Goal: Task Accomplishment & Management: Use online tool/utility

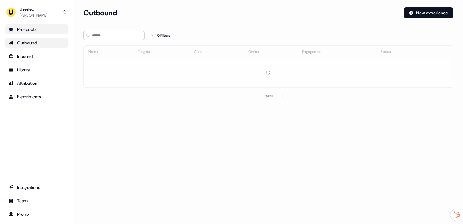
click at [49, 29] on div "Prospects" at bounding box center [37, 29] width 56 height 6
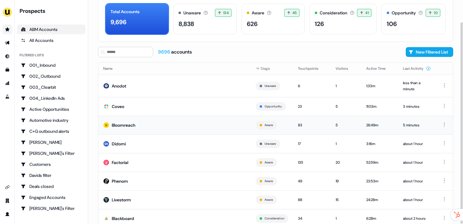
scroll to position [47, 0]
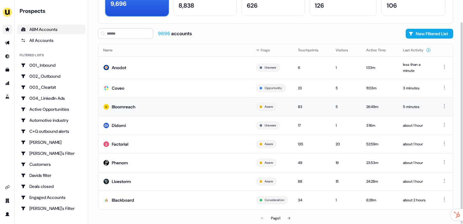
click at [135, 108] on div "Bloomreach" at bounding box center [124, 107] width 24 height 6
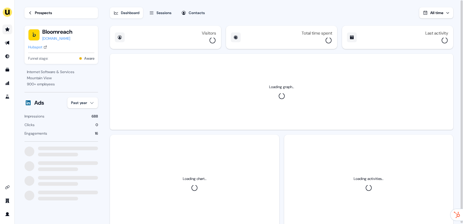
click at [166, 10] on div "Sessions" at bounding box center [164, 13] width 15 height 6
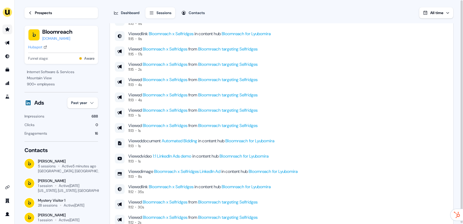
scroll to position [45, 0]
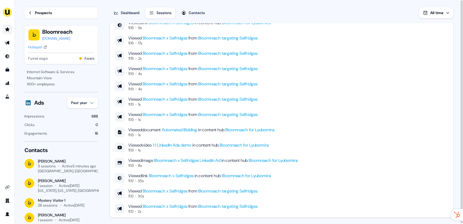
click at [345, 126] on div "Viewed link Bloomreach x Selfridges in content hub Bloomreach for Lyubomira 11:…" at bounding box center [282, 104] width 334 height 220
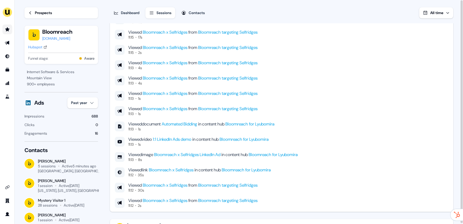
scroll to position [0, 0]
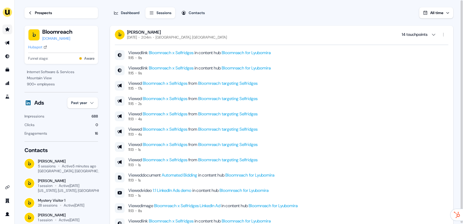
click at [302, 111] on div "Viewed link Bloomreach x Selfridges in content hub Bloomreach for Lyubomira 11:…" at bounding box center [282, 150] width 334 height 220
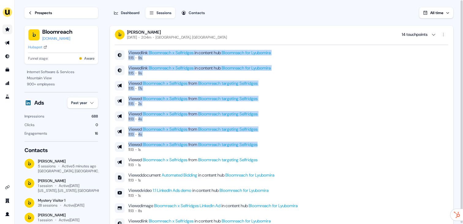
drag, startPoint x: 310, startPoint y: 116, endPoint x: 235, endPoint y: 60, distance: 93.6
click at [223, 44] on div "Viewed link Bloomreach x Selfridges in content hub Bloomreach for Lyubomira 11:…" at bounding box center [282, 150] width 334 height 220
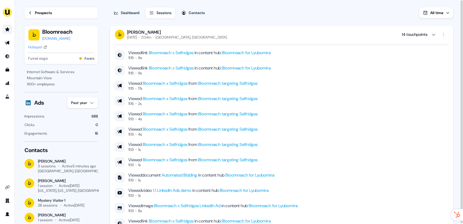
click at [355, 152] on div "Viewed link Bloomreach x Selfridges in content hub Bloomreach for Lyubomira 11:…" at bounding box center [282, 150] width 334 height 220
click at [176, 31] on div "[PERSON_NAME]" at bounding box center [177, 32] width 100 height 6
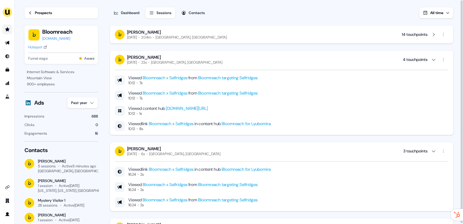
click at [210, 59] on div "Lyubomira Nikolova Today 23s Amsterdam, The Netherlands 4 touchpoints" at bounding box center [282, 60] width 334 height 10
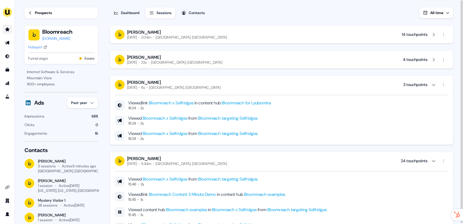
click at [181, 85] on div "Wednesday, August 27th 6s Amsterdam, The Netherlands" at bounding box center [173, 87] width 93 height 5
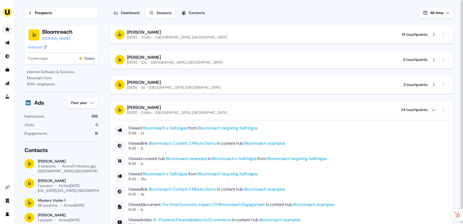
click at [202, 112] on div "Amsterdam, The Netherlands" at bounding box center [191, 112] width 71 height 5
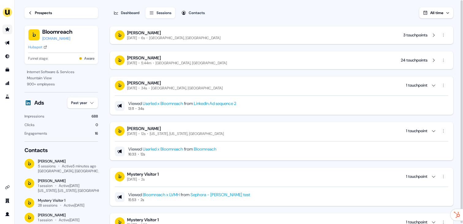
scroll to position [51, 0]
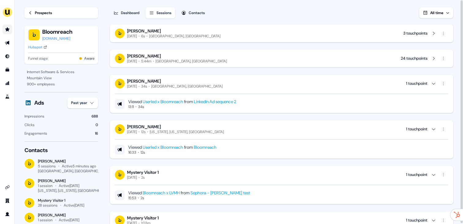
click at [212, 85] on div "Amsterdam, The Netherlands" at bounding box center [186, 86] width 71 height 5
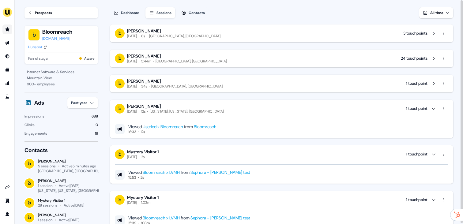
click at [221, 108] on div "Amanda Cole Thursday, June 12th 12s Washington, Virginia, US 1 touchpoint" at bounding box center [282, 109] width 334 height 10
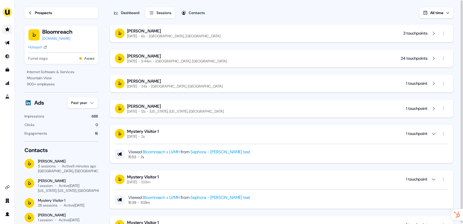
click at [220, 137] on div "Mystery Visitor 1 Monday, June 2nd 2s 1 touchpoint" at bounding box center [282, 134] width 334 height 10
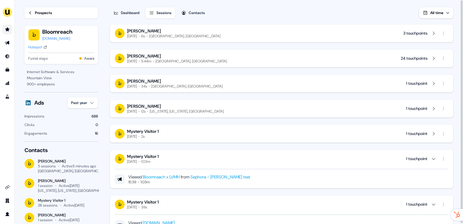
click at [233, 156] on div "Mystery Visitor 1 Monday, June 2nd 1:03m 1 touchpoint" at bounding box center [282, 159] width 334 height 10
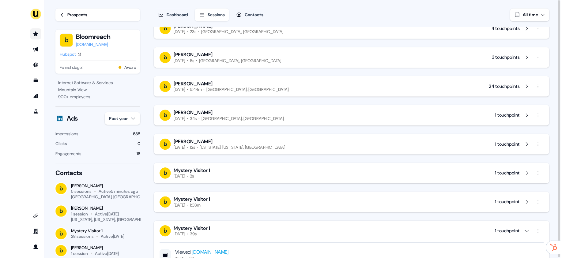
scroll to position [0, 0]
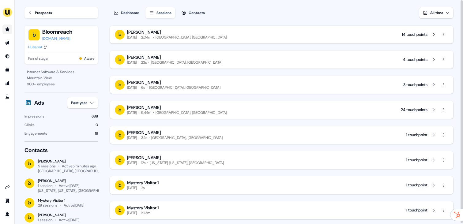
click at [212, 109] on div "Lyubomira Nikolova" at bounding box center [177, 108] width 100 height 6
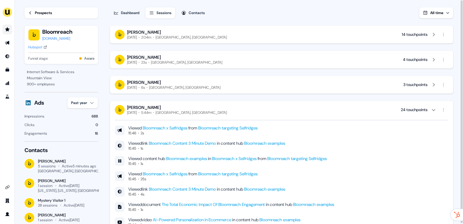
click at [212, 109] on div "Lyubomira Nikolova" at bounding box center [177, 108] width 100 height 6
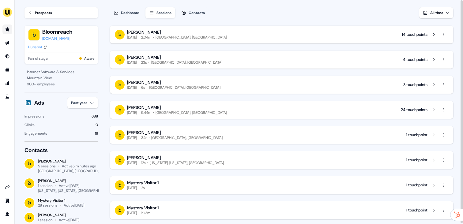
click at [199, 84] on div "Lyubomira Nikolova" at bounding box center [173, 83] width 93 height 6
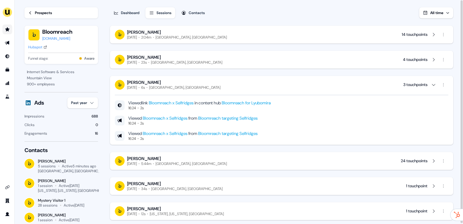
click at [199, 84] on div "Lyubomira Nikolova" at bounding box center [173, 83] width 93 height 6
click at [201, 56] on div "Lyubomira Nikolova" at bounding box center [174, 58] width 95 height 6
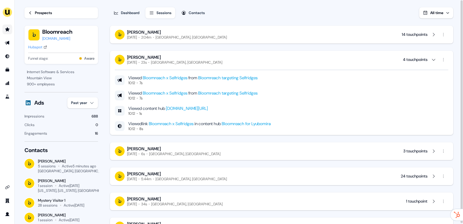
click at [201, 57] on div "Lyubomira Nikolova" at bounding box center [174, 58] width 95 height 6
click at [197, 33] on div "Lyubomira Nikolova" at bounding box center [177, 32] width 100 height 6
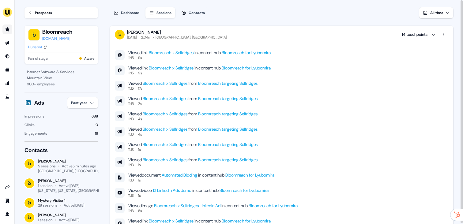
click at [197, 35] on div "Amsterdam, The Netherlands" at bounding box center [191, 37] width 71 height 5
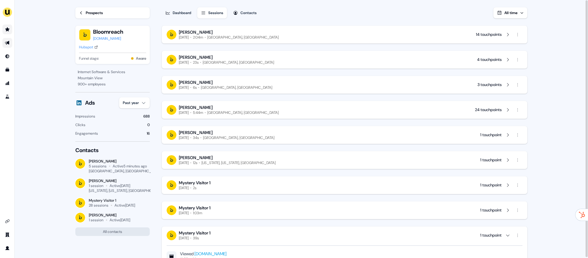
click at [6, 44] on icon "Go to outbound experience" at bounding box center [7, 42] width 5 height 5
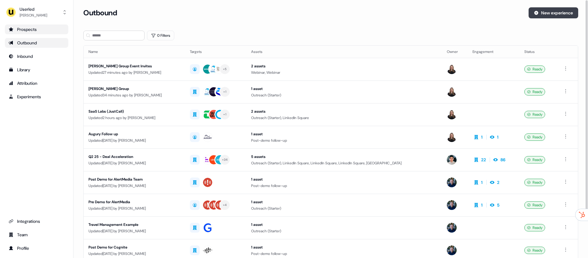
click at [463, 17] on button "New experience" at bounding box center [554, 12] width 50 height 11
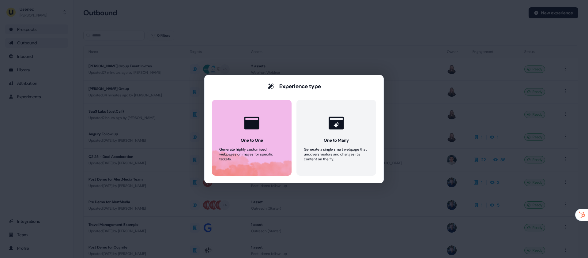
click at [269, 129] on button "One to One Generate highly customised webpages or images for specific targets." at bounding box center [252, 138] width 80 height 76
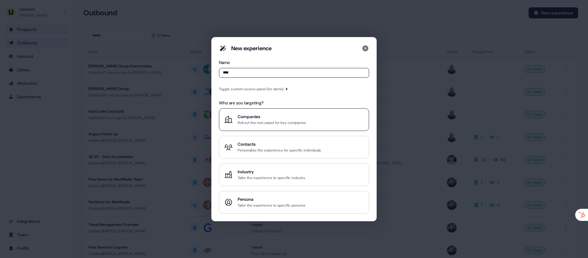
type input "****"
click at [258, 123] on div "Roll out the red carpet for key companies" at bounding box center [272, 123] width 68 height 6
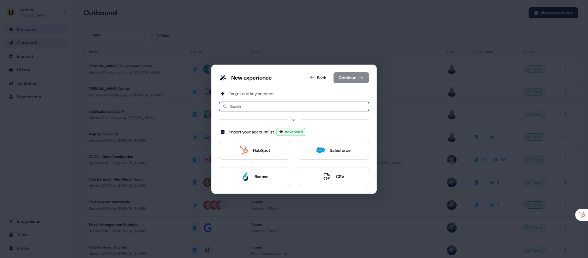
click at [244, 111] on input at bounding box center [294, 107] width 150 height 10
click at [249, 146] on div "HubSpot" at bounding box center [255, 150] width 31 height 9
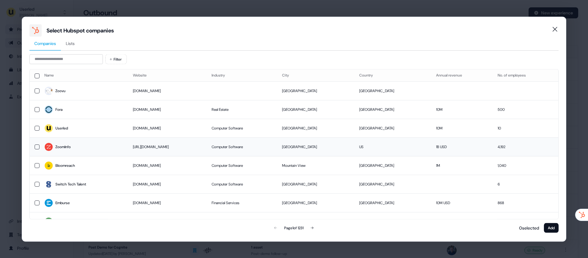
click at [92, 149] on span "ZoomInfo" at bounding box center [83, 147] width 79 height 9
click at [463, 224] on button "Add" at bounding box center [551, 228] width 15 height 10
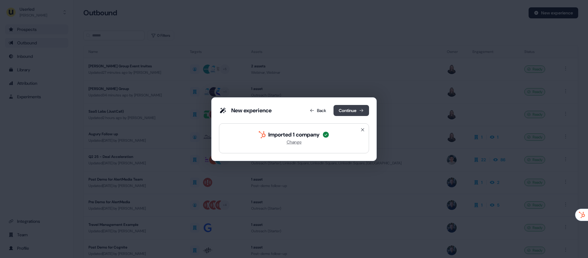
click at [362, 112] on icon at bounding box center [361, 110] width 5 height 5
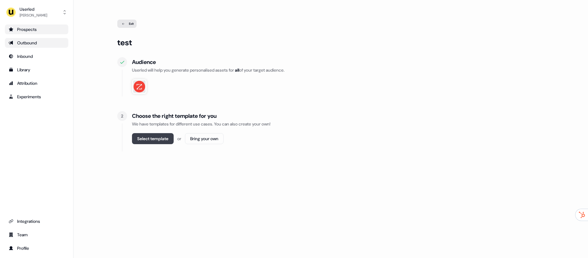
click at [153, 141] on button "Select template" at bounding box center [153, 138] width 42 height 11
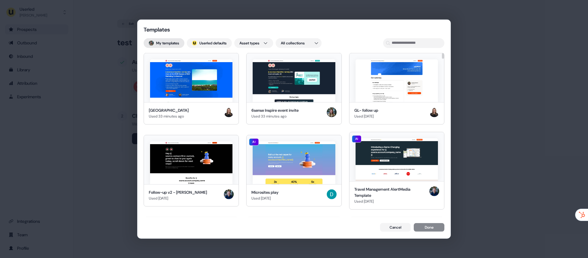
click at [170, 47] on div "Templates My templates ; Userled defaults Asset types All collections Naples Us…" at bounding box center [294, 129] width 313 height 218
click at [170, 44] on button "My templates" at bounding box center [164, 43] width 41 height 10
click at [170, 41] on button "My templates" at bounding box center [164, 43] width 41 height 10
click at [209, 43] on button "; Userled defaults" at bounding box center [209, 43] width 45 height 10
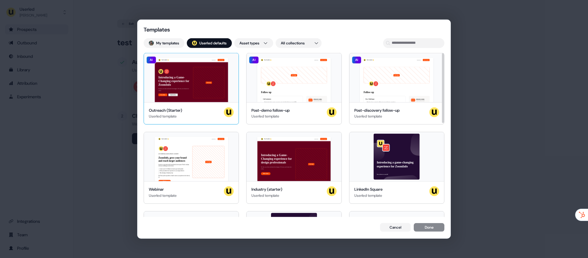
click at [212, 103] on div "Outreach (Starter) Userled template" at bounding box center [191, 113] width 95 height 22
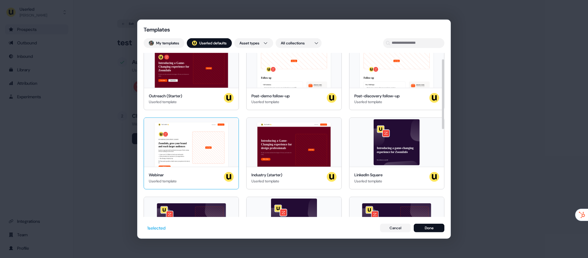
click at [224, 146] on div "Hey ZoomInfo 👋 Learn more Book a demo LIVE WEBINAR | May 10, 2023 1PM EST | 10A…" at bounding box center [191, 142] width 95 height 49
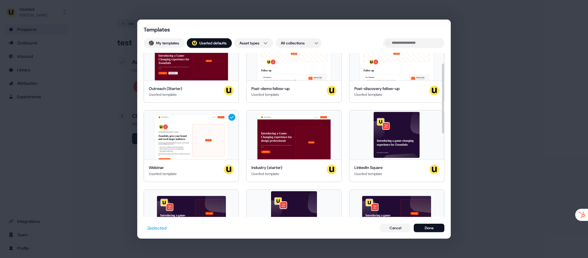
scroll to position [25, 0]
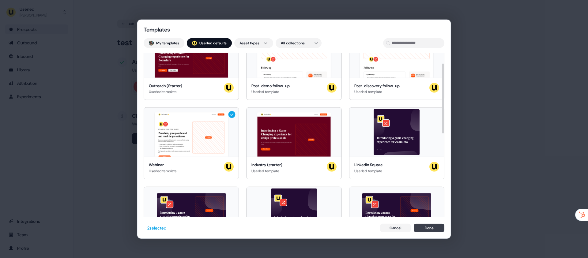
click at [426, 224] on button "Done" at bounding box center [429, 228] width 31 height 9
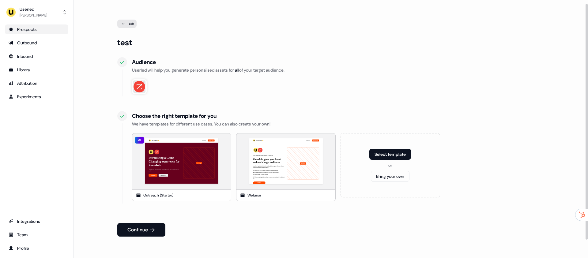
scroll to position [4, 0]
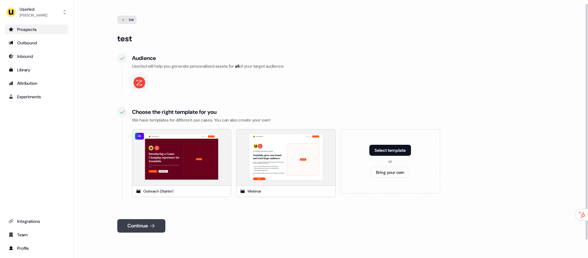
click at [156, 222] on button "Continue" at bounding box center [141, 225] width 48 height 13
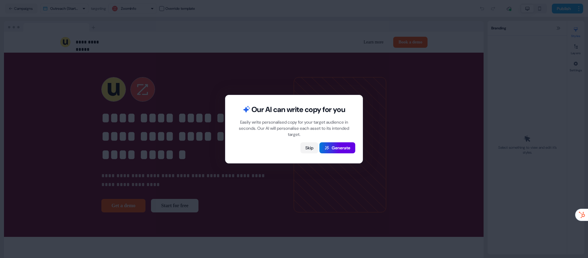
click at [310, 150] on button "Skip" at bounding box center [310, 147] width 18 height 11
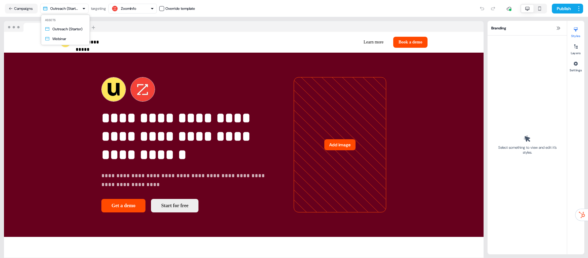
click at [67, 13] on html "**********" at bounding box center [294, 129] width 588 height 258
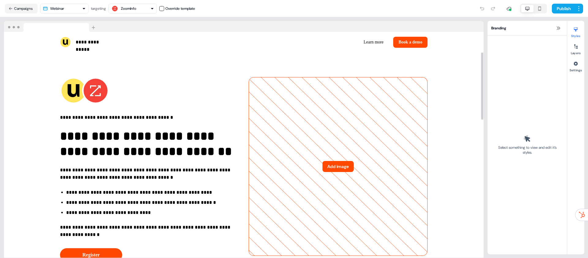
click at [58, 12] on html "**********" at bounding box center [294, 129] width 588 height 258
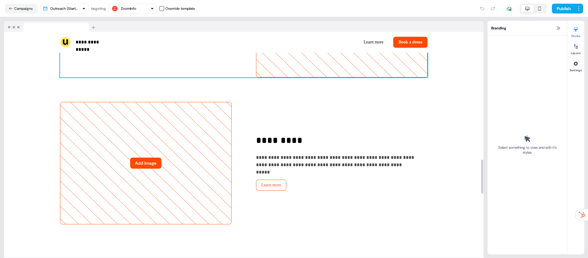
scroll to position [845, 0]
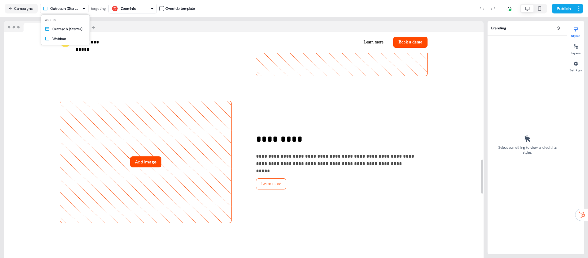
click at [72, 8] on html "**********" at bounding box center [294, 129] width 588 height 258
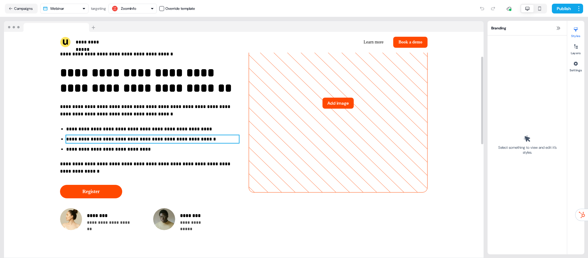
scroll to position [67, 0]
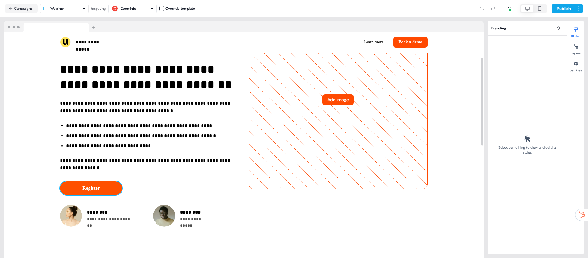
click at [112, 188] on button "Register" at bounding box center [91, 188] width 62 height 13
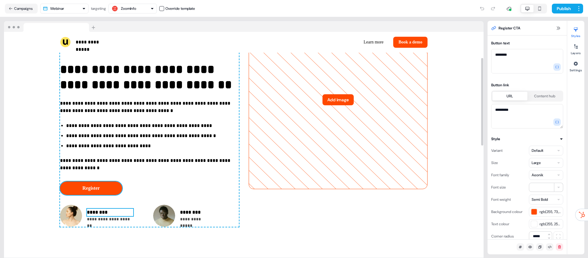
click at [107, 213] on p "********" at bounding box center [110, 212] width 46 height 7
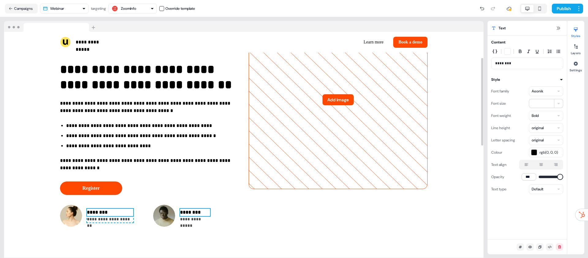
click at [203, 215] on p "********" at bounding box center [195, 212] width 30 height 7
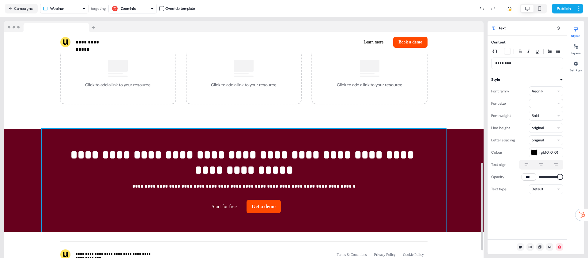
scroll to position [357, 0]
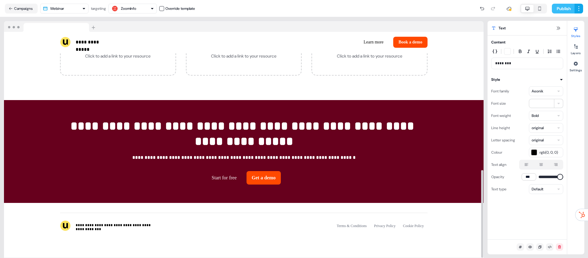
click at [463, 10] on button "Publish" at bounding box center [563, 9] width 23 height 10
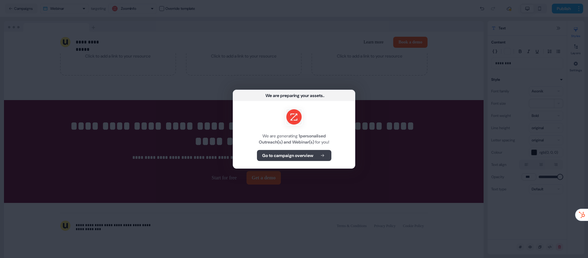
click at [305, 152] on button "Go to campaign overview" at bounding box center [294, 155] width 74 height 11
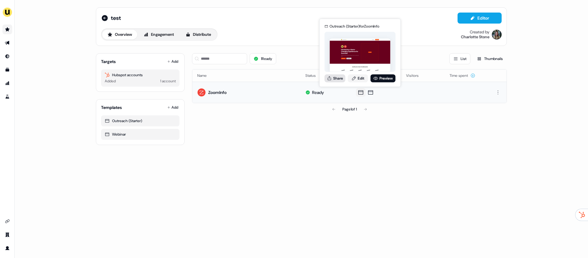
click at [341, 81] on button "Share" at bounding box center [335, 78] width 21 height 8
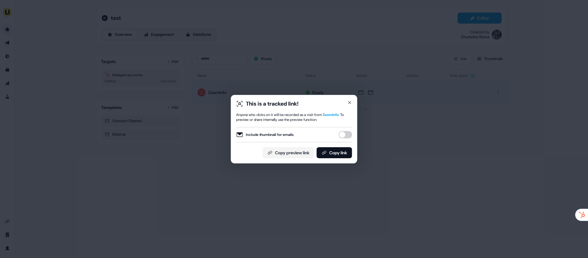
click at [346, 135] on button "Include thumbnail for emails" at bounding box center [345, 134] width 13 height 7
click at [342, 150] on button "Copy link" at bounding box center [335, 152] width 36 height 11
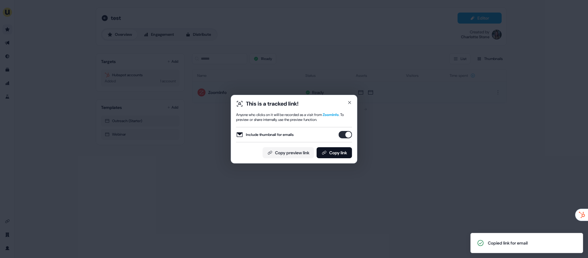
click at [266, 61] on div "This is a tracked link! Anyone who clicks on it will be recorded as a visit fro…" at bounding box center [294, 129] width 588 height 258
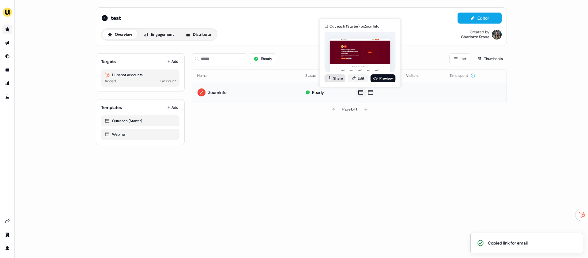
click at [342, 80] on button "Share" at bounding box center [335, 78] width 21 height 8
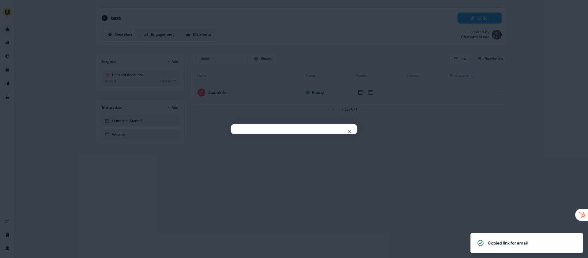
click at [388, 107] on div "Close" at bounding box center [294, 129] width 588 height 258
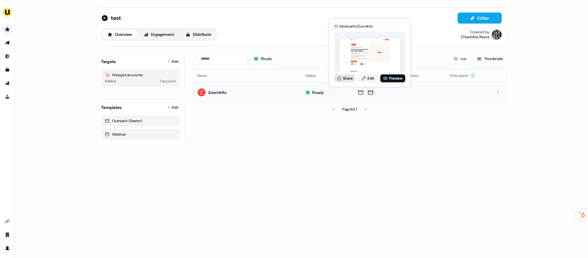
click at [346, 78] on button "Share" at bounding box center [345, 78] width 21 height 8
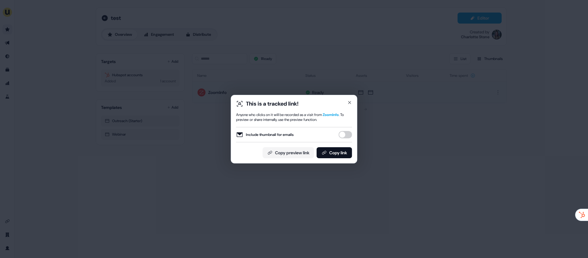
click at [351, 132] on div "Include thumbnail for emails" at bounding box center [294, 134] width 116 height 7
drag, startPoint x: 346, startPoint y: 134, endPoint x: 346, endPoint y: 139, distance: 4.6
click at [346, 134] on button "Include thumbnail for emails" at bounding box center [345, 134] width 13 height 7
click at [343, 147] on button "Copy link" at bounding box center [335, 152] width 36 height 11
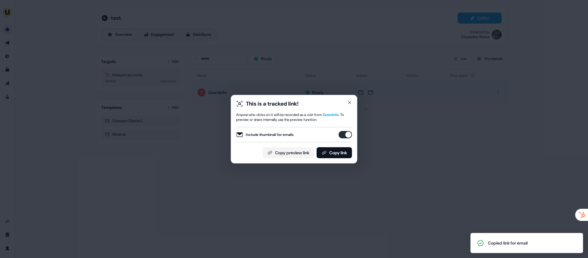
click at [282, 78] on div "This is a tracked link! Anyone who clicks on it will be recorded as a visit fro…" at bounding box center [294, 129] width 588 height 258
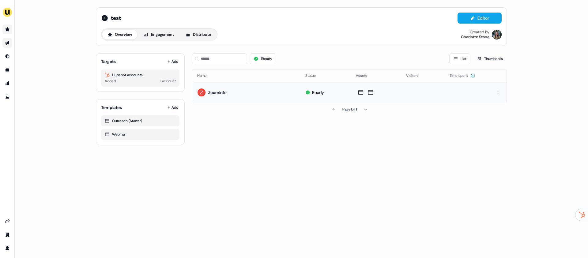
click at [7, 46] on link "Go to outbound experience" at bounding box center [7, 43] width 10 height 10
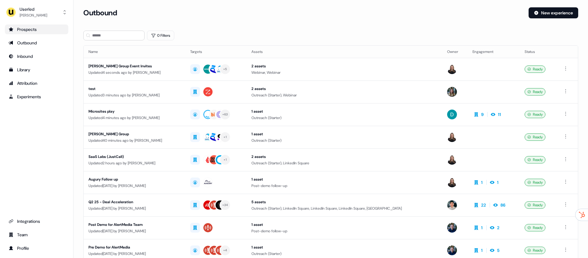
click at [37, 31] on div "Prospects" at bounding box center [37, 29] width 56 height 6
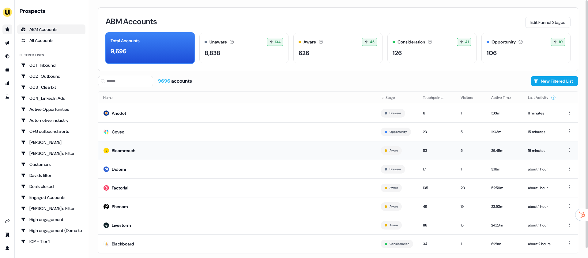
click at [250, 153] on td "Bloomreach" at bounding box center [237, 150] width 278 height 19
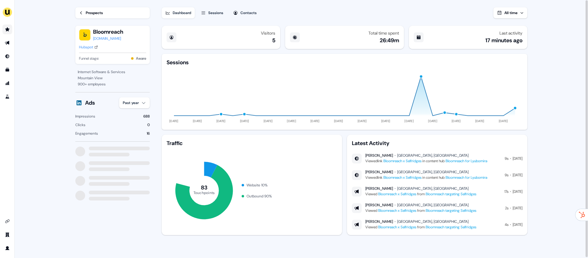
click at [219, 17] on button "Sessions" at bounding box center [212, 12] width 30 height 11
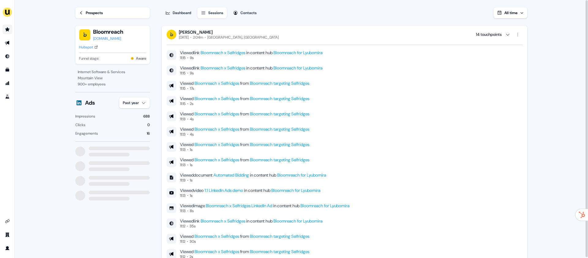
click at [225, 40] on div "Viewed link Bloomreach x Selfridges in content hub Bloomreach for Lyubomira 11:…" at bounding box center [345, 150] width 356 height 220
click at [234, 33] on div "Lyubomira Nikolova" at bounding box center [229, 32] width 100 height 6
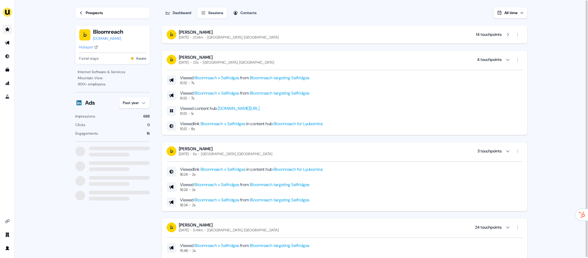
click at [205, 148] on div "Lyubomira Nikolova" at bounding box center [225, 149] width 93 height 6
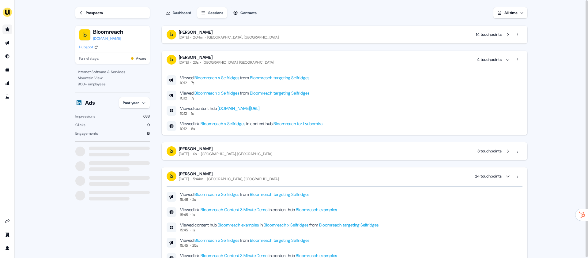
click at [222, 59] on div "Lyubomira Nikolova" at bounding box center [226, 58] width 95 height 6
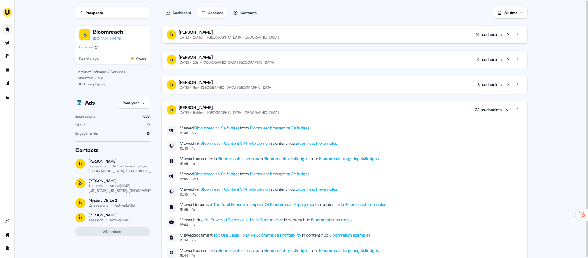
click at [202, 105] on div "Lyubomira Nikolova" at bounding box center [229, 108] width 100 height 6
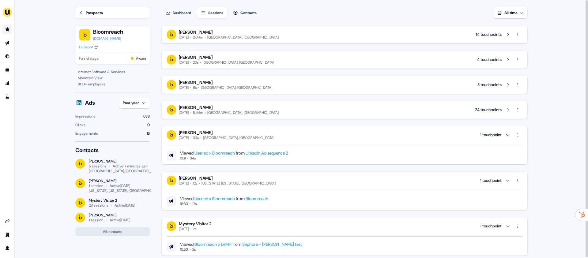
scroll to position [24, 0]
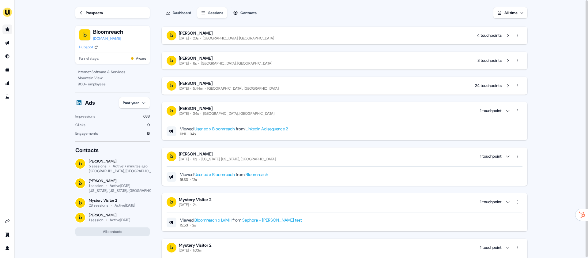
click at [240, 113] on div "Amsterdam, The Netherlands" at bounding box center [238, 113] width 71 height 5
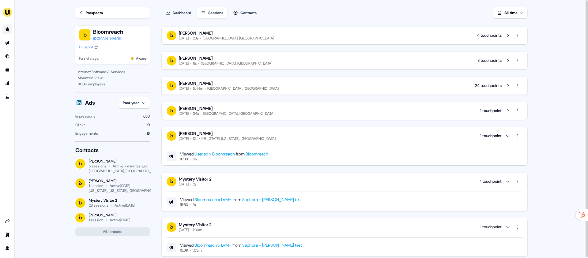
click at [222, 137] on div "Thursday, June 12th 12s Washington, Virginia, US" at bounding box center [227, 138] width 97 height 5
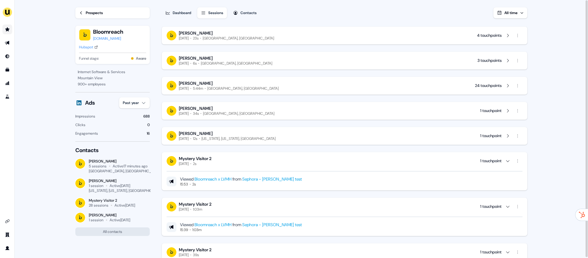
click at [212, 161] on div "Mystery Visitor 2" at bounding box center [195, 159] width 33 height 6
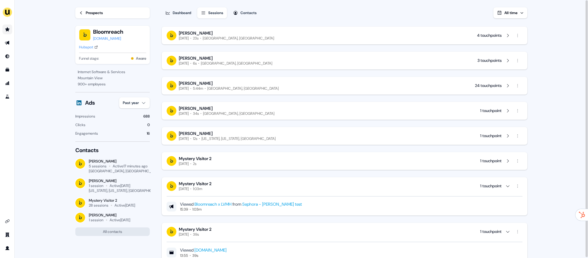
click at [207, 184] on div "Mystery Visitor 2" at bounding box center [195, 184] width 33 height 6
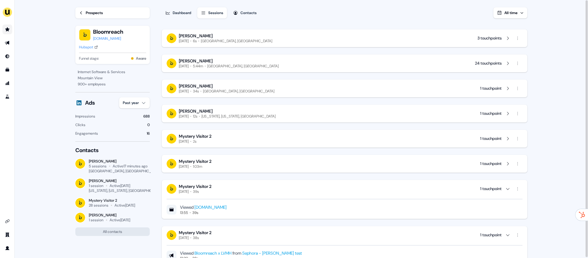
scroll to position [55, 0]
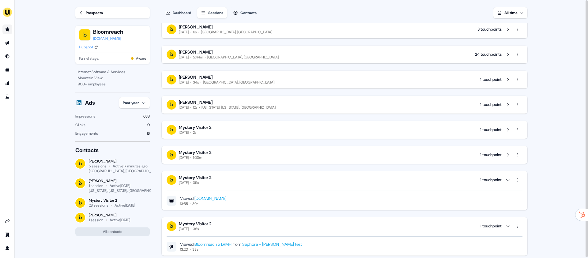
click at [189, 181] on div "Thursday, April 24th" at bounding box center [184, 182] width 10 height 5
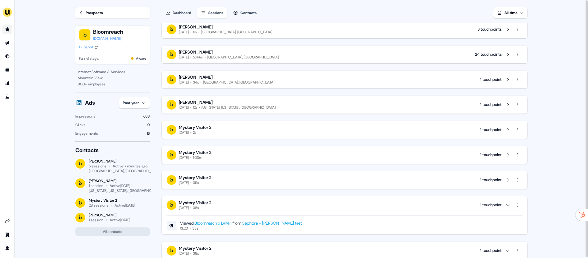
click at [197, 201] on div "Mystery Visitor 2" at bounding box center [195, 203] width 33 height 6
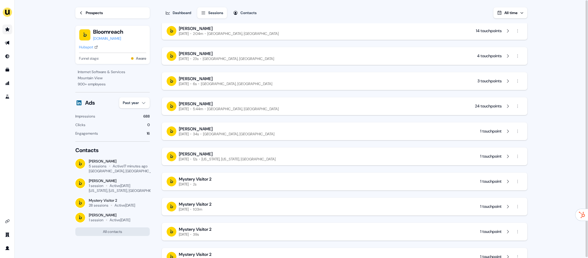
scroll to position [0, 0]
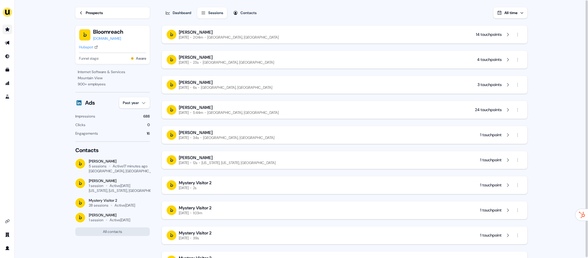
click at [213, 36] on div "Amsterdam, The Netherlands" at bounding box center [242, 37] width 71 height 5
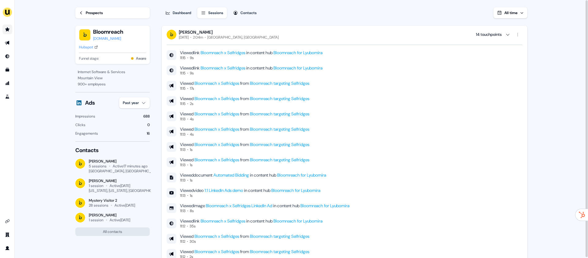
click at [219, 38] on div "Amsterdam, The Netherlands" at bounding box center [242, 37] width 71 height 5
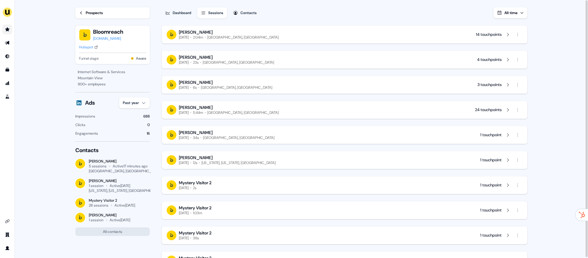
click at [216, 53] on div "Lyubomira Nikolova Today 23s Amsterdam, The Netherlands 4 touchpoints" at bounding box center [345, 60] width 366 height 18
click at [216, 55] on div "Lyubomira Nikolova" at bounding box center [226, 58] width 95 height 6
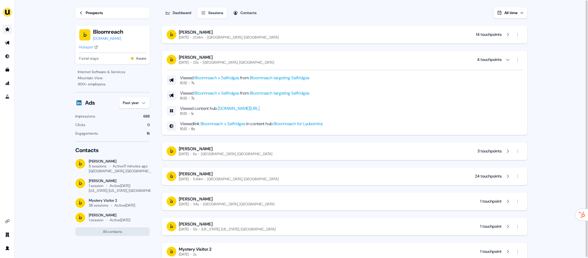
click at [214, 58] on div "Lyubomira Nikolova" at bounding box center [226, 58] width 95 height 6
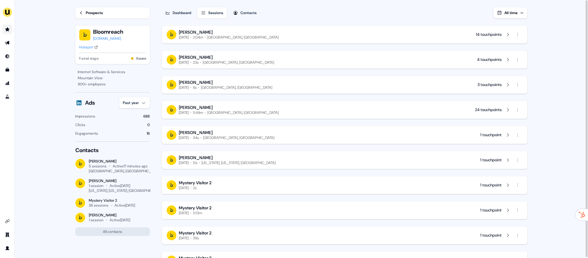
click at [216, 76] on div "Lyubomira Nikolova Wednesday, August 27th 6s Amsterdam, The Netherlands 3 touch…" at bounding box center [345, 85] width 366 height 18
click at [189, 85] on div "Wednesday, August 27th" at bounding box center [184, 87] width 10 height 5
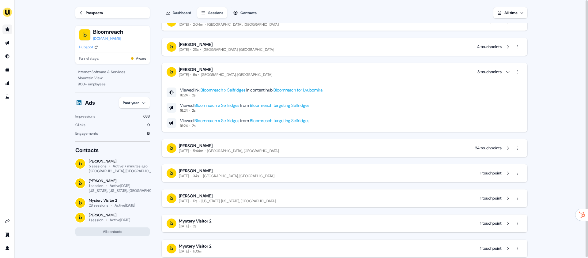
click at [189, 74] on div "Wednesday, August 27th" at bounding box center [184, 74] width 10 height 5
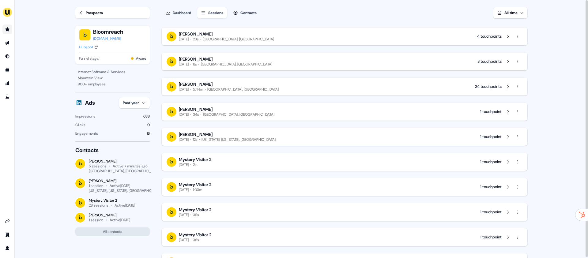
scroll to position [27, 0]
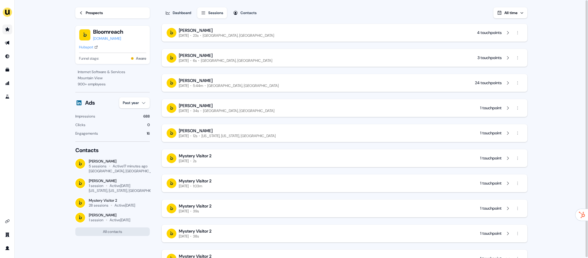
click at [211, 89] on div "Lyubomira Nikolova Wednesday, August 27th 5:44m Amsterdam, The Netherlands 24 t…" at bounding box center [345, 83] width 366 height 18
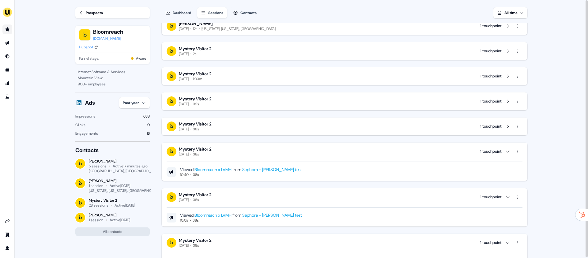
scroll to position [140, 0]
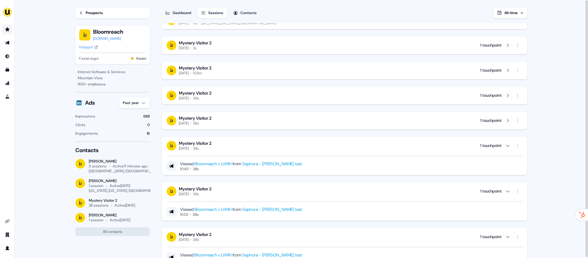
click at [189, 149] on div "Thursday, April 24th" at bounding box center [184, 148] width 10 height 5
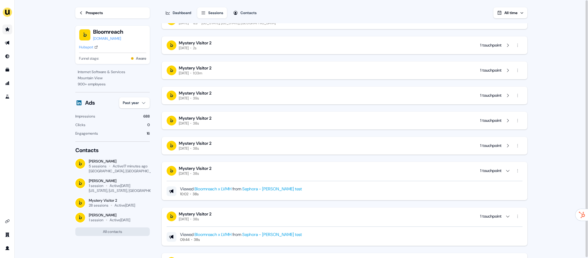
click at [225, 170] on div "Mystery Visitor 2 Thursday, April 24th 38s 1 touchpoint" at bounding box center [345, 171] width 356 height 10
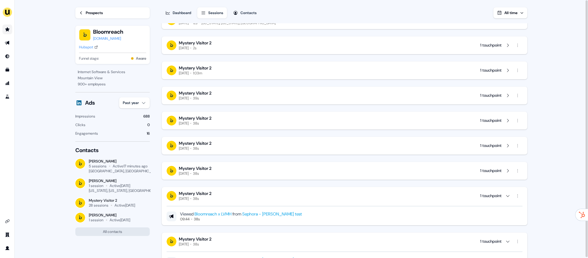
click at [189, 199] on div "Thursday, April 24th" at bounding box center [184, 198] width 10 height 5
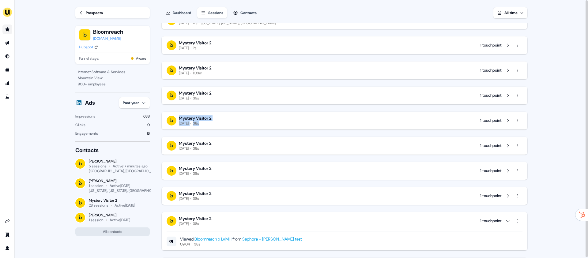
drag, startPoint x: 162, startPoint y: 110, endPoint x: 219, endPoint y: 124, distance: 58.6
drag, startPoint x: 71, startPoint y: 26, endPoint x: 161, endPoint y: 61, distance: 96.2
click at [161, 61] on section "Loading... Prospects Bloomreach bloomreach.com Hubspot Funnel stage: Aware Inte…" at bounding box center [302, 129] width 472 height 259
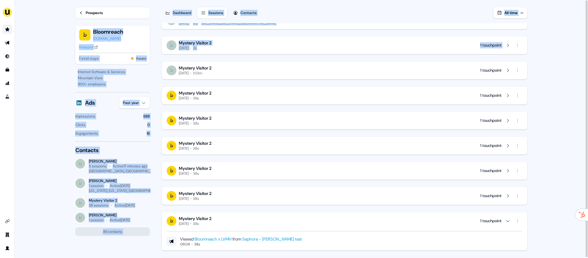
click at [56, 89] on main "Loading... Prospects Bloomreach bloomreach.com Hubspot Funnel stage: Aware Inte…" at bounding box center [302, 129] width 574 height 259
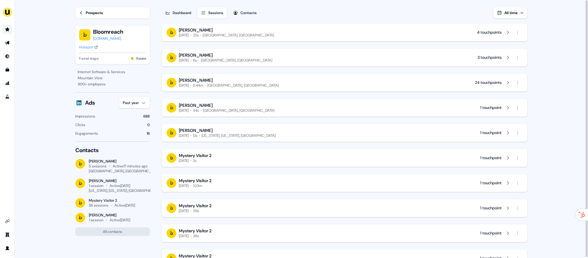
scroll to position [0, 0]
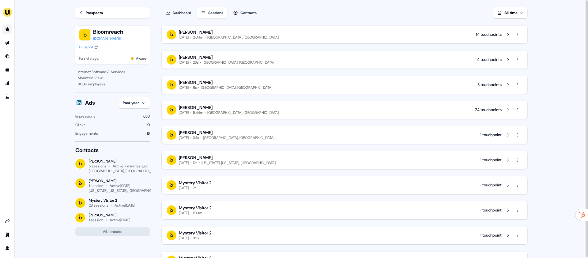
click at [113, 14] on link "Prospects" at bounding box center [112, 12] width 74 height 11
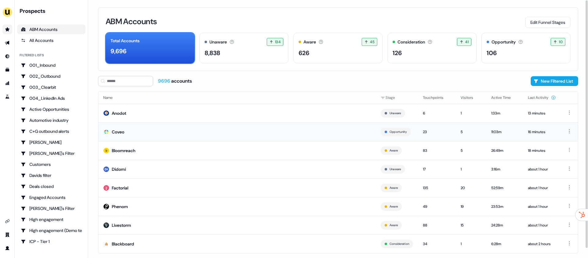
scroll to position [10, 0]
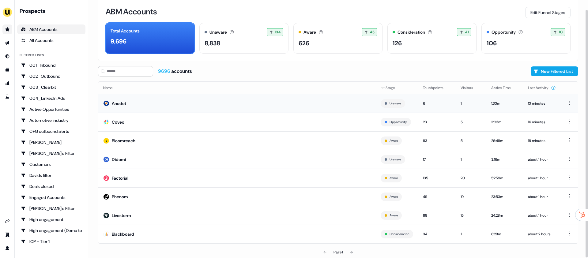
click at [173, 106] on td "Anodot" at bounding box center [237, 103] width 278 height 19
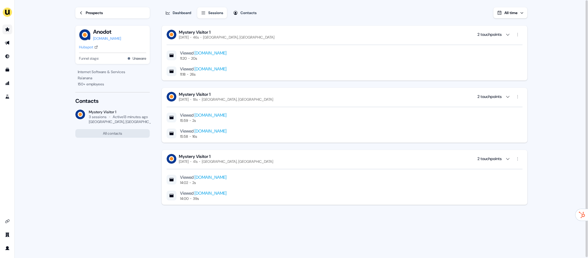
drag, startPoint x: 203, startPoint y: 37, endPoint x: 230, endPoint y: 38, distance: 26.7
click at [230, 38] on div "Mystery Visitor 1 Today 46s Tel Aviv, Israel 2 touchpoints" at bounding box center [345, 34] width 356 height 10
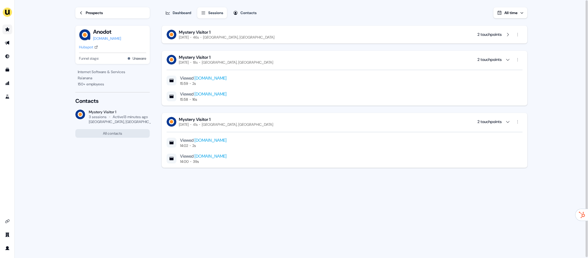
click at [226, 54] on div "Mystery Visitor 1 Thursday, July 17th 18s Tel Aviv, Israel 2 touchpoints Viewed…" at bounding box center [345, 78] width 366 height 55
click at [227, 56] on div "Mystery Visitor 1" at bounding box center [226, 58] width 94 height 6
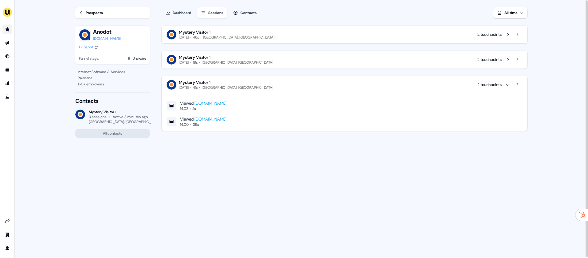
click at [225, 78] on div "Mystery Visitor 1 Thursday, July 17th 41s Tel Aviv, Israel 2 touchpoints Viewed…" at bounding box center [345, 103] width 366 height 55
click at [231, 86] on div "Tel Aviv, Israel" at bounding box center [237, 87] width 71 height 5
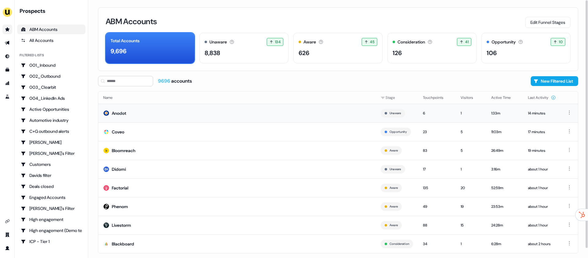
click at [153, 113] on td "Anodot" at bounding box center [237, 113] width 278 height 19
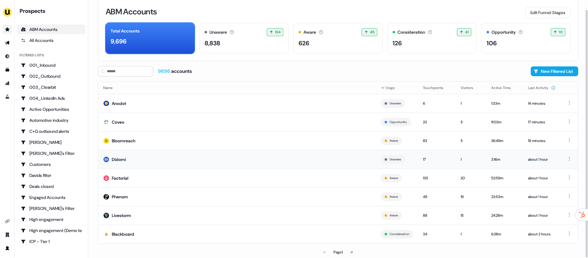
click at [158, 165] on td "Didomi" at bounding box center [237, 159] width 278 height 19
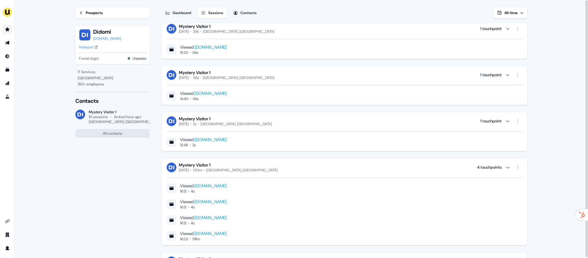
scroll to position [297, 0]
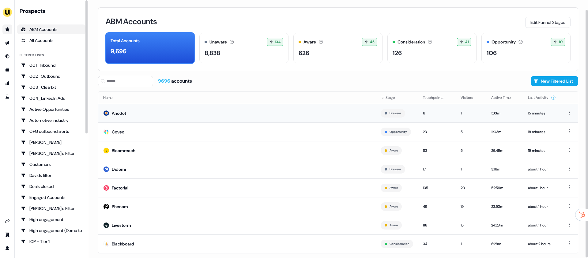
scroll to position [10, 0]
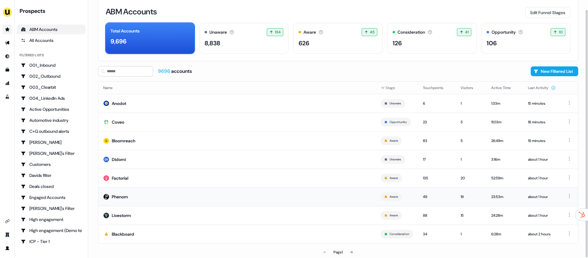
click at [157, 195] on td "Phenom" at bounding box center [237, 197] width 278 height 19
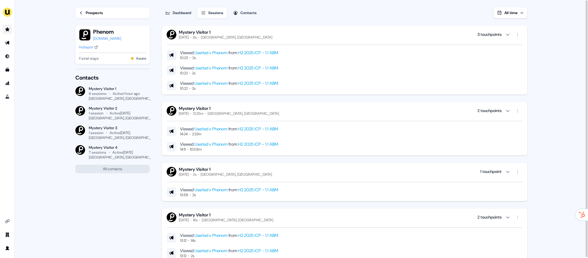
click at [262, 85] on link "H2 2025 ICP - 1:1 ABM" at bounding box center [258, 84] width 40 height 6
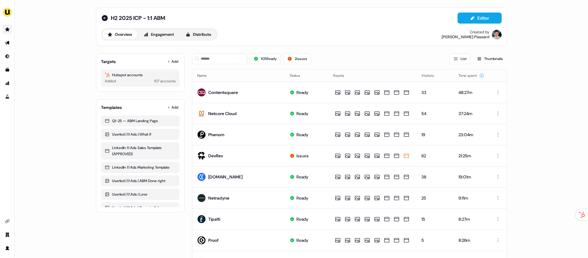
click at [12, 29] on link "Go to prospects" at bounding box center [7, 30] width 10 height 10
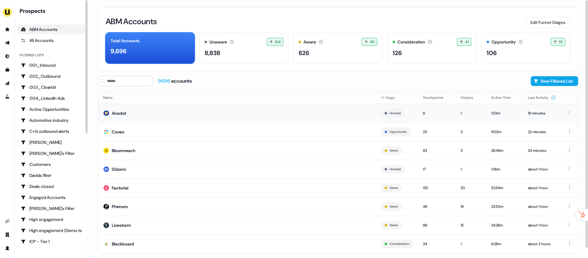
scroll to position [10, 0]
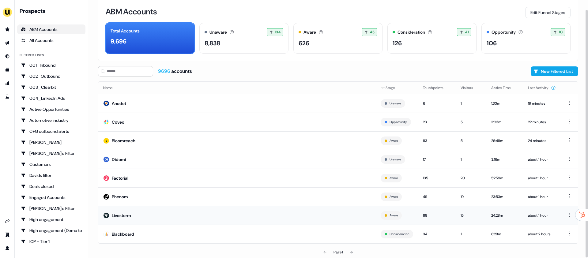
click at [160, 218] on td "Livestorm" at bounding box center [237, 215] width 278 height 19
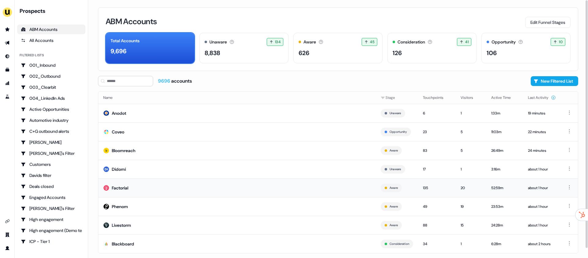
click at [128, 186] on div "Factorial" at bounding box center [120, 188] width 17 height 6
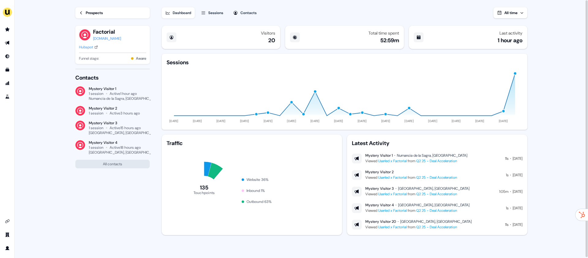
click at [216, 10] on div "Sessions" at bounding box center [215, 13] width 15 height 6
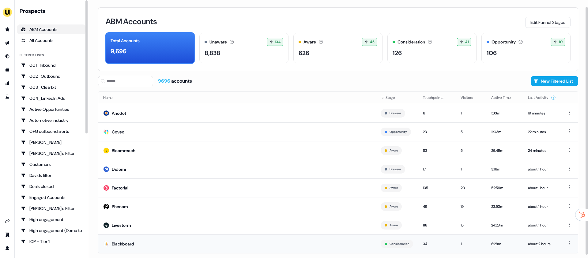
scroll to position [10, 0]
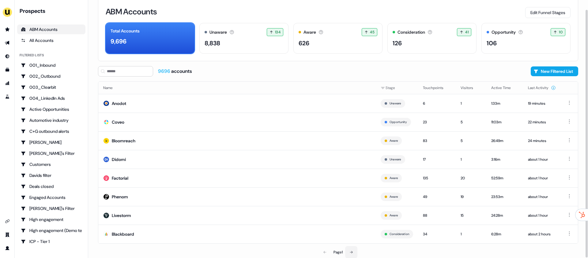
click at [352, 224] on button at bounding box center [351, 252] width 12 height 12
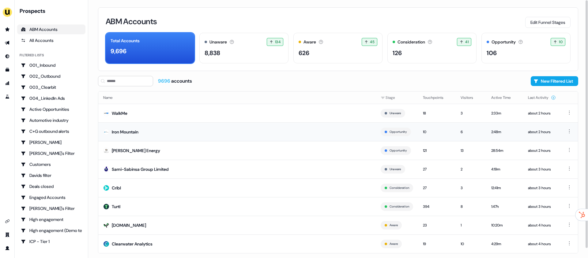
click at [252, 123] on td "Iron Mountain" at bounding box center [237, 132] width 278 height 19
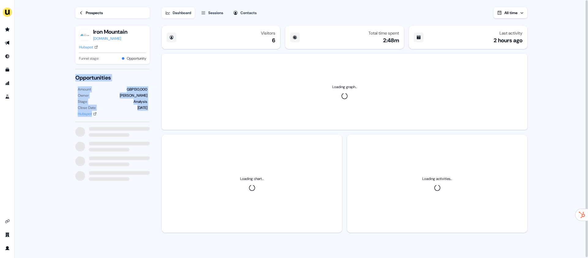
drag, startPoint x: 63, startPoint y: 74, endPoint x: 151, endPoint y: 113, distance: 96.8
click at [151, 113] on main "Loading... Prospects Iron Mountain ironmountain.com Hubspot Funnel stage: Oppor…" at bounding box center [302, 129] width 574 height 259
click at [142, 86] on div "GBP130,000" at bounding box center [137, 89] width 21 height 6
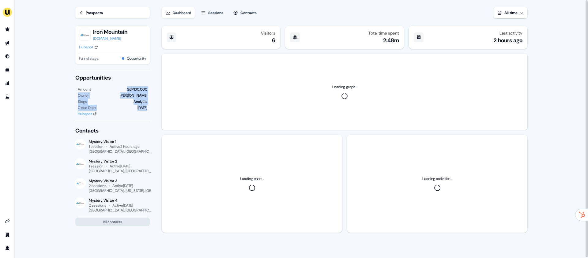
drag, startPoint x: 125, startPoint y: 86, endPoint x: 151, endPoint y: 108, distance: 33.7
click at [151, 108] on section "Loading... Prospects Iron Mountain ironmountain.com Hubspot Funnel stage: Oppor…" at bounding box center [302, 129] width 472 height 259
click at [145, 79] on div "Opportunities" at bounding box center [112, 77] width 74 height 7
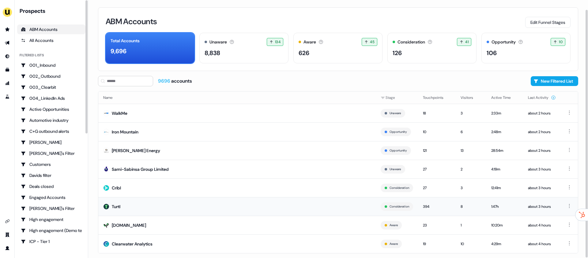
scroll to position [10, 0]
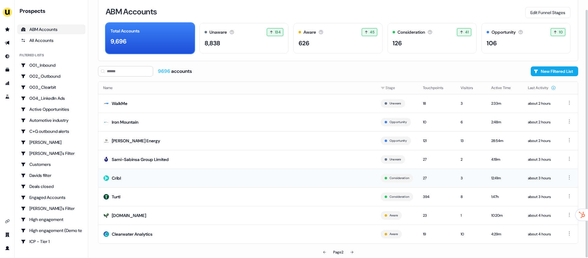
click at [203, 171] on td "Cribl" at bounding box center [237, 178] width 278 height 19
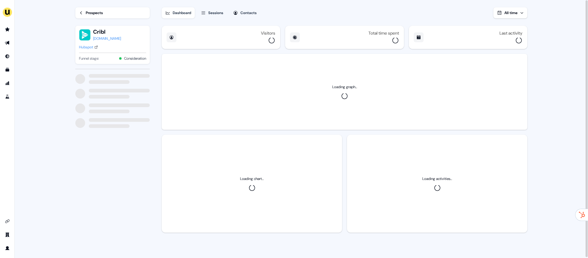
click at [222, 13] on div "Sessions" at bounding box center [215, 13] width 15 height 6
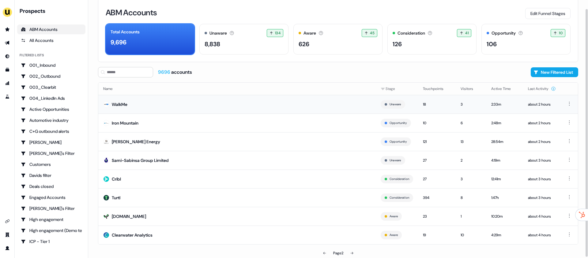
scroll to position [9, 0]
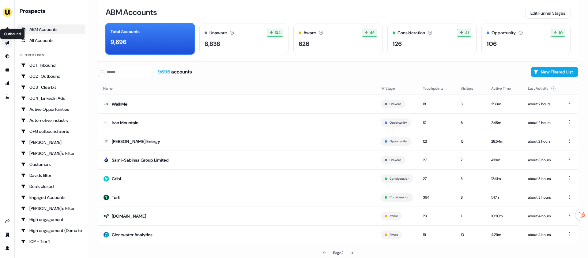
click at [7, 43] on icon "Go to outbound experience" at bounding box center [7, 43] width 4 height 4
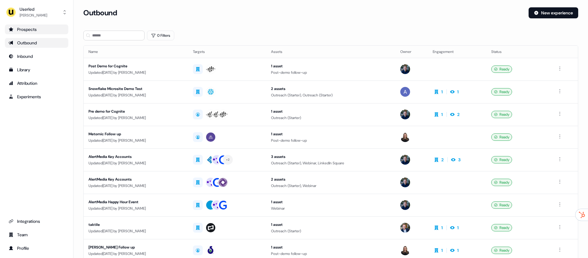
click at [42, 25] on link "Prospects" at bounding box center [36, 30] width 63 height 10
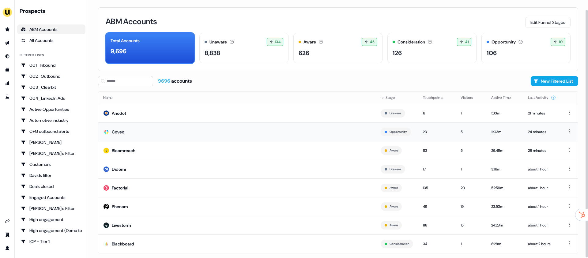
scroll to position [10, 0]
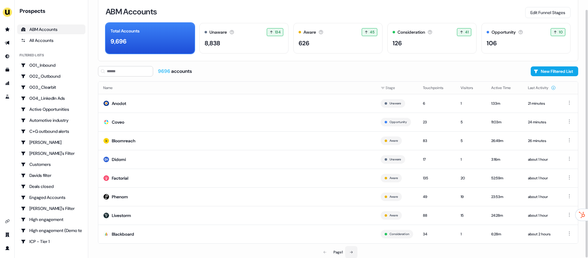
click at [353, 224] on icon at bounding box center [351, 252] width 3 height 2
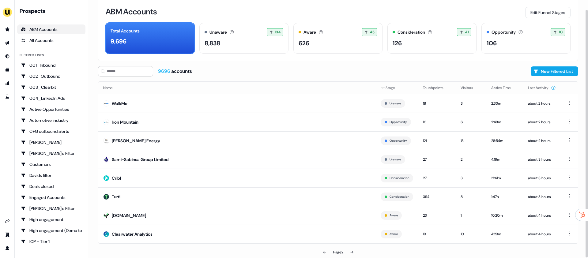
click at [122, 224] on div "Name Stage Touchpoints Visitors Active Time Last Activity WalkMe Unaware 18 3 2…" at bounding box center [338, 163] width 480 height 162
click at [119, 224] on div "Clearwater Analytics" at bounding box center [132, 234] width 41 height 6
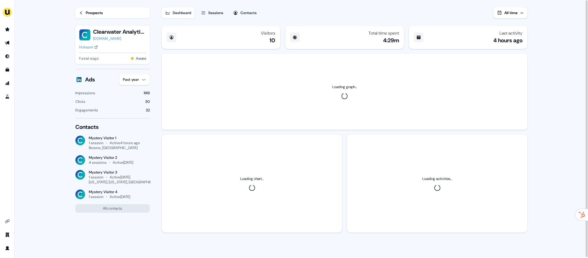
click at [117, 37] on div "www.clearwateranalytics.com" at bounding box center [119, 39] width 53 height 6
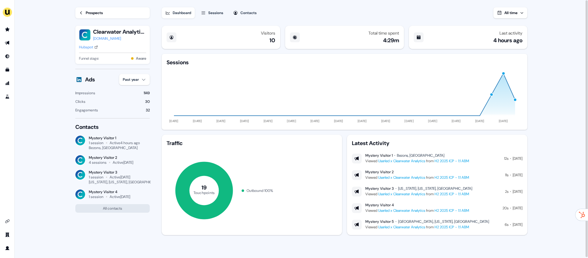
click at [213, 7] on div "Dashboard Sessions Contacts All time" at bounding box center [345, 9] width 366 height 18
click at [213, 10] on div "Sessions" at bounding box center [215, 13] width 15 height 6
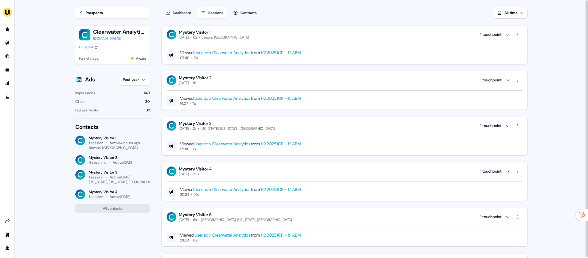
drag, startPoint x: 202, startPoint y: 37, endPoint x: 232, endPoint y: 34, distance: 30.5
click at [233, 34] on div "Mystery Visitor 1 Today 12s Bezons, France 1 touchpoint" at bounding box center [345, 34] width 356 height 10
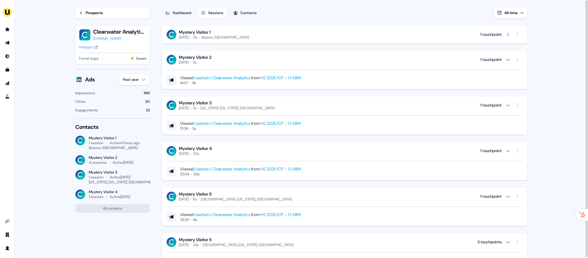
click at [237, 60] on div "Mystery Visitor 2 Wednesday, August 27th 11s 1 touchpoint" at bounding box center [345, 60] width 356 height 10
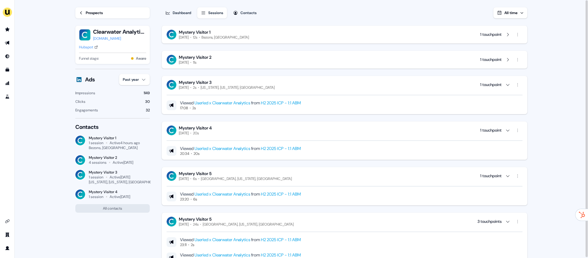
click at [252, 90] on div "Viewed Userled x Clearwater Analytics from H2 2025 ICP - 1:1 ABM 17:08 2s" at bounding box center [345, 100] width 356 height 21
click at [248, 81] on div "Mystery Visitor 3" at bounding box center [227, 83] width 96 height 6
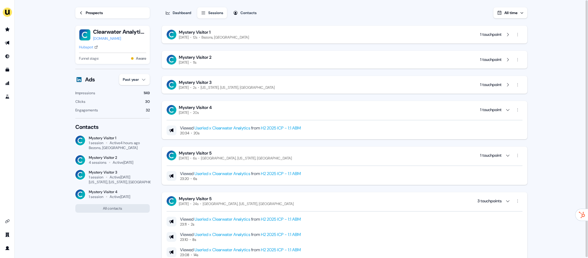
click at [254, 110] on div "Mystery Visitor 4 Wednesday, August 13th 20s 1 touchpoint" at bounding box center [345, 110] width 356 height 10
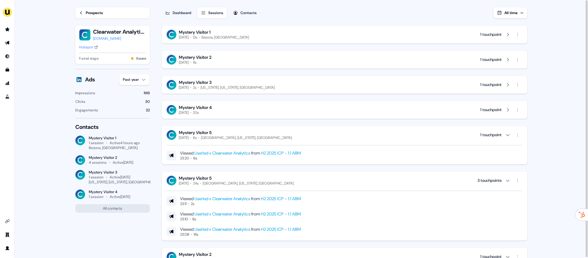
click at [246, 141] on div "Viewed Userled x Clearwater Analytics from H2 2025 ICP - 1:1 ABM 23:20 6s" at bounding box center [345, 150] width 356 height 21
click at [249, 137] on div "Boise, Idaho, US" at bounding box center [246, 137] width 91 height 5
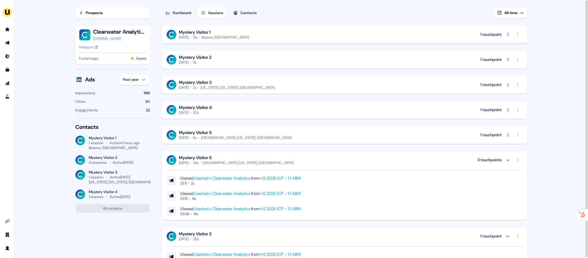
click at [252, 157] on div "Mystery Visitor 5" at bounding box center [236, 158] width 115 height 6
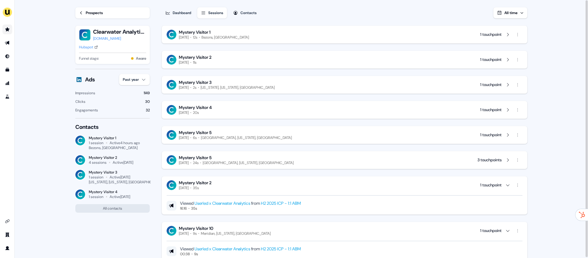
click at [11, 29] on link "Go to prospects" at bounding box center [7, 30] width 10 height 10
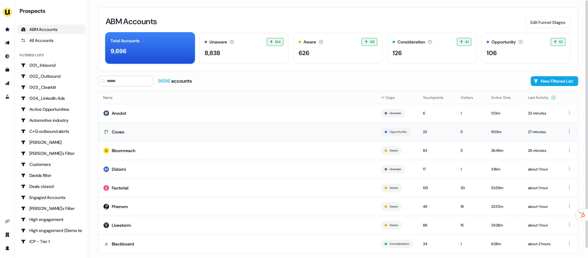
scroll to position [10, 0]
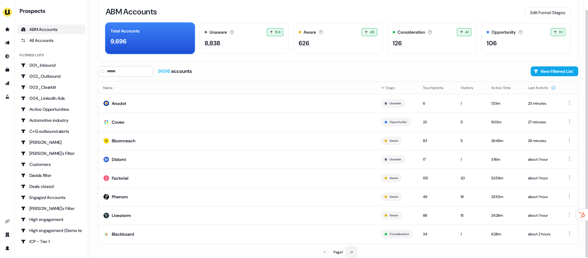
click at [356, 224] on button at bounding box center [351, 252] width 12 height 12
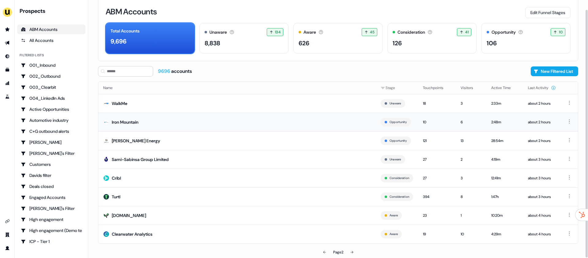
click at [239, 124] on td "Iron Mountain" at bounding box center [237, 122] width 278 height 19
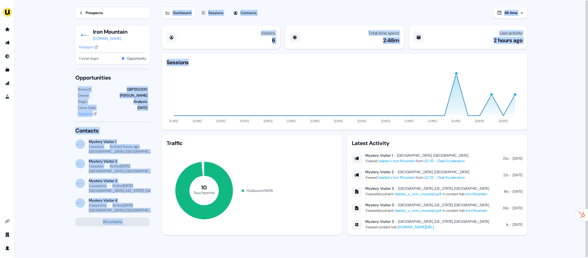
drag, startPoint x: 63, startPoint y: 82, endPoint x: 165, endPoint y: 118, distance: 108.2
click at [167, 120] on main "Loading... Prospects Iron Mountain ironmountain.com Hubspot Funnel stage: Oppor…" at bounding box center [302, 129] width 574 height 259
click at [119, 100] on div "Stage Analysis" at bounding box center [113, 102] width 70 height 6
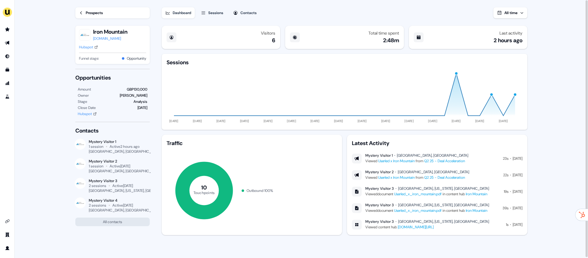
click at [216, 7] on button "Sessions" at bounding box center [212, 12] width 30 height 11
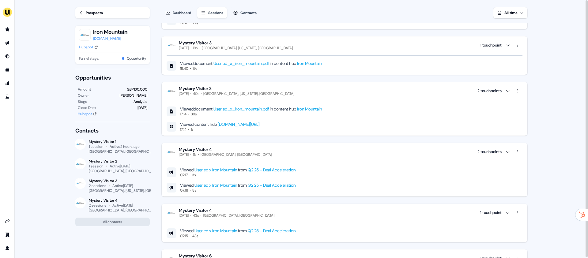
scroll to position [82, 0]
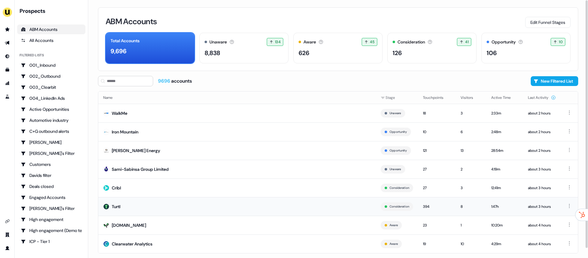
scroll to position [10, 0]
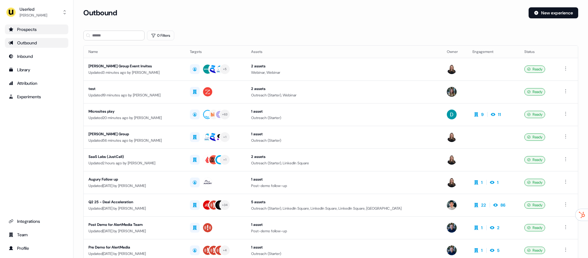
click at [46, 29] on div "Prospects" at bounding box center [37, 29] width 56 height 6
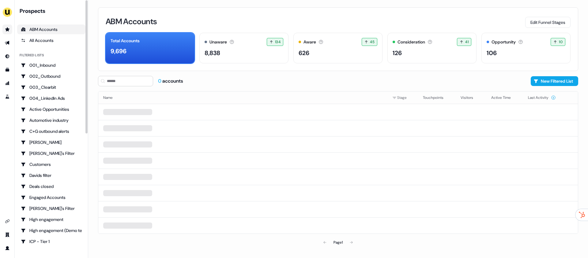
click at [6, 26] on link "Go to prospects" at bounding box center [7, 30] width 10 height 10
click at [116, 82] on input at bounding box center [125, 81] width 55 height 10
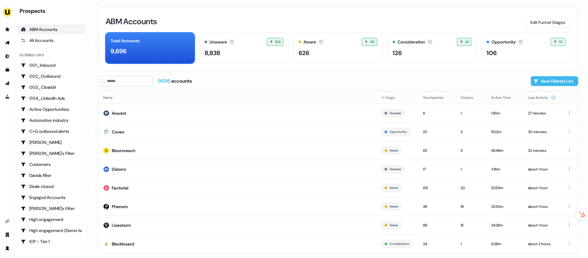
click at [555, 80] on button "New Filtered List" at bounding box center [554, 81] width 47 height 10
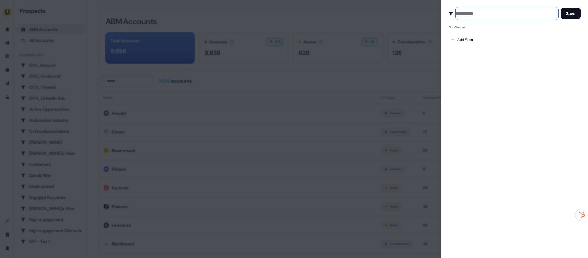
click at [471, 10] on input at bounding box center [507, 13] width 103 height 12
type input "**********"
click at [461, 40] on body "For the best experience switch devices to a bigger screen. Go to Userled.io Pro…" at bounding box center [294, 129] width 588 height 258
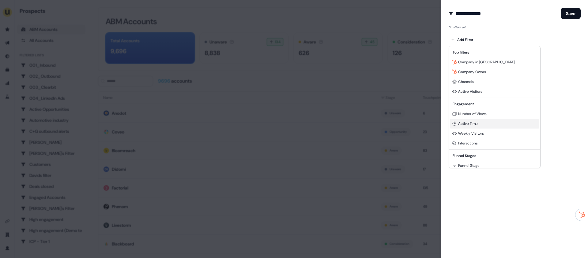
click at [481, 123] on div "Active Time" at bounding box center [494, 124] width 89 height 10
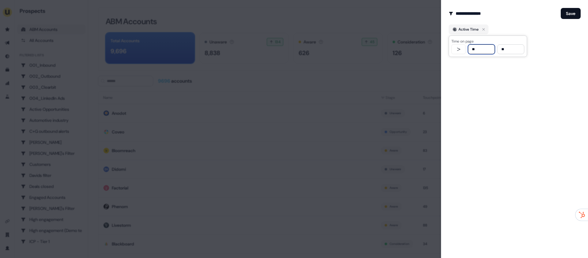
click at [481, 51] on input "**" at bounding box center [481, 49] width 27 height 10
type input "**"
click at [488, 113] on div "**********" at bounding box center [514, 129] width 147 height 258
click at [569, 16] on button "Save" at bounding box center [571, 13] width 20 height 11
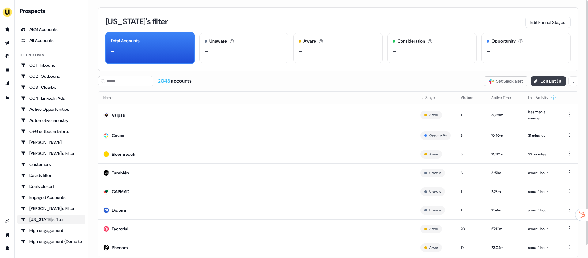
click at [543, 80] on button "Edit List ( 1 )" at bounding box center [548, 81] width 35 height 10
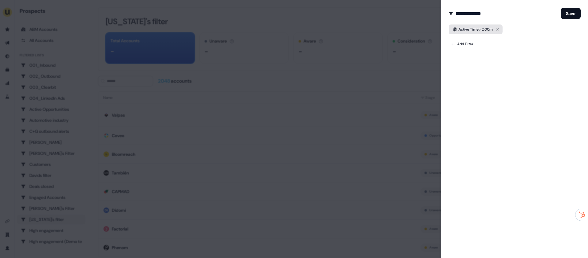
click at [500, 28] on icon "button" at bounding box center [497, 29] width 7 height 7
click at [415, 43] on div at bounding box center [294, 129] width 588 height 258
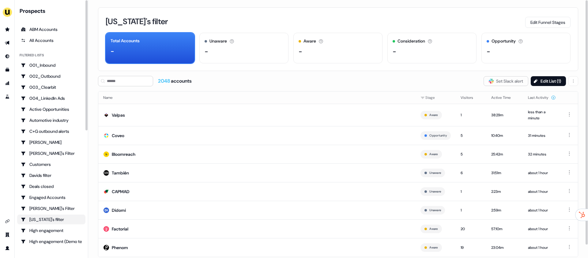
click at [9, 48] on ul "side nav menu" at bounding box center [7, 63] width 14 height 77
click at [44, 32] on div "ABM Accounts" at bounding box center [51, 29] width 61 height 6
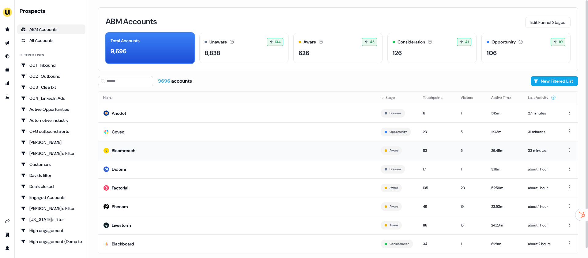
click at [200, 146] on td "Bloomreach" at bounding box center [237, 150] width 278 height 19
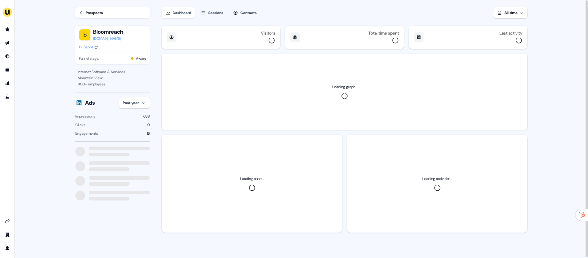
click at [223, 13] on div "Sessions" at bounding box center [215, 13] width 15 height 6
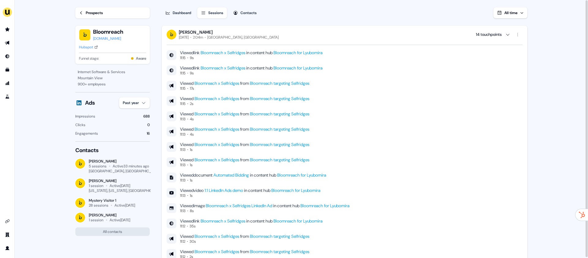
click at [237, 37] on div "Amsterdam, The Netherlands" at bounding box center [242, 37] width 71 height 5
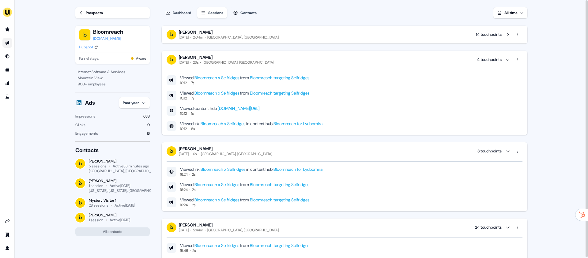
click at [5, 47] on link "Go to outbound experience" at bounding box center [7, 43] width 10 height 10
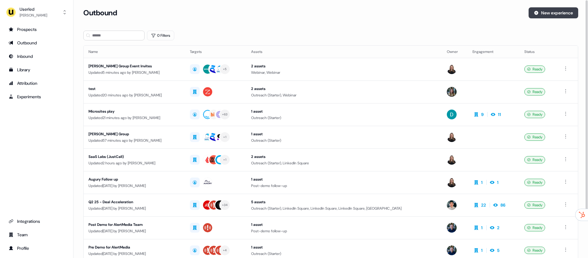
click at [560, 17] on button "New experience" at bounding box center [554, 12] width 50 height 11
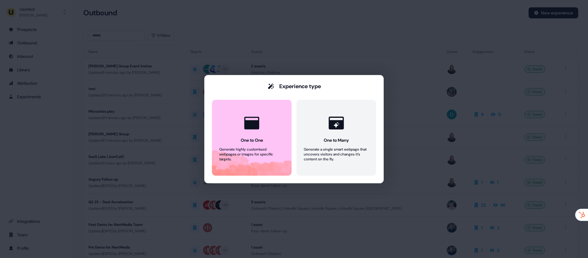
click at [343, 47] on div "Experience type One to One Generate highly customised webpages or images for sp…" at bounding box center [294, 129] width 588 height 258
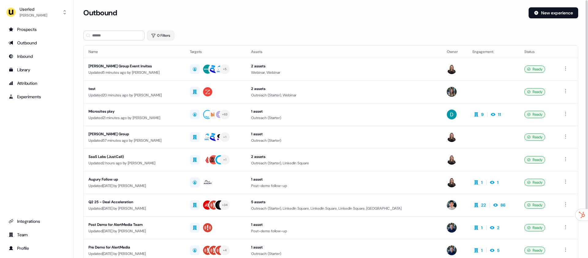
click at [163, 37] on button "0 Filters" at bounding box center [160, 36] width 27 height 10
click at [165, 66] on html "For the best experience switch devices to a bigger screen. Go to Userled.io Use…" at bounding box center [294, 129] width 588 height 258
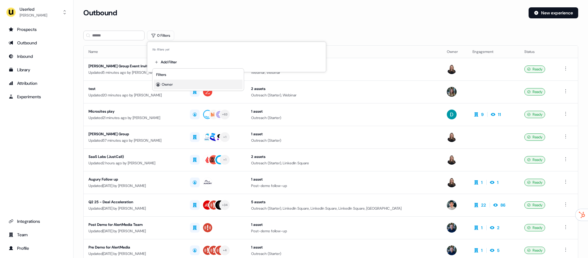
click at [169, 85] on span "Owner" at bounding box center [167, 84] width 11 height 5
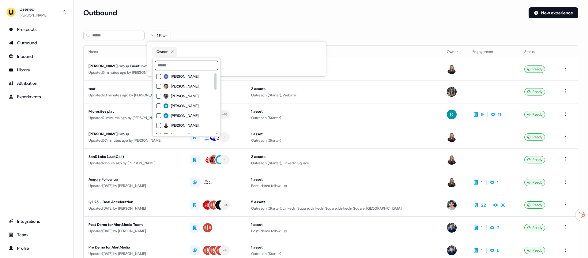
click at [181, 94] on span "[PERSON_NAME]" at bounding box center [185, 96] width 28 height 5
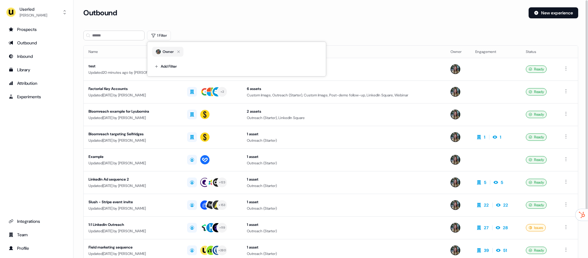
click at [271, 27] on section "Loading... Outbound New experience 1 Filter Name Targets Assets Owner Engagemen…" at bounding box center [331, 161] width 515 height 309
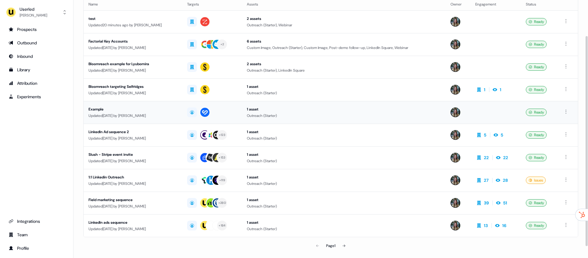
scroll to position [49, 0]
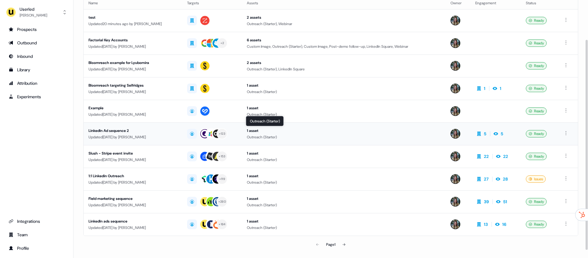
click at [307, 133] on div "1 asset" at bounding box center [344, 131] width 194 height 6
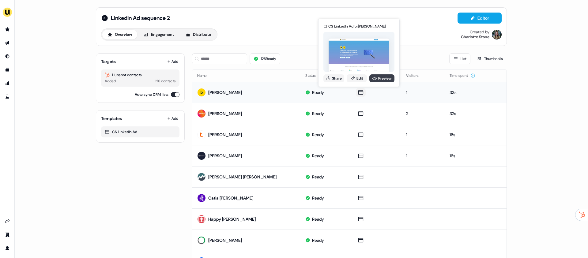
click at [385, 76] on link "Preview" at bounding box center [382, 78] width 25 height 8
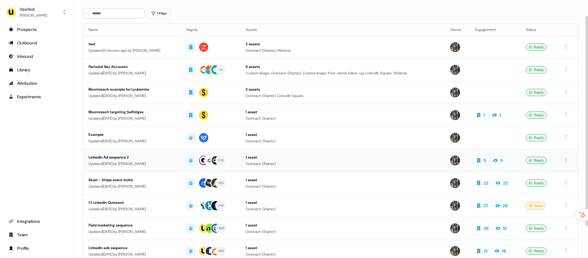
scroll to position [23, 0]
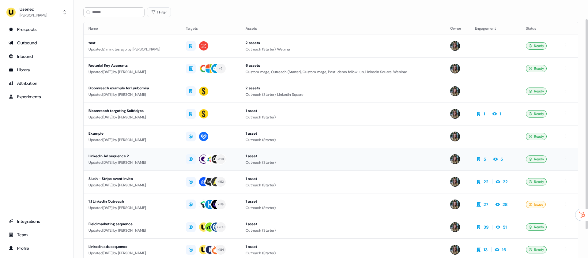
click at [321, 152] on td "1 asset Outreach (Starter)" at bounding box center [343, 159] width 204 height 23
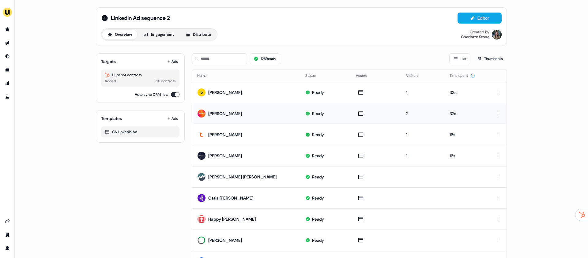
click at [229, 112] on div "Gabriela Boza" at bounding box center [225, 114] width 34 height 6
click at [406, 115] on div "2" at bounding box center [422, 114] width 33 height 6
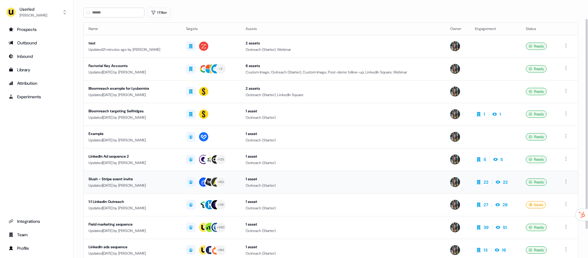
scroll to position [29, 0]
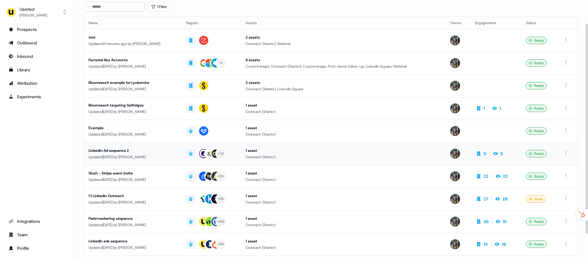
click at [122, 161] on td "LinkedIn Ad sequence 2 Updated 11 days ago by Charlotte Stone" at bounding box center [132, 153] width 97 height 23
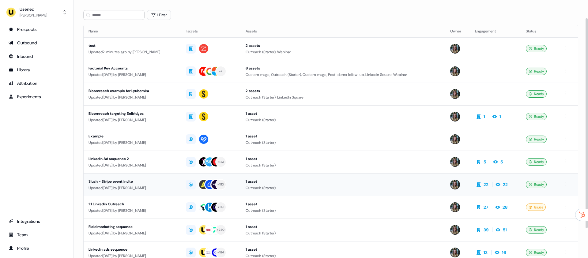
scroll to position [24, 0]
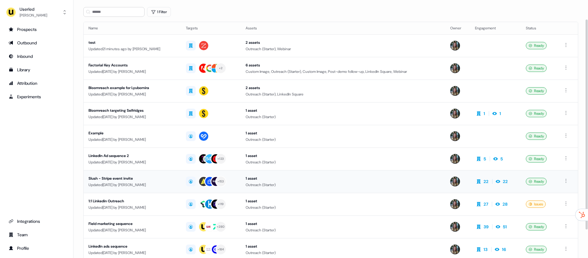
click at [127, 183] on div "Updated 12 days ago by Charlotte Stone" at bounding box center [133, 185] width 88 height 6
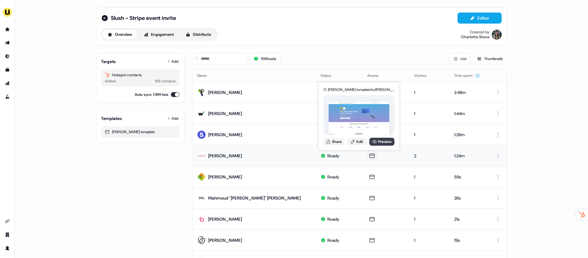
click at [385, 144] on link "Preview" at bounding box center [382, 142] width 25 height 8
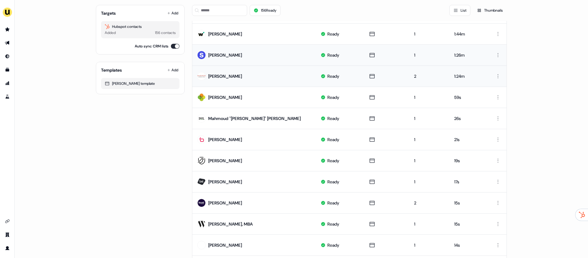
scroll to position [95, 0]
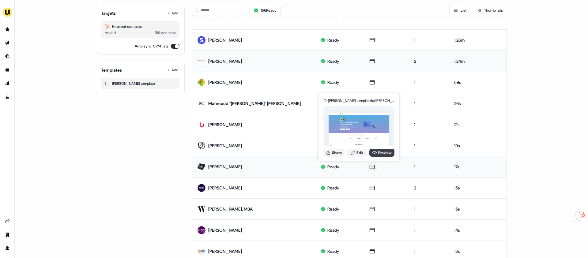
click at [374, 154] on icon at bounding box center [374, 152] width 5 height 5
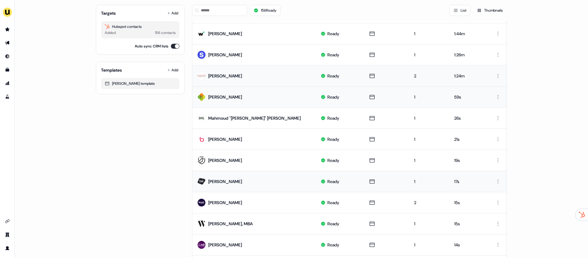
scroll to position [0, 0]
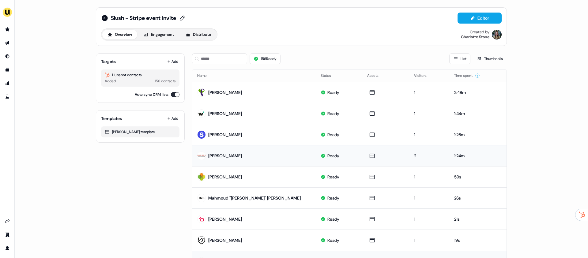
click at [185, 16] on icon at bounding box center [182, 18] width 7 height 6
drag, startPoint x: 176, startPoint y: 17, endPoint x: 96, endPoint y: 15, distance: 80.3
click at [96, 15] on div "**********" at bounding box center [301, 26] width 411 height 39
drag, startPoint x: 142, startPoint y: 19, endPoint x: 109, endPoint y: 17, distance: 32.9
click at [109, 17] on div "**********" at bounding box center [148, 18] width 95 height 10
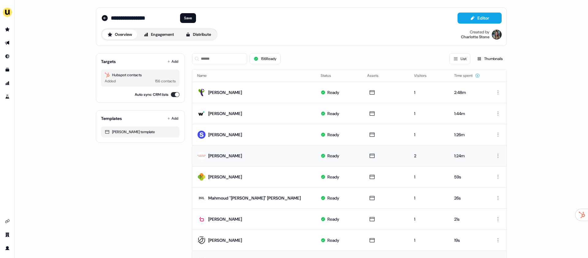
type input "**********"
click at [184, 24] on div "**********" at bounding box center [301, 27] width 401 height 28
click at [184, 21] on button "Save" at bounding box center [188, 18] width 16 height 10
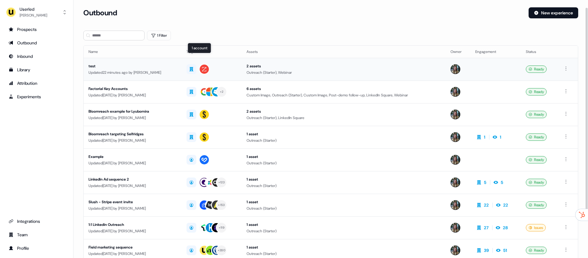
scroll to position [58, 0]
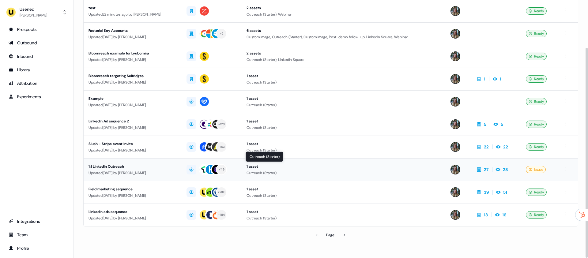
click at [343, 174] on div "Outreach (Starter)" at bounding box center [344, 173] width 194 height 6
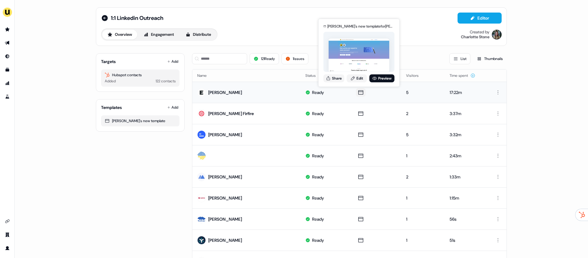
click at [385, 82] on div "Charlotte's new template for Phill Palmer Share Edit Preview" at bounding box center [359, 53] width 74 height 64
click at [383, 79] on link "Preview" at bounding box center [382, 78] width 25 height 8
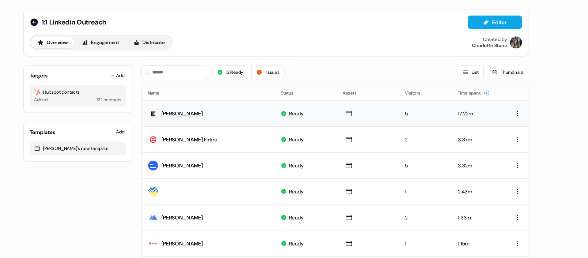
click at [406, 91] on div "5" at bounding box center [422, 92] width 33 height 6
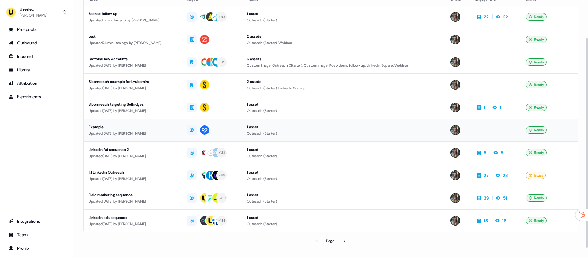
scroll to position [58, 0]
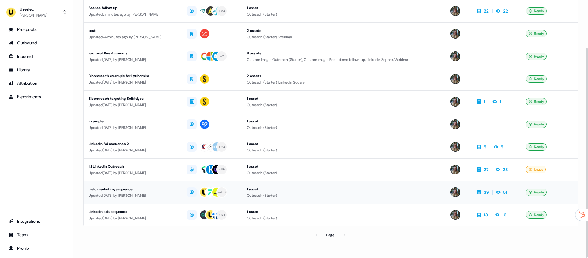
click at [160, 196] on div "Updated 13 days ago by Charlotte Stone" at bounding box center [133, 196] width 89 height 6
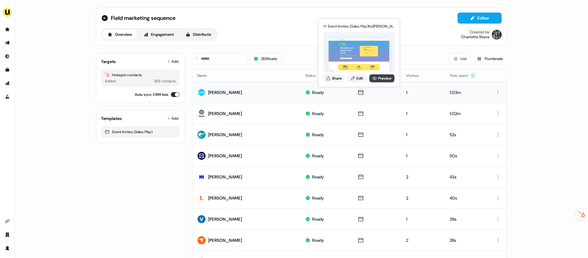
click at [375, 81] on link "Preview" at bounding box center [382, 78] width 25 height 8
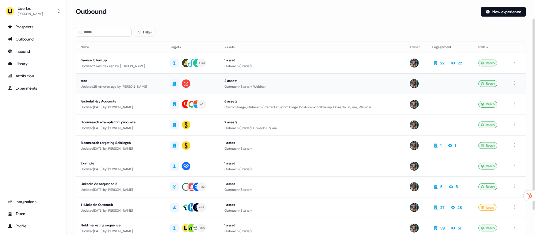
scroll to position [58, 0]
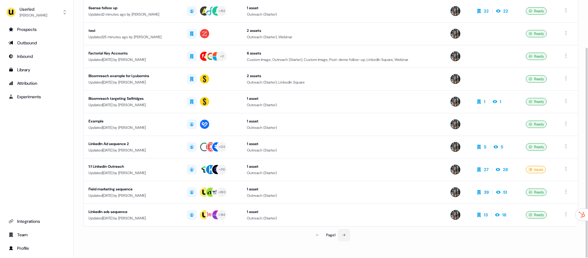
click at [346, 234] on icon at bounding box center [344, 235] width 4 height 4
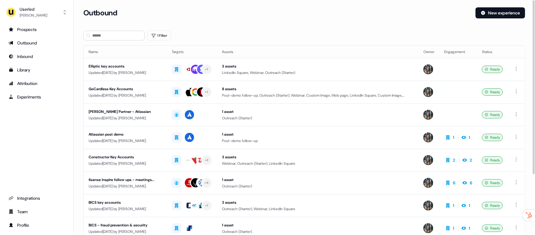
click at [300, 13] on div "Outbound" at bounding box center [276, 12] width 387 height 11
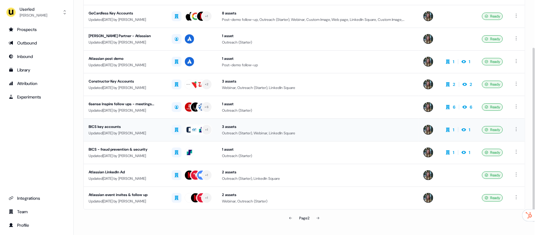
scroll to position [81, 0]
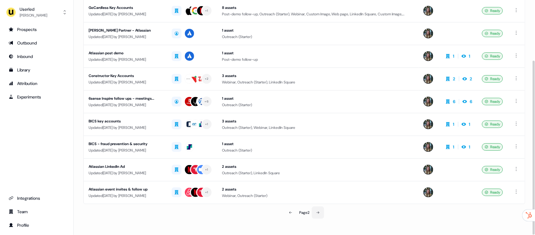
click at [314, 209] on button at bounding box center [318, 212] width 12 height 12
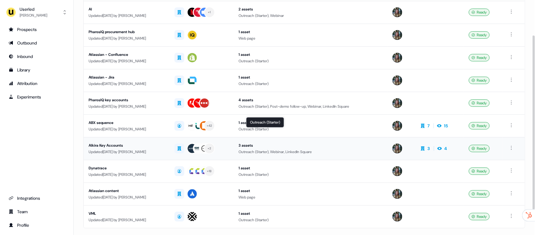
scroll to position [66, 0]
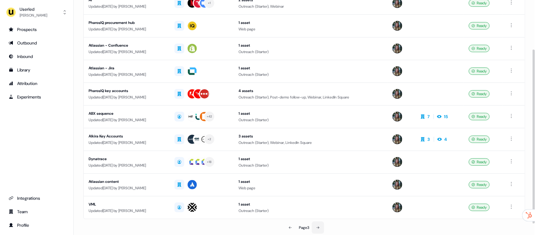
click at [321, 226] on button at bounding box center [318, 227] width 12 height 12
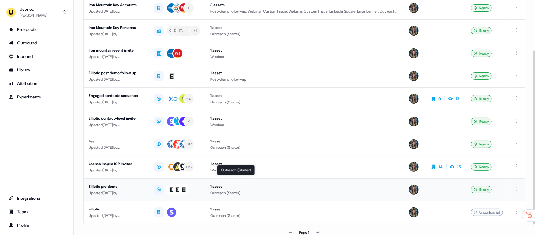
scroll to position [81, 0]
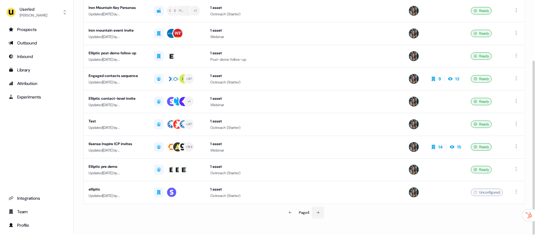
click at [319, 213] on icon at bounding box center [318, 213] width 4 height 4
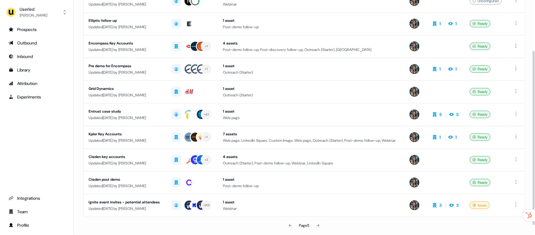
scroll to position [69, 0]
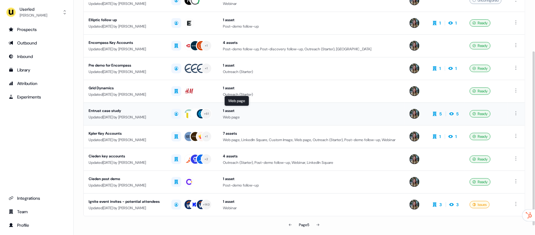
click at [297, 116] on div "Web page" at bounding box center [311, 117] width 177 height 6
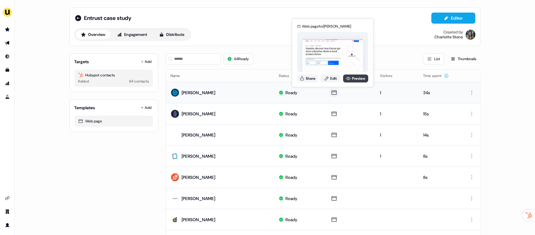
click at [353, 79] on link "Preview" at bounding box center [355, 78] width 25 height 8
click at [333, 78] on link "Edit" at bounding box center [330, 78] width 20 height 8
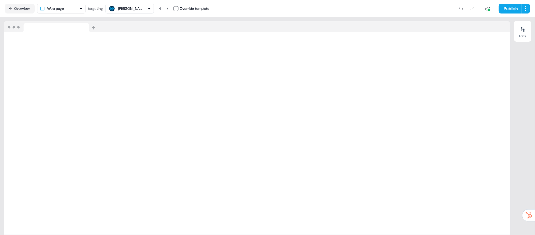
click at [134, 14] on nav "Overview Web page targeting Natasha Streit Override template Publish" at bounding box center [267, 8] width 535 height 17
click at [134, 11] on div "Natasha Streit" at bounding box center [130, 9] width 25 height 6
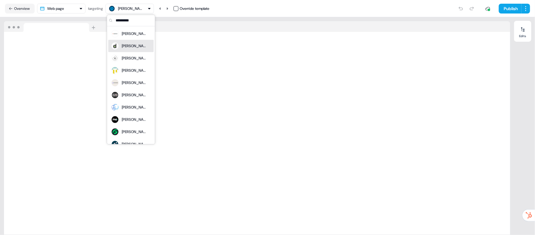
click at [133, 47] on div "Michelle Gerson" at bounding box center [134, 46] width 25 height 6
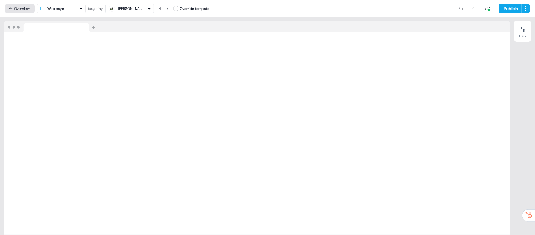
click at [22, 12] on button "Overview" at bounding box center [20, 9] width 30 height 10
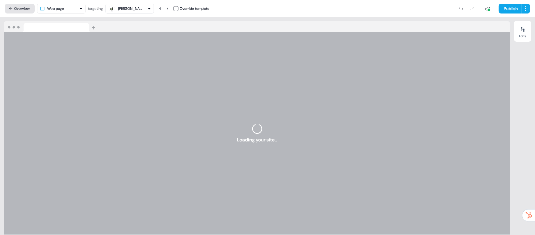
click at [15, 7] on button "Overview" at bounding box center [20, 9] width 30 height 10
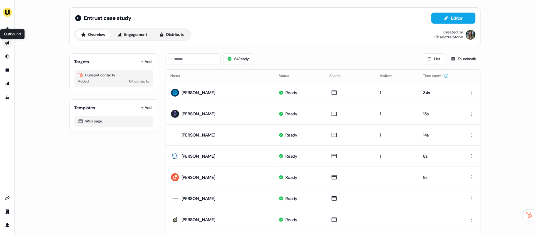
click at [7, 43] on icon "Go to outbound experience" at bounding box center [7, 43] width 4 height 4
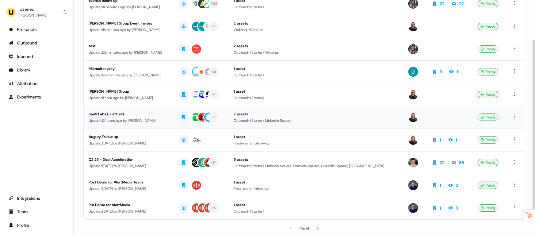
scroll to position [81, 0]
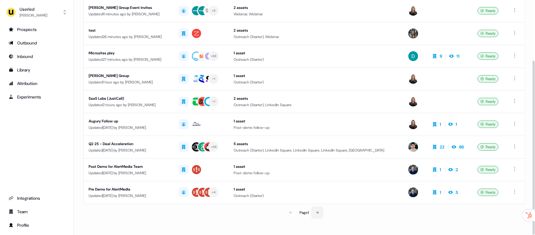
click at [319, 211] on icon at bounding box center [317, 213] width 4 height 4
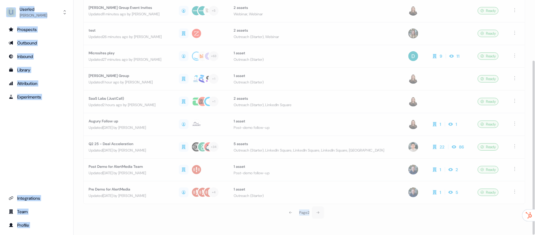
click at [319, 211] on section "Loading... Outbound New experience 0 Filters Name Targets Assets Owner Engageme…" at bounding box center [304, 80] width 461 height 309
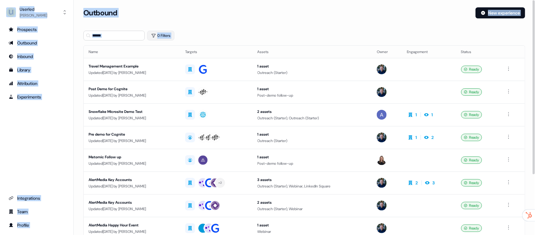
click at [161, 35] on button "0 Filters" at bounding box center [160, 36] width 27 height 10
click at [169, 65] on html "For the best experience switch devices to a bigger screen. Go to Userled.io Use…" at bounding box center [267, 117] width 535 height 235
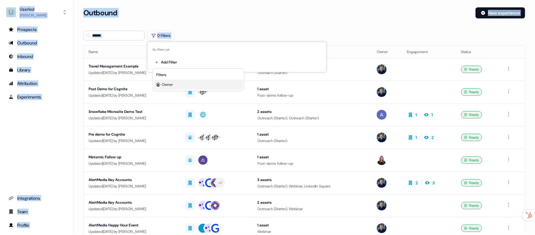
click at [174, 89] on div "Owner" at bounding box center [198, 85] width 89 height 10
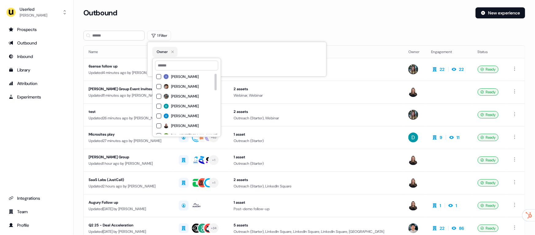
scroll to position [2, 0]
click at [172, 95] on span "[PERSON_NAME]" at bounding box center [185, 94] width 28 height 5
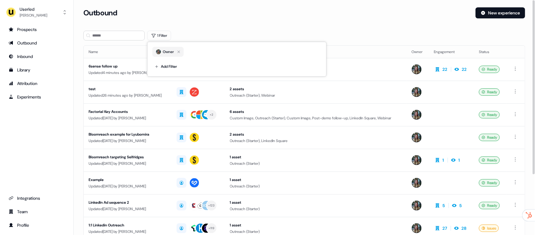
click at [314, 17] on div "Outbound" at bounding box center [276, 12] width 387 height 11
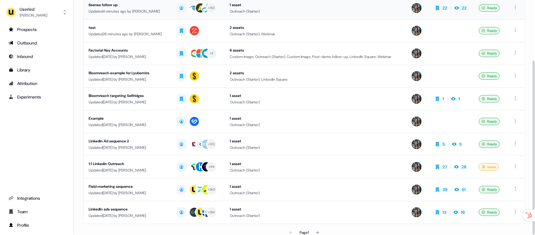
scroll to position [81, 0]
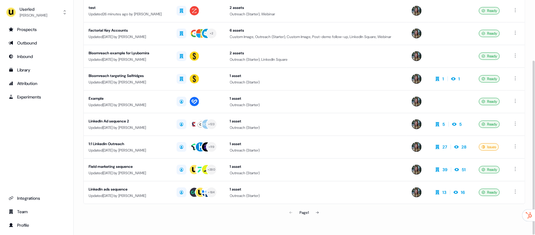
click at [325, 209] on div "Page 1" at bounding box center [304, 212] width 144 height 12
click at [320, 210] on button at bounding box center [317, 212] width 12 height 12
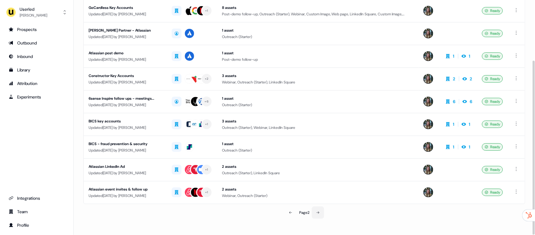
click at [320, 211] on icon at bounding box center [318, 213] width 4 height 4
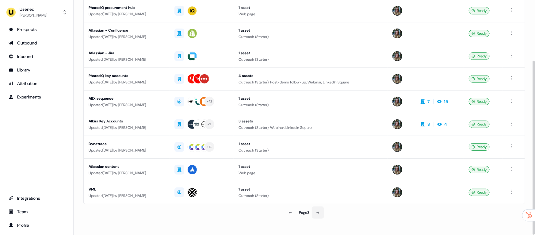
click at [320, 211] on icon at bounding box center [318, 213] width 4 height 4
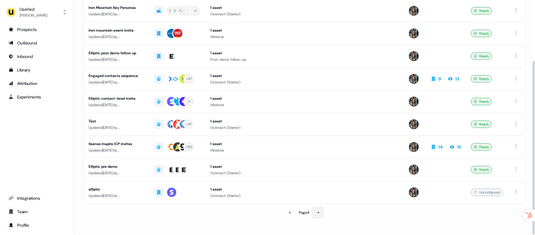
click at [320, 211] on icon at bounding box center [318, 213] width 4 height 4
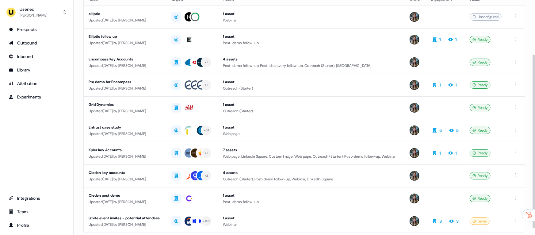
scroll to position [81, 0]
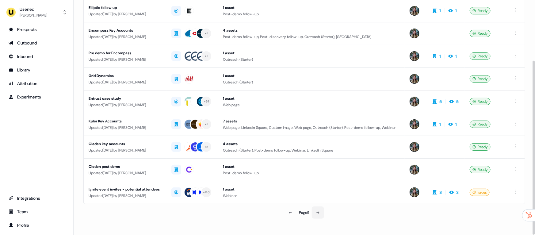
click at [320, 213] on icon at bounding box center [318, 213] width 4 height 4
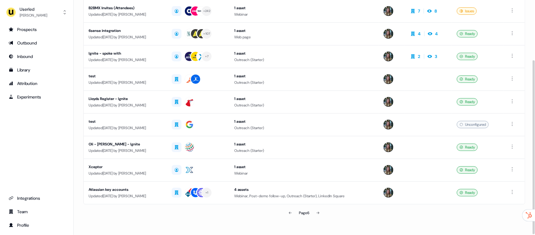
scroll to position [81, 0]
click at [315, 211] on button at bounding box center [318, 212] width 12 height 12
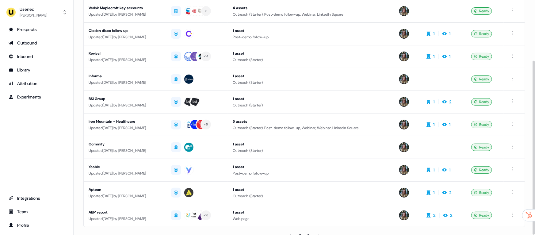
scroll to position [81, 0]
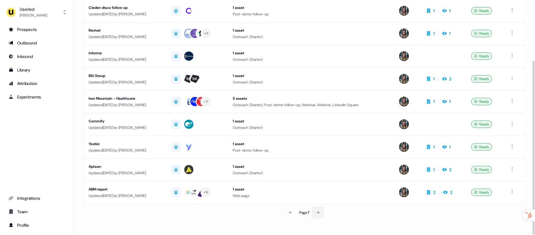
click at [322, 210] on button at bounding box center [318, 212] width 12 height 12
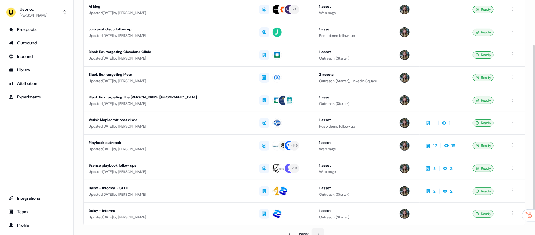
scroll to position [81, 0]
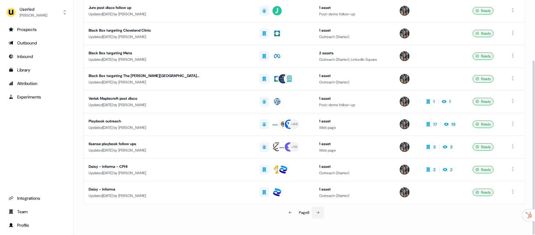
click at [314, 209] on button at bounding box center [318, 212] width 12 height 12
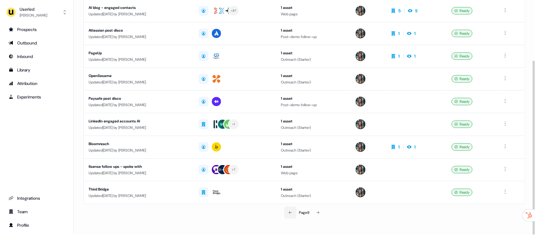
click at [291, 211] on icon at bounding box center [290, 213] width 4 height 4
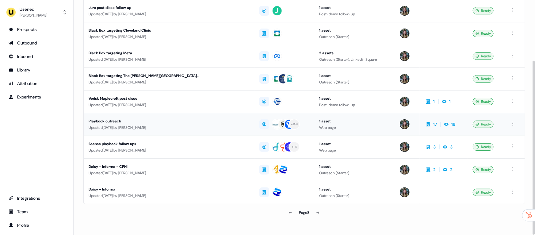
click at [314, 131] on td "1 asset Web page" at bounding box center [354, 124] width 81 height 23
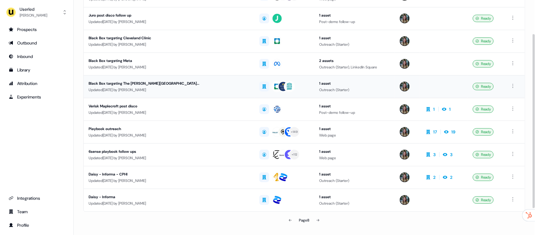
scroll to position [81, 0]
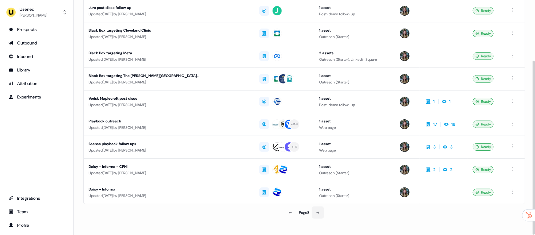
click at [323, 206] on button at bounding box center [318, 212] width 12 height 12
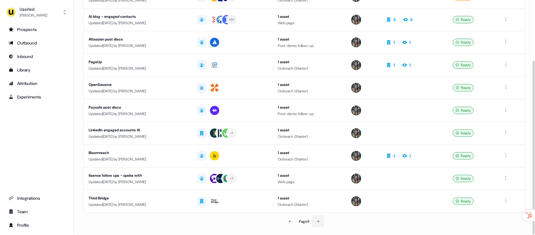
scroll to position [81, 0]
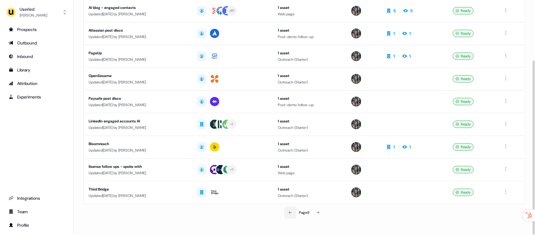
click at [290, 207] on button at bounding box center [290, 212] width 12 height 12
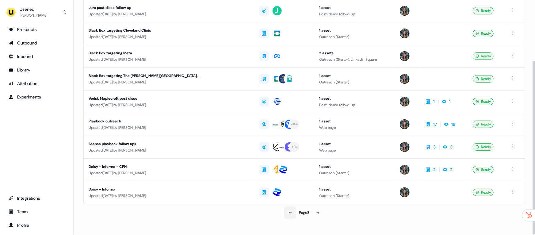
click at [290, 207] on button at bounding box center [290, 212] width 12 height 12
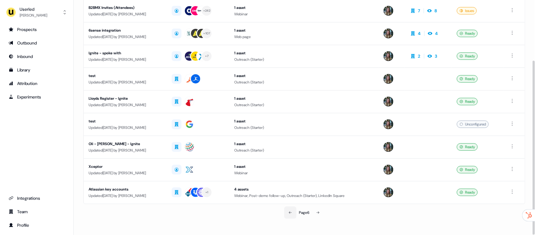
click at [290, 207] on button at bounding box center [290, 212] width 12 height 12
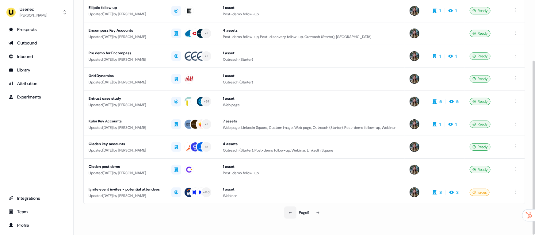
click at [290, 207] on button at bounding box center [290, 212] width 12 height 12
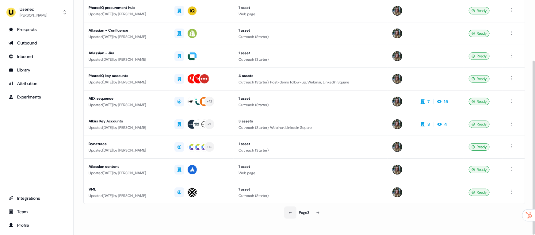
click at [290, 207] on button at bounding box center [290, 212] width 12 height 12
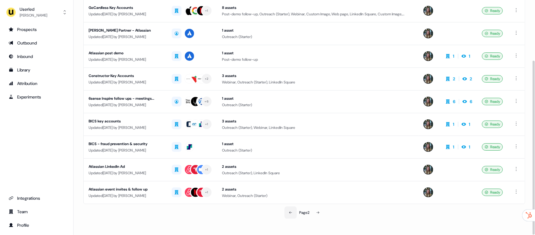
click at [290, 207] on button at bounding box center [290, 212] width 12 height 12
click at [290, 207] on div "Page 2" at bounding box center [304, 212] width 144 height 12
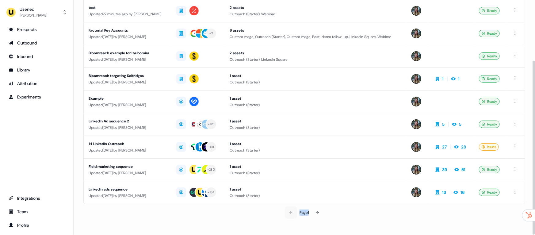
click at [290, 207] on div "Page 1" at bounding box center [304, 212] width 144 height 12
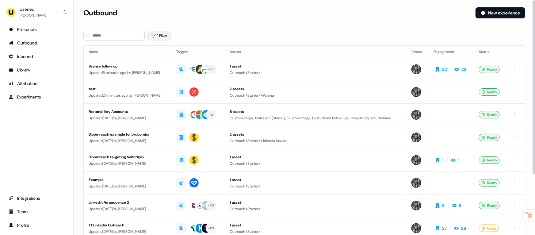
click at [157, 35] on button "1 Filter" at bounding box center [159, 36] width 24 height 10
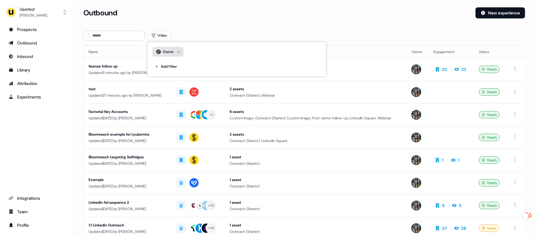
click at [177, 47] on button "Owner" at bounding box center [167, 52] width 31 height 10
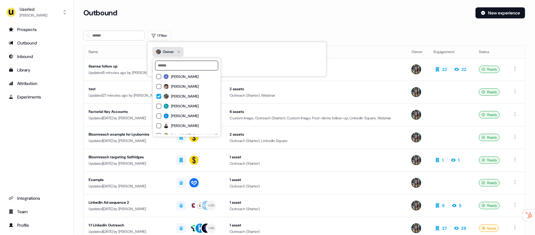
click at [179, 51] on icon "button" at bounding box center [178, 51] width 7 height 7
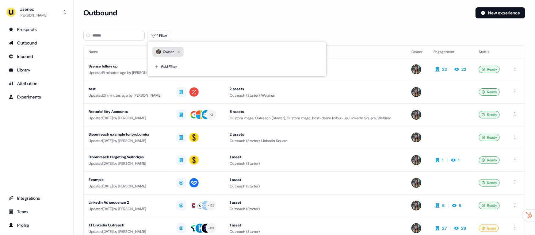
click at [180, 50] on icon "button" at bounding box center [178, 51] width 7 height 7
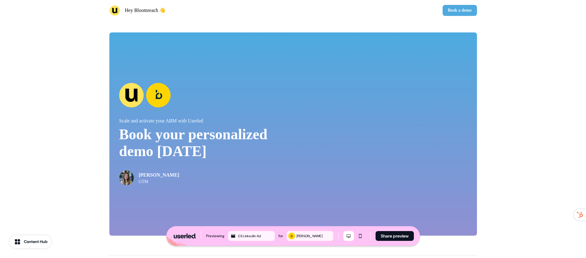
scroll to position [1197, 0]
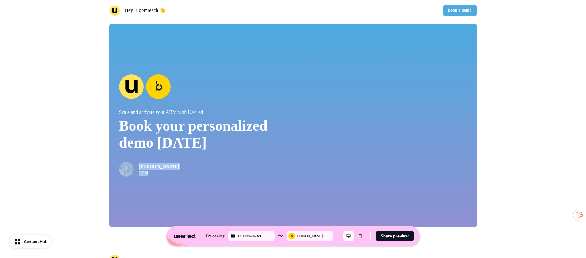
drag, startPoint x: 117, startPoint y: 165, endPoint x: 198, endPoint y: 181, distance: 82.7
click at [198, 181] on div "Scale and activate your ABM with Userled Book your personalized demo [DATE] [PE…" at bounding box center [293, 125] width 368 height 203
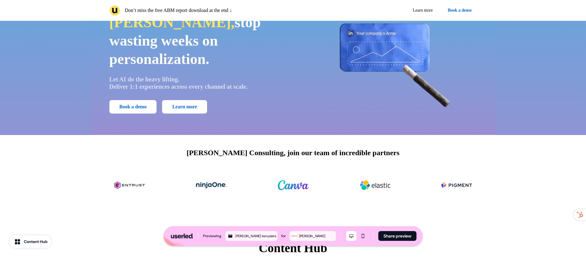
scroll to position [108, 0]
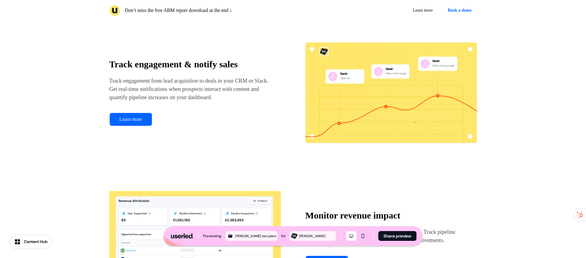
scroll to position [991, 0]
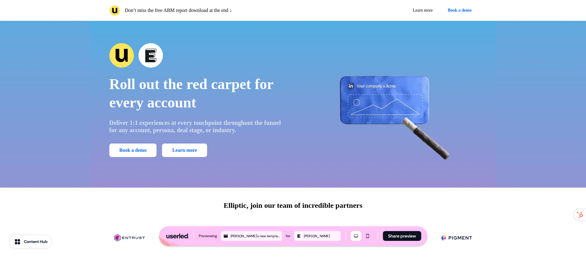
scroll to position [16, 0]
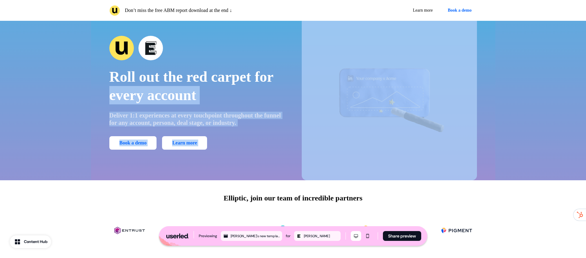
drag, startPoint x: 105, startPoint y: 90, endPoint x: 322, endPoint y: 107, distance: 217.3
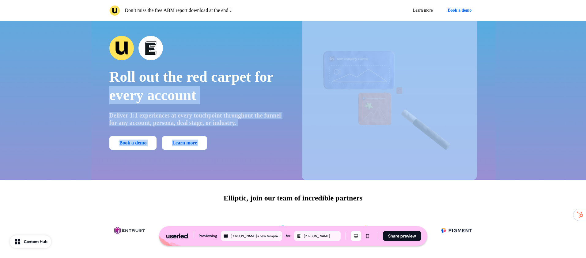
click at [322, 107] on div "Roll out the red carpet for every account Deliver 1:1 experiences at every touc…" at bounding box center [293, 92] width 404 height 175
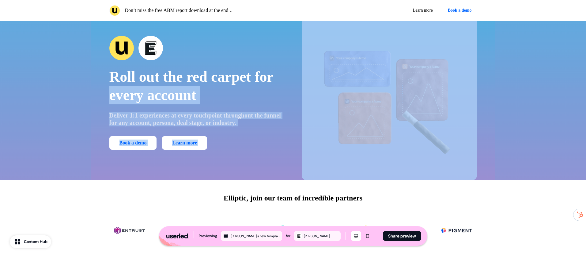
click at [322, 107] on img at bounding box center [389, 92] width 175 height 175
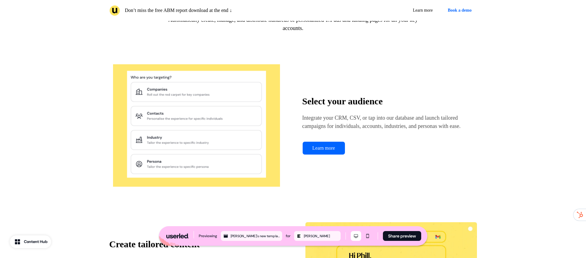
scroll to position [320, 0]
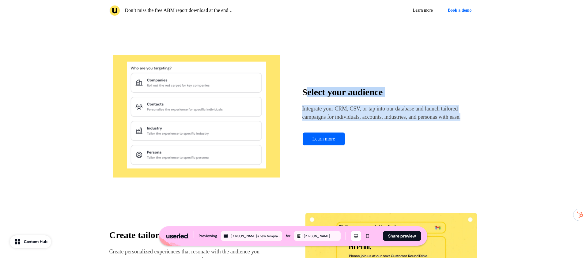
drag, startPoint x: 307, startPoint y: 86, endPoint x: 394, endPoint y: 141, distance: 102.7
click at [394, 141] on div "Select your audience Integrate your CRM, CSV, or tap into our database and laun…" at bounding box center [389, 116] width 175 height 59
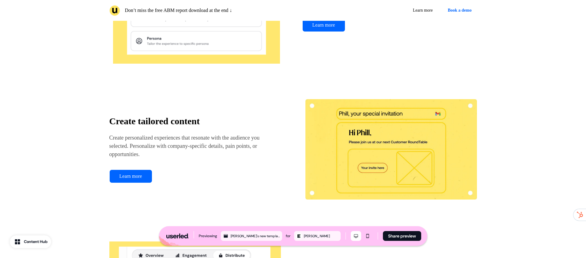
click at [351, 132] on img at bounding box center [391, 149] width 172 height 123
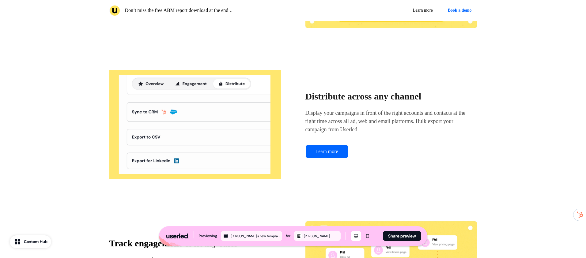
scroll to position [612, 0]
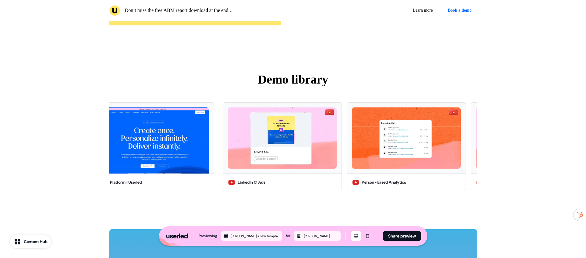
scroll to position [1054, 0]
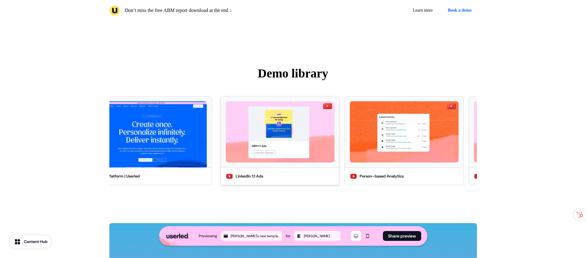
click at [275, 151] on img at bounding box center [280, 131] width 109 height 61
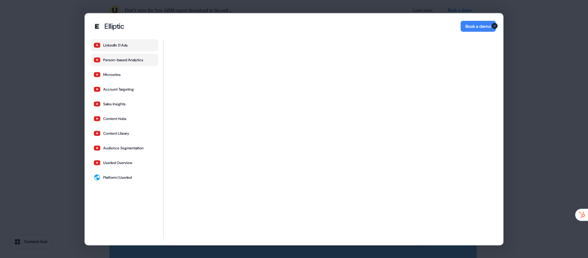
click at [135, 66] on button "Person-based Analytics" at bounding box center [124, 60] width 67 height 12
click at [134, 77] on button "Microsites" at bounding box center [124, 74] width 67 height 12
click at [134, 88] on div "Account Targeting" at bounding box center [118, 89] width 31 height 5
click at [131, 101] on button "Sales Insights" at bounding box center [124, 104] width 67 height 12
click at [539, 32] on div "Elliptic Elliptic Book a demo LinkedIn 1:1 Ads Person-based Analytics Microsite…" at bounding box center [294, 129] width 588 height 258
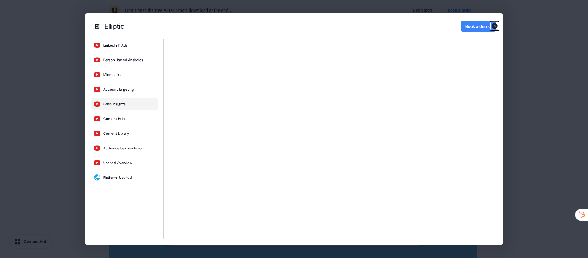
click at [495, 28] on icon "button" at bounding box center [495, 26] width 6 height 6
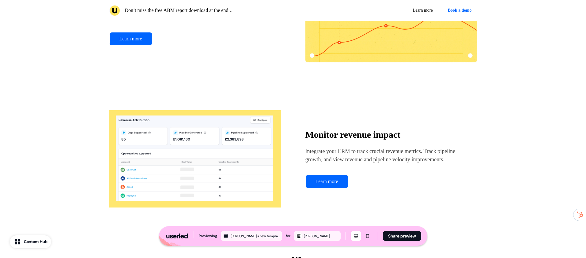
scroll to position [869, 0]
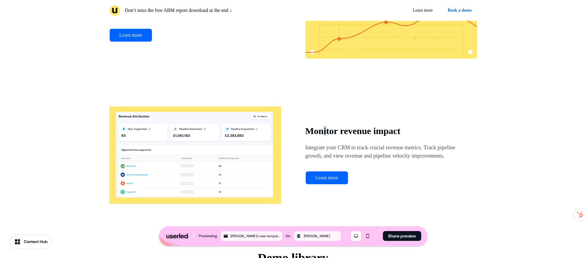
drag, startPoint x: 323, startPoint y: 122, endPoint x: 387, endPoint y: 165, distance: 77.5
click at [389, 159] on div "Monitor revenue impact Integrate your CRM to track crucial revenue metrics. Tra…" at bounding box center [385, 143] width 161 height 34
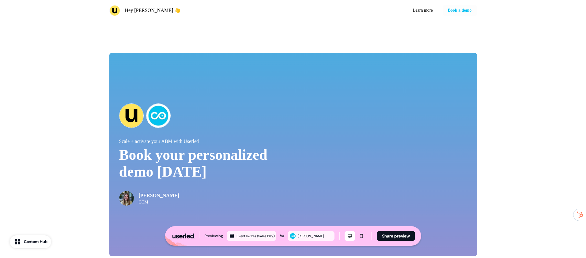
scroll to position [1150, 0]
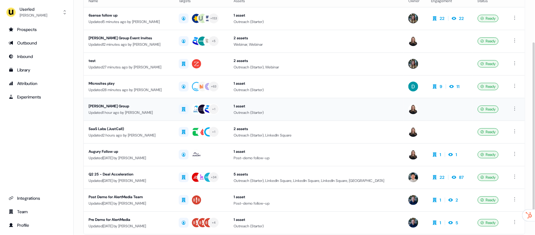
scroll to position [59, 0]
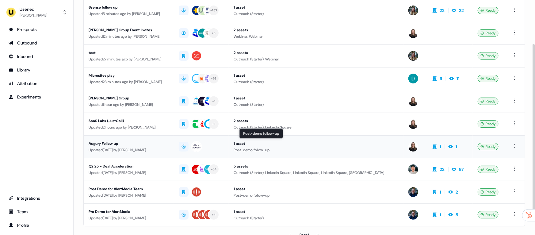
click at [288, 143] on div "1 asset" at bounding box center [315, 143] width 165 height 6
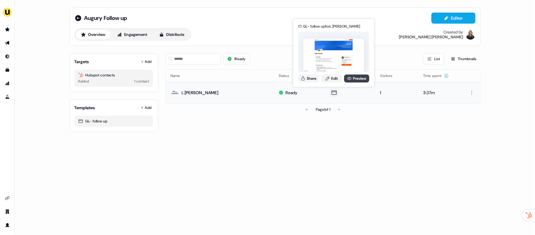
click at [353, 78] on link "Preview" at bounding box center [356, 78] width 25 height 8
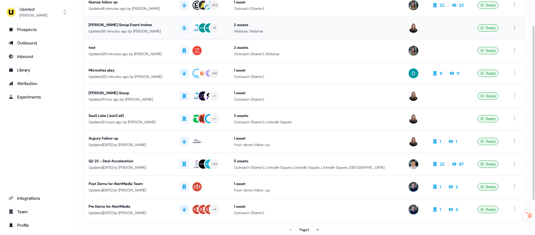
scroll to position [81, 0]
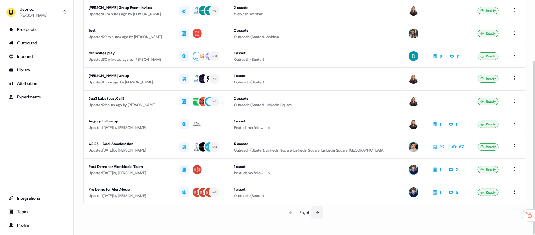
click at [318, 212] on icon at bounding box center [317, 213] width 4 height 4
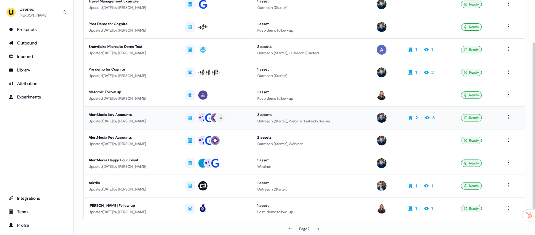
scroll to position [57, 0]
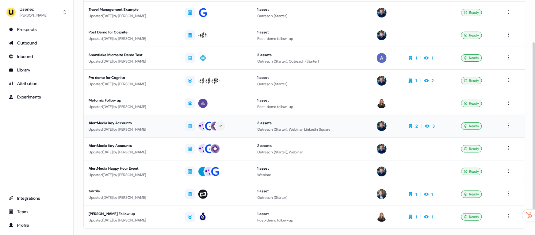
click at [150, 127] on div "Updated 4 days ago by James Johnson" at bounding box center [132, 129] width 87 height 6
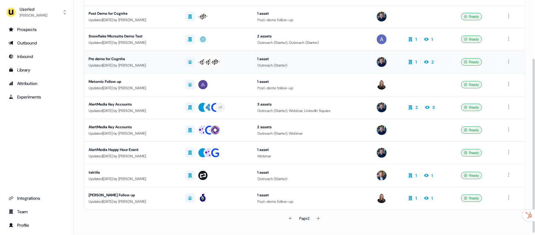
scroll to position [81, 0]
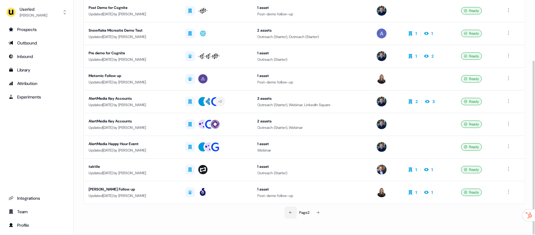
click at [289, 212] on icon at bounding box center [291, 213] width 4 height 4
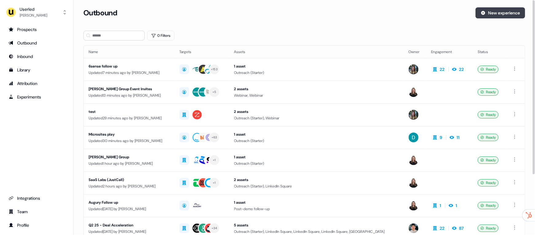
click at [509, 9] on button "New experience" at bounding box center [500, 12] width 50 height 11
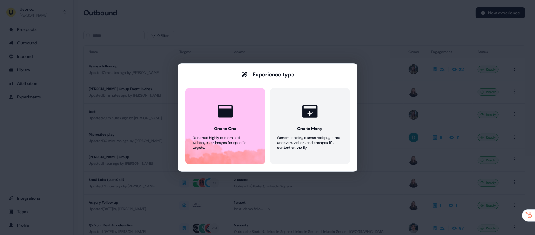
click at [346, 6] on div "Experience type One to One Generate highly customised webpages or images for sp…" at bounding box center [267, 117] width 535 height 235
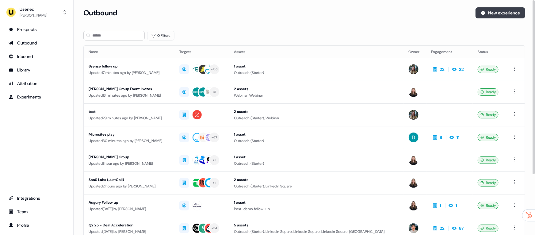
click at [499, 9] on button "New experience" at bounding box center [500, 12] width 50 height 11
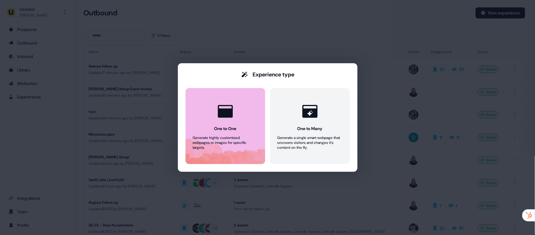
click at [248, 115] on button "One to One Generate highly customised webpages or images for specific targets." at bounding box center [225, 126] width 80 height 76
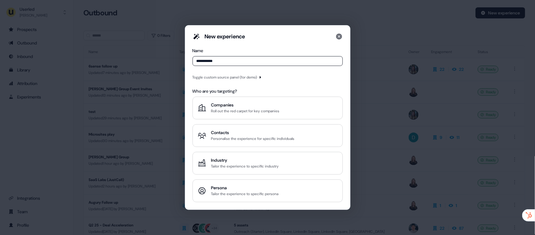
type input "**********"
click at [253, 131] on div "Contacts" at bounding box center [252, 132] width 83 height 6
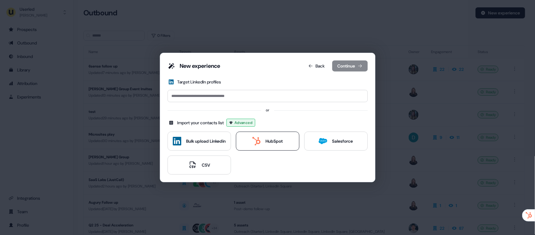
click at [258, 142] on icon at bounding box center [256, 141] width 8 height 9
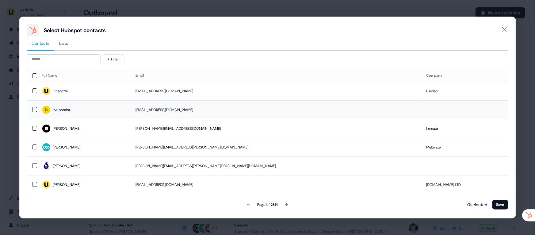
click at [111, 112] on span "Lyubomira" at bounding box center [84, 109] width 84 height 9
click at [501, 209] on button "Save" at bounding box center [500, 204] width 16 height 10
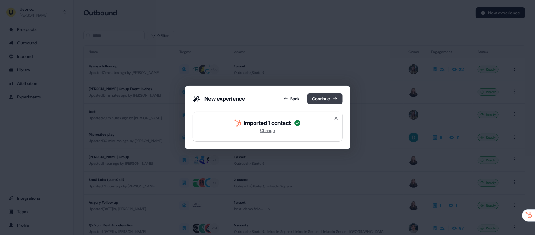
click at [334, 97] on icon at bounding box center [334, 98] width 5 height 5
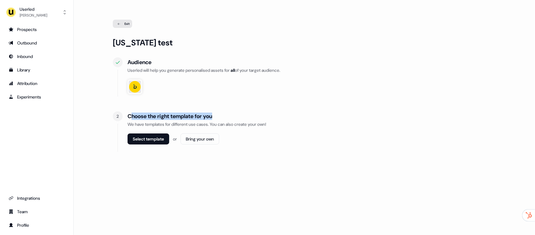
drag, startPoint x: 130, startPoint y: 119, endPoint x: 303, endPoint y: 122, distance: 173.2
click at [303, 122] on div "Choose the right template for you We have templates for different use cases. Yo…" at bounding box center [311, 131] width 368 height 40
click at [303, 122] on div "We have templates for different use cases. You can also create your own!" at bounding box center [311, 124] width 368 height 6
click at [139, 144] on div "Select template or Bring your own" at bounding box center [311, 141] width 368 height 16
click at [138, 140] on button "Select template" at bounding box center [148, 138] width 42 height 11
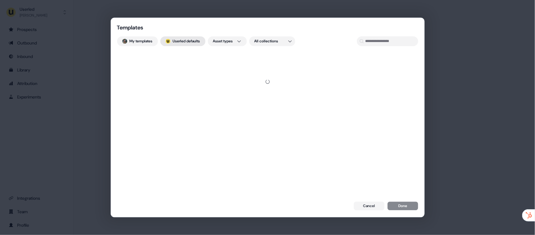
click at [181, 40] on button "; Userled defaults" at bounding box center [182, 41] width 45 height 10
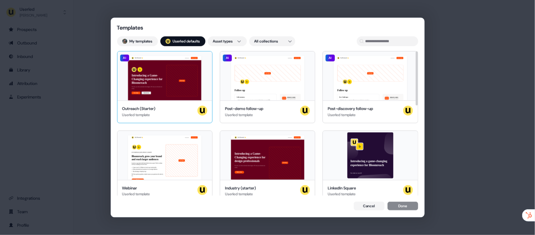
click at [163, 94] on div "Hey Bloomreach 👋 Learn more Book a demo Introducing a Game-Changing experience …" at bounding box center [164, 75] width 95 height 49
click at [186, 86] on div "Hey Bloomreach 👋 Learn more Book a demo Introducing a Game-Changing experience …" at bounding box center [164, 75] width 95 height 49
click at [146, 45] on button "My templates" at bounding box center [137, 41] width 41 height 10
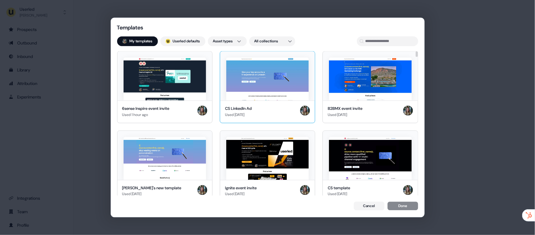
click at [255, 88] on img at bounding box center [267, 78] width 82 height 43
click at [408, 208] on button "Done" at bounding box center [402, 206] width 31 height 9
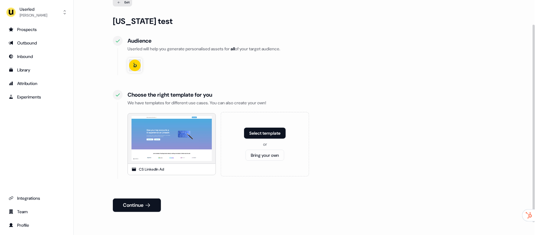
scroll to position [33, 0]
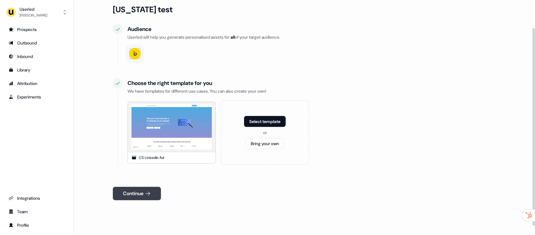
click at [135, 190] on button "Continue" at bounding box center [137, 193] width 48 height 13
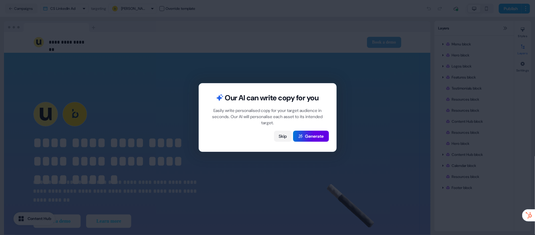
click at [283, 137] on button "Skip" at bounding box center [283, 136] width 18 height 11
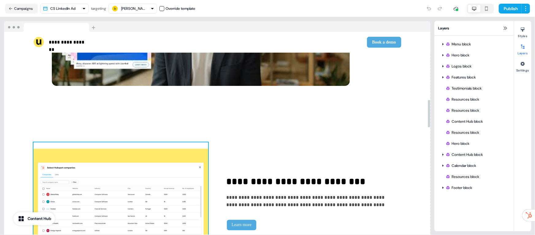
scroll to position [499, 0]
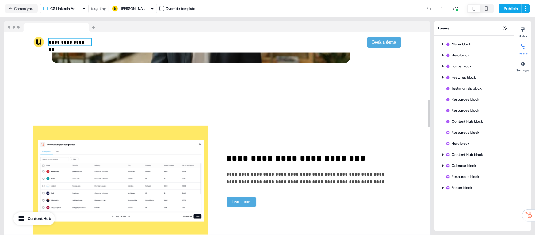
click at [74, 40] on p "**********" at bounding box center [70, 42] width 42 height 7
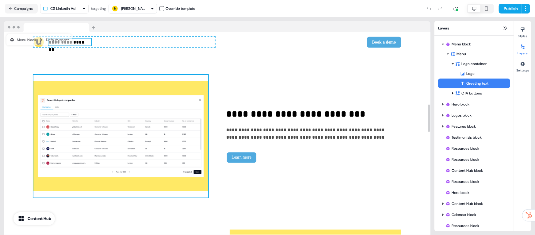
scroll to position [567, 0]
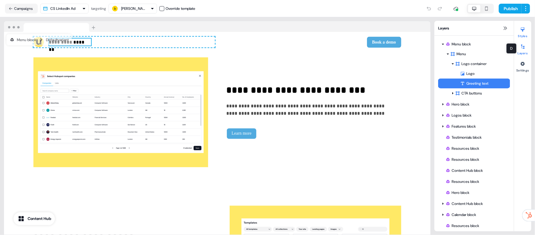
click at [523, 32] on div at bounding box center [523, 30] width 10 height 10
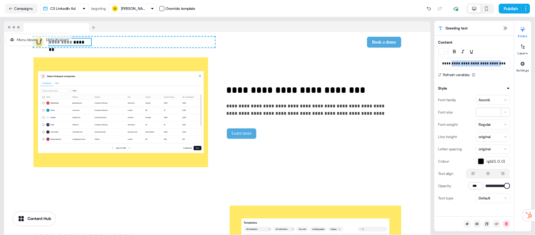
drag, startPoint x: 450, startPoint y: 63, endPoint x: 498, endPoint y: 62, distance: 47.8
click at [498, 62] on p "**********" at bounding box center [474, 63] width 64 height 6
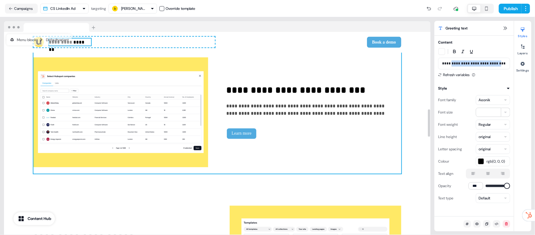
click at [222, 138] on div "**********" at bounding box center [217, 112] width 368 height 123
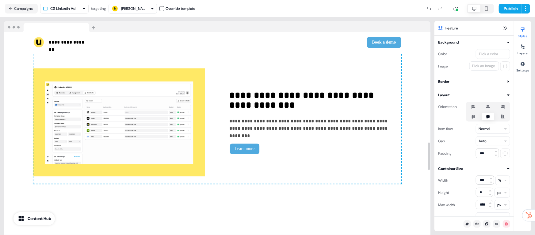
scroll to position [934, 0]
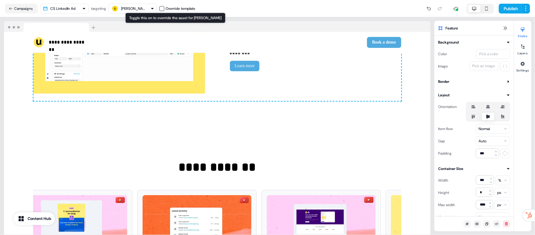
click at [163, 9] on button "button" at bounding box center [161, 8] width 5 height 5
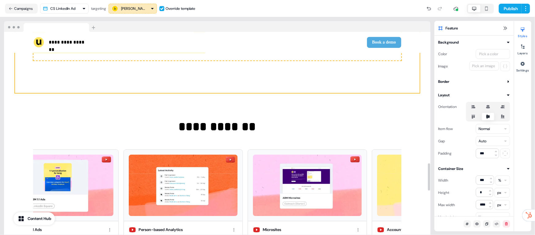
scroll to position [984, 0]
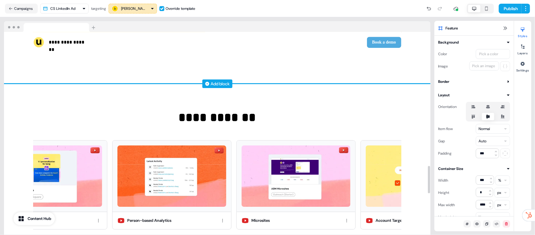
click at [224, 84] on div "Add block" at bounding box center [220, 84] width 19 height 6
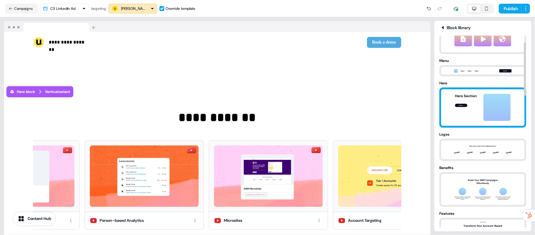
scroll to position [28, 0]
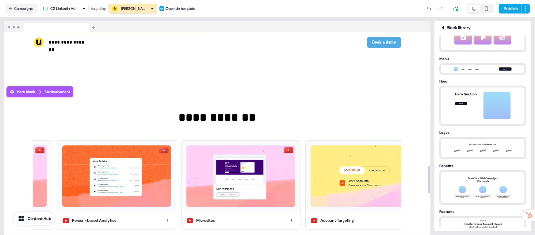
click at [133, 13] on button "Lyubomira Nikolova" at bounding box center [132, 9] width 48 height 10
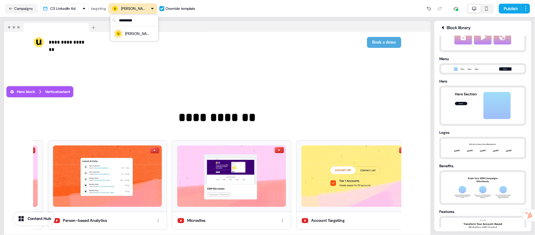
click at [144, 11] on div "Lyubomira Nikolova" at bounding box center [128, 8] width 34 height 7
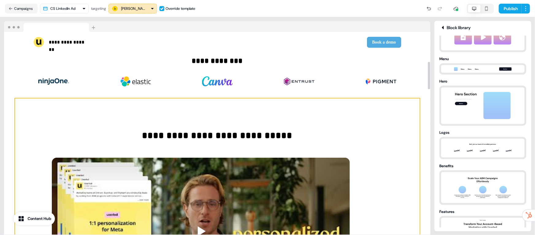
scroll to position [189, 0]
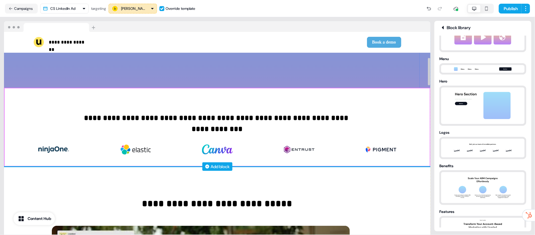
click at [209, 167] on div "Add block" at bounding box center [217, 166] width 30 height 9
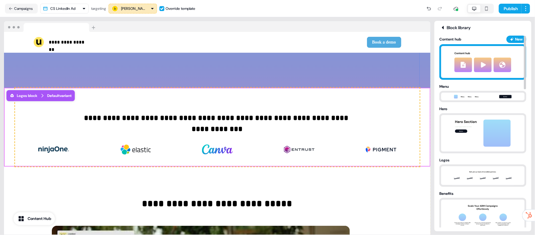
click at [486, 70] on img at bounding box center [483, 62] width 68 height 32
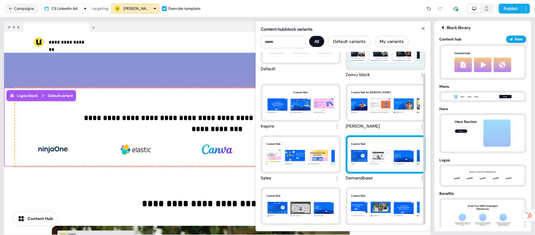
scroll to position [27, 0]
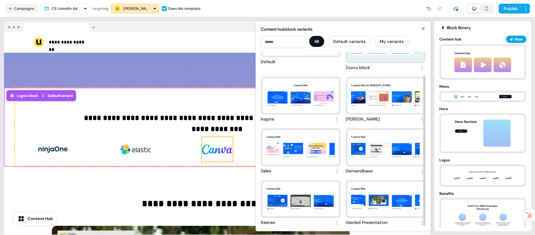
click at [225, 157] on img at bounding box center [217, 149] width 31 height 25
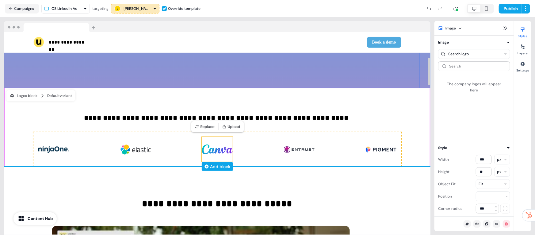
click at [215, 165] on div "Add block" at bounding box center [220, 166] width 20 height 6
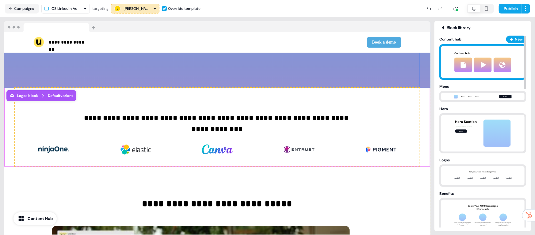
click at [496, 63] on img at bounding box center [483, 62] width 68 height 32
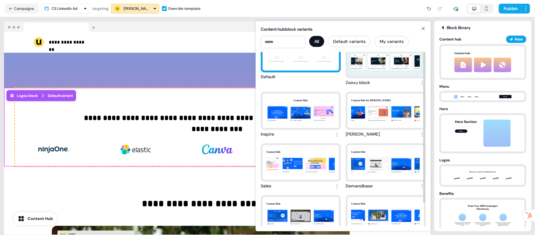
scroll to position [0, 0]
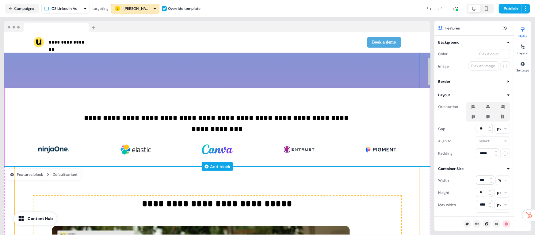
click at [218, 163] on div "Add block" at bounding box center [220, 166] width 20 height 6
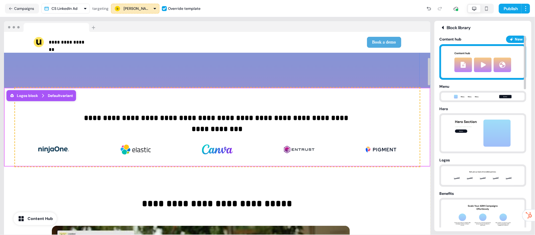
click at [463, 71] on img at bounding box center [483, 62] width 68 height 32
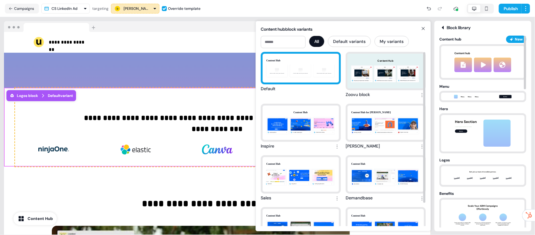
click at [304, 80] on div "Content Hub Click to add a link to your resource Click to add a link to your re…" at bounding box center [301, 68] width 76 height 29
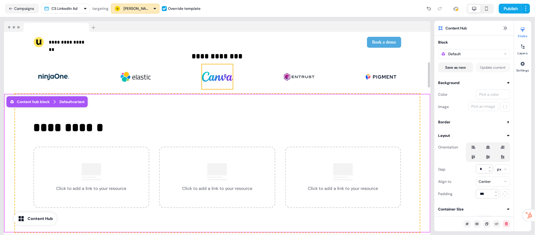
scroll to position [283, 0]
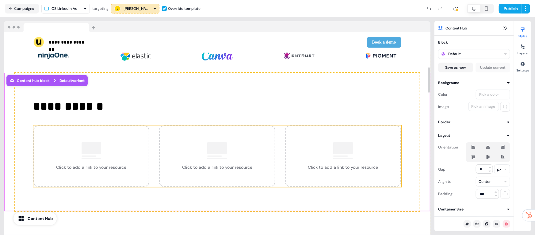
click at [123, 137] on div "Click to add a link to your resource" at bounding box center [91, 155] width 116 height 61
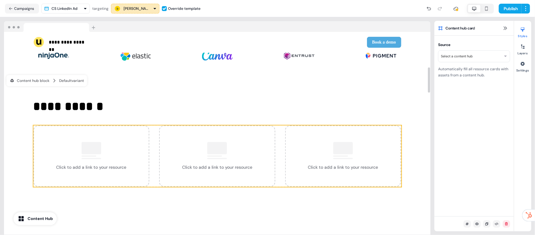
click at [471, 54] on html "**********" at bounding box center [267, 117] width 535 height 235
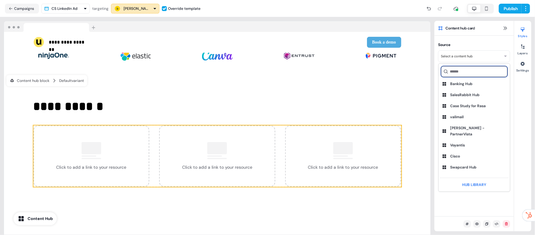
click at [470, 70] on input at bounding box center [474, 71] width 66 height 11
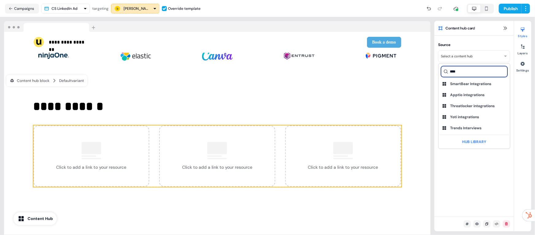
type input "****"
click at [472, 116] on div "Yoti integrations" at bounding box center [464, 117] width 29 height 6
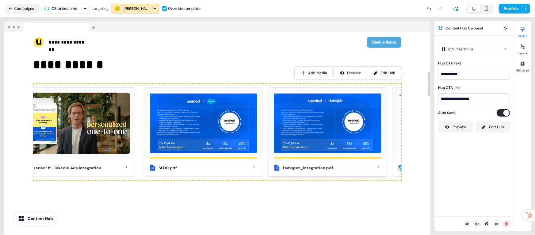
scroll to position [326, 0]
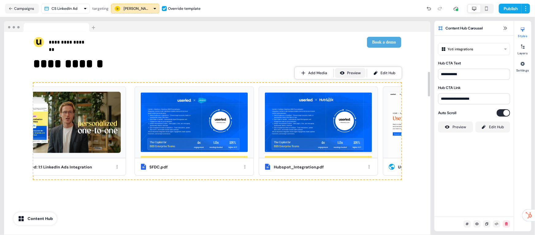
click at [351, 72] on div "Preview" at bounding box center [353, 73] width 13 height 6
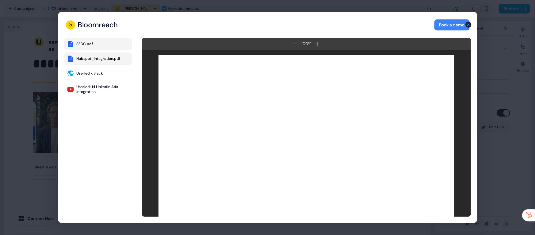
click at [97, 57] on div "Hubspot_Integration.pdf" at bounding box center [99, 58] width 44 height 5
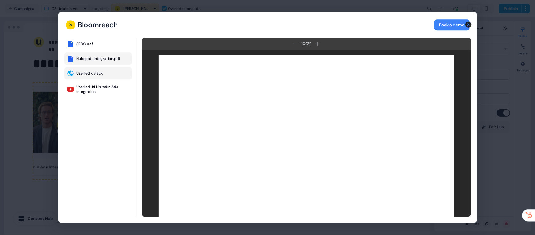
click at [97, 72] on div "Userled x Slack" at bounding box center [90, 73] width 26 height 5
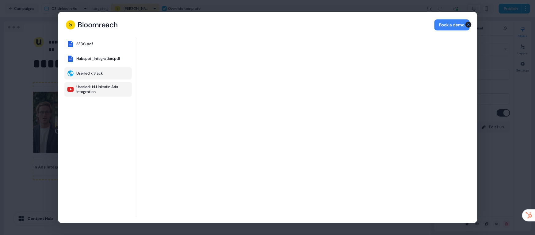
click at [101, 85] on div "Userled: 1:1 LinkedIn Ads Integration" at bounding box center [103, 89] width 53 height 10
click at [51, 93] on div "Bloomreach Bloomreach Book a demo SFDC.pdf Hubspot_Integration.pdf Userled x Sl…" at bounding box center [267, 117] width 535 height 235
click at [87, 103] on div "SFDC.pdf Hubspot_Integration.pdf Userled x Slack Userled: 1:1 LinkedIn Ads Inte…" at bounding box center [97, 127] width 67 height 179
click at [47, 111] on div "Bloomreach Bloomreach Book a demo SFDC.pdf Hubspot_Integration.pdf Userled x Sl…" at bounding box center [267, 117] width 535 height 235
click at [469, 24] on icon "button" at bounding box center [468, 25] width 6 height 6
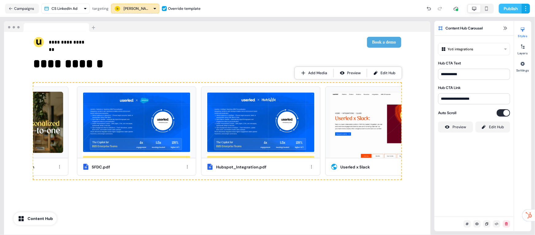
click at [513, 10] on button "Publish" at bounding box center [510, 9] width 23 height 10
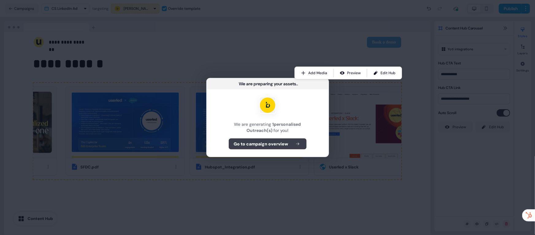
click at [285, 142] on b "Go to campaign overview" at bounding box center [261, 144] width 55 height 6
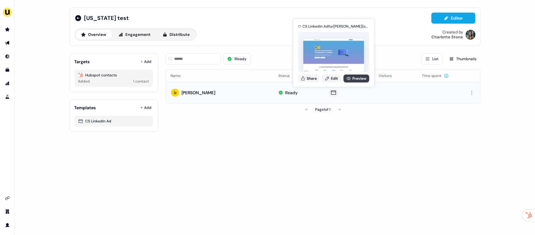
click at [357, 78] on link "Preview" at bounding box center [356, 78] width 26 height 8
click at [305, 80] on button "Share" at bounding box center [308, 78] width 21 height 8
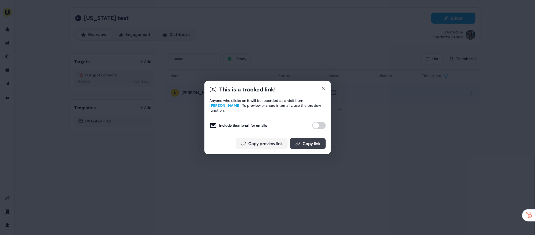
click at [303, 138] on button "Copy link" at bounding box center [308, 143] width 36 height 11
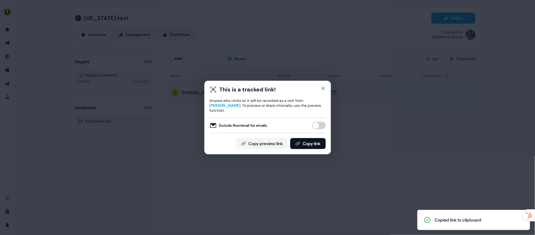
drag, startPoint x: 220, startPoint y: 121, endPoint x: 289, endPoint y: 125, distance: 69.7
click at [289, 125] on div "Include thumbnail for emails" at bounding box center [267, 125] width 116 height 7
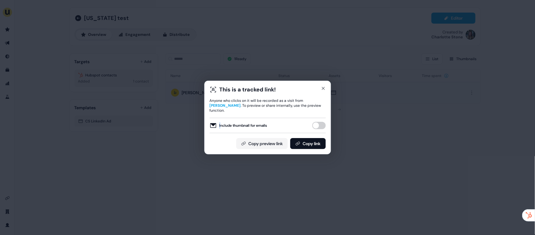
click at [321, 122] on button "Include thumbnail for emails" at bounding box center [318, 125] width 13 height 7
click at [309, 143] on button "Copy link" at bounding box center [308, 143] width 36 height 11
click at [325, 89] on icon "button" at bounding box center [323, 88] width 5 height 5
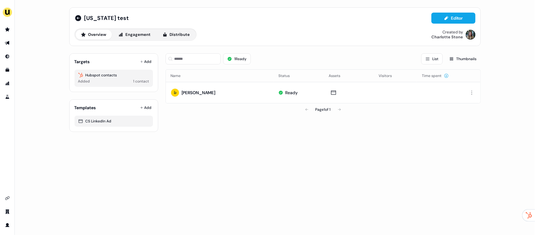
click at [240, 11] on div "Georgia test Editor Overview Engagement Distribute Created by Charlotte Stone" at bounding box center [274, 26] width 411 height 39
click at [131, 18] on div "Georgia test Editor" at bounding box center [274, 18] width 401 height 11
click at [117, 19] on span "Georgia test" at bounding box center [106, 17] width 45 height 7
drag, startPoint x: 127, startPoint y: 19, endPoint x: 107, endPoint y: 19, distance: 20.2
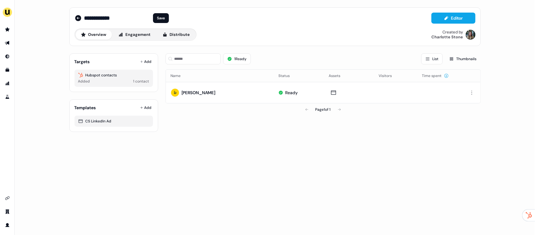
click at [107, 19] on input "**********" at bounding box center [117, 18] width 66 height 6
type input "**********"
click at [163, 16] on button "Save" at bounding box center [161, 18] width 16 height 10
click at [148, 63] on button "Add" at bounding box center [146, 61] width 14 height 9
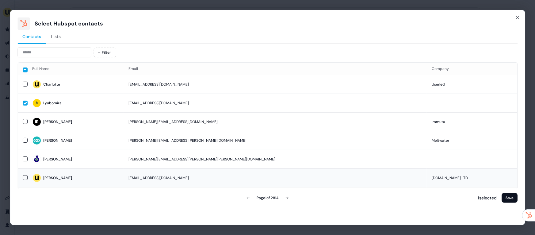
scroll to position [7, 0]
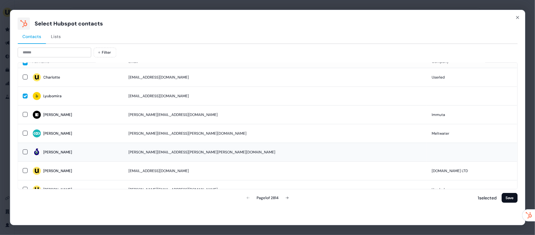
click at [112, 150] on span "Raghav" at bounding box center [75, 152] width 86 height 9
click at [506, 195] on button "Save" at bounding box center [509, 198] width 16 height 10
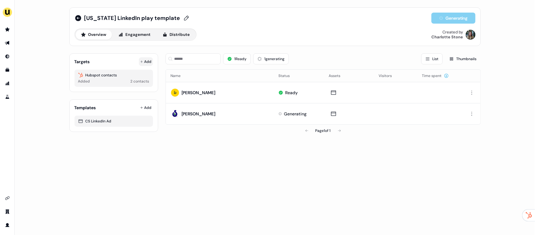
click at [151, 59] on button "Add" at bounding box center [146, 61] width 14 height 9
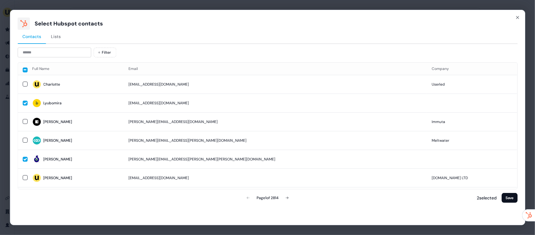
click at [61, 38] on button "Lists" at bounding box center [56, 37] width 20 height 14
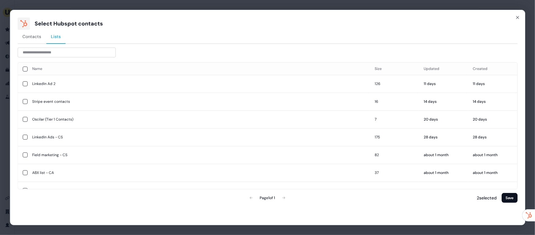
click at [517, 14] on div "Select Hubspot contacts Contacts Lists Name Size Updated Created LinkedIn Ad 2 …" at bounding box center [267, 117] width 515 height 215
click at [518, 17] on icon "button" at bounding box center [517, 17] width 5 height 5
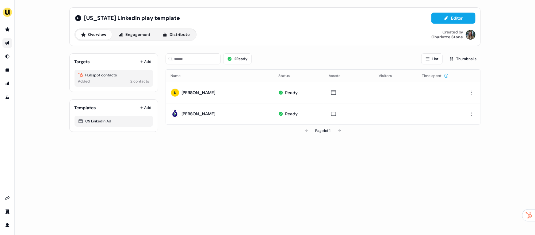
click at [9, 42] on icon "Go to outbound experience" at bounding box center [7, 42] width 5 height 5
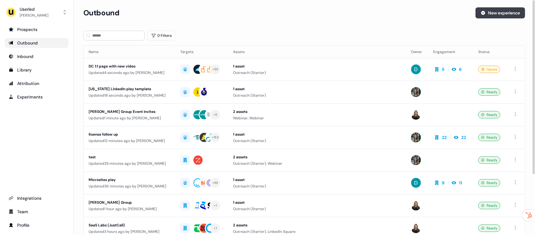
click at [497, 11] on button "New experience" at bounding box center [500, 12] width 50 height 11
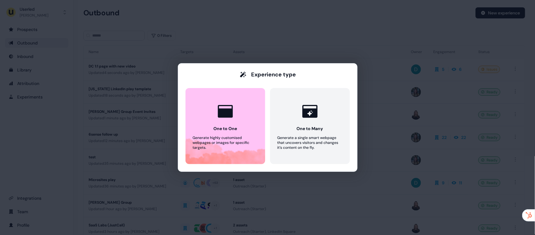
click at [313, 36] on div "Experience type One to One Generate highly customised webpages or images for sp…" at bounding box center [267, 117] width 535 height 235
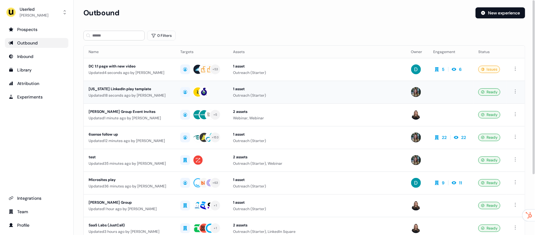
click at [148, 88] on div "[US_STATE] LinkedIn play template" at bounding box center [130, 89] width 82 height 6
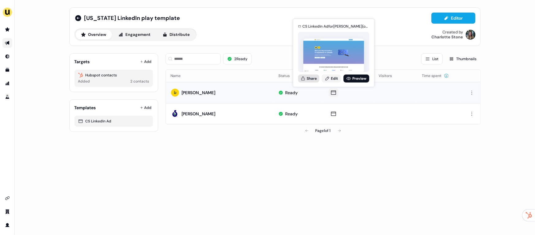
click at [312, 78] on button "Share" at bounding box center [308, 78] width 21 height 8
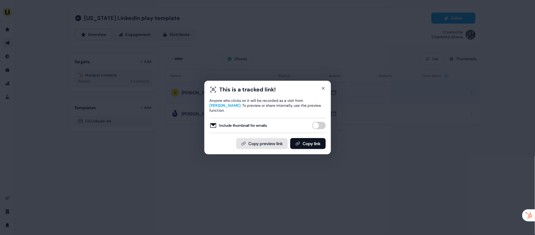
click at [252, 141] on button "Copy preview link" at bounding box center [261, 143] width 51 height 11
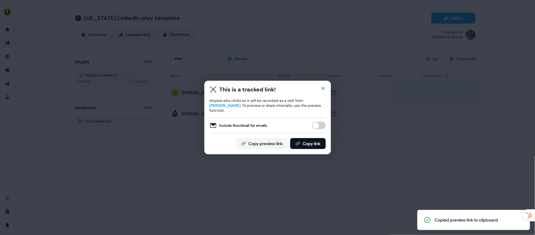
click at [310, 60] on div "This is a tracked link! Anyone who clicks on it will be recorded as a visit fro…" at bounding box center [267, 117] width 535 height 235
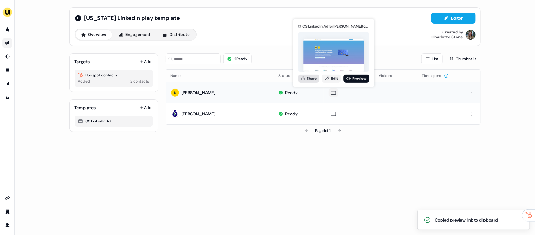
click at [312, 79] on button "Share" at bounding box center [308, 78] width 21 height 8
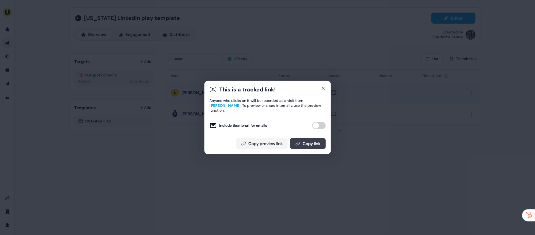
click at [308, 141] on button "Copy link" at bounding box center [308, 143] width 36 height 11
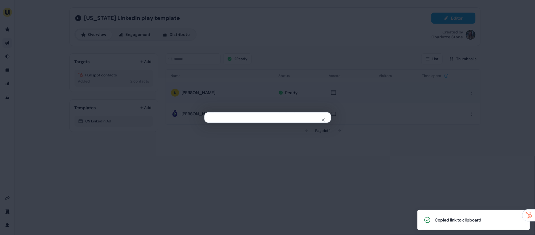
click at [209, 74] on div "Close" at bounding box center [267, 117] width 535 height 235
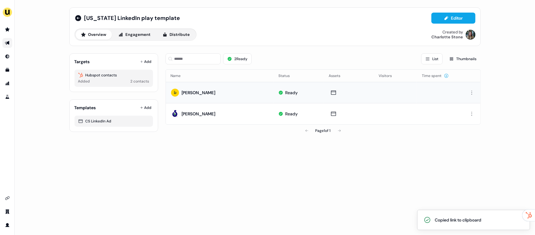
click at [184, 94] on div "Lyubomira Nikolova" at bounding box center [199, 92] width 34 height 6
drag, startPoint x: 181, startPoint y: 93, endPoint x: 214, endPoint y: 94, distance: 32.5
click at [214, 94] on div "Lyubomira Nikolova" at bounding box center [193, 92] width 45 height 11
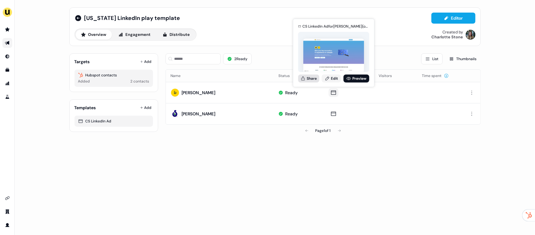
click at [312, 76] on button "Share" at bounding box center [308, 78] width 21 height 8
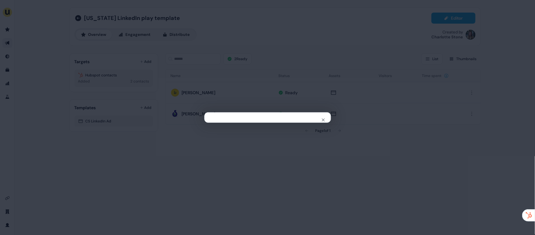
click at [170, 105] on div "Close" at bounding box center [267, 117] width 535 height 235
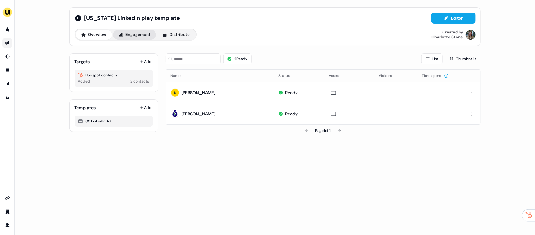
click at [127, 38] on button "Engagement" at bounding box center [134, 35] width 43 height 10
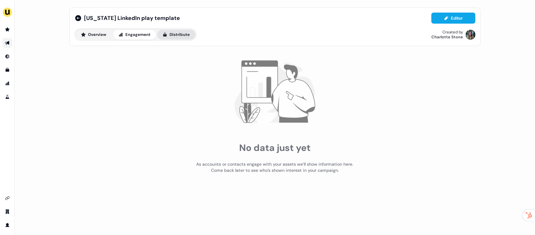
click at [170, 39] on button "Distribute" at bounding box center [176, 35] width 38 height 10
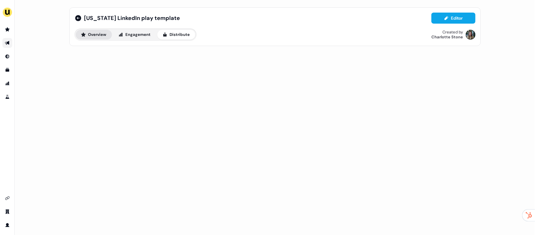
click at [85, 35] on icon at bounding box center [83, 34] width 5 height 5
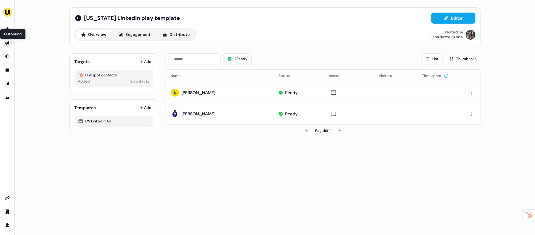
click at [6, 44] on icon "Go to outbound experience" at bounding box center [7, 43] width 4 height 4
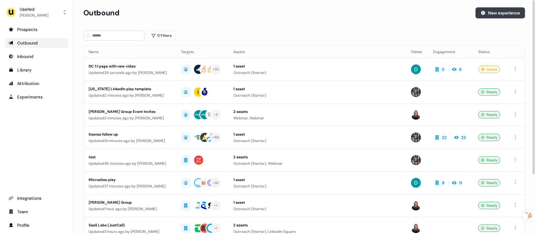
click at [518, 8] on button "New experience" at bounding box center [500, 12] width 50 height 11
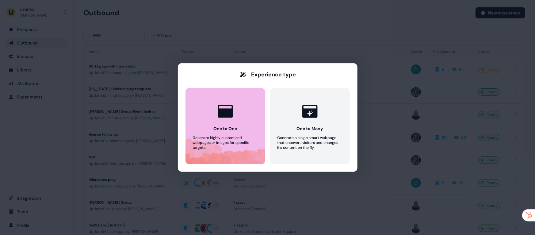
click at [226, 139] on div "Generate highly customised webpages or images for specific targets." at bounding box center [225, 142] width 65 height 15
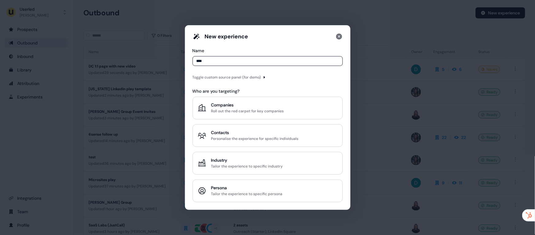
type input "****"
click at [301, 85] on div "New experience Name **** Toggle custom source panel (for demo) Who are you targ…" at bounding box center [267, 117] width 150 height 169
click at [249, 75] on div "Toggle custom source panel (for demo)" at bounding box center [226, 77] width 69 height 6
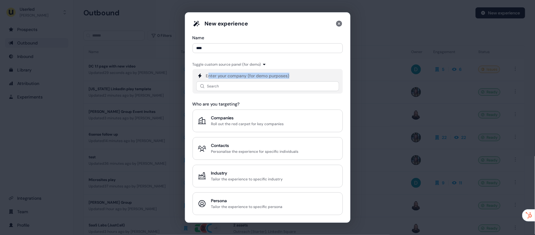
drag, startPoint x: 209, startPoint y: 75, endPoint x: 297, endPoint y: 76, distance: 87.9
click at [297, 76] on div "Enter your company (for demo purposes)" at bounding box center [267, 76] width 143 height 6
drag, startPoint x: 309, startPoint y: 77, endPoint x: 244, endPoint y: 76, distance: 65.6
click at [244, 76] on div "Enter your company (for demo purposes)" at bounding box center [267, 76] width 143 height 6
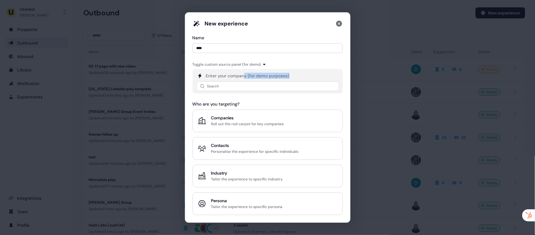
click at [244, 76] on div "Enter your company (for demo purposes)" at bounding box center [247, 76] width 83 height 6
click at [227, 89] on input at bounding box center [267, 86] width 143 height 10
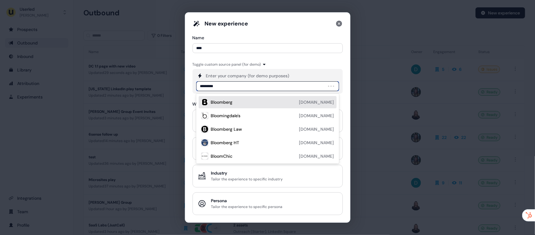
type input "**********"
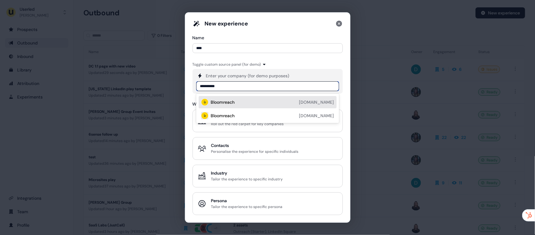
click at [229, 107] on div "Bloomreach bloomreach.com" at bounding box center [268, 102] width 138 height 12
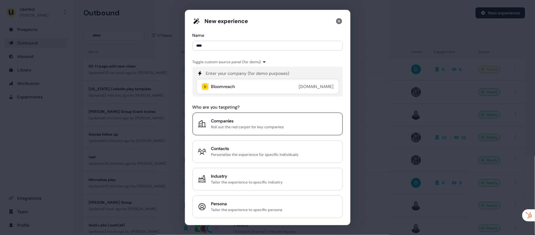
click at [266, 121] on div "Companies" at bounding box center [247, 121] width 73 height 6
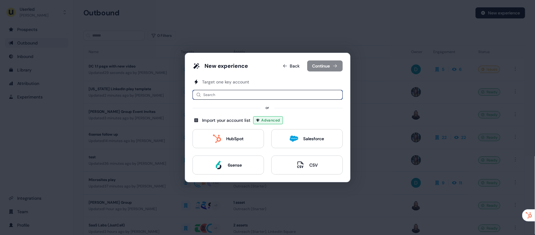
click at [228, 93] on input at bounding box center [267, 95] width 150 height 10
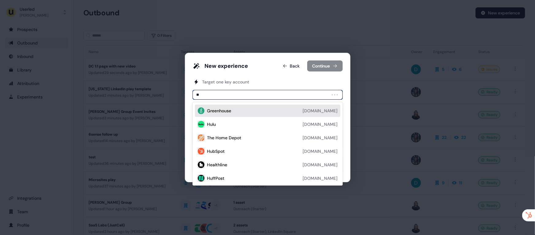
type input "***"
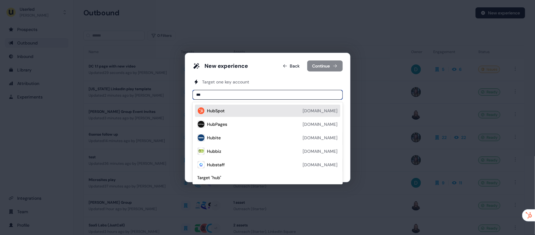
click at [221, 108] on div "HubSpot" at bounding box center [216, 111] width 18 height 6
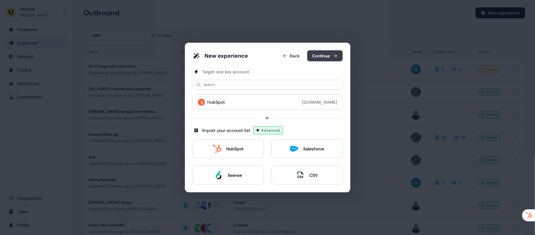
click at [317, 58] on button "Continue" at bounding box center [325, 55] width 36 height 11
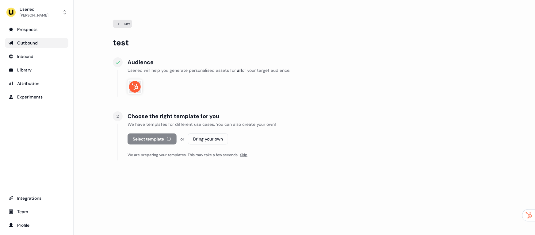
click at [157, 142] on div "Select template or Bring your own" at bounding box center [311, 138] width 368 height 11
click at [142, 136] on button "Select template" at bounding box center [148, 138] width 42 height 11
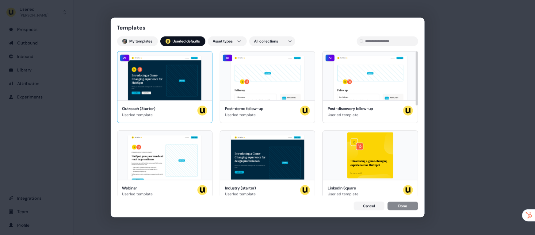
click at [163, 96] on div "Hey HubSpot 👋 Learn more Book a demo Introducing a Game-Changing experience for…" at bounding box center [164, 75] width 95 height 49
click at [409, 204] on button "Done" at bounding box center [402, 206] width 31 height 9
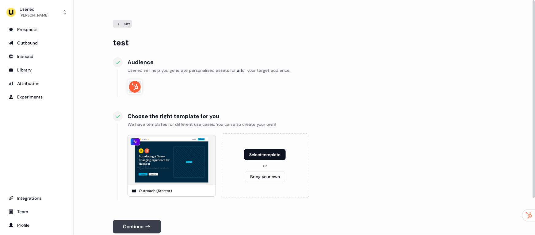
click at [154, 221] on button "Continue" at bounding box center [137, 226] width 48 height 13
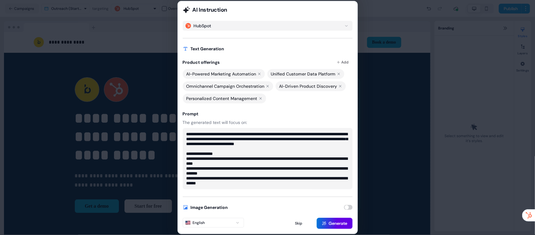
scroll to position [5, 0]
click at [342, 222] on button "Generate" at bounding box center [335, 223] width 36 height 11
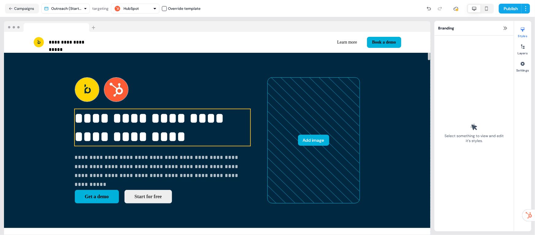
scroll to position [47, 0]
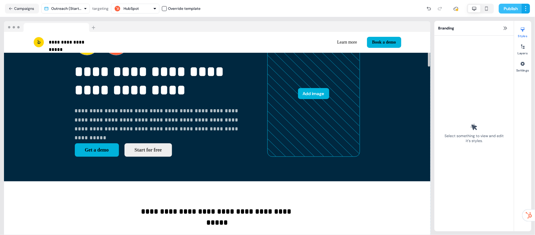
click at [508, 7] on button "Publish" at bounding box center [510, 9] width 23 height 10
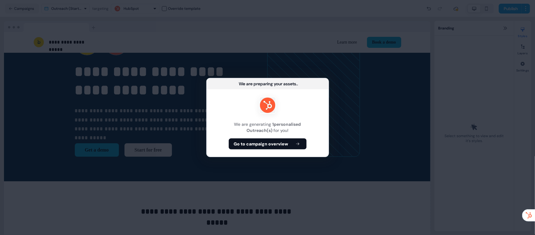
click at [272, 152] on div "We are generating 1 personalised Outreach(s) for you! Go to campaign overview" at bounding box center [268, 122] width 122 height 67
click at [263, 142] on b "Go to campaign overview" at bounding box center [261, 144] width 55 height 6
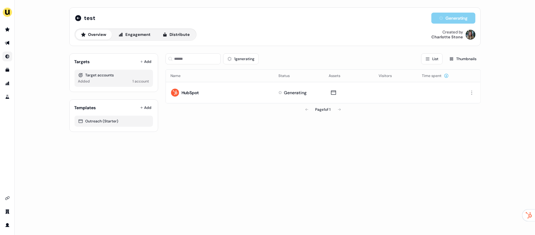
click at [6, 59] on icon "Go to Inbound" at bounding box center [7, 56] width 5 height 5
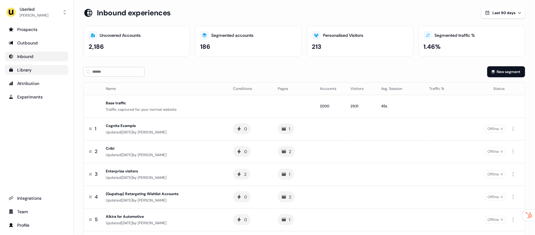
click at [44, 66] on link "Library" at bounding box center [36, 70] width 63 height 10
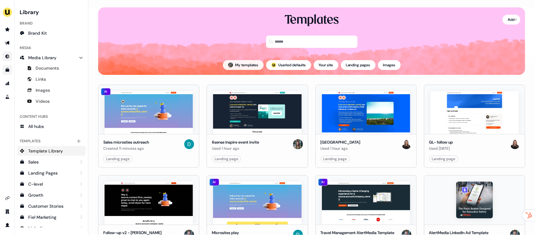
click at [240, 67] on button "My templates" at bounding box center [243, 65] width 41 height 10
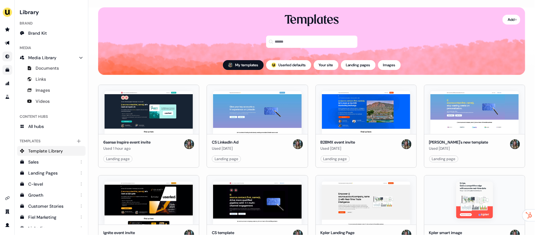
click at [243, 33] on div "Templates" at bounding box center [311, 33] width 427 height 43
click at [286, 65] on button "; Userled defaults" at bounding box center [288, 65] width 45 height 10
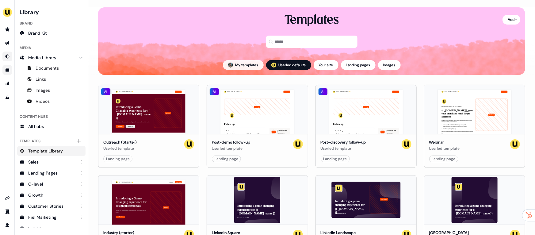
click at [235, 70] on button "My templates" at bounding box center [243, 65] width 41 height 10
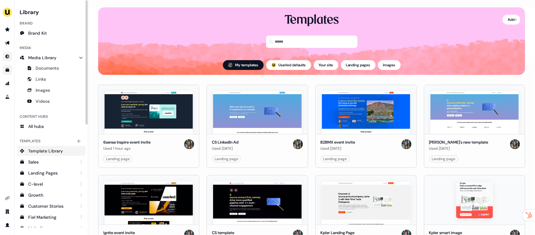
click at [51, 148] on span "Template Library" at bounding box center [45, 151] width 35 height 6
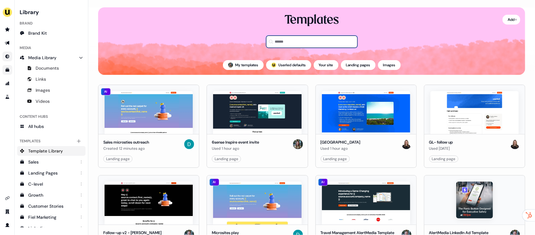
click at [302, 42] on input at bounding box center [311, 42] width 91 height 12
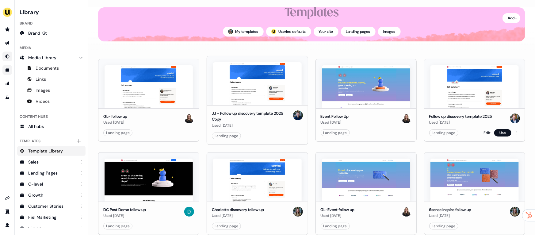
scroll to position [41, 0]
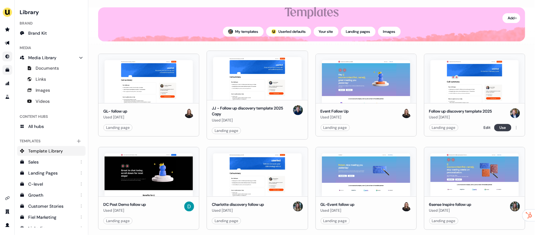
type input "*********"
click at [499, 126] on button "Use" at bounding box center [502, 127] width 17 height 7
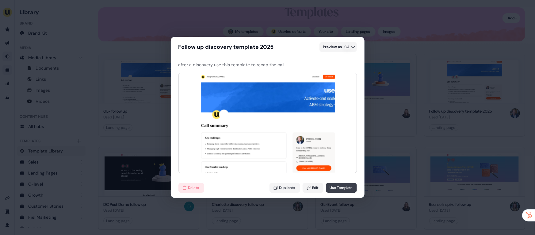
click at [350, 186] on button "Use Template" at bounding box center [341, 188] width 31 height 10
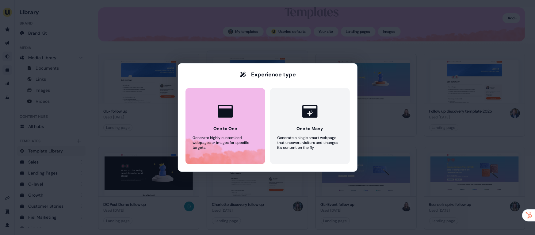
click at [232, 110] on icon at bounding box center [225, 111] width 15 height 13
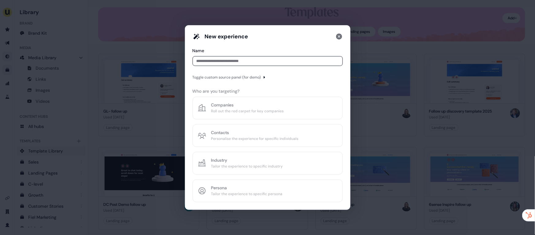
click at [409, 51] on div "New experience Name Toggle custom source panel (for demo) Who are you targeting…" at bounding box center [267, 117] width 535 height 235
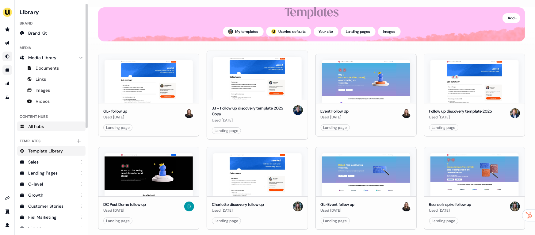
scroll to position [32, 0]
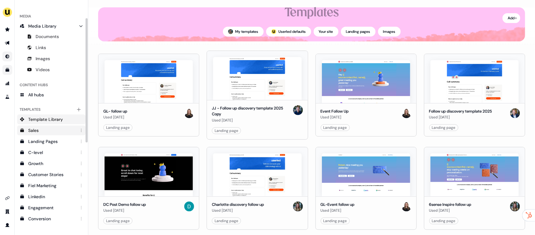
click at [40, 127] on div "Sales" at bounding box center [51, 130] width 47 height 6
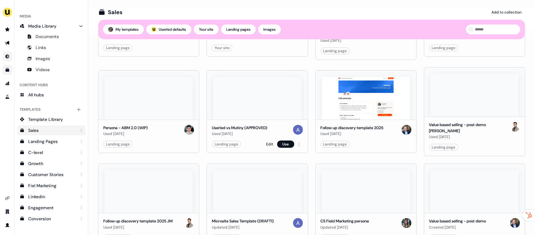
scroll to position [110, 0]
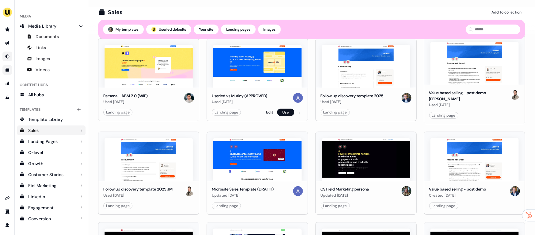
click at [260, 88] on div "Userled vs Mutiny (APPROVED) Used 27 days ago Landing page Edit Use" at bounding box center [257, 104] width 101 height 33
click at [255, 72] on img at bounding box center [257, 66] width 88 height 43
click at [288, 110] on button "Use" at bounding box center [285, 111] width 17 height 7
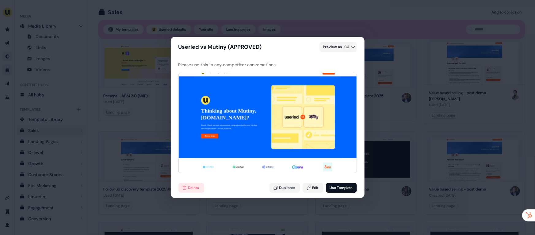
scroll to position [15, 0]
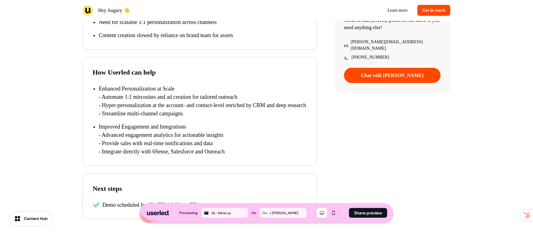
scroll to position [205, 0]
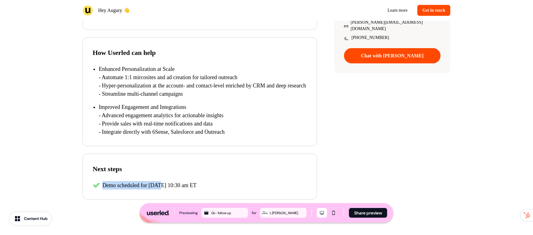
drag, startPoint x: 109, startPoint y: 189, endPoint x: 289, endPoint y: 206, distance: 180.3
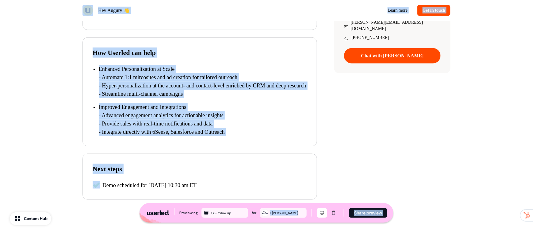
click at [334, 129] on div "Call summary Key challenges One person ABM team (Lisa) with limited time and re…" at bounding box center [266, 73] width 404 height 302
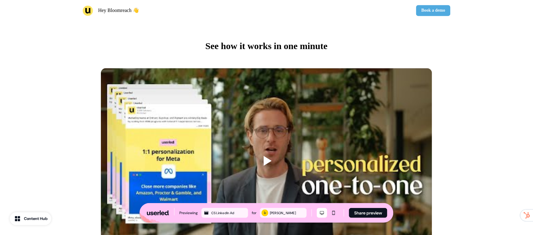
scroll to position [562, 0]
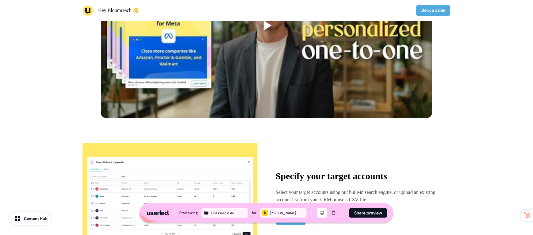
scroll to position [688, 0]
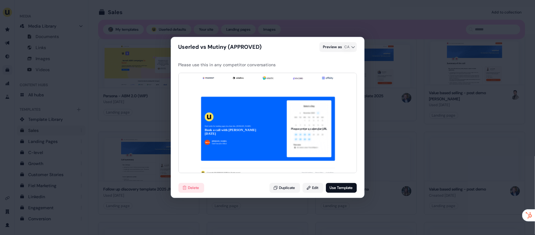
scroll to position [2028, 0]
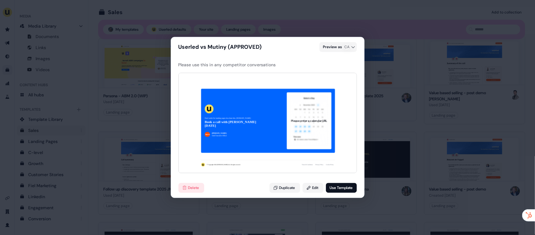
click at [457, 99] on div "Userled vs Mutiny (APPROVED) Preview as CA Please use this in any competitor co…" at bounding box center [267, 117] width 535 height 235
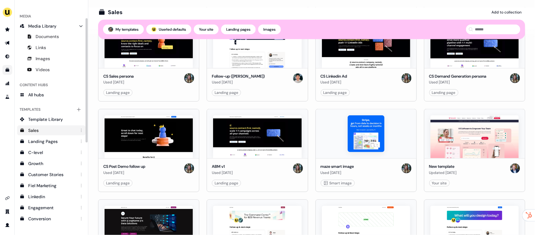
scroll to position [50, 0]
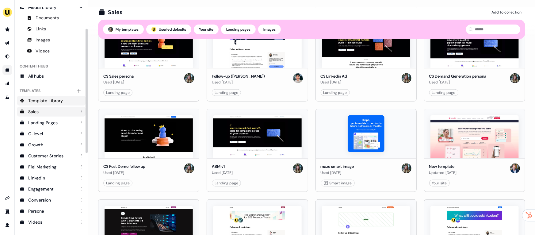
click at [37, 104] on link "Template Library" at bounding box center [51, 101] width 68 height 10
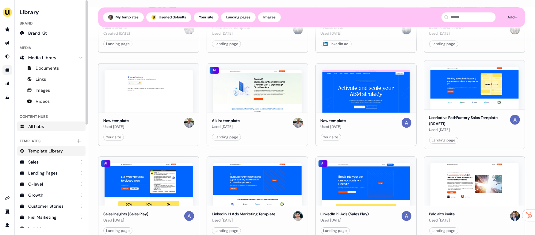
click at [47, 123] on link "All hubs" at bounding box center [51, 126] width 68 height 10
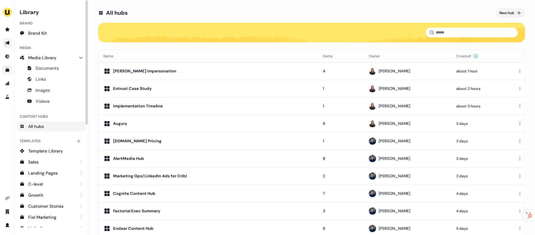
click at [7, 44] on icon "Go to outbound experience" at bounding box center [7, 43] width 4 height 4
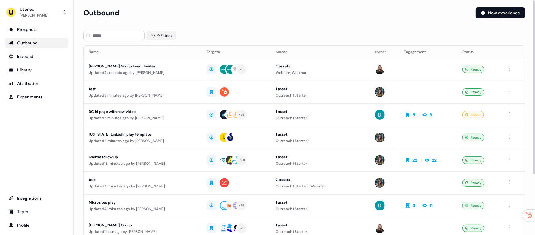
click at [168, 38] on button "0 Filters" at bounding box center [161, 36] width 28 height 10
click at [176, 63] on html "For the best experience switch devices to a bigger screen. Go to [DOMAIN_NAME] …" at bounding box center [267, 117] width 535 height 235
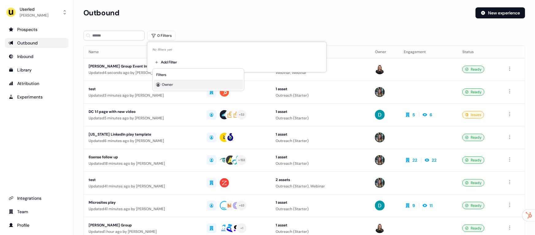
click at [173, 82] on div "Owner" at bounding box center [198, 85] width 89 height 10
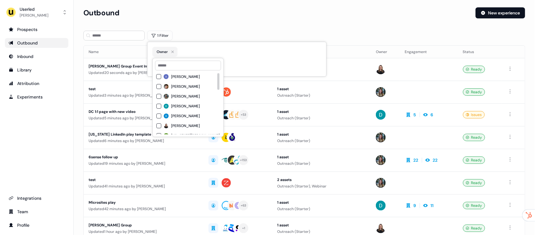
click at [173, 95] on span "[PERSON_NAME]" at bounding box center [185, 96] width 29 height 5
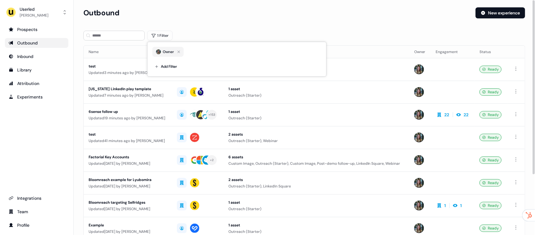
click at [249, 23] on div "Outbound New experience" at bounding box center [304, 16] width 442 height 18
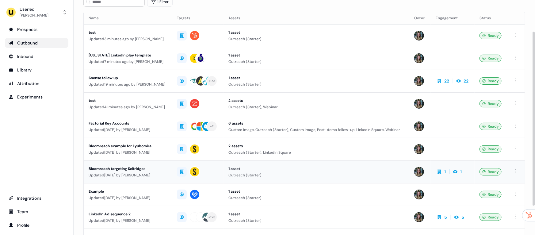
scroll to position [42, 0]
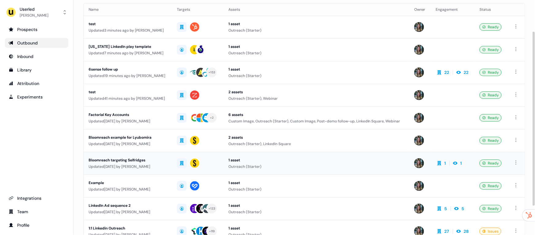
click at [136, 165] on div "Updated [DATE] by [PERSON_NAME]" at bounding box center [128, 166] width 78 height 6
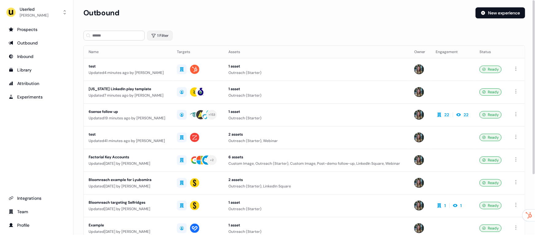
click at [159, 34] on button "1 Filter" at bounding box center [159, 36] width 25 height 10
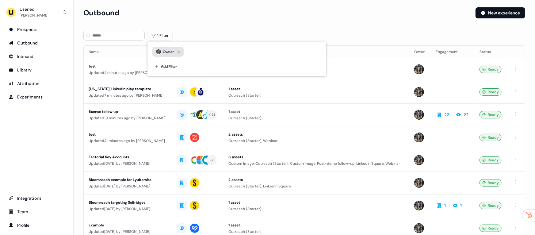
click at [177, 56] on button "Owner" at bounding box center [167, 52] width 31 height 10
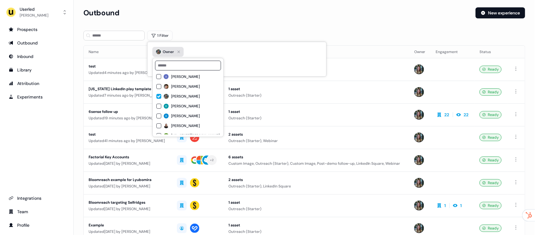
click at [183, 51] on button "Owner" at bounding box center [167, 52] width 31 height 10
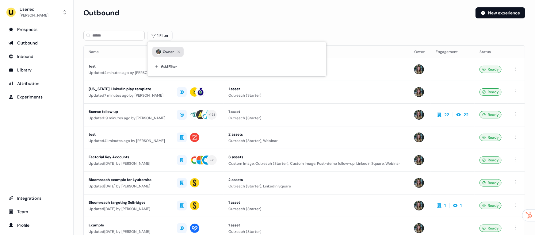
click at [180, 51] on icon "button" at bounding box center [178, 52] width 2 height 2
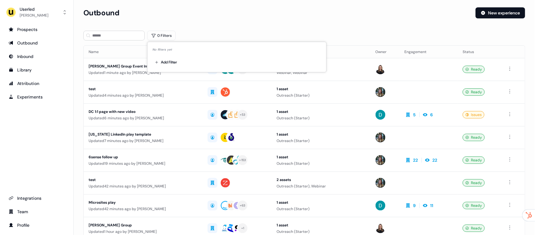
click at [167, 50] on div "No filters yet" at bounding box center [236, 50] width 169 height 6
click at [167, 60] on html "For the best experience switch devices to a bigger screen. Go to [DOMAIN_NAME] …" at bounding box center [267, 117] width 535 height 235
click at [168, 87] on div "Owner" at bounding box center [198, 85] width 89 height 10
type input "****"
click at [172, 78] on span "[PERSON_NAME]" at bounding box center [185, 76] width 29 height 5
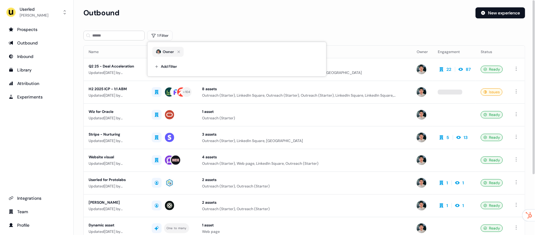
click at [245, 18] on div "Outbound" at bounding box center [276, 12] width 387 height 11
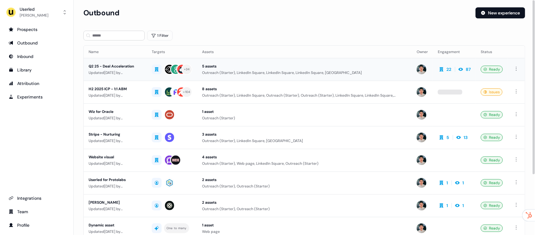
click at [135, 71] on div "Updated [DATE] by [PERSON_NAME]" at bounding box center [115, 73] width 53 height 6
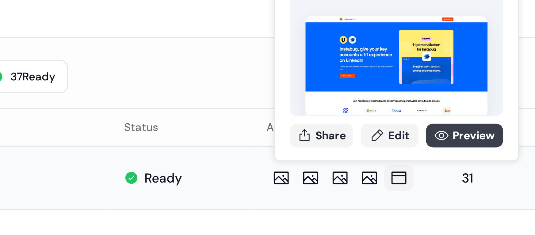
click at [380, 80] on icon at bounding box center [377, 78] width 5 height 5
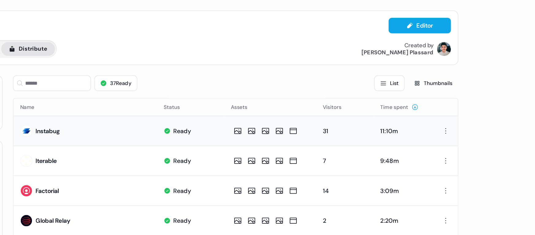
click at [188, 38] on button "Distribute" at bounding box center [176, 35] width 38 height 10
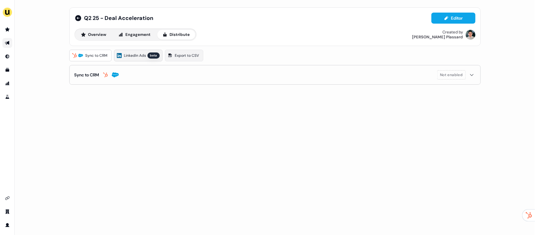
click at [141, 54] on span "LinkedIn Ads" at bounding box center [135, 55] width 22 height 6
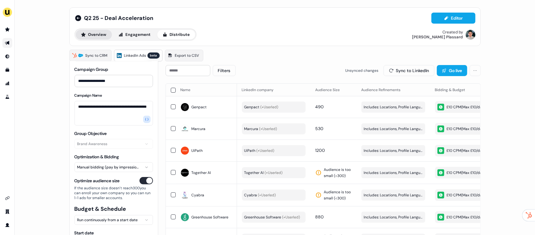
click at [92, 32] on button "Overview" at bounding box center [94, 35] width 36 height 10
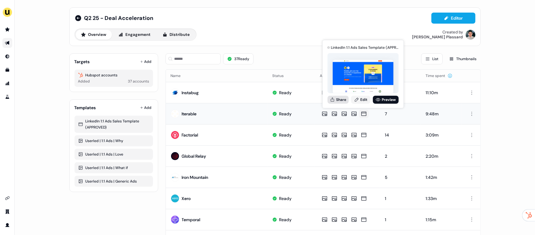
click at [343, 100] on button "Share" at bounding box center [337, 100] width 21 height 8
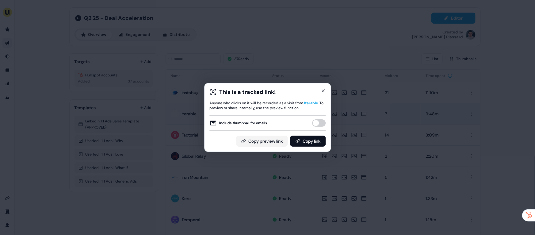
click at [308, 146] on div "This is a tracked link! Anyone who clicks on it will be recorded as a visit fro…" at bounding box center [267, 117] width 127 height 69
click at [308, 140] on button "Copy link" at bounding box center [308, 140] width 36 height 11
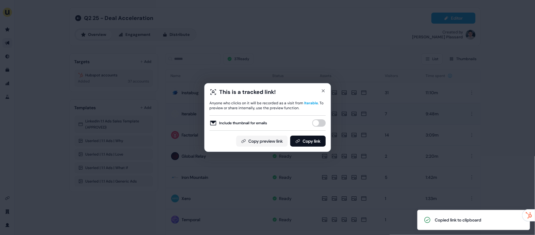
click at [330, 21] on div "This is a tracked link! Anyone who clicks on it will be recorded as a visit fro…" at bounding box center [267, 117] width 535 height 235
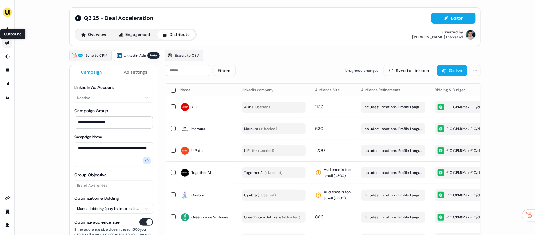
click at [8, 45] on icon "Go to outbound experience" at bounding box center [7, 42] width 5 height 5
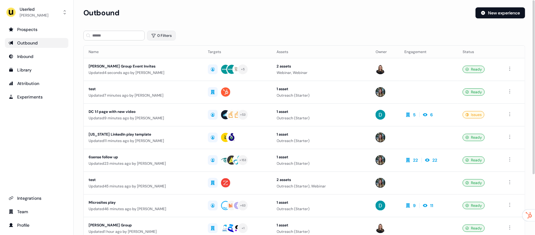
click at [156, 38] on button "0 Filters" at bounding box center [161, 36] width 28 height 10
click at [165, 63] on html "For the best experience switch devices to a bigger screen. Go to Userled.io Use…" at bounding box center [267, 117] width 535 height 235
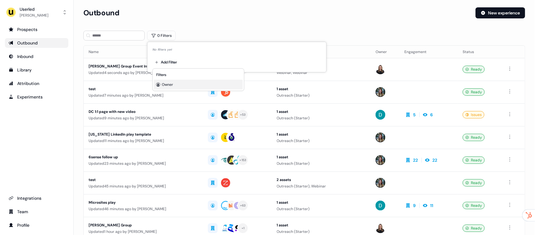
click at [169, 85] on span "Owner" at bounding box center [167, 84] width 11 height 5
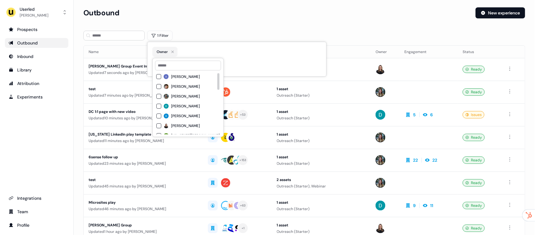
click at [174, 97] on span "[PERSON_NAME]" at bounding box center [185, 96] width 29 height 5
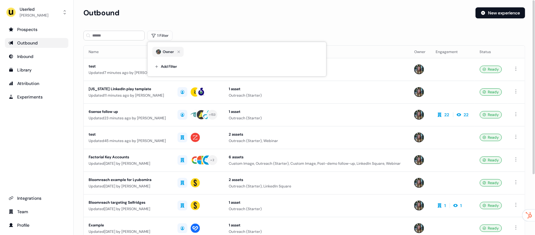
click at [272, 19] on div "Outbound New experience" at bounding box center [304, 16] width 442 height 18
click at [155, 179] on div "Bloomreach example for Lyubomira" at bounding box center [128, 179] width 79 height 6
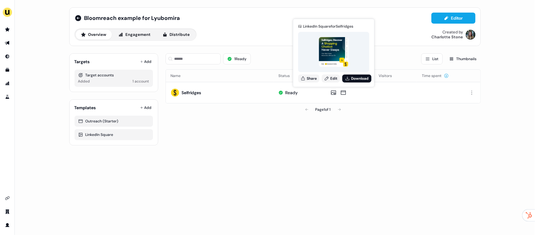
click at [305, 77] on th "Status" at bounding box center [298, 76] width 50 height 12
click at [311, 80] on button "Share" at bounding box center [308, 78] width 21 height 8
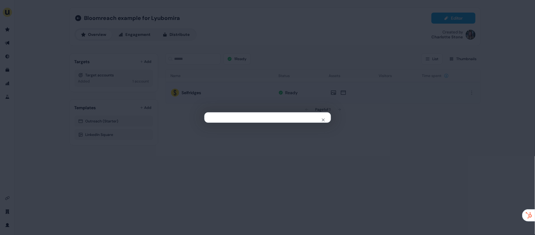
click at [311, 80] on div "Close" at bounding box center [267, 117] width 535 height 235
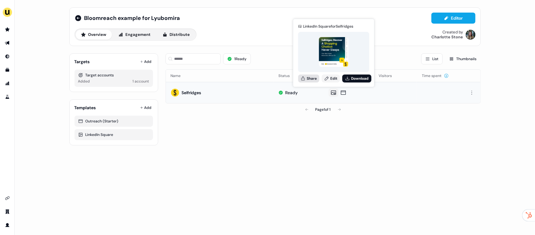
click at [306, 78] on button "Share" at bounding box center [308, 78] width 21 height 8
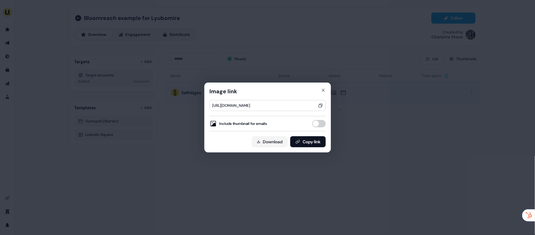
click at [319, 124] on button "Include thumbnail for emails" at bounding box center [318, 123] width 13 height 7
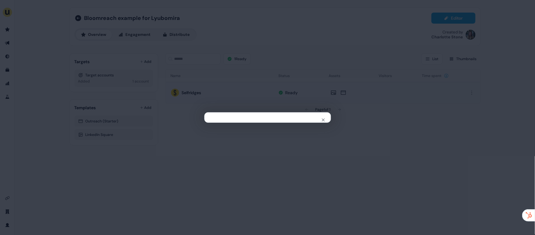
click at [404, 118] on div "Close" at bounding box center [267, 117] width 535 height 235
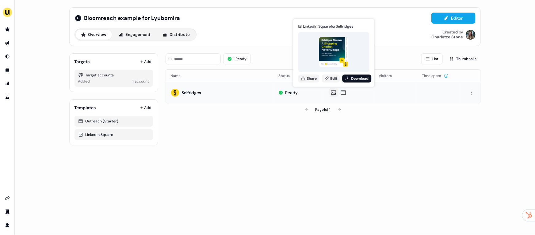
click at [315, 83] on div "LinkedIn Square for Selfridges Share Edit Download" at bounding box center [334, 53] width 74 height 64
click at [308, 79] on button "Share" at bounding box center [308, 78] width 21 height 8
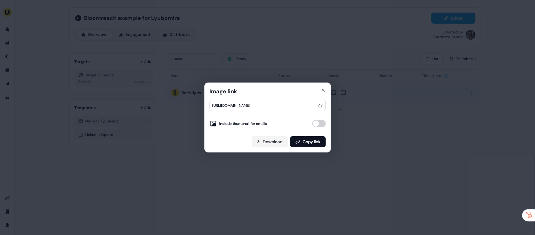
click at [319, 125] on button "Include thumbnail for emails" at bounding box center [318, 123] width 13 height 7
click at [311, 137] on button "Copy link" at bounding box center [308, 141] width 36 height 11
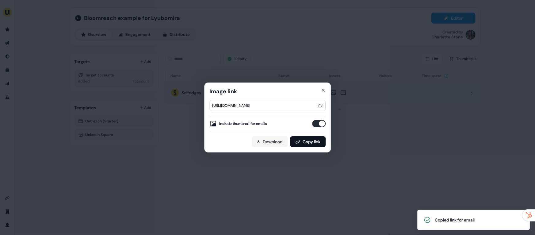
click at [238, 66] on div "Image link https://assets.userled.io/3d4cee98-7f17-4e7a-afcb-06e1f1a50c3e/AaPBi…" at bounding box center [267, 117] width 535 height 235
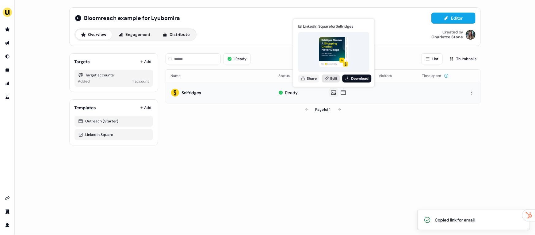
click at [323, 80] on link "Edit" at bounding box center [330, 78] width 18 height 8
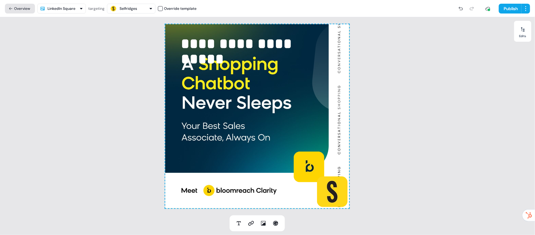
click at [14, 6] on button "Overview" at bounding box center [20, 9] width 30 height 10
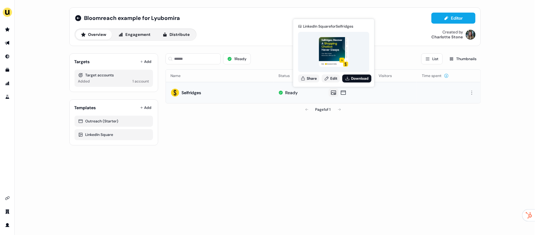
click at [325, 82] on div "LinkedIn Square for Selfridges Share Edit Download" at bounding box center [334, 53] width 74 height 64
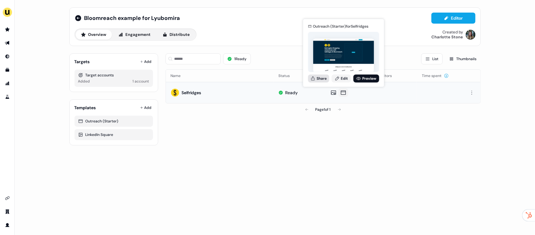
click at [323, 78] on button "Share" at bounding box center [318, 78] width 21 height 8
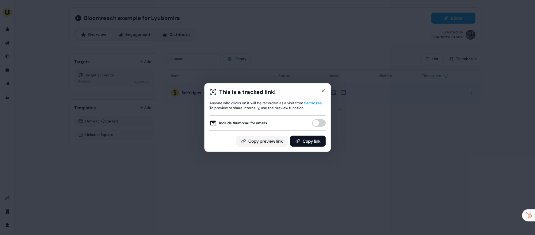
click at [316, 125] on button "Include thumbnail for emails" at bounding box center [318, 122] width 13 height 7
click at [310, 138] on button "Copy link" at bounding box center [308, 140] width 36 height 11
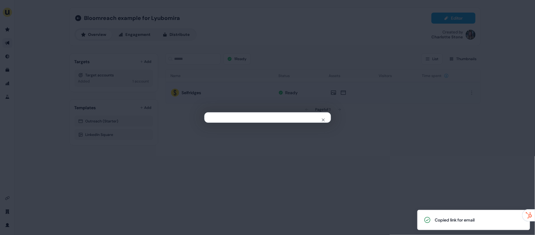
click at [165, 66] on div "Close" at bounding box center [267, 117] width 535 height 235
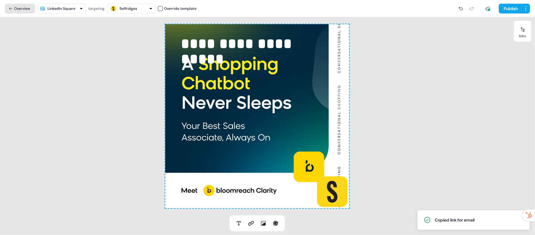
click at [14, 12] on button "Overview" at bounding box center [20, 9] width 30 height 10
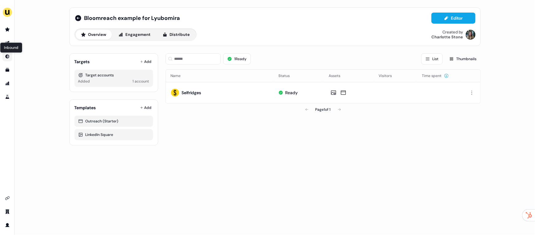
click at [6, 43] on div "Inbound Inbound" at bounding box center [11, 47] width 22 height 10
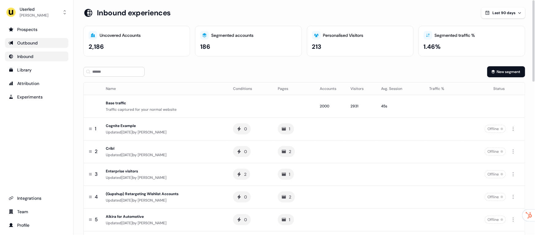
click at [28, 38] on link "Outbound" at bounding box center [36, 43] width 63 height 10
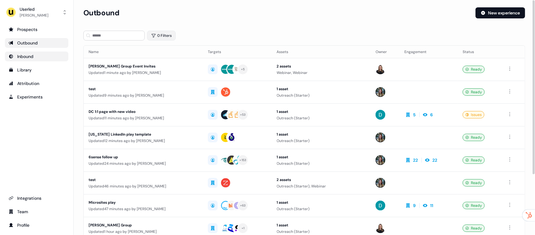
click at [167, 34] on button "0 Filters" at bounding box center [161, 36] width 28 height 10
click at [175, 60] on html "For the best experience switch devices to a bigger screen. Go to Userled.io Use…" at bounding box center [267, 117] width 535 height 235
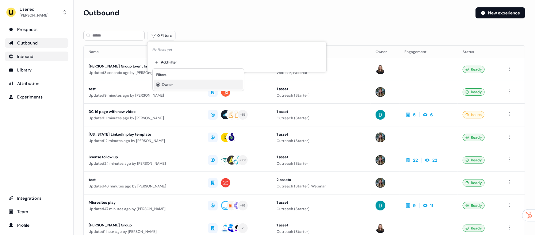
click at [172, 87] on div "Owner" at bounding box center [198, 85] width 89 height 10
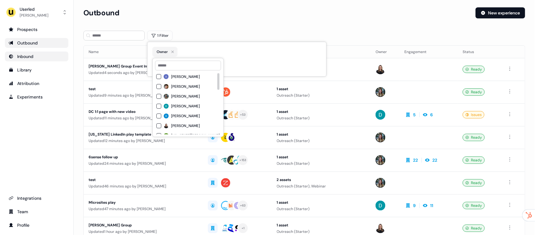
click at [168, 93] on div "[PERSON_NAME]" at bounding box center [187, 96] width 63 height 7
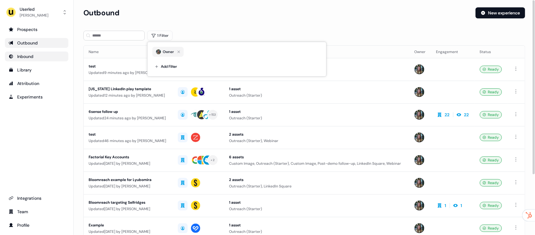
click at [354, 18] on div "Outbound New experience" at bounding box center [304, 16] width 442 height 18
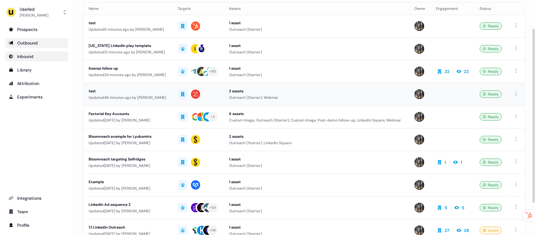
scroll to position [46, 0]
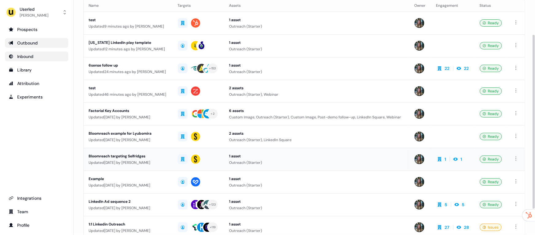
click at [126, 154] on div "Bloomreach targeting Selfridges" at bounding box center [128, 156] width 79 height 6
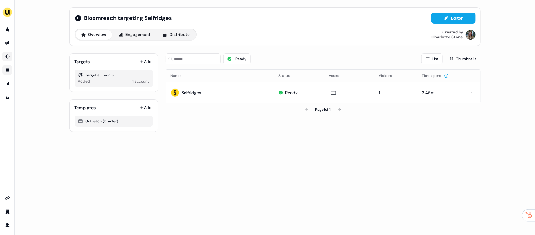
click at [5, 72] on link "Go to templates" at bounding box center [7, 70] width 10 height 10
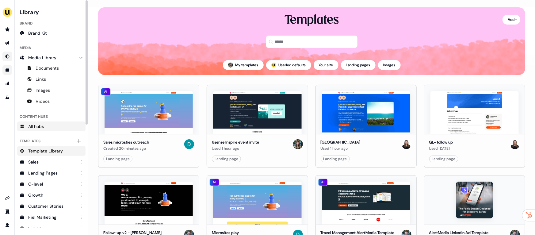
click at [55, 126] on link "All hubs" at bounding box center [51, 126] width 68 height 10
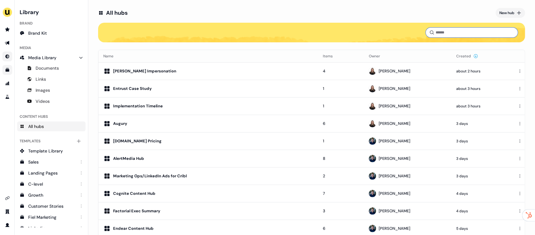
click at [447, 32] on input at bounding box center [472, 33] width 92 height 10
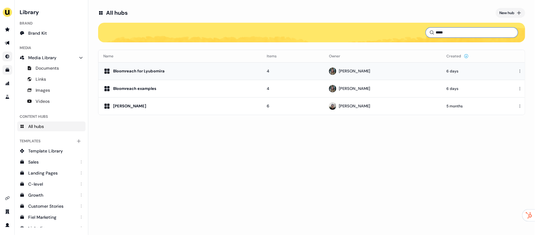
type input "*****"
click at [147, 71] on div "Bloomreach for Lyubomira" at bounding box center [138, 71] width 51 height 6
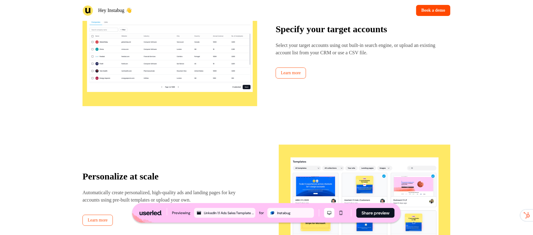
scroll to position [825, 0]
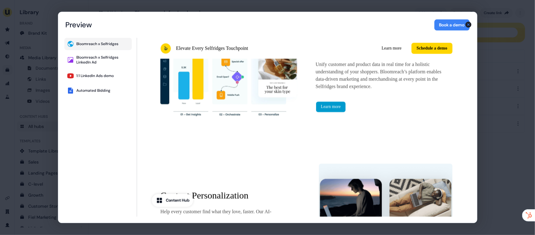
scroll to position [657, 0]
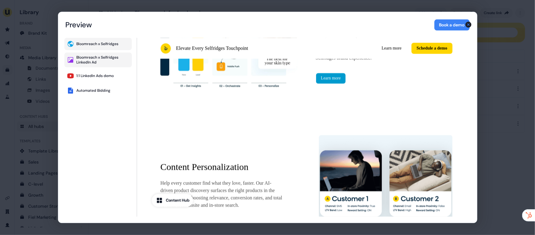
click at [116, 64] on div "Bloomreach x Selfridges LinkedIn Ad" at bounding box center [103, 60] width 53 height 10
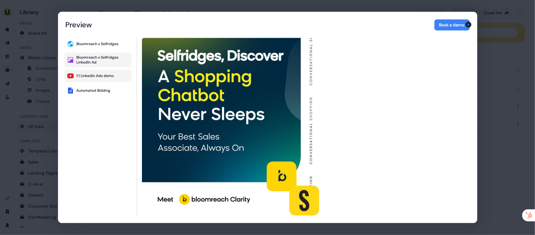
click at [114, 77] on button "1:1 LinkedIn Ads demo" at bounding box center [97, 76] width 67 height 12
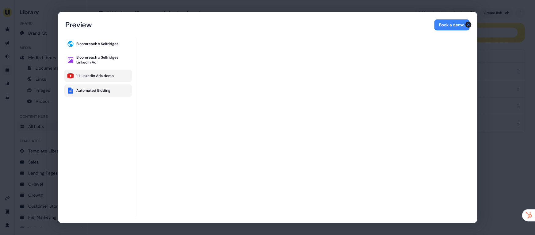
click at [81, 89] on div "Automated Bidding" at bounding box center [94, 90] width 34 height 5
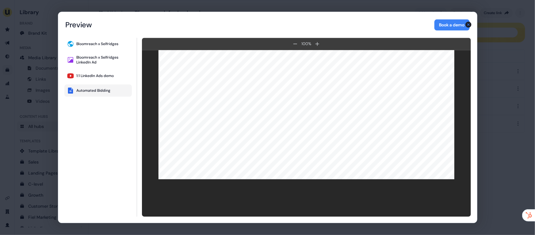
scroll to position [108, 0]
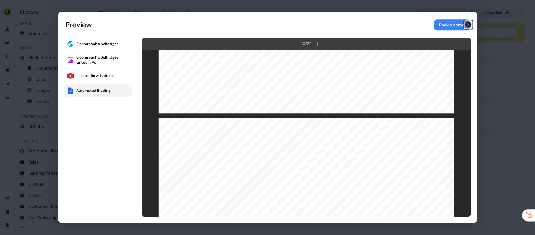
click at [469, 24] on icon "button" at bounding box center [468, 25] width 6 height 6
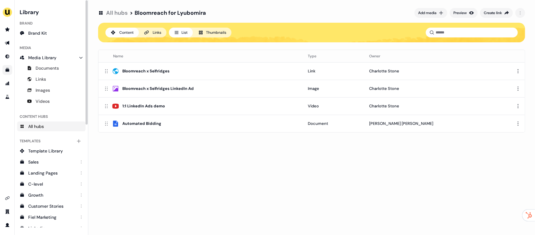
click at [65, 122] on link "All hubs" at bounding box center [51, 126] width 68 height 10
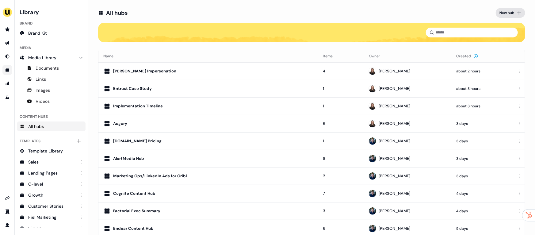
click at [501, 15] on div "New hub" at bounding box center [506, 13] width 15 height 6
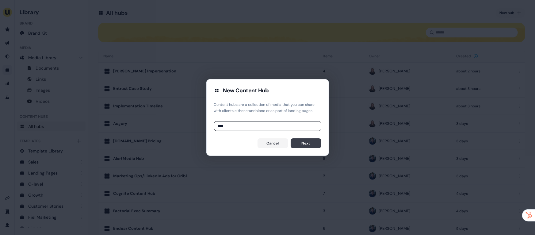
type input "****"
click at [303, 143] on button "Next" at bounding box center [305, 143] width 31 height 10
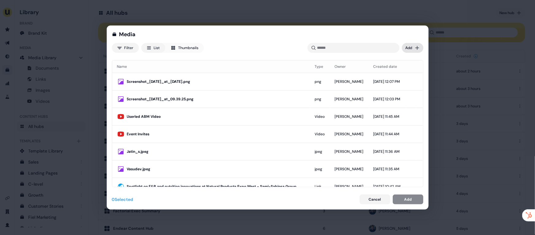
click at [412, 47] on div "Media Filter List Thumbnails Uploaded Add Name Type Owner Created date Screensh…" at bounding box center [267, 117] width 535 height 235
click at [409, 74] on div "Import links" at bounding box center [403, 70] width 36 height 10
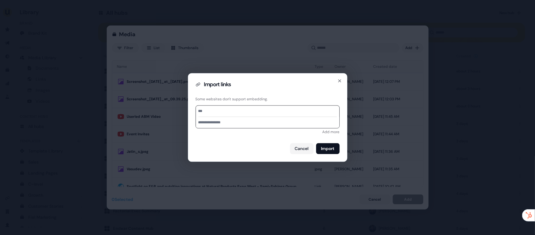
paste input "**********"
type input "**********"
click at [248, 123] on input "**********" at bounding box center [267, 122] width 143 height 11
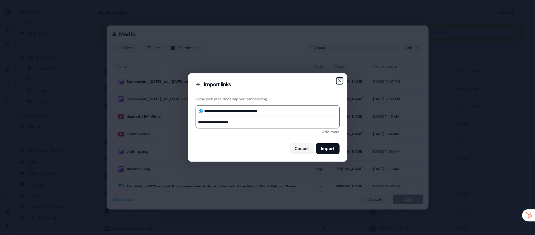
click at [337, 82] on icon "button" at bounding box center [339, 80] width 5 height 5
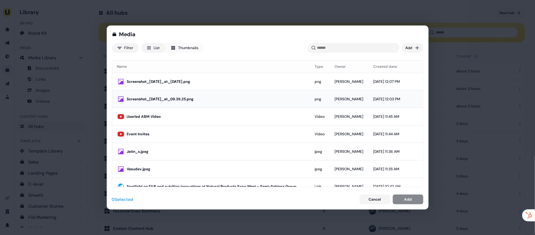
click at [184, 107] on td "Screenshot_[DATE]_at_09.39.25.png" at bounding box center [211, 98] width 198 height 17
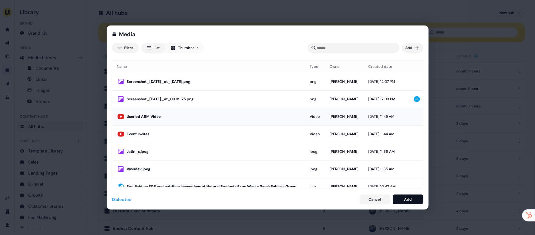
click at [182, 116] on div "Userled ABM Video" at bounding box center [213, 116] width 173 height 6
click at [180, 130] on td "Event Invites" at bounding box center [208, 133] width 193 height 17
click at [405, 195] on button "Add" at bounding box center [408, 199] width 31 height 10
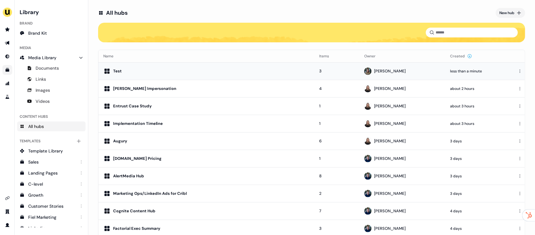
click at [121, 71] on div "Test" at bounding box center [206, 70] width 206 height 7
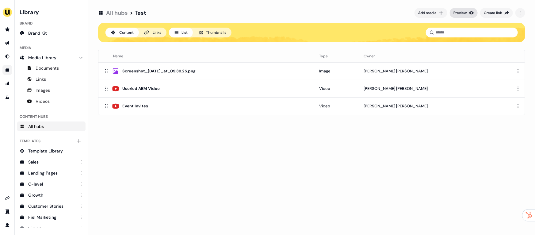
click at [461, 10] on div "Preview" at bounding box center [459, 13] width 13 height 6
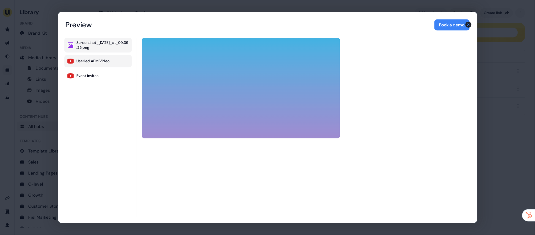
click at [105, 66] on button "Userled ABM Video" at bounding box center [97, 61] width 67 height 12
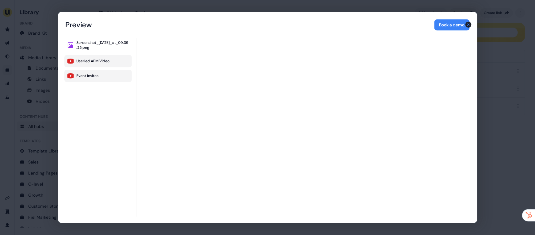
click at [100, 77] on button "Event Invites" at bounding box center [97, 76] width 67 height 12
click at [105, 42] on div "Screenshot_[DATE]_at_09.39.25.png" at bounding box center [103, 45] width 53 height 10
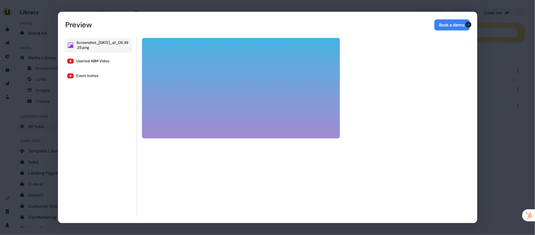
click at [173, 0] on div "Content Hub Preview Preview Book a demo Screenshot_[DATE]_at_09.39.25.png Userl…" at bounding box center [267, 117] width 535 height 235
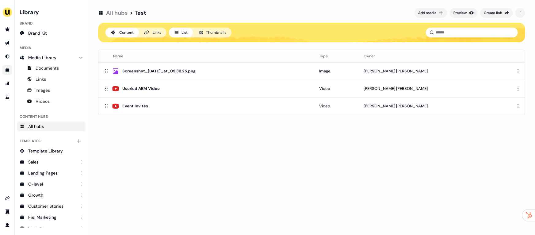
click at [495, 18] on div "All hubs > Test Add media Preview Create link" at bounding box center [311, 12] width 427 height 11
click at [490, 10] on div "Create link" at bounding box center [493, 13] width 18 height 6
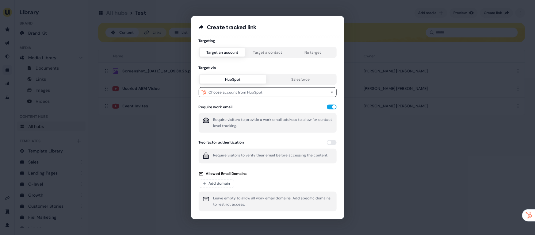
click at [268, 57] on div "Target an account Target a contact No target" at bounding box center [268, 52] width 138 height 11
click at [263, 52] on button "Target a contact" at bounding box center [267, 52] width 45 height 9
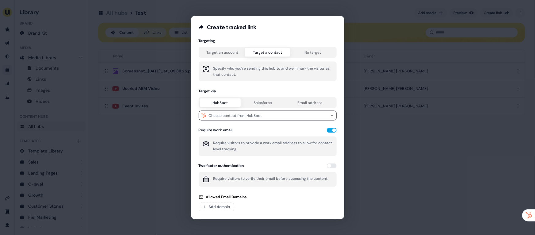
click at [224, 50] on button "Target an account" at bounding box center [222, 52] width 45 height 9
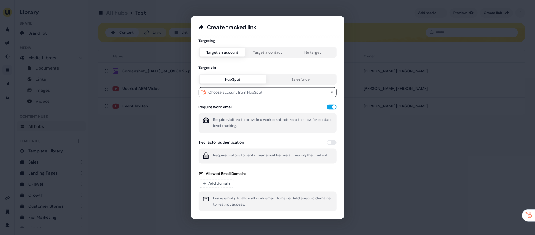
click at [260, 51] on button "Target a contact" at bounding box center [267, 52] width 45 height 9
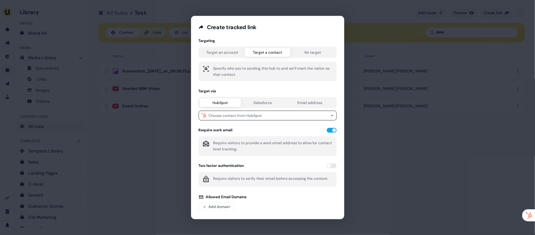
click at [306, 53] on div "Targeting Target an account Target a contact No target Specify who you’re sendi…" at bounding box center [268, 138] width 138 height 200
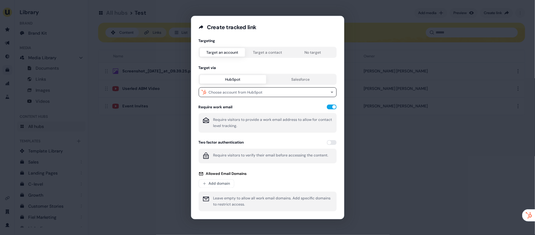
click at [222, 59] on div "Targeting Target an account Target a contact No target Target via HubSpot Sales…" at bounding box center [268, 126] width 138 height 176
click at [233, 90] on div "Choose account from HubSpot" at bounding box center [236, 92] width 54 height 6
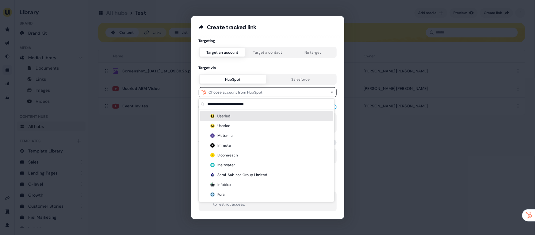
click at [230, 119] on div "Userled" at bounding box center [266, 116] width 133 height 10
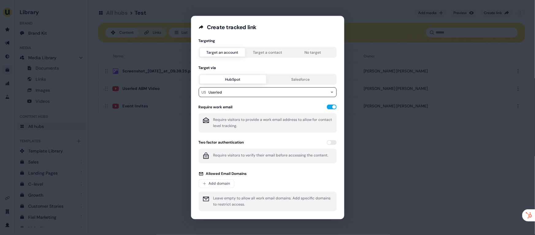
scroll to position [20, 0]
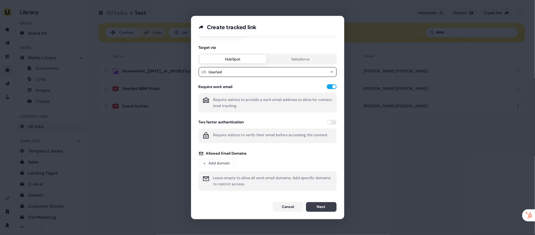
click at [325, 211] on button "Next" at bounding box center [321, 207] width 31 height 10
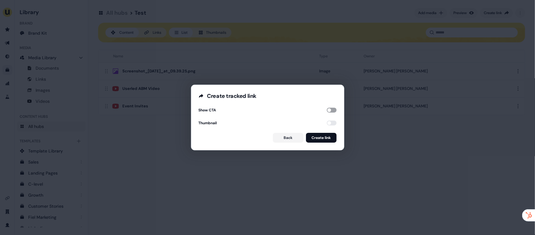
click at [332, 109] on button "button" at bounding box center [332, 110] width 10 height 5
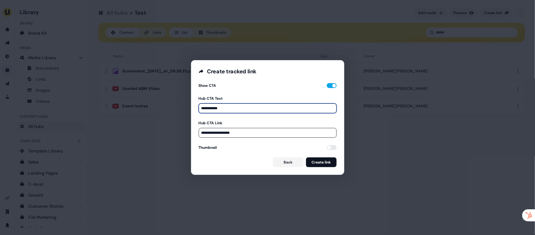
drag, startPoint x: 244, startPoint y: 108, endPoint x: 200, endPoint y: 109, distance: 44.1
click at [200, 109] on input "**********" at bounding box center [268, 108] width 138 height 10
type input "*********"
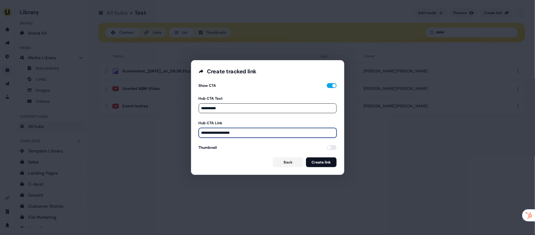
drag, startPoint x: 255, startPoint y: 133, endPoint x: 178, endPoint y: 132, distance: 76.6
click at [178, 132] on div "**********" at bounding box center [267, 117] width 535 height 235
click at [330, 150] on form "**********" at bounding box center [268, 124] width 138 height 85
click at [331, 149] on button "button" at bounding box center [332, 147] width 10 height 5
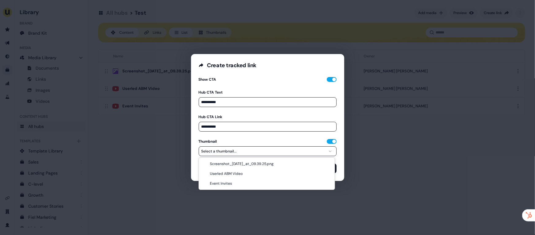
click at [268, 149] on button "Select a thumbnail..." at bounding box center [268, 151] width 138 height 10
click at [247, 123] on input "**********" at bounding box center [268, 127] width 138 height 10
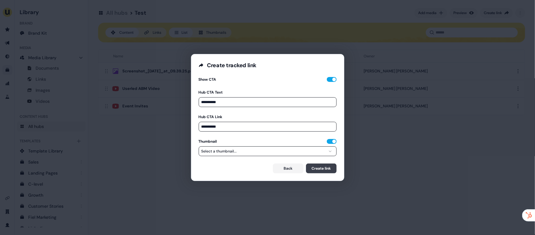
click at [312, 165] on button "Create link" at bounding box center [321, 168] width 31 height 10
click at [243, 127] on input "**********" at bounding box center [268, 127] width 138 height 10
type input "**********"
click at [256, 140] on div "Thumbnail" at bounding box center [268, 141] width 138 height 5
click at [306, 169] on button "Create link" at bounding box center [321, 168] width 31 height 10
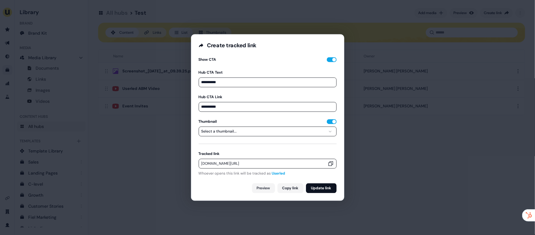
click at [332, 163] on div "app.userled.io/v/AszxCPqcb" at bounding box center [268, 164] width 138 height 10
click at [328, 163] on icon "button" at bounding box center [331, 164] width 6 height 6
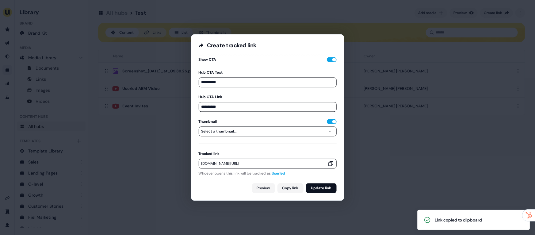
click at [328, 164] on icon "button" at bounding box center [331, 164] width 6 height 6
click at [238, 131] on button "Select a thumbnail..." at bounding box center [268, 132] width 138 height 10
select select "**********"
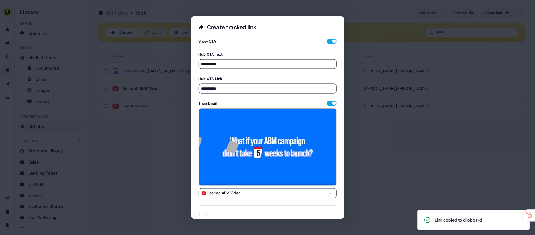
scroll to position [42, 0]
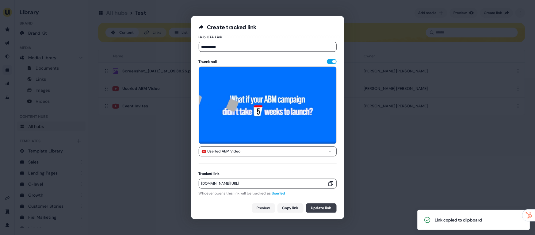
click at [321, 208] on button "Update link" at bounding box center [321, 208] width 31 height 10
click at [292, 208] on button "Copy link" at bounding box center [290, 208] width 26 height 10
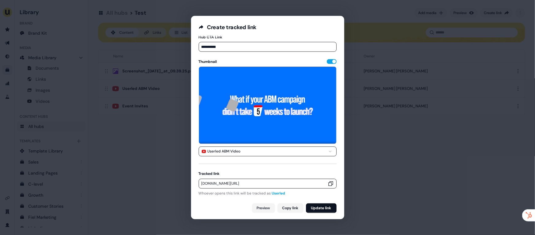
click at [411, 60] on div "**********" at bounding box center [267, 117] width 535 height 235
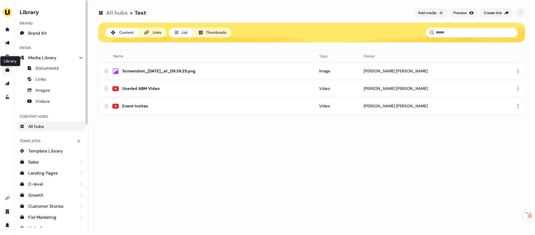
click at [7, 69] on icon "Go to templates" at bounding box center [8, 70] width 4 height 4
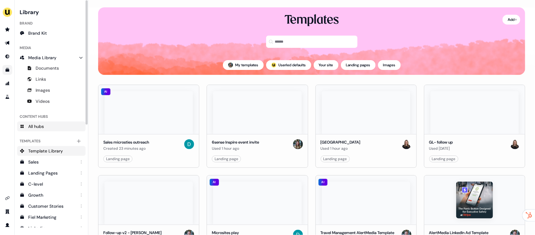
click at [48, 124] on link "All hubs" at bounding box center [51, 126] width 68 height 10
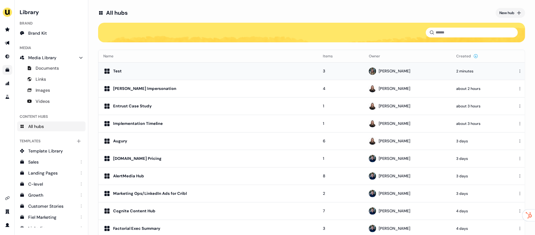
click at [518, 70] on html "For the best experience switch devices to a bigger screen. Go to Userled.io Lib…" at bounding box center [267, 117] width 535 height 235
click at [504, 79] on div "Remove" at bounding box center [515, 81] width 36 height 10
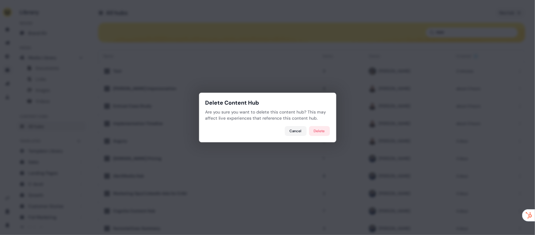
click at [331, 129] on div "Delete Content Hub Are you sure you want to delete this content hub? This may a…" at bounding box center [267, 118] width 137 height 50
click at [324, 129] on button "Delete" at bounding box center [319, 131] width 21 height 10
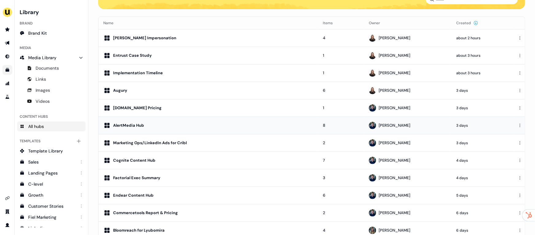
scroll to position [42, 0]
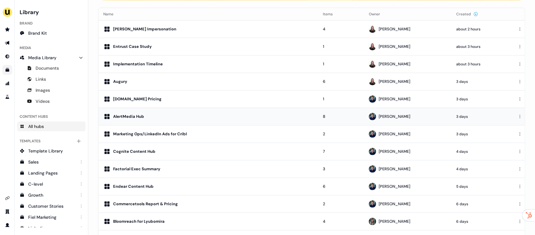
click at [191, 119] on div "AlertMedia Hub" at bounding box center [208, 116] width 210 height 7
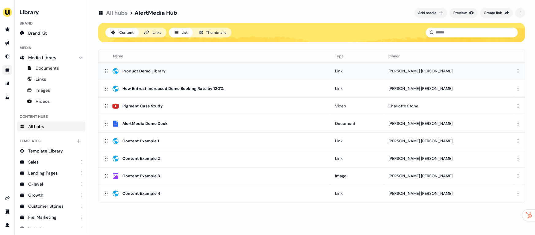
click at [180, 75] on td "Product Demo Library" at bounding box center [214, 70] width 232 height 17
drag, startPoint x: 138, startPoint y: 12, endPoint x: 179, endPoint y: 12, distance: 41.4
click at [179, 12] on div "All hubs > AlertMedia Hub Add media Preview Create link" at bounding box center [311, 12] width 427 height 11
click at [464, 16] on div "Preview" at bounding box center [459, 13] width 13 height 6
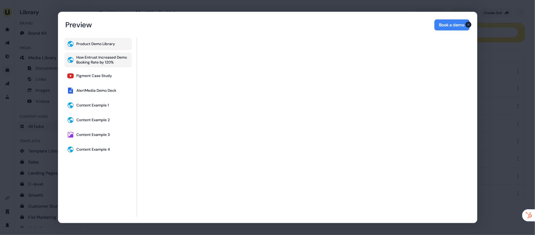
click at [109, 64] on div "How Entrust Increased Demo Booking Rate by 120%" at bounding box center [103, 60] width 53 height 10
click at [107, 78] on div "Pigment Case Study" at bounding box center [95, 75] width 36 height 5
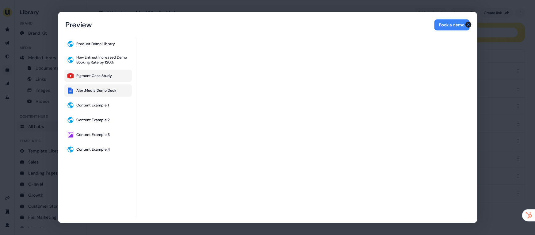
click at [108, 90] on div "AlertMedia Demo Deck" at bounding box center [97, 90] width 40 height 5
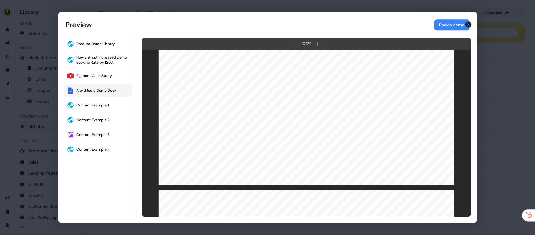
scroll to position [45, 0]
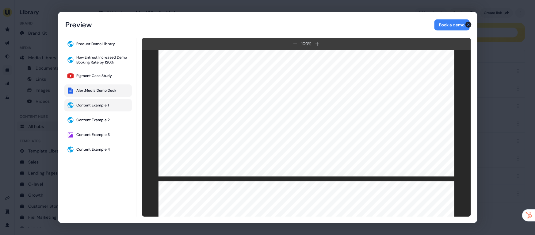
click at [118, 109] on button "Content Example 1" at bounding box center [97, 105] width 67 height 12
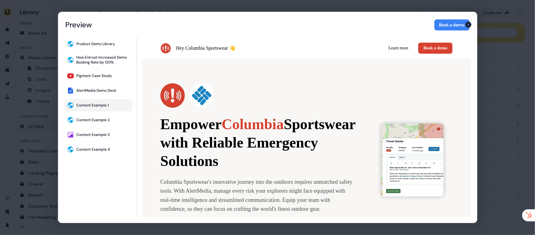
scroll to position [0, 0]
click at [107, 119] on div "Content Example 2" at bounding box center [93, 119] width 33 height 5
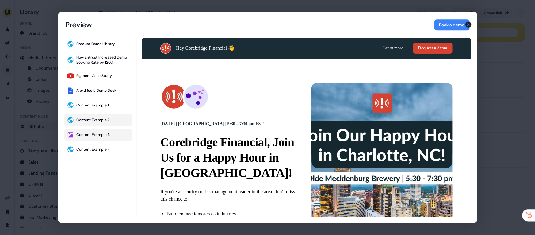
click at [92, 136] on div "Content Example 3" at bounding box center [93, 134] width 33 height 5
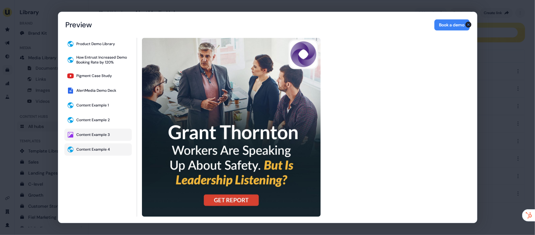
click at [93, 147] on div "Content Example 4" at bounding box center [93, 149] width 33 height 5
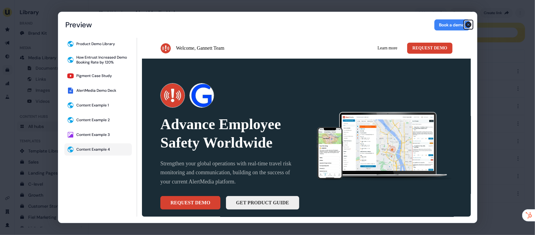
click at [468, 22] on icon "button" at bounding box center [468, 25] width 6 height 6
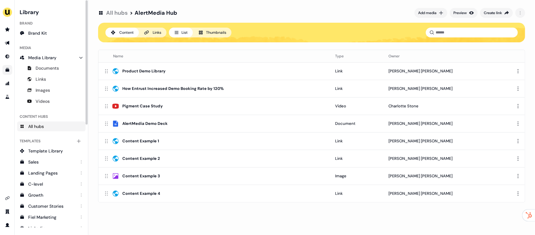
click at [28, 123] on link "All hubs" at bounding box center [51, 126] width 68 height 10
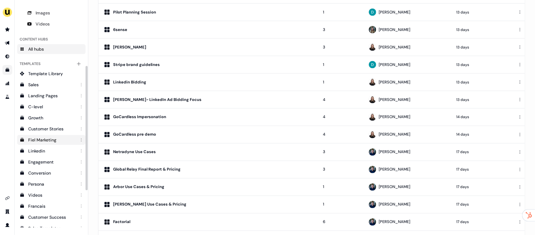
scroll to position [124, 0]
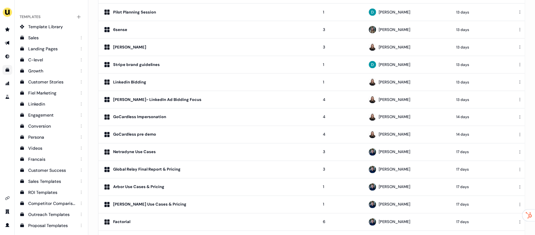
click at [3, 68] on link "Go to templates" at bounding box center [7, 70] width 10 height 10
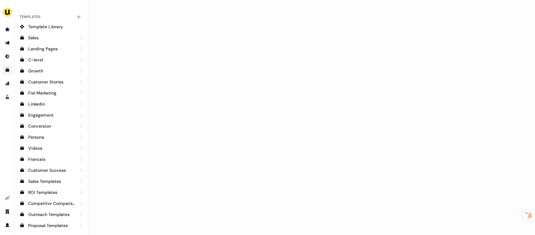
click at [13, 68] on li "side nav menu" at bounding box center [7, 70] width 14 height 10
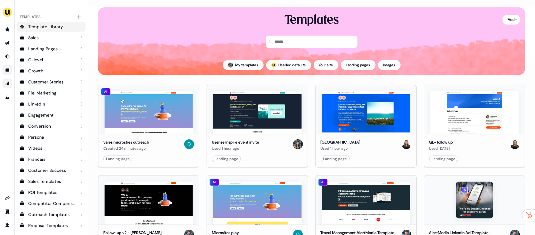
click at [9, 84] on icon "Go to attribution" at bounding box center [8, 84] width 4 height 4
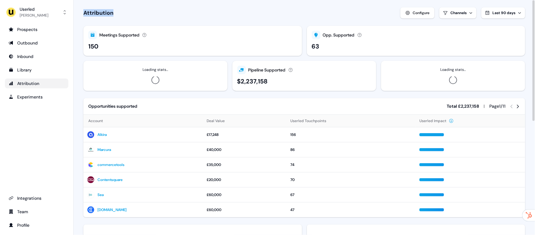
drag, startPoint x: 78, startPoint y: 14, endPoint x: 136, endPoint y: 14, distance: 57.9
click at [136, 14] on section "Loading... Attribution Configure Channels Last 90 days Meetings Supported Meeti…" at bounding box center [304, 228] width 461 height 457
click at [136, 14] on div "Attribution Configure Channels Last 90 days" at bounding box center [304, 12] width 442 height 11
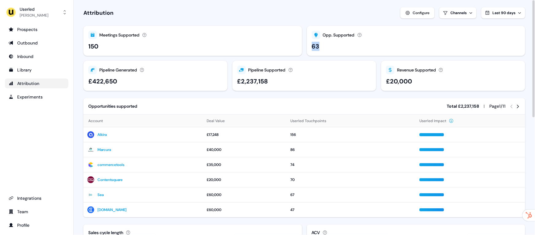
drag, startPoint x: 308, startPoint y: 47, endPoint x: 336, endPoint y: 47, distance: 28.2
click at [336, 47] on div "Opp. Supported Active opportunities over the selected time frame, which had a U…" at bounding box center [416, 41] width 218 height 30
click at [336, 47] on div "63" at bounding box center [416, 46] width 209 height 9
click at [89, 77] on div "£422,650" at bounding box center [102, 81] width 29 height 9
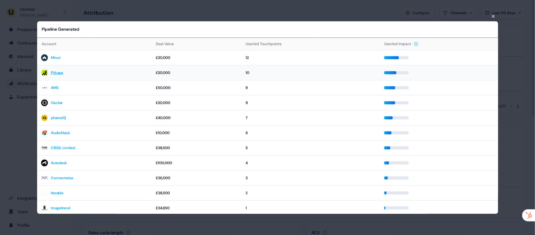
drag, startPoint x: 92, startPoint y: 71, endPoint x: 176, endPoint y: 79, distance: 85.3
click at [176, 79] on tr "PVcase £20,000 10" at bounding box center [267, 72] width 461 height 15
click at [140, 17] on div "Pipeline Generated Account Deal Value Userled Touchpoints Userled Impact Minut …" at bounding box center [267, 117] width 471 height 202
click at [492, 16] on icon "button" at bounding box center [493, 16] width 5 height 5
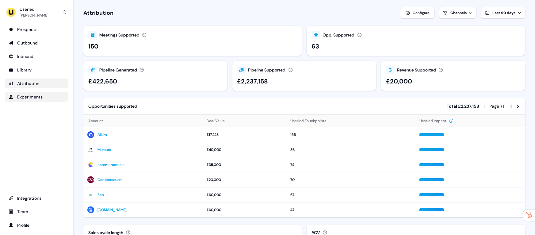
click at [44, 96] on div "Experiments" at bounding box center [37, 97] width 56 height 6
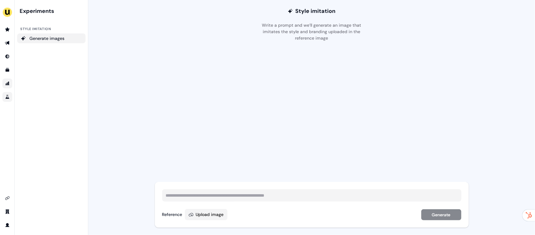
drag, startPoint x: 268, startPoint y: 12, endPoint x: 371, endPoint y: 53, distance: 110.7
click at [371, 53] on section "Loading... Style imitation Write a prompt and we’ll generate an image that imit…" at bounding box center [312, 117] width 314 height 235
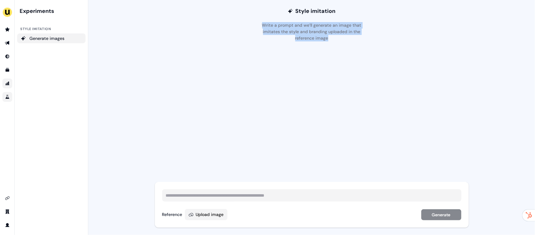
click at [370, 50] on div at bounding box center [312, 129] width 316 height 176
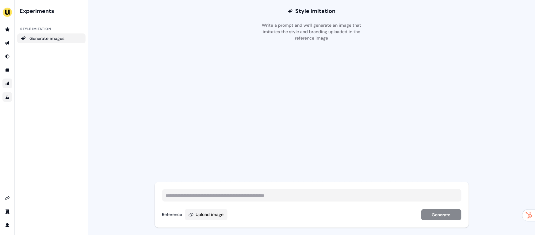
drag, startPoint x: 396, startPoint y: 41, endPoint x: 292, endPoint y: 15, distance: 106.7
click at [296, 15] on section "Loading... Style imitation Write a prompt and we’ll generate an image that imit…" at bounding box center [312, 117] width 314 height 235
click at [292, 15] on div "Style imitation Write a prompt and we’ll generate an image that imitates the st…" at bounding box center [311, 20] width 117 height 41
click at [209, 217] on div "Upload image" at bounding box center [210, 214] width 28 height 6
click at [0, 0] on input "Upload image" at bounding box center [0, 0] width 0 height 0
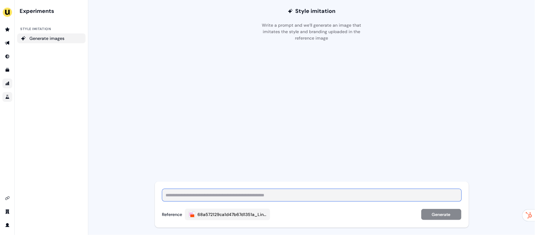
click at [231, 195] on input at bounding box center [311, 195] width 299 height 12
type input "**********"
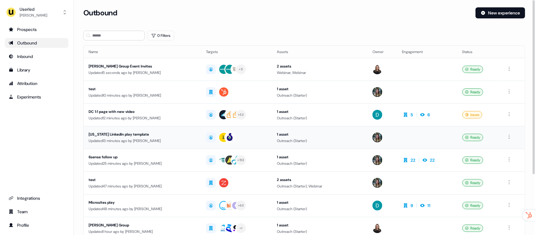
click at [121, 141] on div "Updated 13 minutes ago by [PERSON_NAME]" at bounding box center [143, 141] width 108 height 6
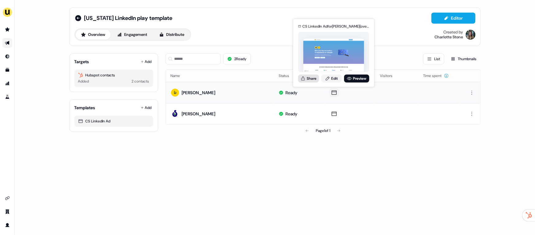
click at [316, 80] on button "Share" at bounding box center [308, 78] width 21 height 8
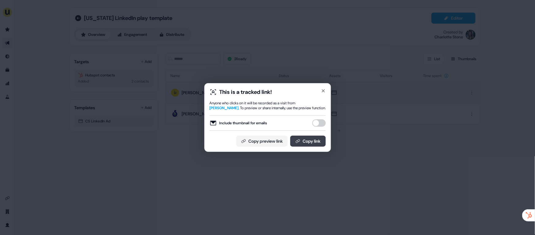
click at [305, 140] on button "Copy link" at bounding box center [308, 140] width 36 height 11
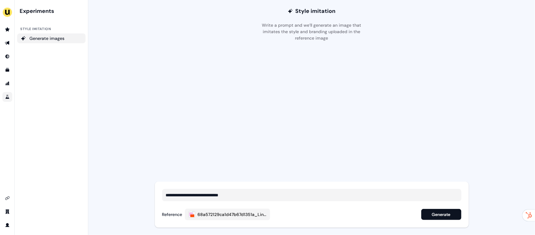
click at [199, 194] on input "**********" at bounding box center [311, 195] width 299 height 12
click at [234, 195] on input "**********" at bounding box center [311, 195] width 299 height 12
click at [216, 195] on input "**********" at bounding box center [311, 195] width 299 height 12
click at [254, 195] on input "**********" at bounding box center [311, 195] width 299 height 12
type input "**********"
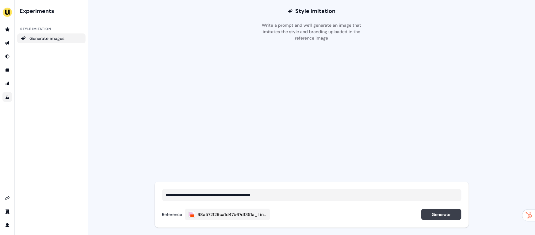
click at [430, 213] on button "Generate" at bounding box center [441, 214] width 40 height 11
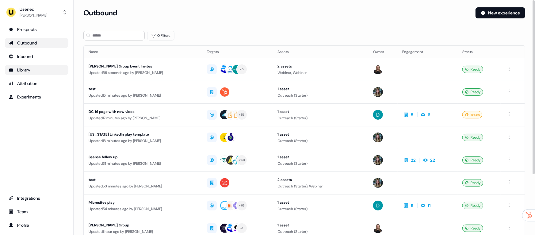
click at [29, 67] on div "Library" at bounding box center [37, 70] width 56 height 6
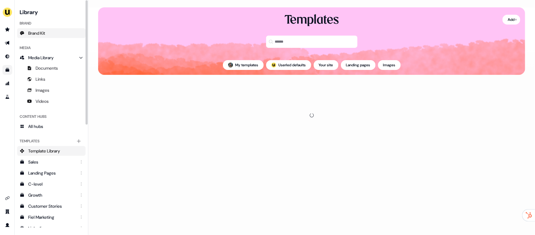
click at [41, 36] on span "Brand Kit" at bounding box center [36, 33] width 17 height 6
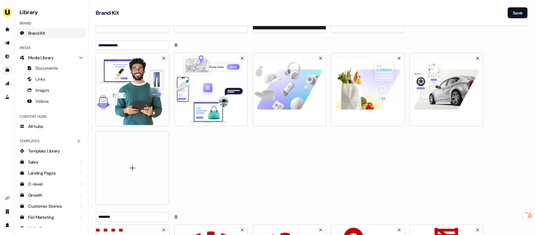
scroll to position [1554, 0]
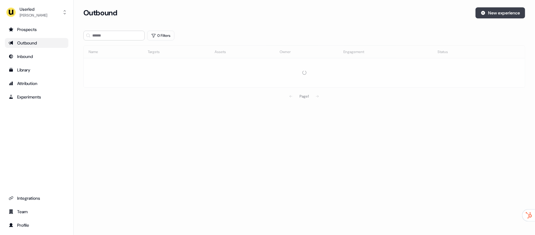
click at [504, 8] on button "New experience" at bounding box center [500, 12] width 50 height 11
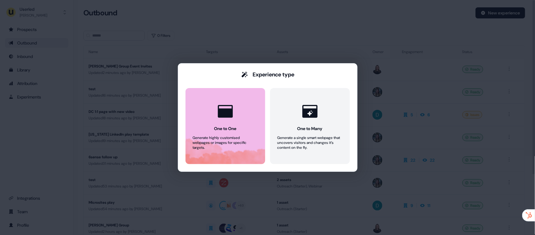
click at [208, 111] on button "One to One Generate highly customised webpages or images for specific targets." at bounding box center [225, 126] width 80 height 76
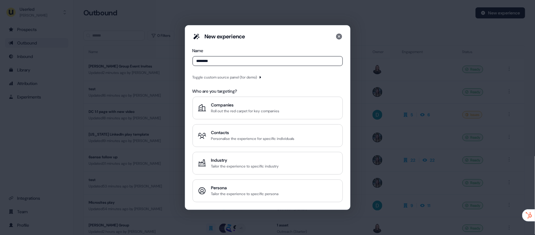
type input "********"
click at [218, 76] on div "Toggle custom source panel (for demo)" at bounding box center [224, 77] width 65 height 6
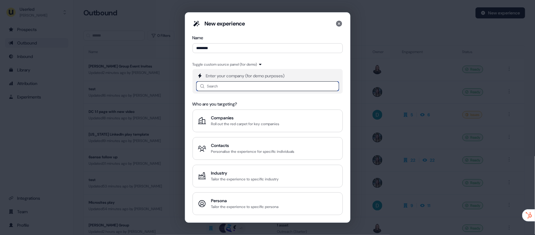
click at [219, 83] on input at bounding box center [267, 86] width 143 height 10
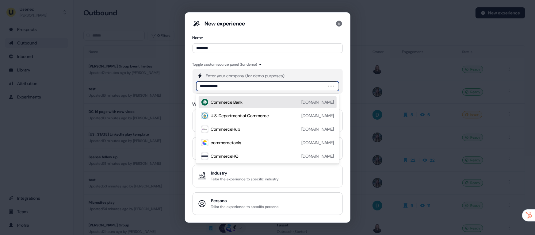
type input "**********"
click at [242, 104] on div "commercetools [DOMAIN_NAME]" at bounding box center [272, 101] width 123 height 7
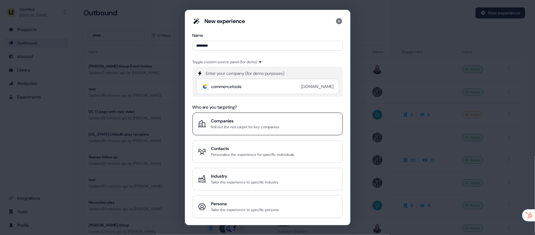
click at [244, 129] on div "Roll out the red carpet for key companies" at bounding box center [245, 127] width 68 height 6
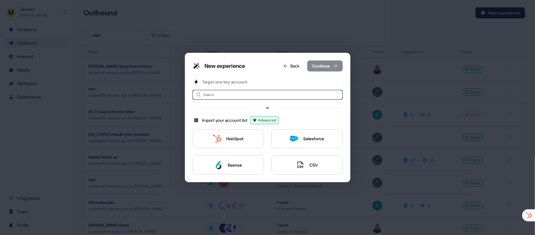
click at [226, 96] on input at bounding box center [267, 95] width 150 height 10
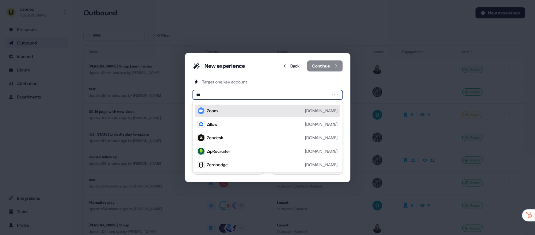
type input "****"
click at [230, 110] on div "[PERSON_NAME][DOMAIN_NAME]" at bounding box center [272, 110] width 131 height 7
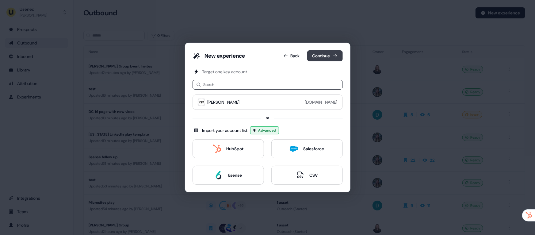
click at [321, 59] on button "Continue" at bounding box center [325, 55] width 36 height 11
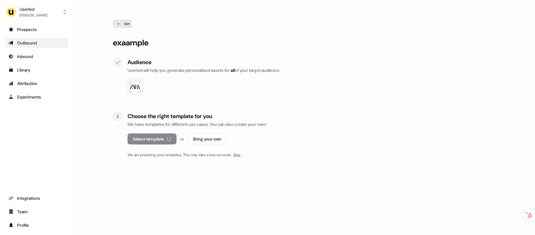
click at [138, 132] on div "Choose the right template for you We have templates for different use cases. Yo…" at bounding box center [311, 135] width 368 height 49
click at [154, 139] on button "Select template" at bounding box center [148, 138] width 42 height 11
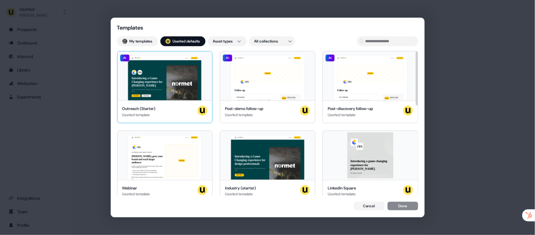
click at [184, 106] on div "Outreach (Starter) Userled template" at bounding box center [164, 111] width 85 height 12
click at [399, 205] on button "Done" at bounding box center [402, 206] width 31 height 9
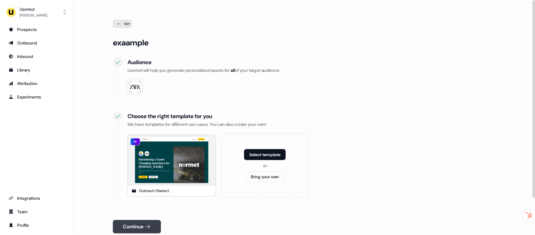
click at [151, 222] on button "Continue" at bounding box center [137, 226] width 48 height 13
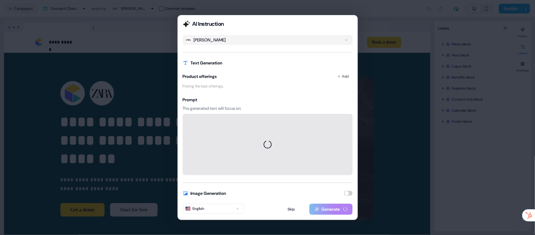
click at [348, 192] on button "button" at bounding box center [348, 193] width 9 height 5
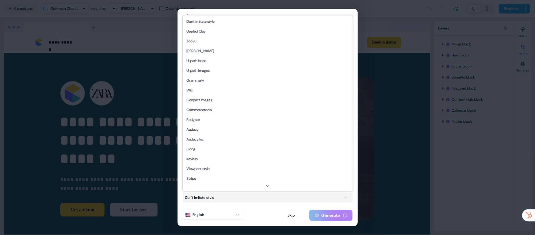
click at [224, 199] on button "Don't imitate style" at bounding box center [268, 197] width 170 height 10
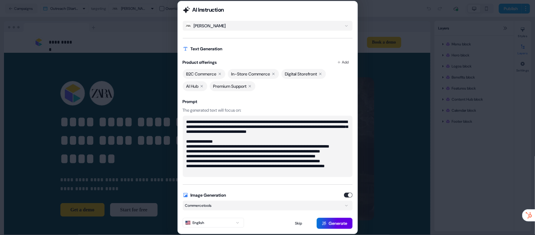
scroll to position [25, 0]
drag, startPoint x: 233, startPoint y: 170, endPoint x: 192, endPoint y: 119, distance: 66.0
click at [192, 119] on textarea "**********" at bounding box center [268, 146] width 170 height 61
click at [193, 119] on textarea "**********" at bounding box center [268, 146] width 170 height 61
drag, startPoint x: 252, startPoint y: 160, endPoint x: 203, endPoint y: 131, distance: 57.1
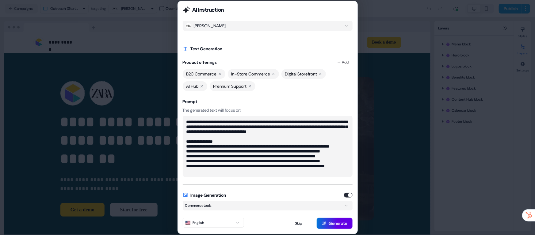
click at [203, 131] on textarea "**********" at bounding box center [268, 146] width 170 height 61
click at [201, 224] on div "English" at bounding box center [194, 222] width 19 height 6
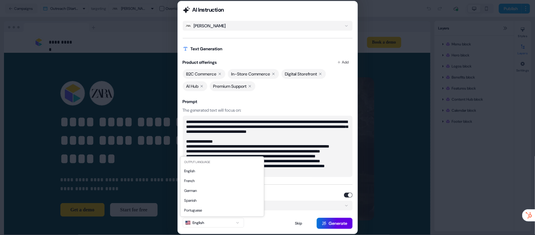
click at [201, 224] on div "English" at bounding box center [194, 222] width 19 height 6
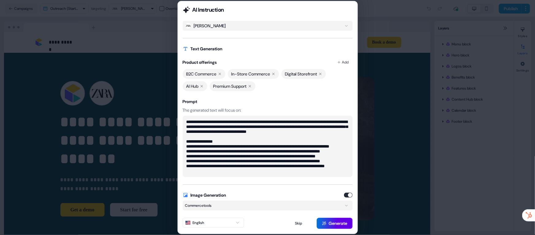
scroll to position [0, 0]
click at [294, 138] on textarea "**********" at bounding box center [268, 146] width 170 height 61
click at [268, 143] on textarea "**********" at bounding box center [268, 146] width 170 height 61
click at [249, 169] on textarea "**********" at bounding box center [268, 146] width 170 height 61
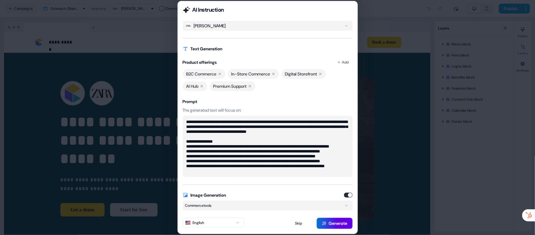
click at [347, 195] on button "button" at bounding box center [348, 194] width 9 height 5
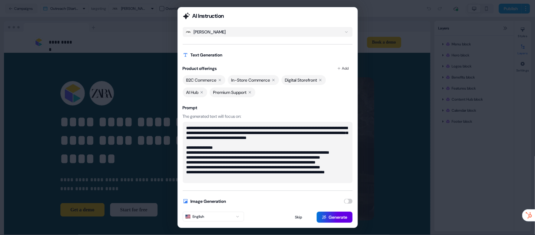
click at [350, 201] on button "button" at bounding box center [348, 201] width 9 height 5
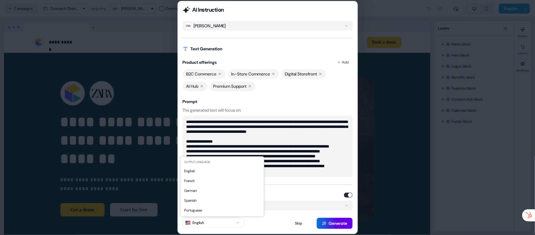
click at [208, 223] on button "English" at bounding box center [213, 223] width 61 height 10
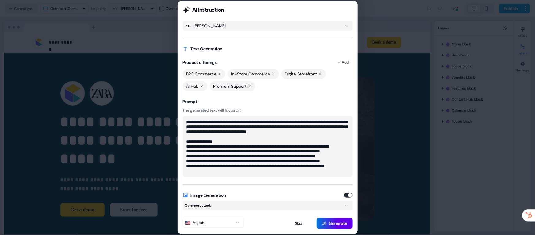
click at [295, 118] on textarea "**********" at bounding box center [268, 146] width 170 height 61
click at [329, 222] on button "Generate" at bounding box center [335, 223] width 36 height 11
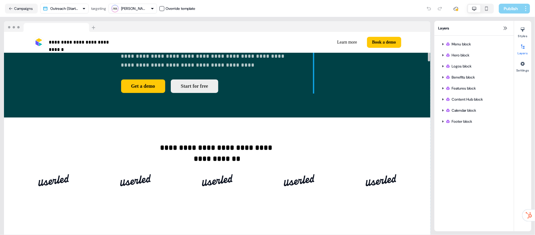
scroll to position [0, 0]
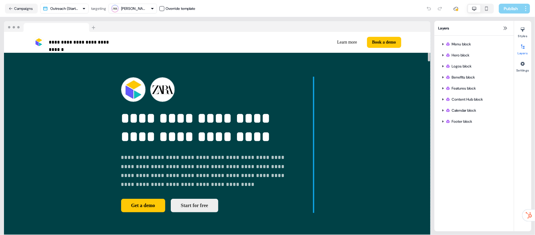
click at [313, 144] on div "Generating image" at bounding box center [313, 144] width 0 height 135
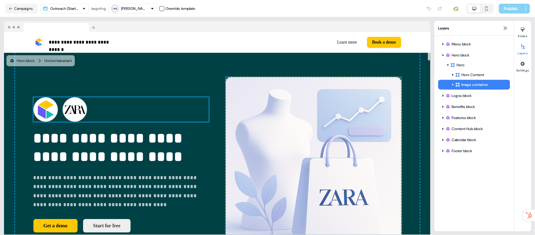
click at [176, 99] on div "To pick up a draggable item, press the space bar. While dragging, use the arrow…" at bounding box center [120, 109] width 175 height 25
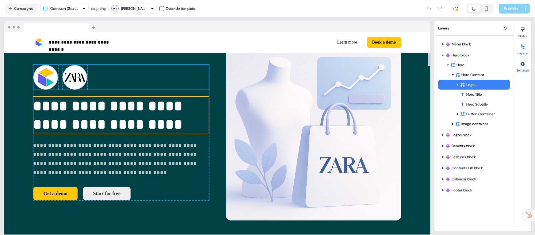
scroll to position [42, 0]
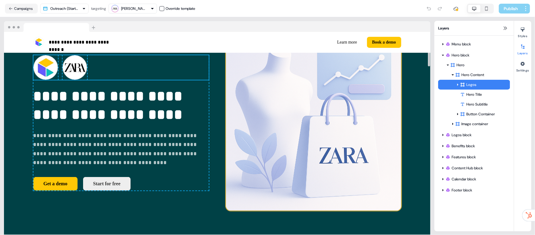
click at [304, 127] on img at bounding box center [313, 122] width 175 height 175
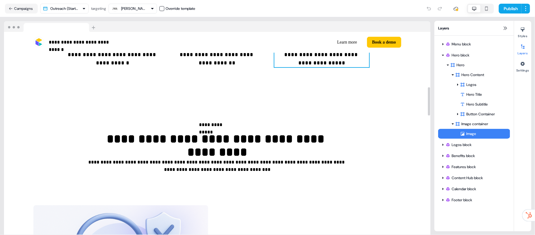
scroll to position [505, 0]
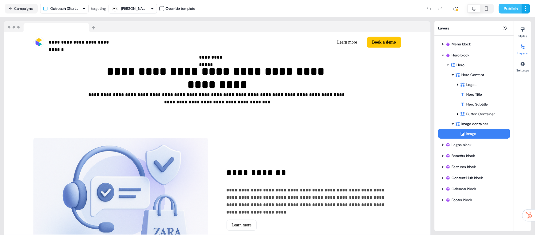
click at [511, 7] on button "Publish" at bounding box center [510, 9] width 23 height 10
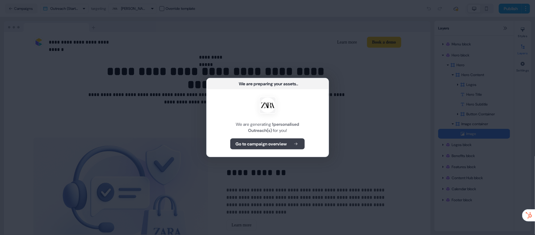
click at [294, 139] on button "Go to campaign overview" at bounding box center [267, 143] width 74 height 11
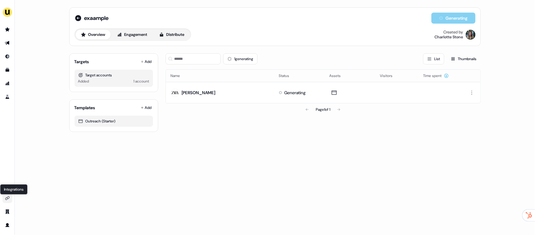
click at [9, 199] on icon "Go to integrations" at bounding box center [7, 197] width 5 height 5
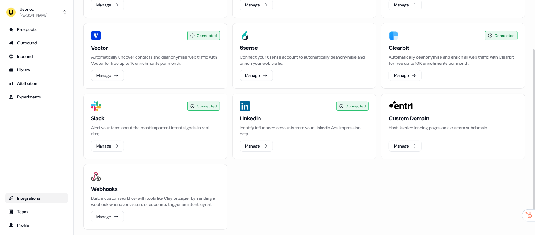
scroll to position [91, 0]
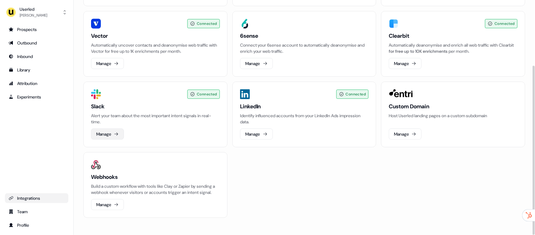
click at [106, 128] on button "Manage" at bounding box center [107, 133] width 33 height 11
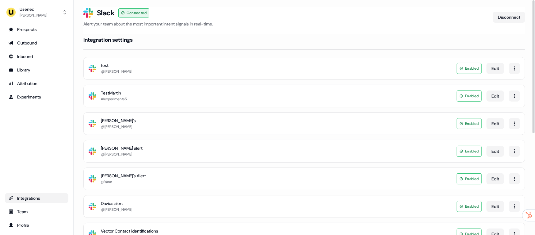
click at [122, 132] on div "Slack Logo SVG Charlotte's @Charlotte Stone Enabled Edit" at bounding box center [304, 123] width 442 height 23
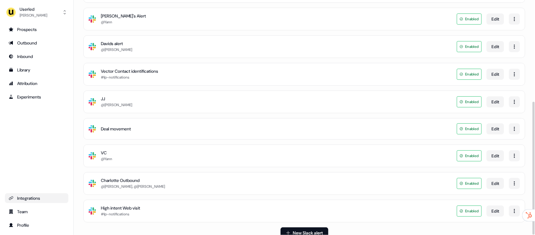
scroll to position [179, 0]
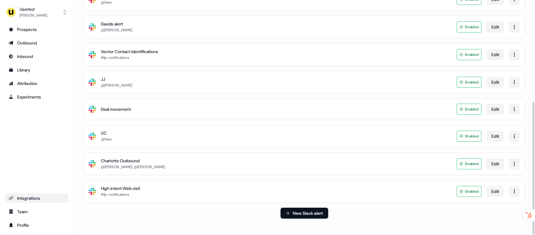
click at [127, 160] on div "Charlotte Outbound" at bounding box center [133, 160] width 64 height 6
click at [492, 163] on button "Edit" at bounding box center [494, 163] width 17 height 11
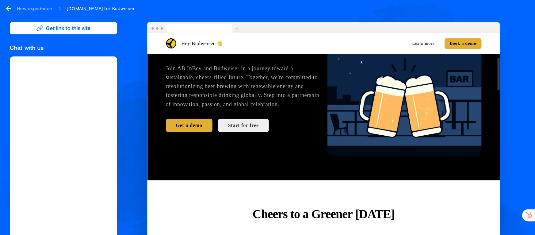
scroll to position [155, 0]
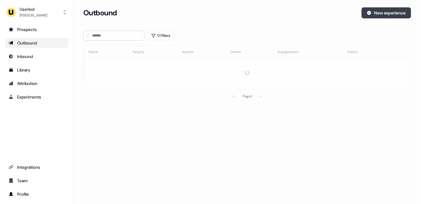
click at [381, 14] on button "New experience" at bounding box center [387, 12] width 50 height 11
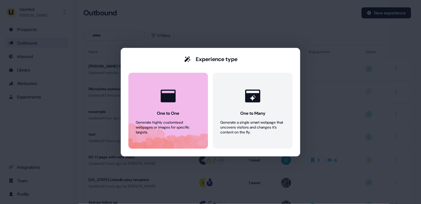
click at [142, 117] on button "One to One Generate highly customised webpages or images for specific targets." at bounding box center [168, 111] width 80 height 76
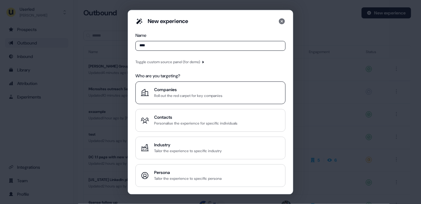
type input "****"
click at [186, 93] on div "Roll out the red carpet for key companies" at bounding box center [188, 96] width 68 height 6
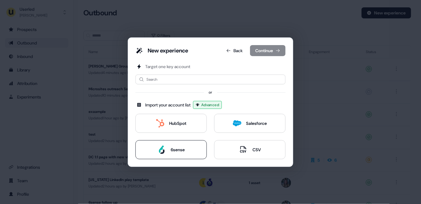
click at [179, 142] on button "6sense" at bounding box center [170, 149] width 71 height 19
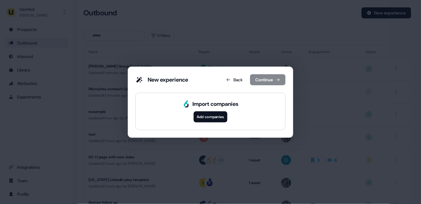
click at [218, 116] on button "Add companies" at bounding box center [211, 116] width 34 height 11
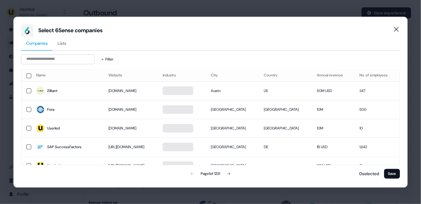
click at [63, 42] on span "Lists" at bounding box center [62, 43] width 9 height 6
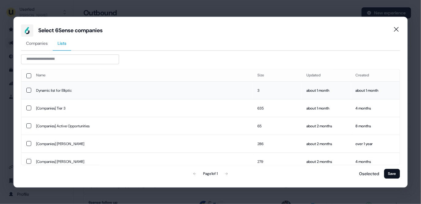
click at [196, 93] on td "Dynamic list for Elliptic" at bounding box center [142, 91] width 222 height 18
click at [196, 93] on td "Dynamic list for Elliptic" at bounding box center [142, 90] width 222 height 17
click at [188, 105] on td "[Companies] Tier 3" at bounding box center [142, 108] width 222 height 18
click at [397, 30] on icon "Close" at bounding box center [396, 29] width 5 height 5
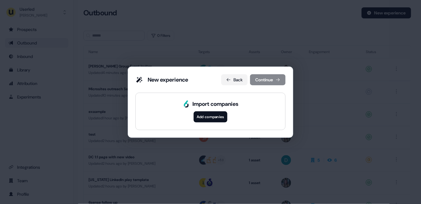
click at [233, 77] on button "Back" at bounding box center [234, 79] width 26 height 11
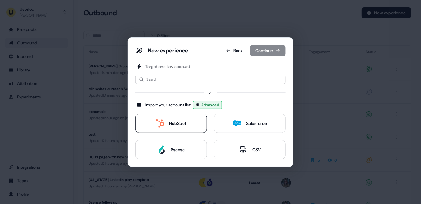
click at [176, 124] on div "HubSpot" at bounding box center [177, 123] width 17 height 6
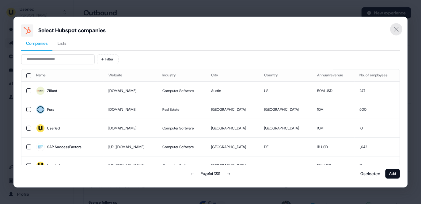
click at [398, 25] on button "Close" at bounding box center [396, 29] width 12 height 12
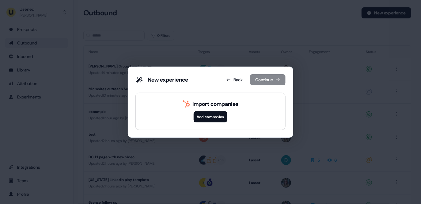
click at [311, 25] on div "New experience Back Continue Import companies Add companies" at bounding box center [210, 102] width 421 height 204
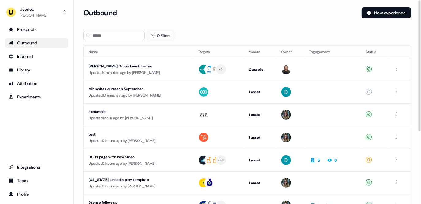
click at [360, 13] on div "Outbound New experience" at bounding box center [247, 12] width 328 height 11
click at [368, 14] on icon at bounding box center [369, 13] width 4 height 4
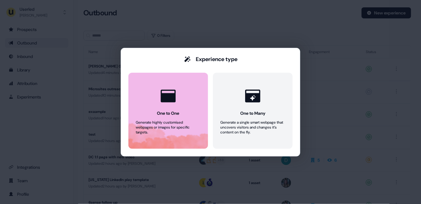
click at [152, 125] on div "Generate highly customised webpages or images for specific targets." at bounding box center [168, 127] width 65 height 15
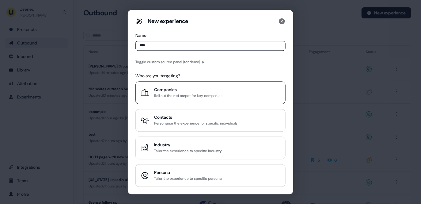
type input "****"
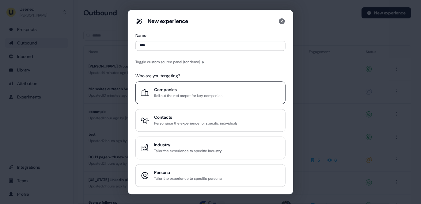
click at [195, 97] on div "Roll out the red carpet for key companies" at bounding box center [188, 96] width 68 height 6
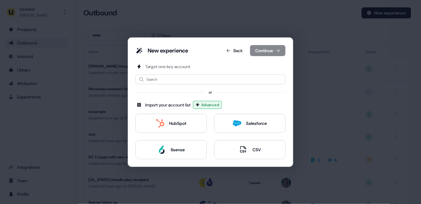
click at [322, 41] on div "New experience Back Continue Target one key account Search or Import your accou…" at bounding box center [210, 102] width 421 height 204
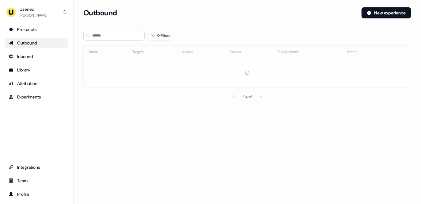
click at [370, 19] on div "Outbound New experience" at bounding box center [247, 16] width 328 height 18
click at [370, 13] on button "New experience" at bounding box center [387, 12] width 50 height 11
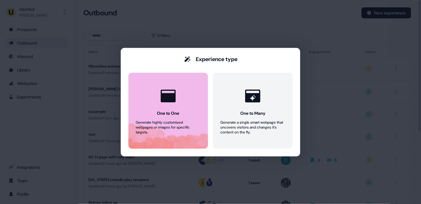
click at [178, 85] on div at bounding box center [168, 95] width 23 height 23
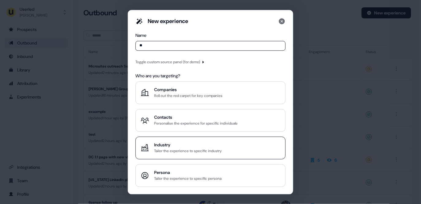
type input "**"
click at [195, 153] on div "Tailor the experience to specific industry" at bounding box center [188, 151] width 68 height 6
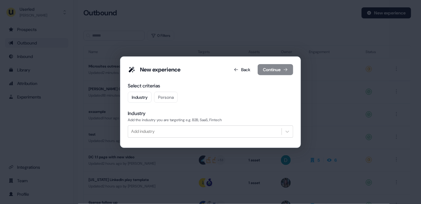
click at [163, 139] on div "Select criterias Industry Persona Industry Add the industry you are targeting e…" at bounding box center [210, 111] width 165 height 58
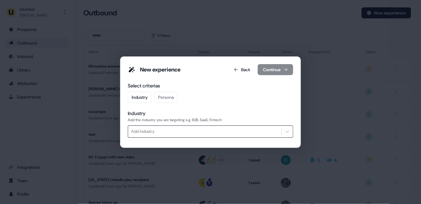
click at [163, 136] on div "Add industry" at bounding box center [205, 131] width 154 height 10
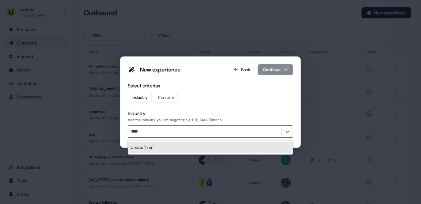
type input "***"
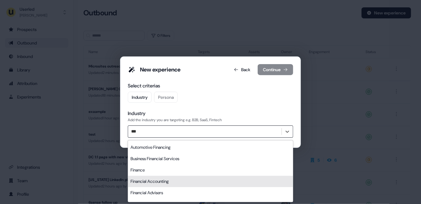
click at [151, 176] on div "Financial Accounting" at bounding box center [210, 181] width 165 height 11
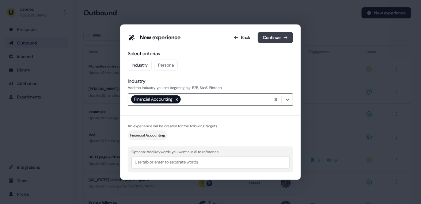
click at [272, 33] on button "Continue" at bounding box center [276, 37] width 36 height 11
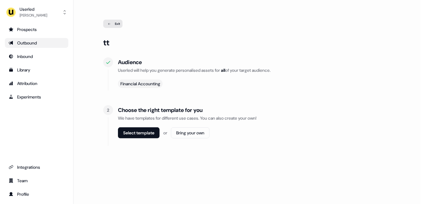
click at [115, 25] on div "Exit" at bounding box center [112, 24] width 19 height 8
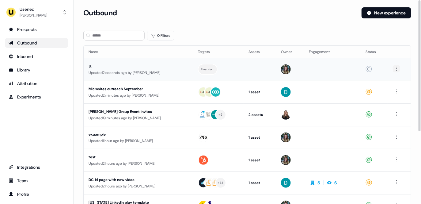
click at [398, 66] on html "For the best experience switch devices to a bigger screen. Go to [DOMAIN_NAME] …" at bounding box center [210, 102] width 421 height 204
click at [390, 82] on div "Delete" at bounding box center [398, 80] width 36 height 10
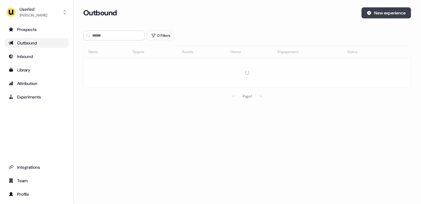
click at [380, 10] on button "New experience" at bounding box center [387, 12] width 50 height 11
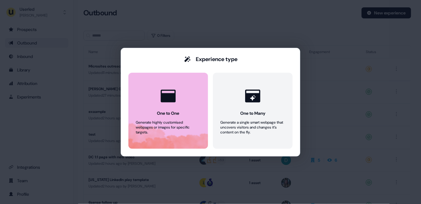
click at [181, 89] on button "One to One Generate highly customised webpages or images for specific targets." at bounding box center [168, 111] width 80 height 76
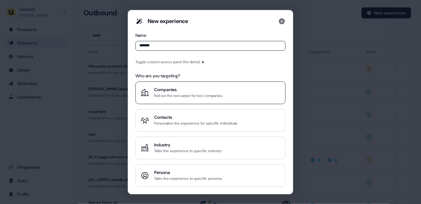
type input "*******"
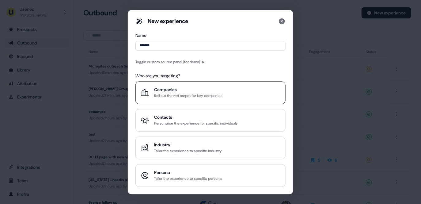
click at [164, 94] on div "Roll out the red carpet for key companies" at bounding box center [188, 96] width 68 height 6
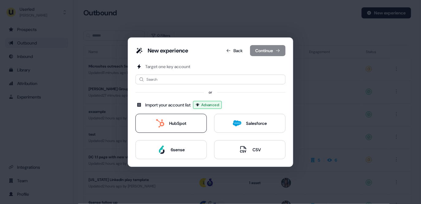
click at [188, 127] on button "HubSpot" at bounding box center [170, 123] width 71 height 19
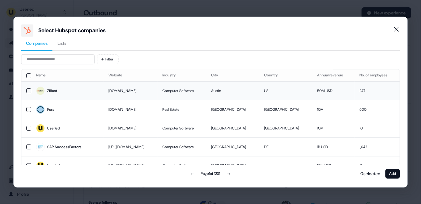
click at [67, 90] on span "Zilliant" at bounding box center [67, 91] width 63 height 9
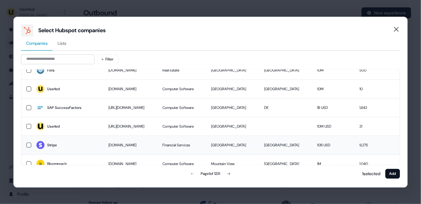
click at [82, 148] on span "Stripe" at bounding box center [67, 145] width 63 height 9
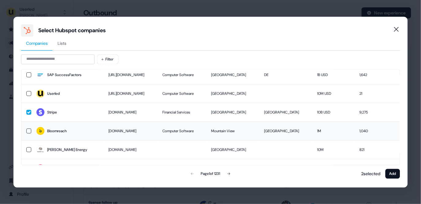
click at [90, 133] on td "Bloomreach" at bounding box center [67, 130] width 72 height 19
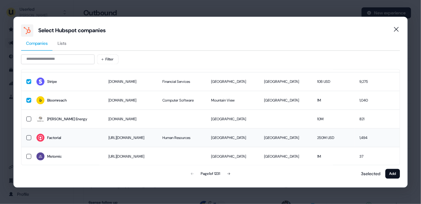
click at [103, 136] on td "https://factorialhr.com" at bounding box center [130, 137] width 54 height 19
click at [395, 171] on button "Add" at bounding box center [392, 174] width 15 height 10
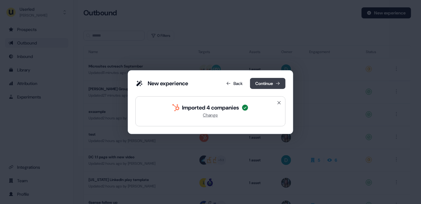
click at [258, 85] on button "Continue" at bounding box center [268, 83] width 36 height 11
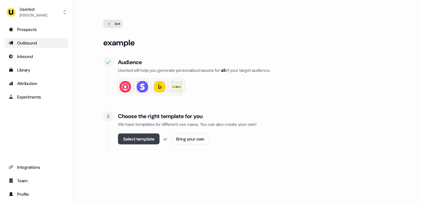
click at [138, 140] on button "Select template" at bounding box center [139, 138] width 42 height 11
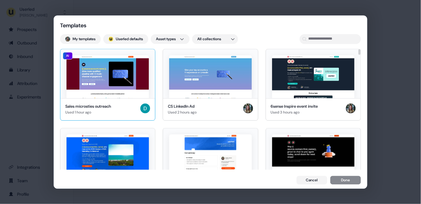
click at [117, 74] on img at bounding box center [107, 76] width 82 height 43
click at [127, 74] on img at bounding box center [107, 76] width 82 height 43
click at [123, 36] on button "; Userled defaults" at bounding box center [125, 39] width 45 height 10
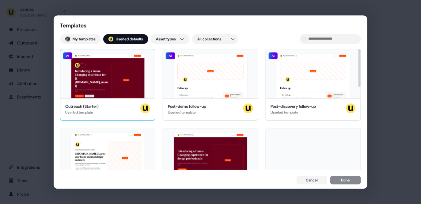
click at [105, 82] on div "Hey {{ hubspot.account.name }} 👋 Learn more Book a demo Introducing a Game-Chan…" at bounding box center [107, 73] width 95 height 49
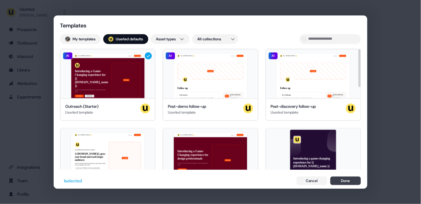
click at [357, 184] on button "Done" at bounding box center [345, 180] width 31 height 9
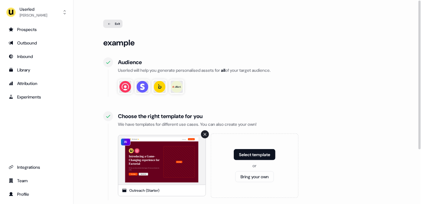
scroll to position [39, 0]
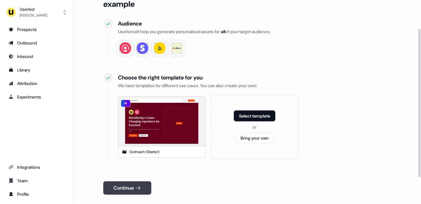
click at [128, 186] on button "Continue" at bounding box center [127, 187] width 48 height 13
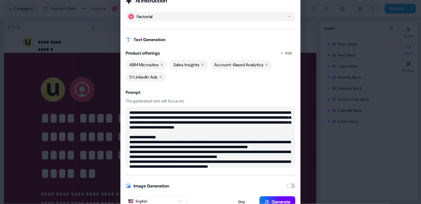
click at [275, 198] on button "Generate" at bounding box center [278, 201] width 36 height 11
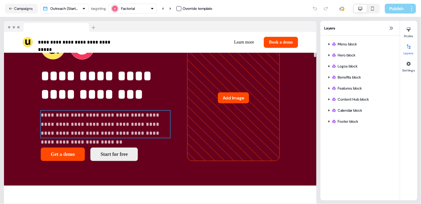
scroll to position [42, 0]
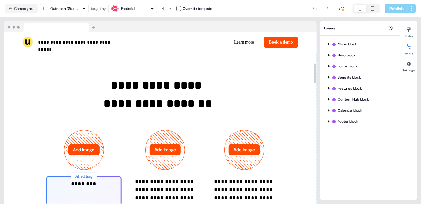
click at [135, 9] on div "Factorial" at bounding box center [128, 9] width 14 height 6
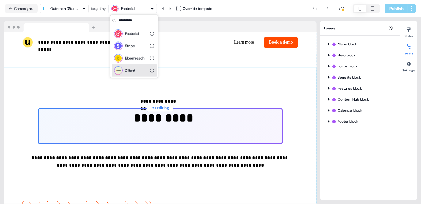
scroll to position [449, 0]
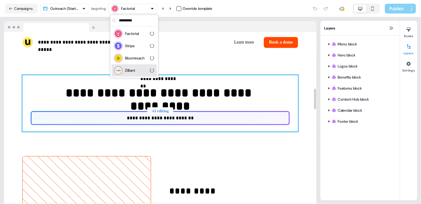
click at [222, 85] on div "**********" at bounding box center [160, 103] width 276 height 56
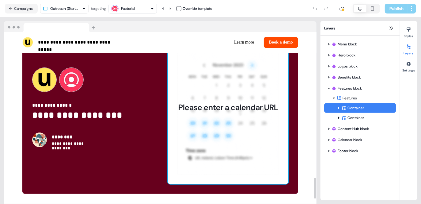
scroll to position [1258, 0]
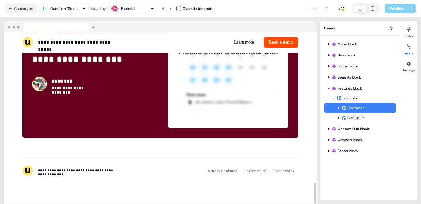
click at [149, 10] on div "Factorial" at bounding box center [132, 8] width 43 height 7
click at [147, 8] on div "Factorial" at bounding box center [132, 8] width 43 height 7
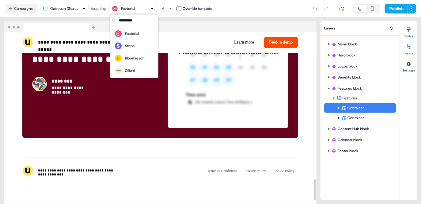
scroll to position [1228, 0]
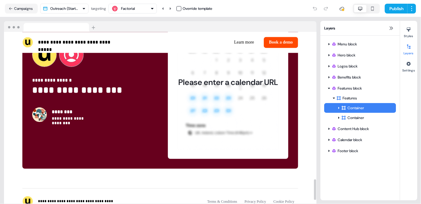
click at [153, 8] on icon "button" at bounding box center [152, 9] width 4 height 4
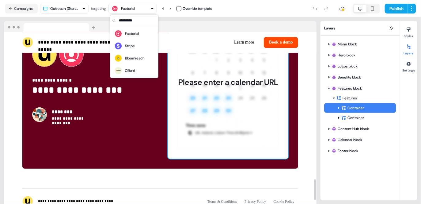
click at [211, 101] on div "Please enter a calendar URL" at bounding box center [228, 82] width 120 height 153
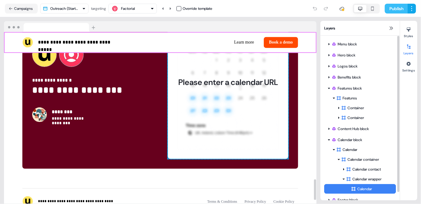
click at [397, 9] on button "Publish" at bounding box center [396, 9] width 23 height 10
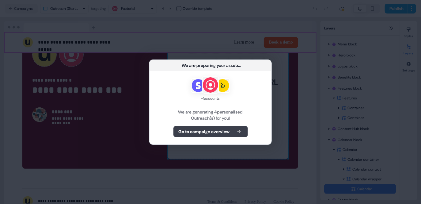
click at [192, 127] on button "Go to campaign overview" at bounding box center [210, 131] width 74 height 11
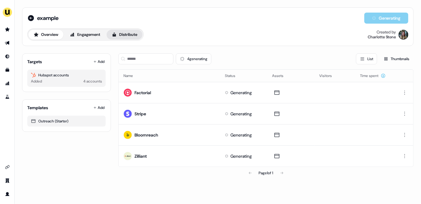
click at [132, 34] on button "Distribute" at bounding box center [125, 35] width 36 height 10
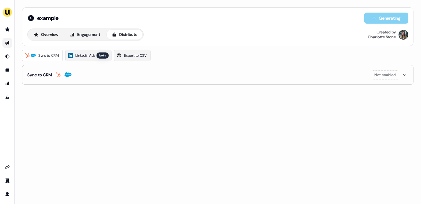
click at [151, 71] on button "Sync to CRM Not enabled" at bounding box center [217, 74] width 381 height 19
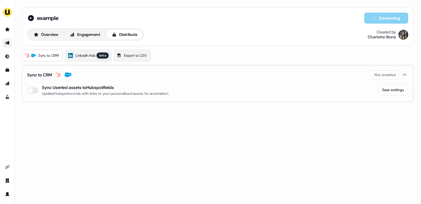
click at [154, 74] on button "Sync to CRM Not enabled" at bounding box center [217, 74] width 381 height 19
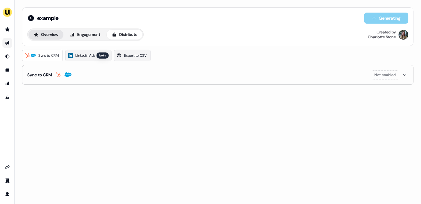
click at [33, 35] on button "Overview" at bounding box center [45, 35] width 35 height 10
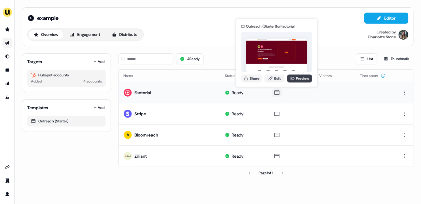
click at [289, 78] on link "Preview" at bounding box center [299, 78] width 25 height 8
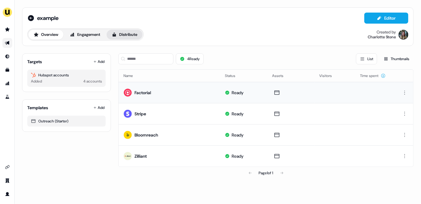
click at [135, 37] on button "Distribute" at bounding box center [125, 35] width 36 height 10
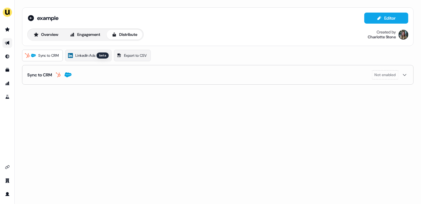
click at [87, 73] on button "Sync to CRM Not enabled" at bounding box center [217, 74] width 381 height 19
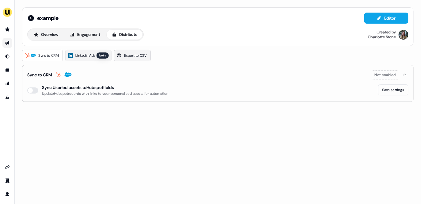
click at [131, 55] on span "Export to CSV" at bounding box center [135, 55] width 23 height 6
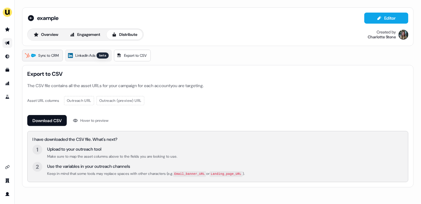
click at [40, 55] on span "Sync to CRM" at bounding box center [48, 55] width 21 height 6
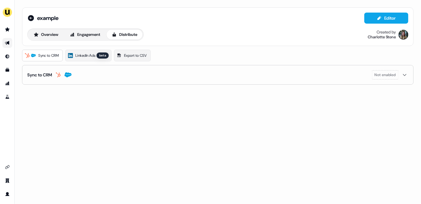
click at [81, 75] on button "Sync to CRM Not enabled" at bounding box center [217, 74] width 381 height 19
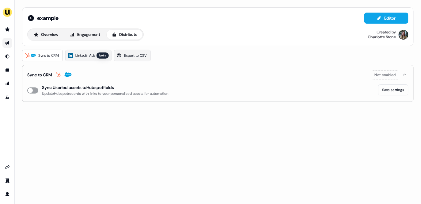
click at [33, 89] on button "enable-crm-asset-sync" at bounding box center [32, 90] width 11 height 6
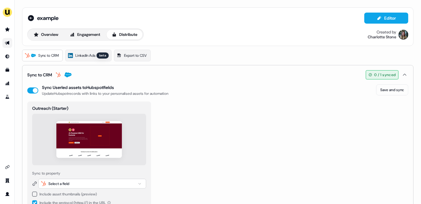
scroll to position [17, 0]
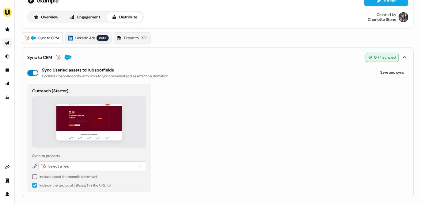
click at [34, 71] on button "enable-crm-asset-sync" at bounding box center [32, 73] width 11 height 6
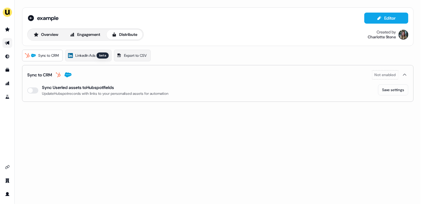
click at [9, 44] on icon "Go to outbound experience" at bounding box center [7, 42] width 5 height 5
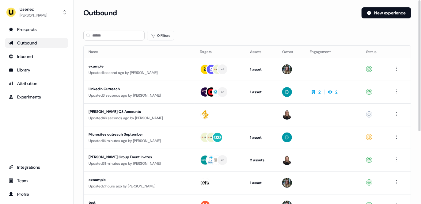
click at [165, 29] on section "Loading... Outbound New experience 0 Filters Name Targets Assets Owner Engageme…" at bounding box center [247, 161] width 347 height 309
click at [165, 32] on button "0 Filters" at bounding box center [160, 36] width 27 height 10
click at [184, 63] on div "Add Filter" at bounding box center [236, 61] width 169 height 12
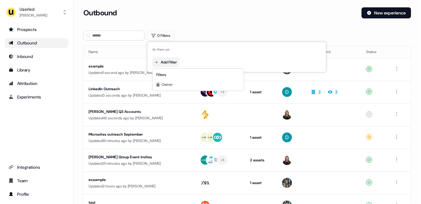
click at [173, 63] on html "For the best experience switch devices to a bigger screen. Go to Userled.io Use…" at bounding box center [210, 102] width 421 height 204
click at [169, 86] on span "Owner" at bounding box center [167, 84] width 11 height 5
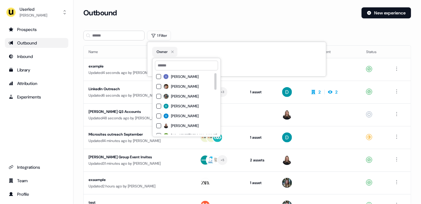
click at [175, 91] on div "Aaron Carpenter Adrien Antoine Charlotte Stone David Cruickshank Denis Iurchak …" at bounding box center [186, 184] width 61 height 223
click at [169, 97] on label "[PERSON_NAME]" at bounding box center [181, 96] width 35 height 5
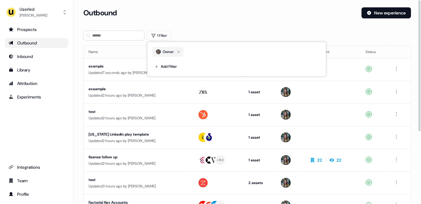
click at [235, 20] on div "Outbound New experience" at bounding box center [247, 16] width 328 height 18
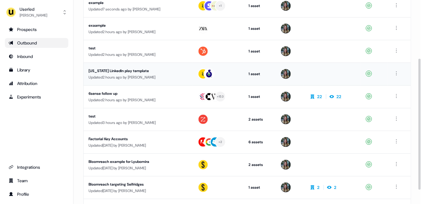
scroll to position [112, 0]
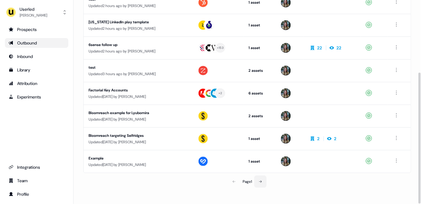
click at [265, 179] on button at bounding box center [260, 181] width 12 height 12
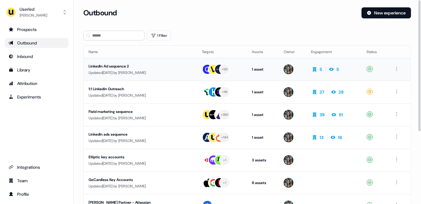
click at [142, 68] on div "LinkedIn Ad sequence 2" at bounding box center [141, 66] width 104 height 6
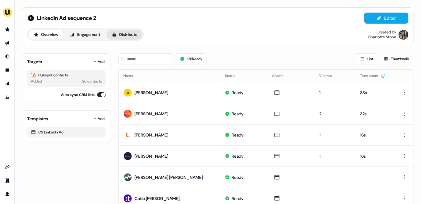
click at [138, 32] on button "Distribute" at bounding box center [125, 35] width 36 height 10
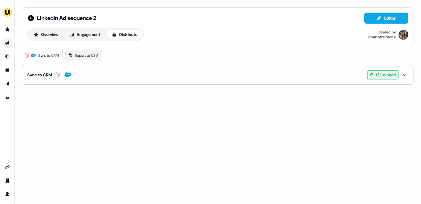
click at [103, 76] on button "Sync to CRM 1 / 1 synced" at bounding box center [217, 74] width 381 height 19
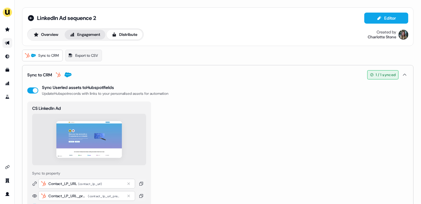
click at [77, 33] on button "Engagement" at bounding box center [85, 35] width 41 height 10
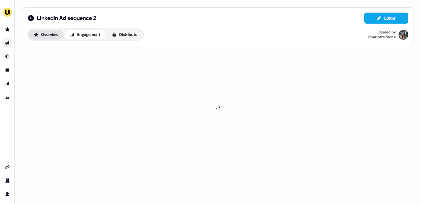
click at [43, 33] on button "Overview" at bounding box center [45, 35] width 35 height 10
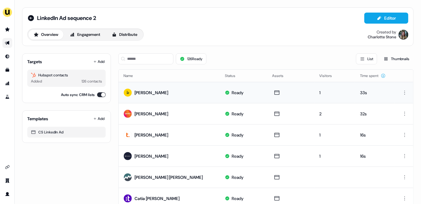
click at [146, 87] on div "Lyubomira Nikolova" at bounding box center [145, 92] width 45 height 11
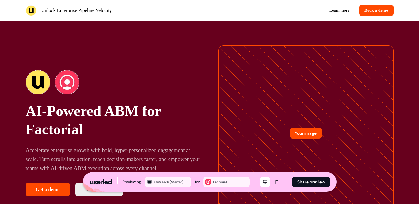
scroll to position [645, 0]
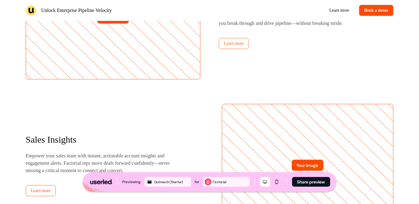
click at [233, 49] on link "Learn more" at bounding box center [234, 43] width 30 height 11
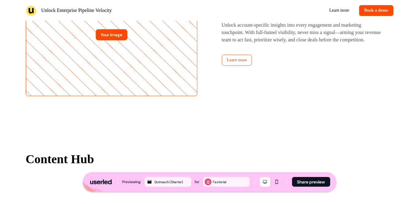
scroll to position [888, 0]
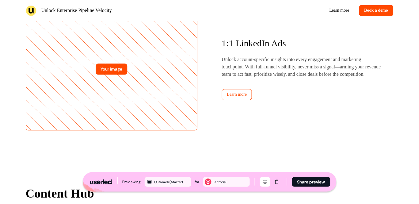
click at [322, 100] on div "1:1 LinkedIn Ads Unlock account-specific insights into every engagement and mar…" at bounding box center [308, 69] width 172 height 62
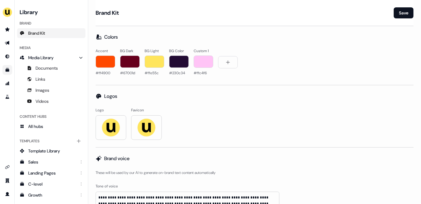
scroll to position [1868, 0]
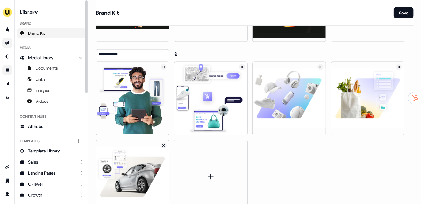
click at [8, 42] on icon "Go to outbound experience" at bounding box center [7, 43] width 4 height 4
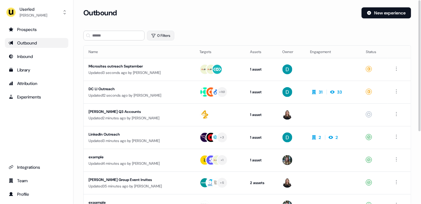
click at [157, 35] on button "0 Filters" at bounding box center [160, 36] width 27 height 10
click at [172, 60] on html "For the best experience switch devices to a bigger screen. Go to Userled.io Use…" at bounding box center [210, 102] width 421 height 204
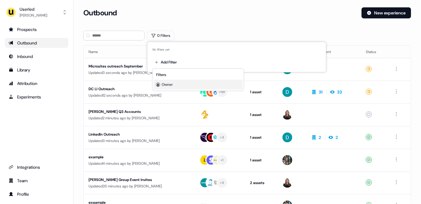
click at [169, 80] on div "Owner" at bounding box center [198, 85] width 89 height 10
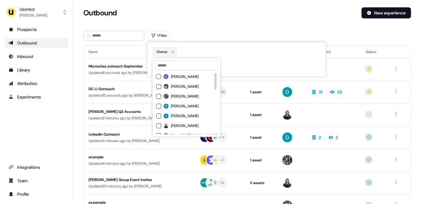
click at [175, 96] on span "[PERSON_NAME]" at bounding box center [185, 96] width 28 height 5
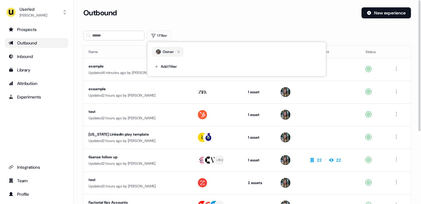
click at [283, 10] on div "Outbound" at bounding box center [219, 12] width 273 height 11
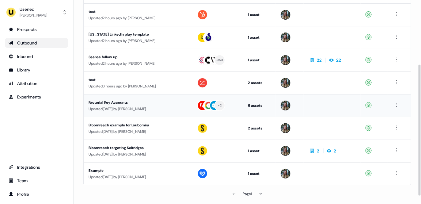
scroll to position [112, 0]
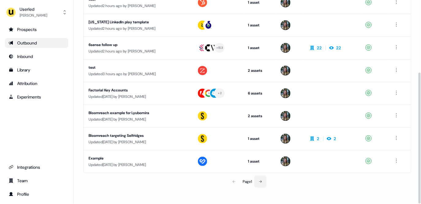
click at [265, 179] on button at bounding box center [260, 181] width 12 height 12
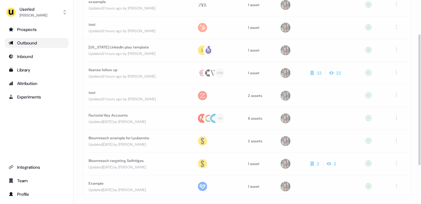
scroll to position [9, 0]
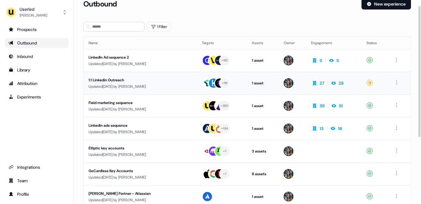
click at [138, 87] on div "Updated 12 days ago by Charlotte Stone" at bounding box center [141, 86] width 104 height 6
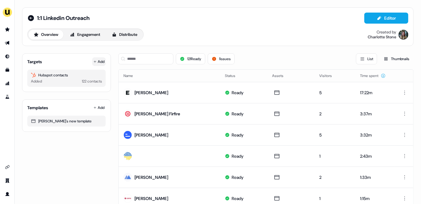
click at [99, 62] on button "Add" at bounding box center [98, 61] width 13 height 9
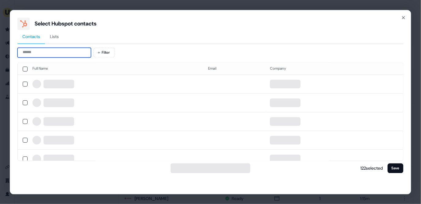
click at [65, 50] on input at bounding box center [54, 52] width 74 height 10
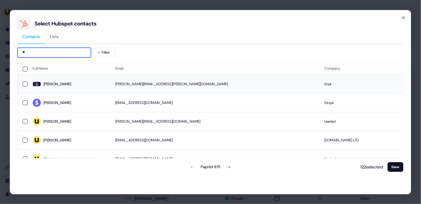
type input "*"
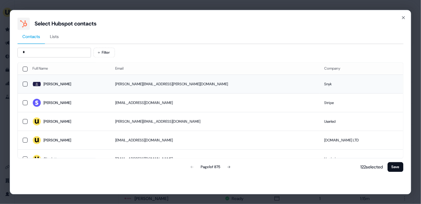
click at [63, 80] on span "Beth" at bounding box center [68, 84] width 73 height 9
click at [393, 167] on button "Save" at bounding box center [396, 167] width 16 height 10
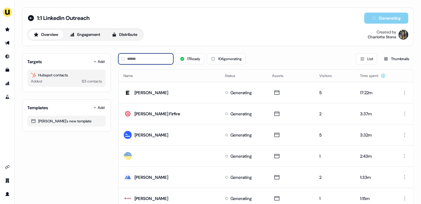
click at [139, 59] on input at bounding box center [145, 58] width 55 height 11
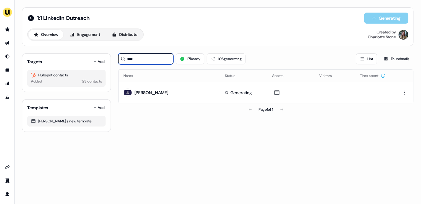
type input "****"
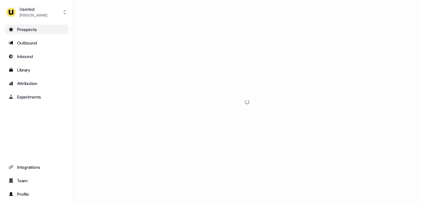
click at [55, 28] on div "Prospects" at bounding box center [37, 29] width 56 height 6
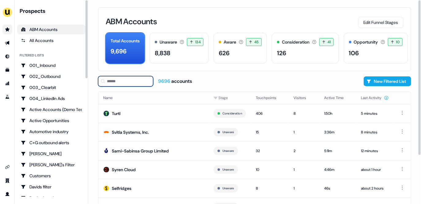
click at [137, 78] on input at bounding box center [125, 81] width 55 height 10
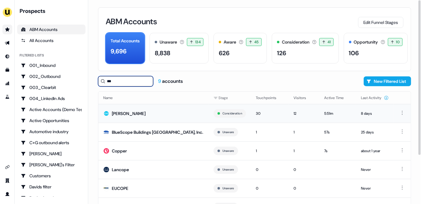
type input "***"
click at [130, 116] on td "[PERSON_NAME]" at bounding box center [153, 113] width 110 height 19
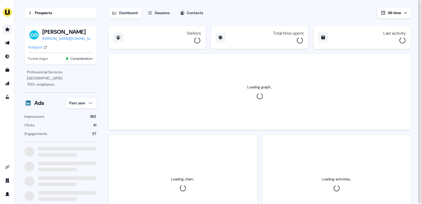
click at [161, 9] on button "Sessions" at bounding box center [159, 12] width 30 height 11
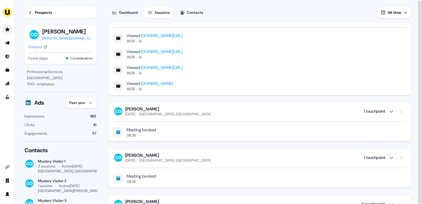
scroll to position [215, 0]
click at [134, 114] on div "[DATE]" at bounding box center [131, 114] width 10 height 5
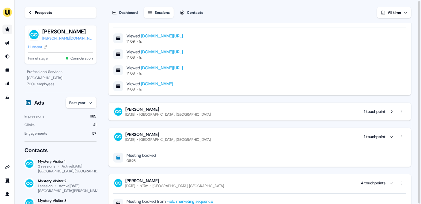
scroll to position [214, 0]
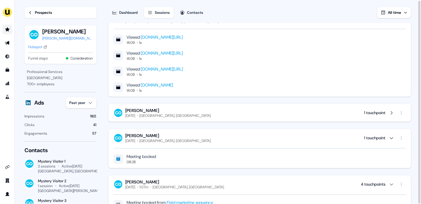
click at [185, 104] on div "[PERSON_NAME] [DATE] [GEOGRAPHIC_DATA], [GEOGRAPHIC_DATA] 1 touchpoint" at bounding box center [259, 113] width 303 height 18
click at [185, 114] on div "Mike McDaid Monday, August 11th Glasgow, UK 1 touchpoint" at bounding box center [259, 113] width 293 height 10
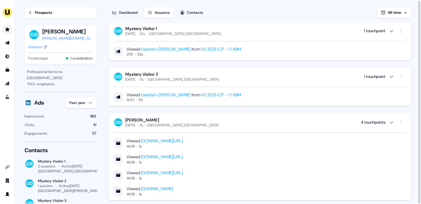
scroll to position [0, 0]
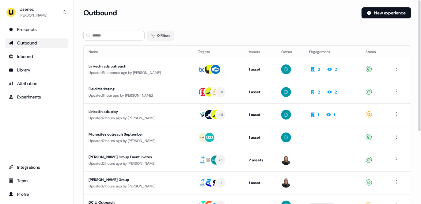
click at [159, 32] on button "0 Filters" at bounding box center [160, 36] width 27 height 10
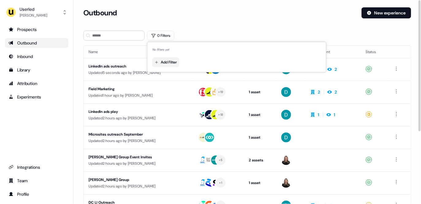
click at [168, 62] on html "For the best experience switch devices to a bigger screen. Go to [DOMAIN_NAME] …" at bounding box center [210, 102] width 421 height 204
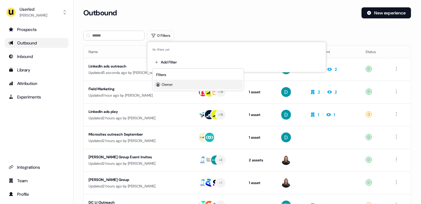
click at [174, 86] on div "Owner" at bounding box center [198, 85] width 89 height 10
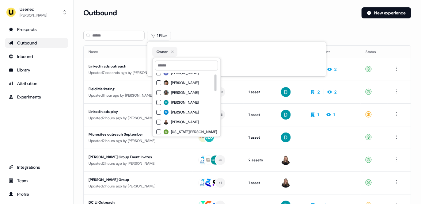
scroll to position [5, 0]
click at [172, 91] on span "[PERSON_NAME]" at bounding box center [185, 91] width 28 height 5
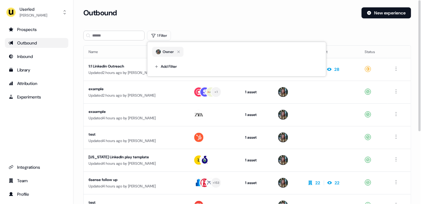
click at [203, 9] on div "Outbound" at bounding box center [219, 12] width 273 height 11
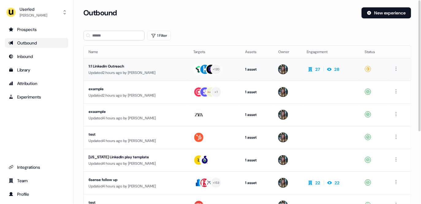
click at [155, 63] on td "1:1 Linkedin Outreach Updated 2 hours ago by Charlotte Stone" at bounding box center [136, 69] width 105 height 23
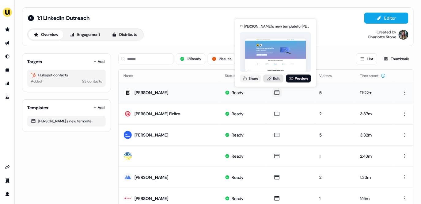
click at [274, 78] on link "Edit" at bounding box center [273, 78] width 20 height 8
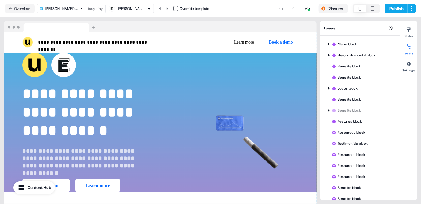
click at [70, 9] on html "**********" at bounding box center [210, 102] width 421 height 204
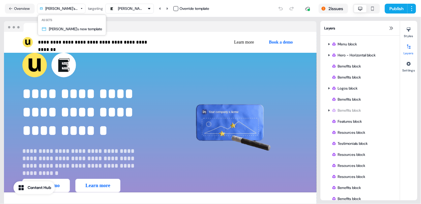
click at [66, 8] on html "**********" at bounding box center [210, 102] width 421 height 204
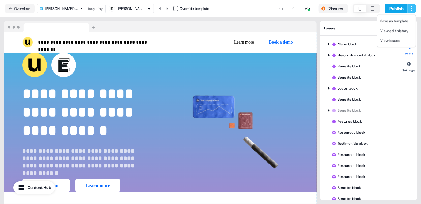
click at [413, 10] on html "**********" at bounding box center [210, 102] width 421 height 204
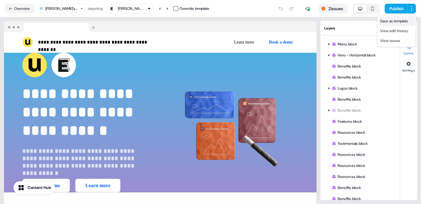
click at [398, 21] on span "Save as template" at bounding box center [394, 21] width 28 height 5
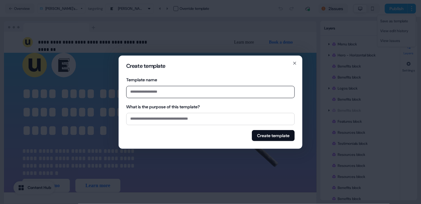
type input "*"
type input "**********"
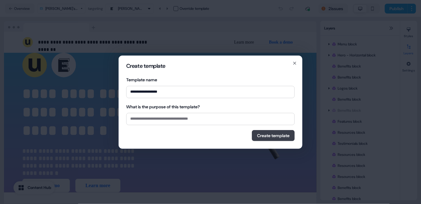
click at [282, 140] on button "Create template" at bounding box center [273, 135] width 43 height 11
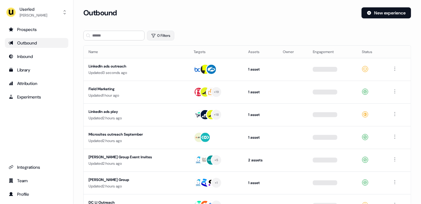
click at [160, 34] on button "0 Filters" at bounding box center [160, 36] width 27 height 10
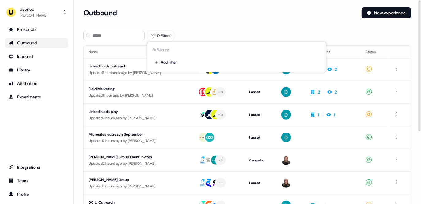
click at [170, 56] on div "Add Filter" at bounding box center [236, 61] width 169 height 12
click at [170, 60] on html "For the best experience switch devices to a bigger screen. Go to [DOMAIN_NAME] …" at bounding box center [210, 102] width 421 height 204
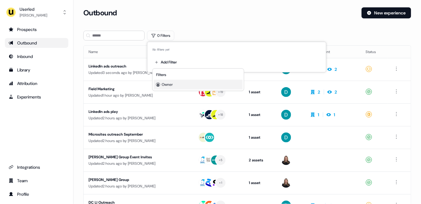
click at [170, 85] on span "Owner" at bounding box center [167, 84] width 11 height 5
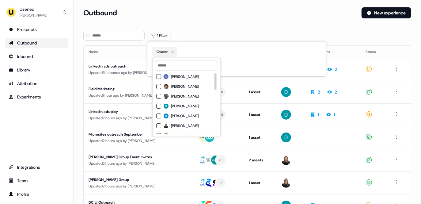
click at [172, 94] on span "[PERSON_NAME]" at bounding box center [185, 96] width 28 height 5
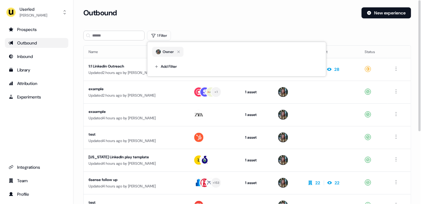
click at [238, 29] on section "Loading... Outbound New experience 1 Filter Name Targets Assets Owner Engagemen…" at bounding box center [247, 161] width 347 height 309
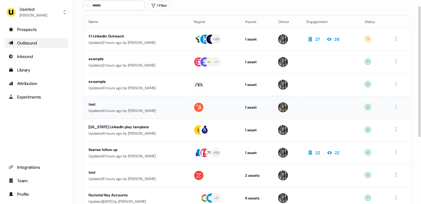
scroll to position [39, 0]
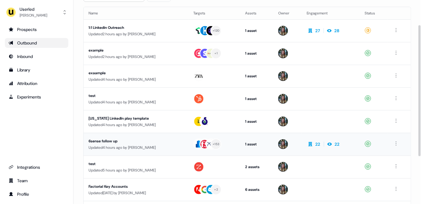
click at [131, 145] on div "Updated 4 hours ago by Charlotte Stone" at bounding box center [136, 147] width 95 height 6
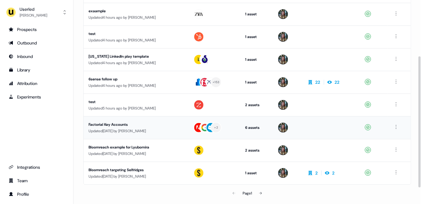
scroll to position [101, 0]
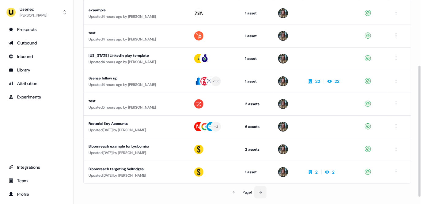
click at [267, 192] on button at bounding box center [260, 192] width 12 height 12
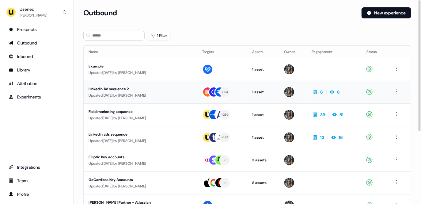
click at [135, 92] on div "Updated 11 days ago by Charlotte Stone" at bounding box center [141, 95] width 104 height 6
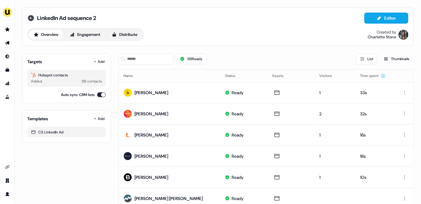
click at [30, 17] on icon at bounding box center [30, 17] width 7 height 7
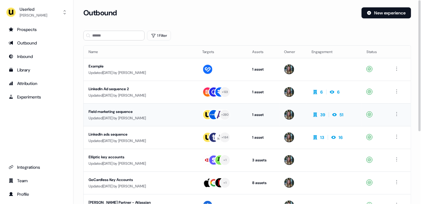
click at [157, 117] on div "Updated 13 days ago by Charlotte Stone" at bounding box center [141, 118] width 104 height 6
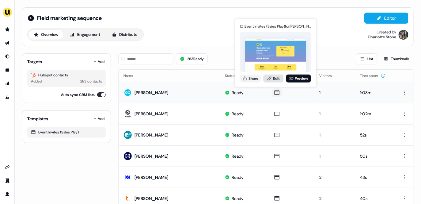
click at [273, 80] on link "Edit" at bounding box center [273, 78] width 20 height 8
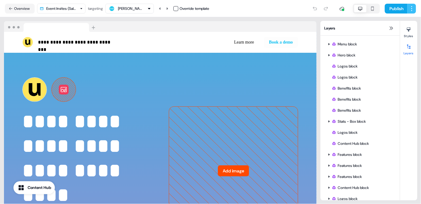
click at [414, 8] on html "**********" at bounding box center [210, 102] width 421 height 204
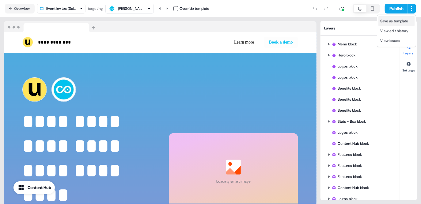
click at [403, 22] on span "Save as template" at bounding box center [394, 21] width 28 height 5
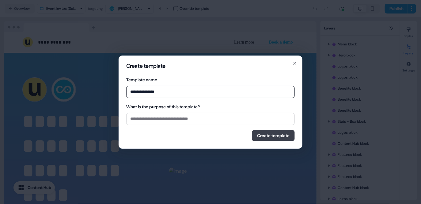
type input "**********"
click at [272, 136] on button "Create template" at bounding box center [273, 135] width 43 height 11
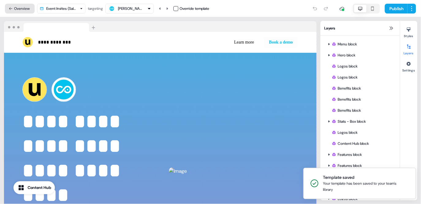
click at [18, 6] on button "Overview" at bounding box center [20, 9] width 30 height 10
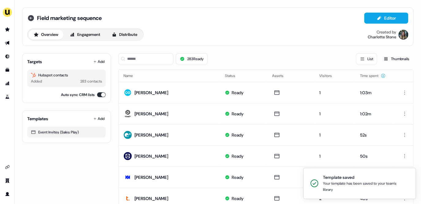
click at [33, 21] on icon at bounding box center [30, 17] width 7 height 7
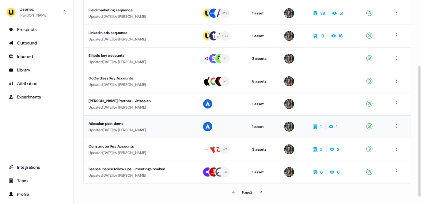
scroll to position [112, 0]
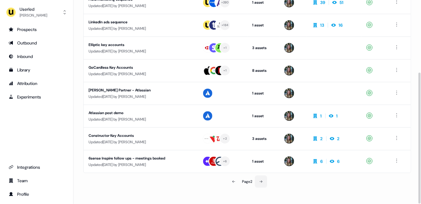
click at [260, 180] on icon at bounding box center [261, 182] width 4 height 4
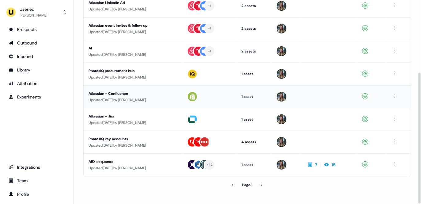
scroll to position [112, 0]
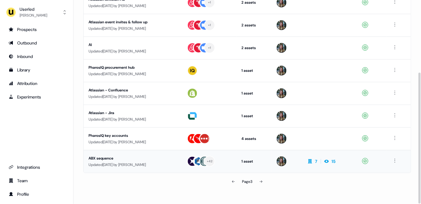
click at [135, 165] on div "Updated 25 days ago by Charlotte Stone" at bounding box center [133, 164] width 89 height 6
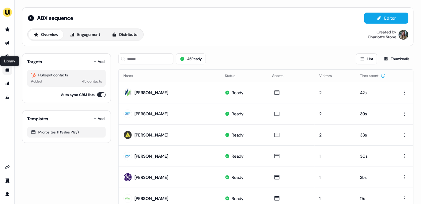
click at [7, 69] on icon "Go to templates" at bounding box center [8, 70] width 4 height 4
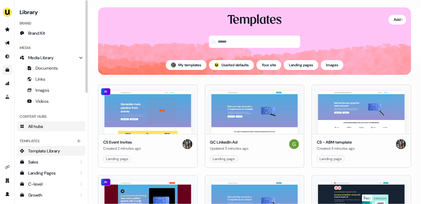
click at [37, 126] on span "All hubs" at bounding box center [35, 126] width 15 height 6
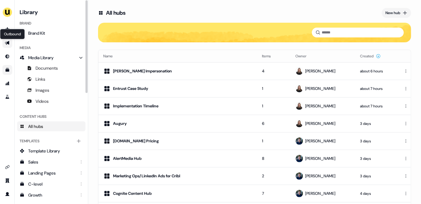
click at [9, 43] on icon "Go to outbound experience" at bounding box center [7, 43] width 4 height 4
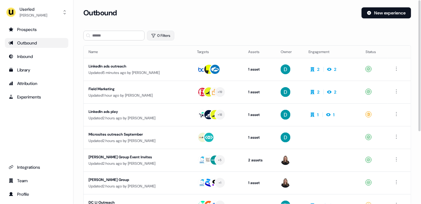
click at [170, 33] on button "0 Filters" at bounding box center [160, 36] width 27 height 10
click at [158, 33] on button "0 Filters" at bounding box center [160, 36] width 27 height 10
click at [133, 32] on input at bounding box center [113, 36] width 61 height 10
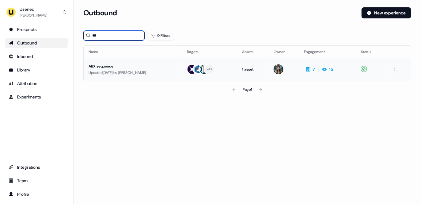
type input "***"
click at [125, 71] on div "Updated 25 days ago by Charlotte Stone" at bounding box center [133, 73] width 88 height 6
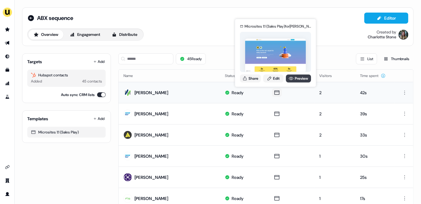
click at [298, 77] on link "Preview" at bounding box center [298, 78] width 25 height 8
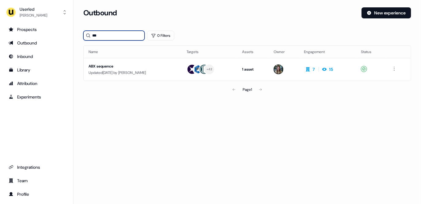
drag, startPoint x: 128, startPoint y: 34, endPoint x: 86, endPoint y: 34, distance: 42.0
click at [86, 34] on div "***" at bounding box center [113, 36] width 61 height 10
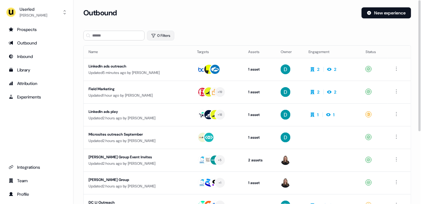
click at [157, 35] on button "0 Filters" at bounding box center [160, 36] width 27 height 10
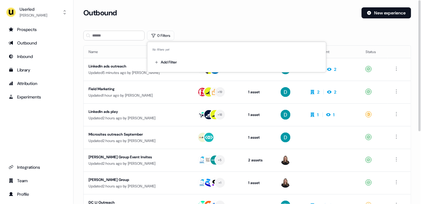
click at [169, 57] on div "Add Filter" at bounding box center [236, 61] width 169 height 12
click at [169, 62] on html "For the best experience switch devices to a bigger screen. Go to Userled.io Use…" at bounding box center [210, 102] width 421 height 204
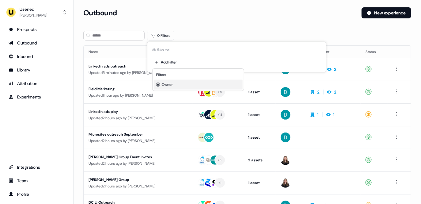
click at [168, 86] on span "Owner" at bounding box center [167, 84] width 11 height 5
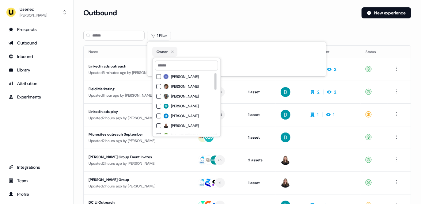
click at [172, 94] on span "[PERSON_NAME]" at bounding box center [185, 96] width 28 height 5
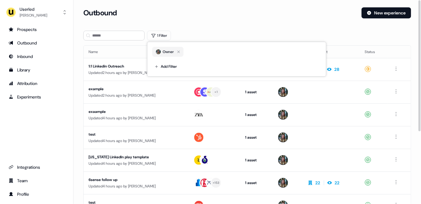
click at [244, 37] on div "1 Filter" at bounding box center [247, 36] width 328 height 10
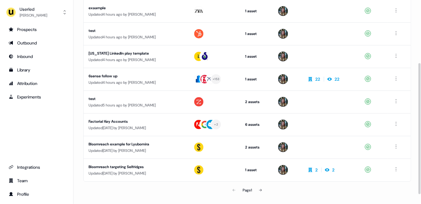
scroll to position [112, 0]
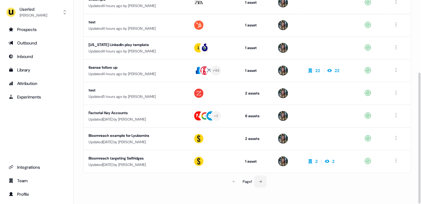
click at [261, 180] on icon at bounding box center [261, 182] width 4 height 4
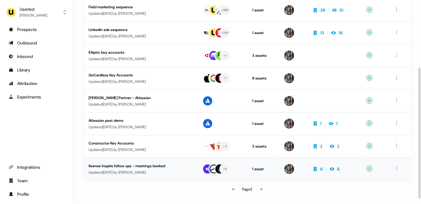
scroll to position [105, 0]
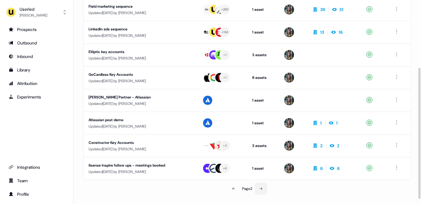
click at [257, 191] on button at bounding box center [261, 188] width 12 height 12
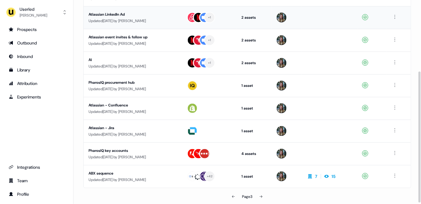
scroll to position [112, 0]
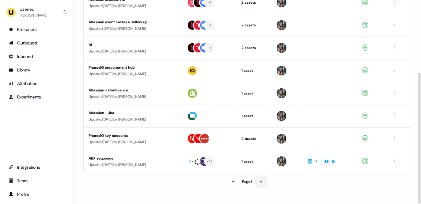
click at [257, 182] on button at bounding box center [261, 181] width 12 height 12
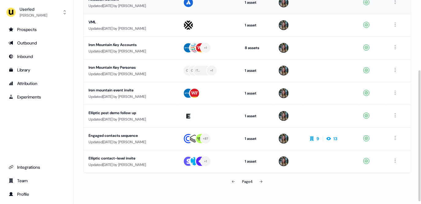
scroll to position [112, 0]
click at [260, 184] on button at bounding box center [261, 181] width 12 height 12
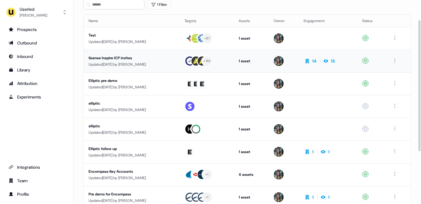
scroll to position [112, 0]
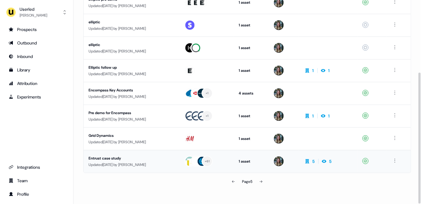
click at [134, 157] on div "Entrust case study" at bounding box center [132, 158] width 86 height 6
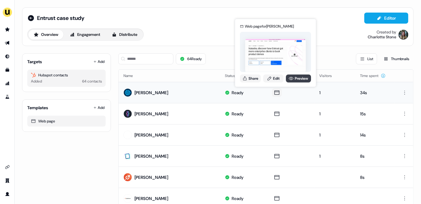
click at [296, 82] on link "Preview" at bounding box center [298, 78] width 25 height 8
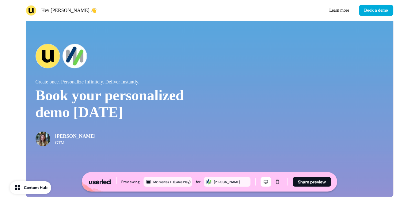
scroll to position [1240, 0]
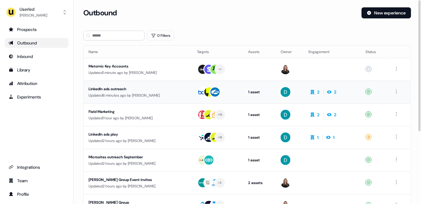
click at [131, 92] on div "LinkedIn ads outreach Updated 6 minutes ago by [PERSON_NAME]" at bounding box center [138, 92] width 99 height 13
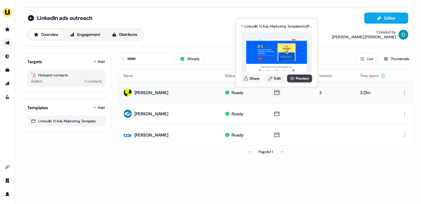
click at [294, 80] on link "Preview" at bounding box center [299, 78] width 25 height 8
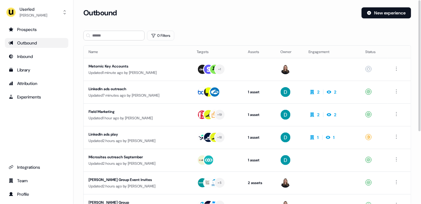
click at [165, 41] on section "Loading... Outbound New experience 0 Filters Name Targets Assets Owner Engageme…" at bounding box center [247, 161] width 347 height 309
click at [161, 36] on button "0 Filters" at bounding box center [160, 36] width 27 height 10
click at [171, 59] on html "For the best experience switch devices to a bigger screen. Go to [DOMAIN_NAME] …" at bounding box center [210, 102] width 421 height 204
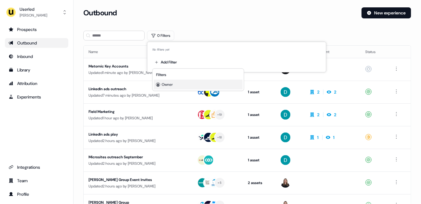
click at [173, 85] on div "Owner" at bounding box center [198, 85] width 89 height 10
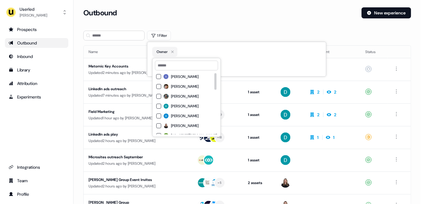
click at [176, 104] on span "[PERSON_NAME]" at bounding box center [185, 106] width 28 height 5
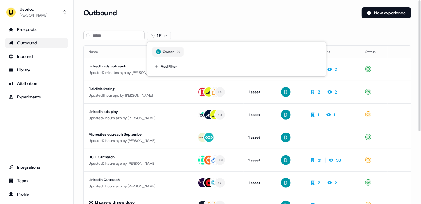
click at [225, 17] on div "Outbound" at bounding box center [219, 12] width 273 height 11
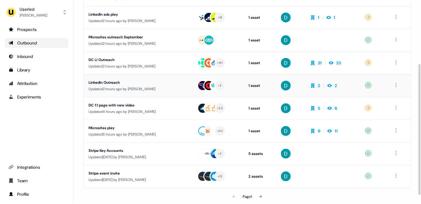
scroll to position [99, 0]
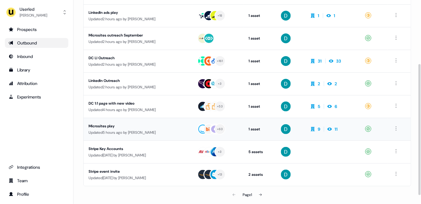
click at [142, 127] on div "Microsites play" at bounding box center [138, 126] width 99 height 6
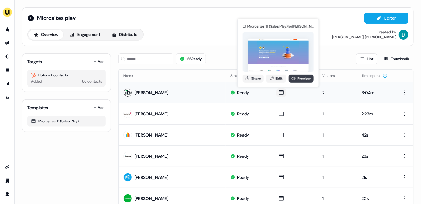
click at [298, 78] on link "Preview" at bounding box center [301, 78] width 25 height 8
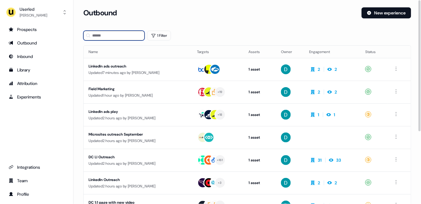
click at [138, 32] on input at bounding box center [113, 36] width 61 height 10
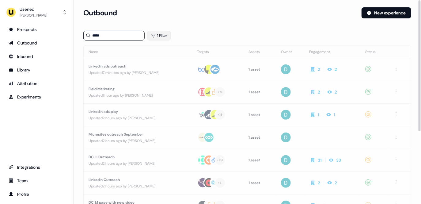
click at [161, 38] on button "1 Filter" at bounding box center [159, 36] width 24 height 10
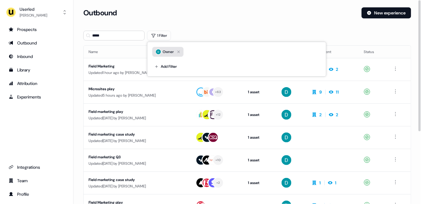
click at [179, 51] on icon "button" at bounding box center [178, 51] width 7 height 7
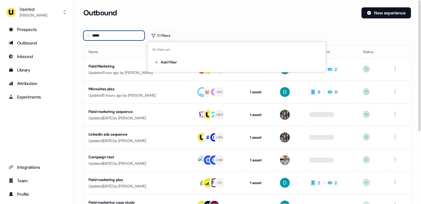
click at [119, 37] on input "*****" at bounding box center [113, 36] width 61 height 10
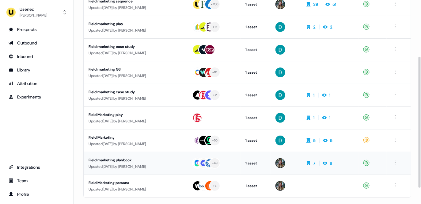
scroll to position [112, 0]
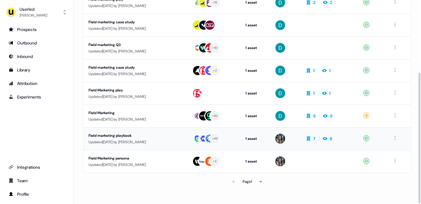
type input "**********"
click at [141, 141] on div "Updated 3 months ago by Charlotte Stone" at bounding box center [136, 142] width 94 height 6
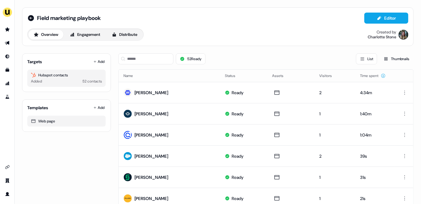
click at [104, 10] on div "Field marketing playbook Editor Overview Engagement Distribute Created by Charl…" at bounding box center [218, 26] width 392 height 39
click at [111, 16] on div "Field marketing playbook Editor" at bounding box center [217, 18] width 381 height 11
click at [101, 16] on span "Field marketing playbook" at bounding box center [69, 17] width 64 height 7
drag, startPoint x: 104, startPoint y: 18, endPoint x: 84, endPoint y: 19, distance: 19.9
click at [84, 19] on div "**********" at bounding box center [79, 18] width 85 height 10
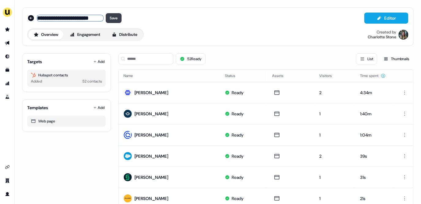
scroll to position [0, 2]
drag, startPoint x: 81, startPoint y: 18, endPoint x: 111, endPoint y: 18, distance: 29.7
click at [111, 18] on div "**********" at bounding box center [79, 18] width 85 height 10
type input "**********"
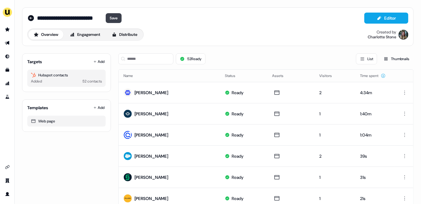
click at [115, 18] on button "Save" at bounding box center [114, 18] width 16 height 10
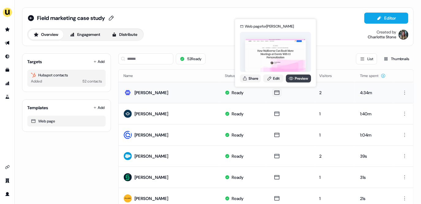
click at [300, 78] on link "Preview" at bounding box center [298, 78] width 25 height 8
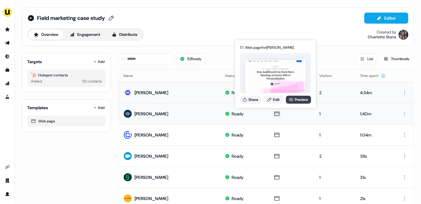
click at [291, 97] on icon at bounding box center [291, 99] width 5 height 5
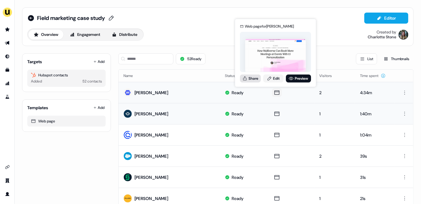
click at [254, 80] on button "Share" at bounding box center [250, 78] width 21 height 8
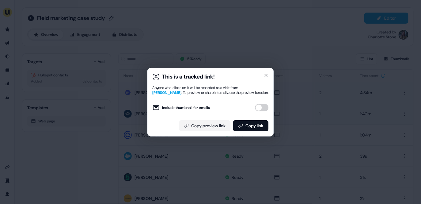
click at [262, 108] on button "Include thumbnail for emails" at bounding box center [261, 107] width 13 height 7
click at [260, 129] on button "Copy link" at bounding box center [251, 125] width 36 height 11
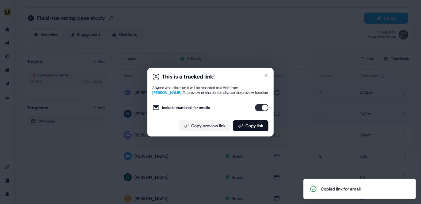
click at [70, 130] on div "This is a tracked link! Anyone who clicks on it will be recorded as a visit fro…" at bounding box center [210, 102] width 421 height 204
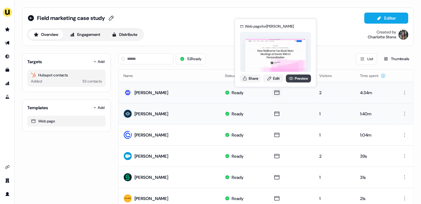
click at [290, 80] on icon at bounding box center [291, 78] width 5 height 5
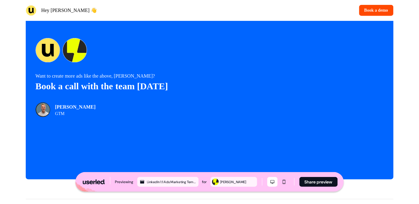
scroll to position [1309, 0]
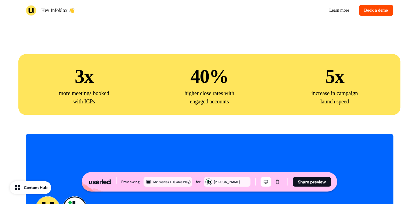
scroll to position [1330, 0]
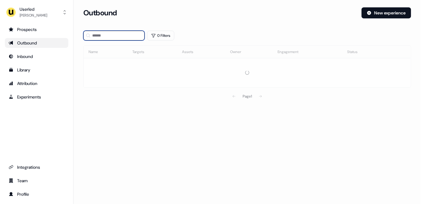
click at [111, 31] on input at bounding box center [113, 36] width 61 height 10
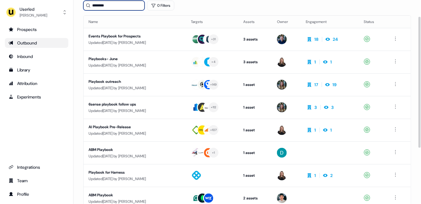
scroll to position [43, 0]
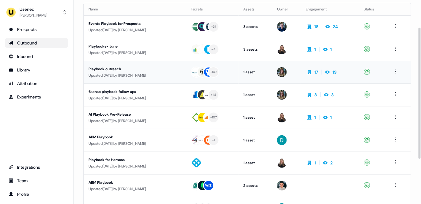
type input "********"
click at [155, 74] on div "Updated [DATE] by [PERSON_NAME]" at bounding box center [135, 75] width 93 height 6
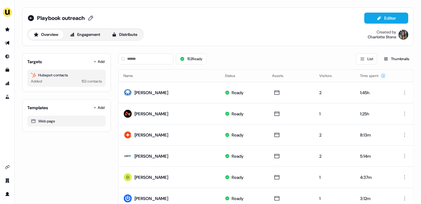
click at [90, 17] on icon at bounding box center [90, 18] width 7 height 6
click at [38, 17] on input "**********" at bounding box center [64, 18] width 55 height 6
type input "**********"
click at [111, 21] on button "Save" at bounding box center [103, 18] width 16 height 10
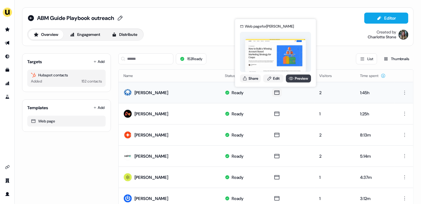
click at [293, 81] on link "Preview" at bounding box center [298, 78] width 25 height 8
click at [296, 82] on link "Preview" at bounding box center [298, 78] width 25 height 8
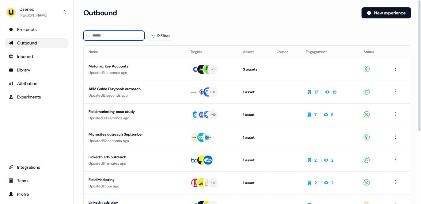
click at [108, 35] on input at bounding box center [113, 36] width 61 height 10
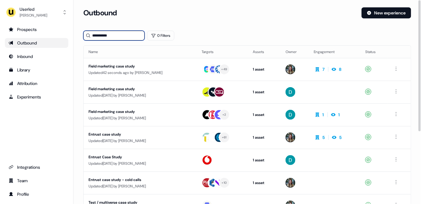
drag, startPoint x: 119, startPoint y: 35, endPoint x: 77, endPoint y: 32, distance: 42.6
click at [77, 32] on section "**********" at bounding box center [247, 161] width 347 height 309
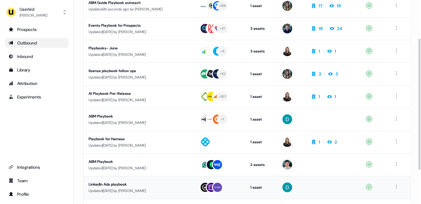
scroll to position [112, 0]
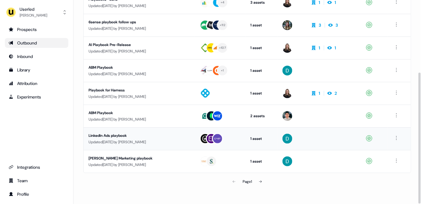
type input "********"
click at [154, 139] on div "Updated 4 months ago by David Cruickshank" at bounding box center [139, 142] width 101 height 6
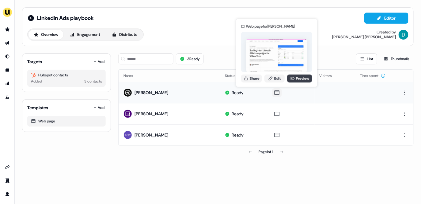
click at [307, 80] on link "Preview" at bounding box center [299, 78] width 25 height 8
click at [293, 81] on link "Preview" at bounding box center [299, 78] width 25 height 8
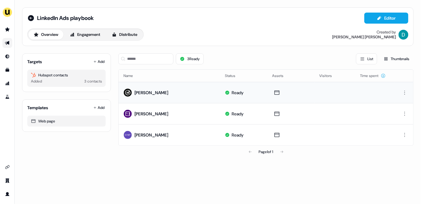
click at [9, 41] on icon "Go to outbound experience" at bounding box center [7, 42] width 5 height 5
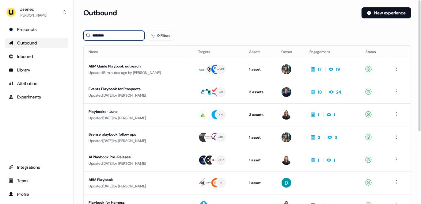
drag, startPoint x: 126, startPoint y: 37, endPoint x: 82, endPoint y: 36, distance: 44.5
click at [82, 36] on section "Loading... Outbound New experience ******** 0 Filters Name Targets Assets Owner…" at bounding box center [247, 161] width 347 height 309
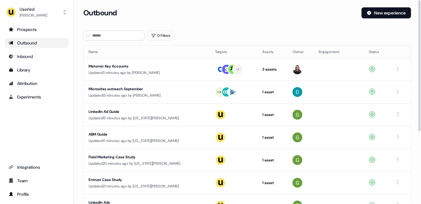
click at [395, 7] on div "Loading... Outbound New experience 0 Filters Name Targets Assets Owner Engageme…" at bounding box center [247, 102] width 347 height 204
click at [402, 11] on button "New experience" at bounding box center [387, 12] width 50 height 11
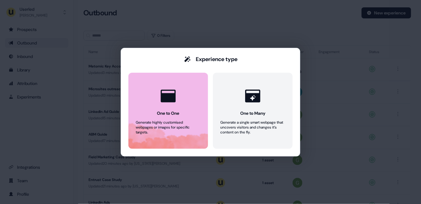
click at [187, 96] on button "One to One Generate highly customised webpages or images for specific targets." at bounding box center [168, 111] width 80 height 76
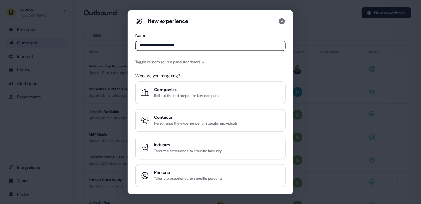
type input "**********"
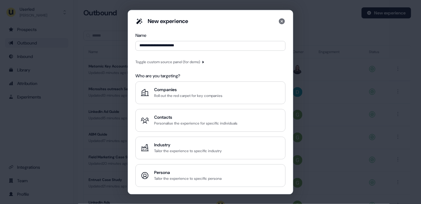
click at [173, 62] on div "Toggle custom source panel (for demo)" at bounding box center [167, 62] width 65 height 6
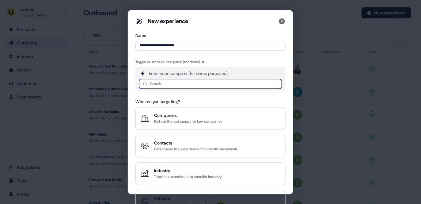
click at [157, 85] on input at bounding box center [210, 84] width 143 height 10
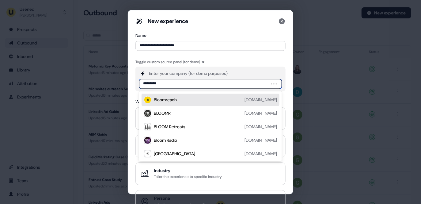
type input "**********"
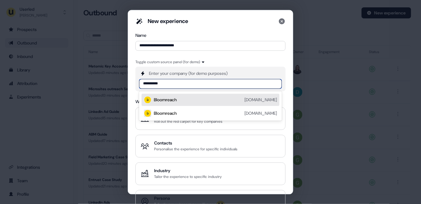
click at [165, 93] on div "Bloomreach [DOMAIN_NAME] Bloomreach [DOMAIN_NAME]" at bounding box center [210, 105] width 143 height 29
click at [169, 97] on div "Bloomreach" at bounding box center [165, 100] width 23 height 6
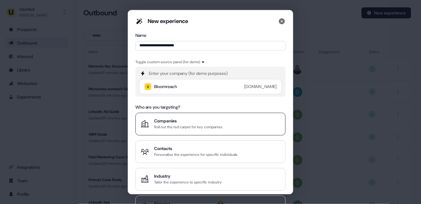
click at [185, 121] on div "Companies" at bounding box center [188, 121] width 68 height 6
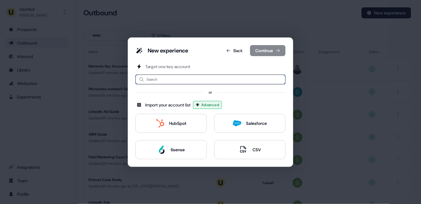
click at [184, 78] on input at bounding box center [210, 79] width 150 height 10
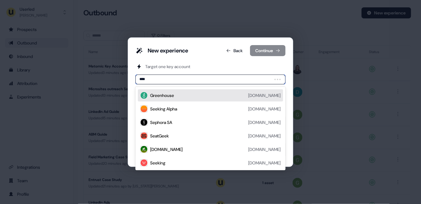
type input "*****"
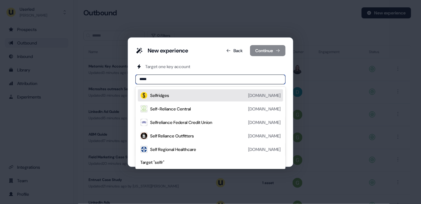
click at [177, 93] on div "Selfridges selfridges.com" at bounding box center [215, 95] width 131 height 7
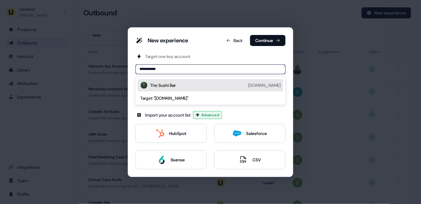
drag, startPoint x: 176, startPoint y: 72, endPoint x: 132, endPoint y: 70, distance: 43.9
click at [132, 70] on div "**********" at bounding box center [210, 102] width 165 height 150
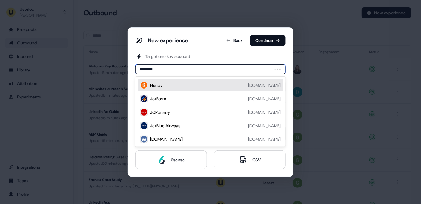
type input "**********"
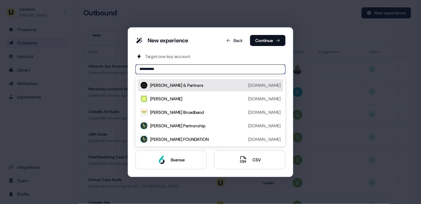
click at [171, 91] on div "John Lewis & Partners johnlewis.com" at bounding box center [210, 85] width 145 height 12
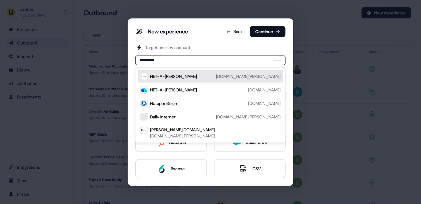
type input "**********"
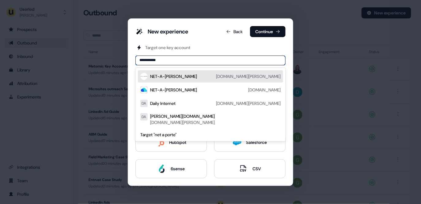
click at [173, 74] on div "NET-A-PORTER" at bounding box center [173, 76] width 47 height 6
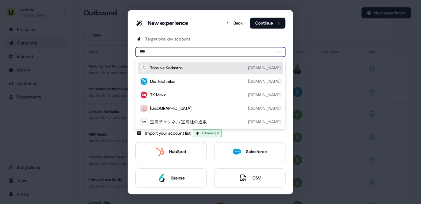
type input "*****"
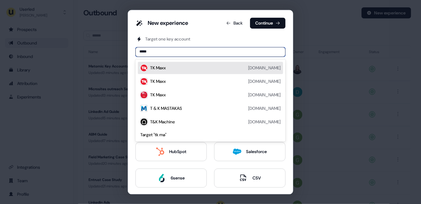
click at [154, 68] on div "TK Maxx" at bounding box center [158, 68] width 16 height 6
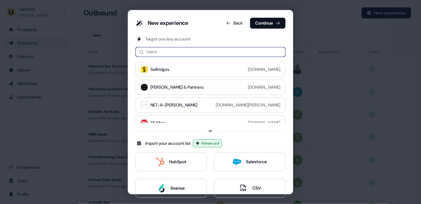
click at [165, 54] on input at bounding box center [210, 52] width 150 height 10
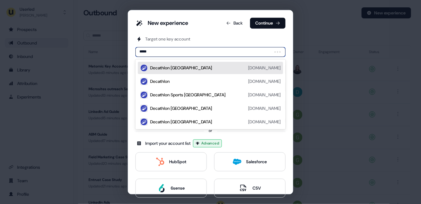
type input "******"
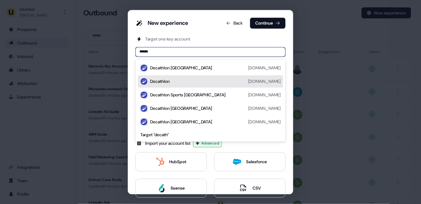
click at [140, 79] on div at bounding box center [143, 81] width 7 height 7
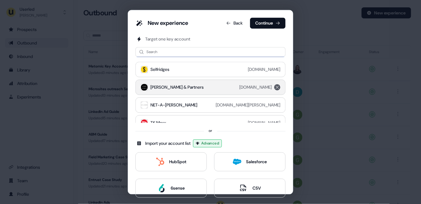
click at [276, 87] on icon "remove johnlewis.com" at bounding box center [277, 87] width 7 height 5
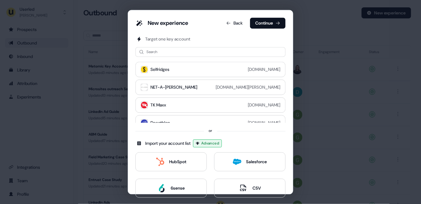
click at [276, 16] on div "New experience Back Continue Target one key account Search Selfridges selfridge…" at bounding box center [210, 102] width 165 height 184
click at [272, 22] on button "Continue" at bounding box center [268, 22] width 36 height 11
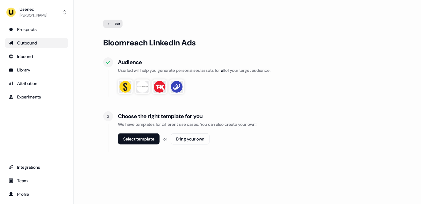
click at [146, 149] on div "Select template or Bring your own" at bounding box center [254, 141] width 273 height 16
click at [138, 132] on div "Choose the right template for you We have templates for different use cases. Yo…" at bounding box center [254, 131] width 273 height 40
click at [140, 136] on button "Select template" at bounding box center [139, 138] width 42 height 11
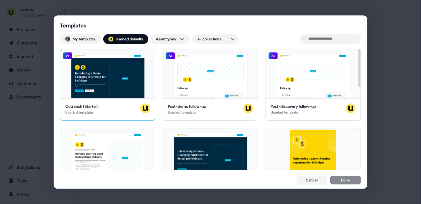
click at [111, 93] on div "Hey Selfridges 👋 Learn more Book a demo Introducing a Game-Changing experience …" at bounding box center [107, 73] width 95 height 49
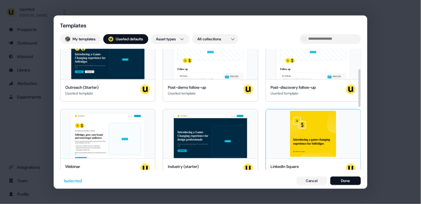
scroll to position [69, 0]
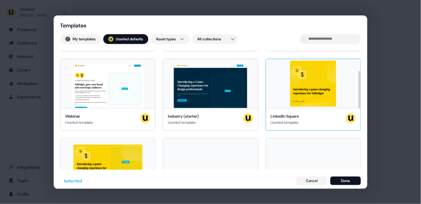
click at [312, 113] on div "LinkedIn Square Userled template" at bounding box center [313, 119] width 85 height 12
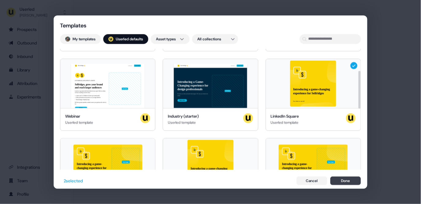
click at [347, 181] on button "Done" at bounding box center [345, 180] width 31 height 9
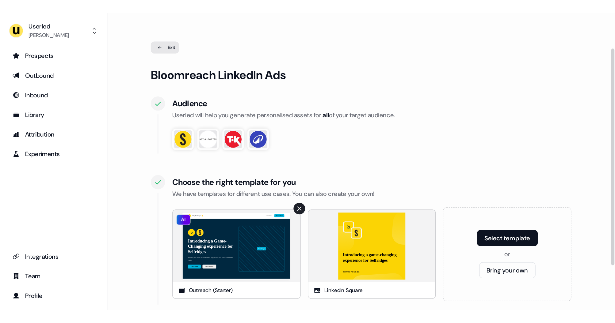
scroll to position [67, 0]
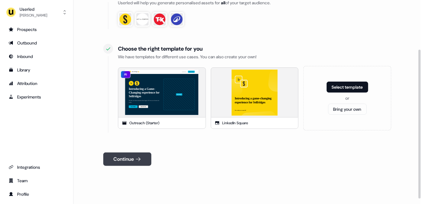
click at [133, 162] on button "Continue" at bounding box center [127, 158] width 48 height 13
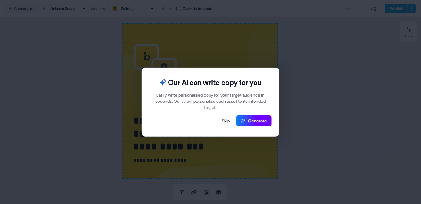
click at [258, 119] on button "Generate" at bounding box center [254, 120] width 36 height 11
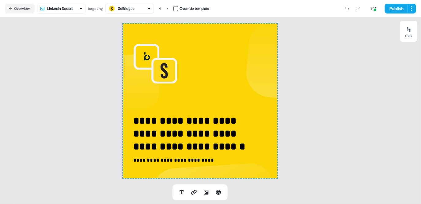
click at [245, 48] on div "**********" at bounding box center [200, 101] width 154 height 154
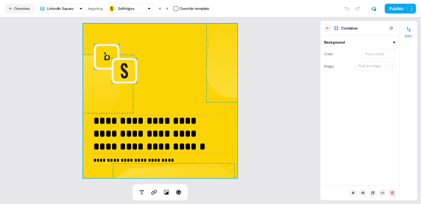
click at [227, 55] on img at bounding box center [257, 61] width 103 height 82
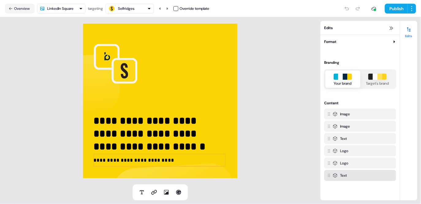
click at [131, 159] on p "**********" at bounding box center [159, 160] width 132 height 13
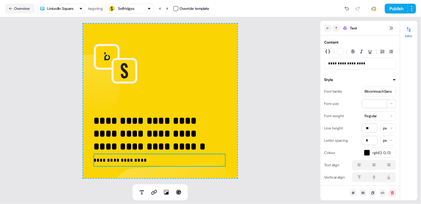
click at [144, 159] on p "**********" at bounding box center [159, 160] width 132 height 13
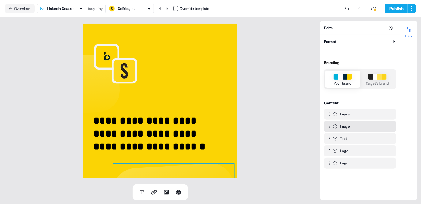
click at [148, 174] on img at bounding box center [174, 194] width 122 height 63
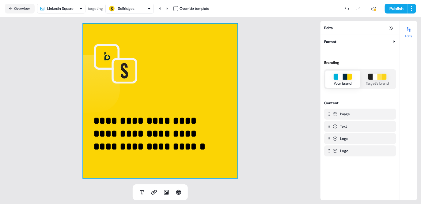
click at [167, 96] on div "**********" at bounding box center [160, 101] width 154 height 154
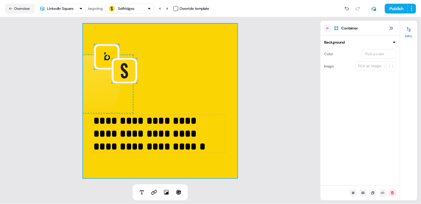
click at [368, 67] on div "Pick an image" at bounding box center [369, 66] width 25 height 6
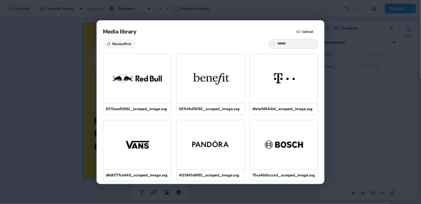
click at [305, 36] on div "Media library Upload" at bounding box center [210, 30] width 227 height 18
click at [306, 31] on button "Upload" at bounding box center [305, 32] width 25 height 10
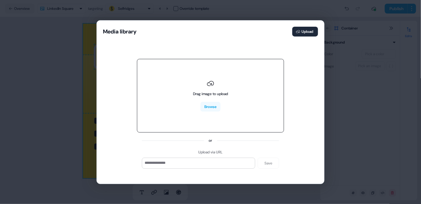
click at [225, 101] on div "Drag image to upload Browse" at bounding box center [210, 96] width 35 height 32
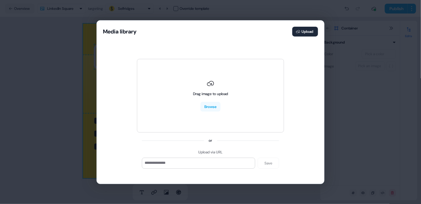
type input "**********"
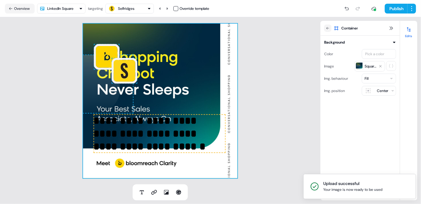
click at [195, 81] on div "**********" at bounding box center [160, 101] width 154 height 154
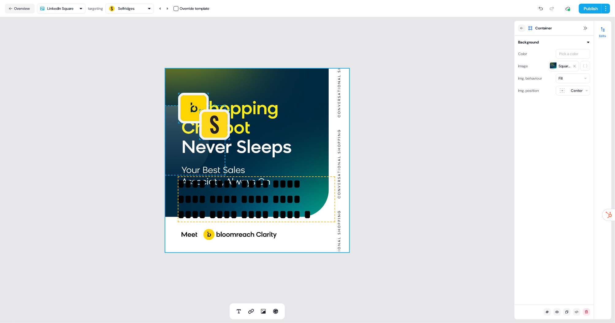
click at [251, 188] on p "**********" at bounding box center [256, 199] width 157 height 46
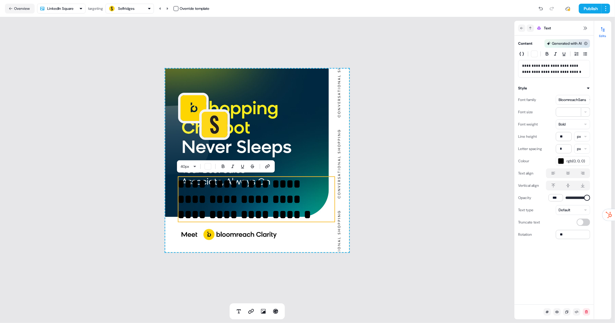
click at [267, 203] on p "**********" at bounding box center [256, 199] width 157 height 46
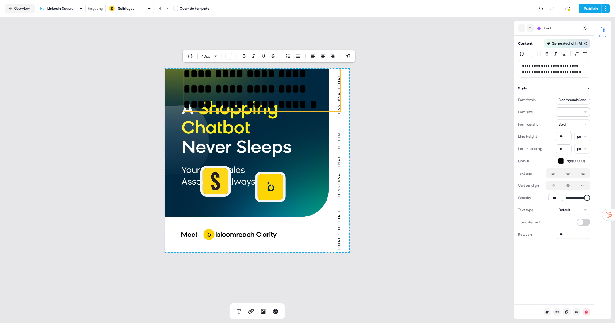
click at [237, 104] on p "**********" at bounding box center [262, 89] width 157 height 46
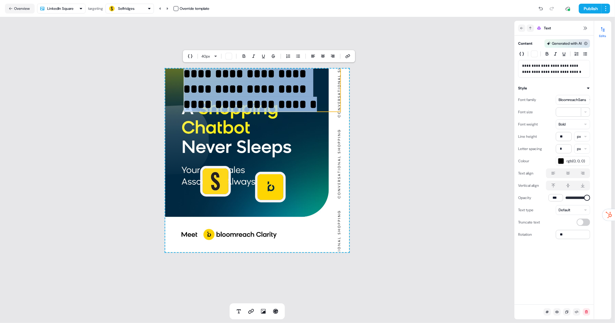
click at [421, 158] on span "rgb(0, 0, 0)" at bounding box center [576, 161] width 21 height 6
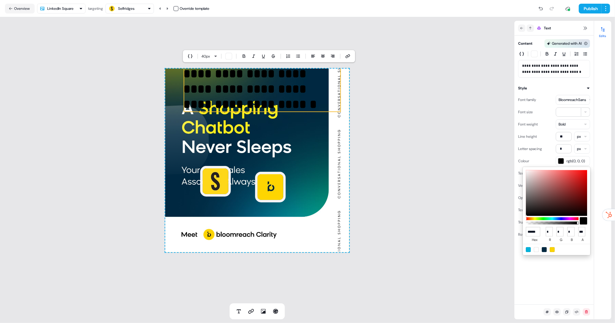
click at [421, 203] on div at bounding box center [535, 249] width 5 height 5
type input "******"
type input "***"
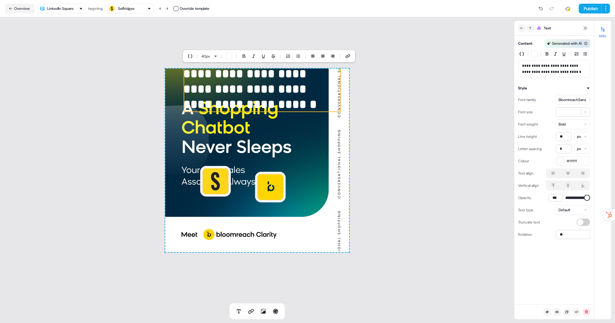
drag, startPoint x: 244, startPoint y: 94, endPoint x: 237, endPoint y: 116, distance: 22.0
click at [237, 116] on html "**********" at bounding box center [307, 161] width 615 height 323
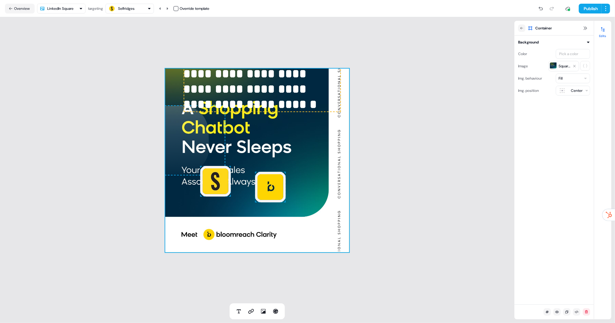
click at [302, 122] on div "**********" at bounding box center [257, 161] width 184 height 184
click at [187, 144] on img at bounding box center [164, 140] width 123 height 70
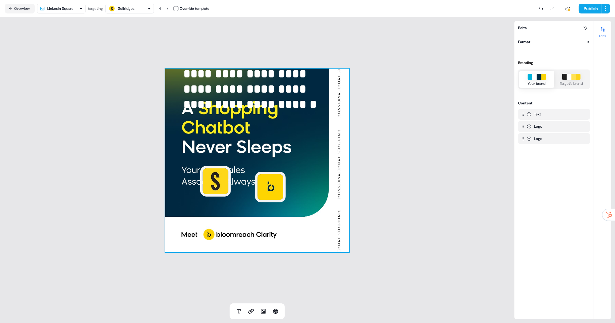
click at [221, 120] on div "**********" at bounding box center [257, 161] width 184 height 184
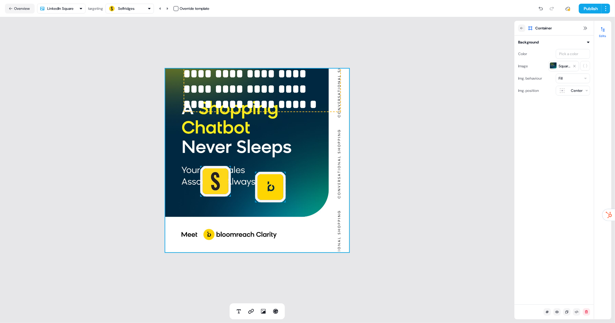
click at [269, 101] on p "**********" at bounding box center [262, 89] width 157 height 46
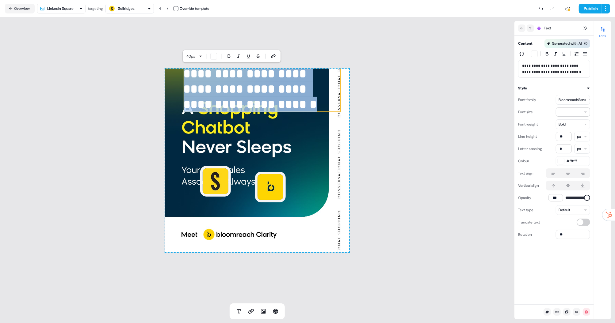
click at [270, 103] on p "**********" at bounding box center [262, 89] width 157 height 46
click at [271, 103] on p "**********" at bounding box center [262, 89] width 157 height 46
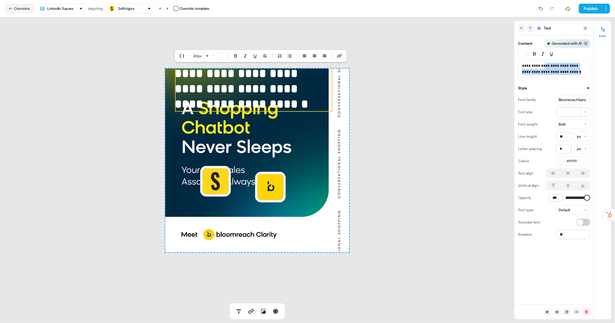
drag, startPoint x: 580, startPoint y: 71, endPoint x: 541, endPoint y: 63, distance: 39.4
click at [421, 63] on p "**********" at bounding box center [554, 69] width 64 height 12
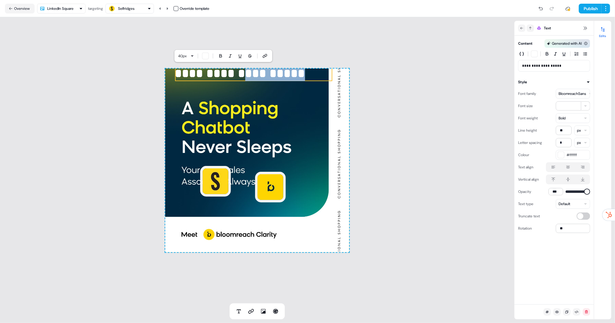
drag, startPoint x: 232, startPoint y: 78, endPoint x: 235, endPoint y: 83, distance: 6.5
click at [233, 85] on div "**********" at bounding box center [257, 161] width 184 height 184
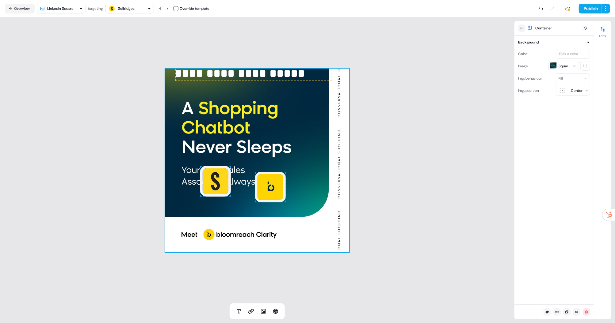
click at [218, 86] on div "**********" at bounding box center [257, 161] width 184 height 184
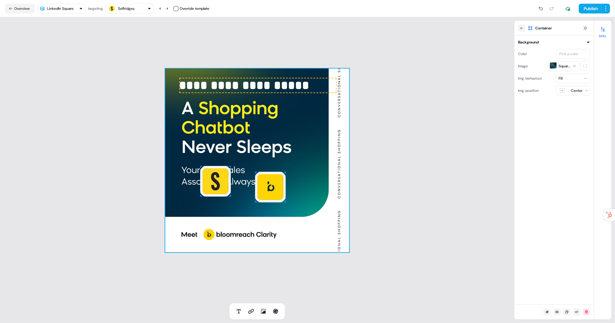
click at [226, 83] on p "**********" at bounding box center [257, 85] width 157 height 15
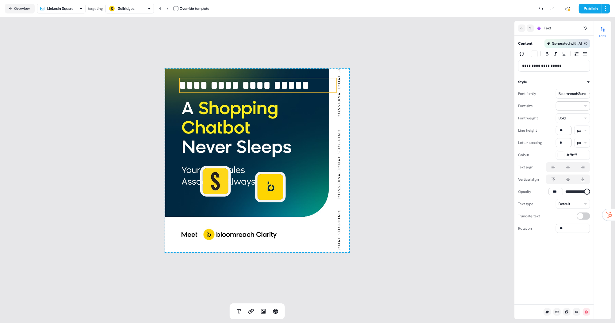
click at [421, 108] on html "**********" at bounding box center [307, 161] width 615 height 323
type input "**"
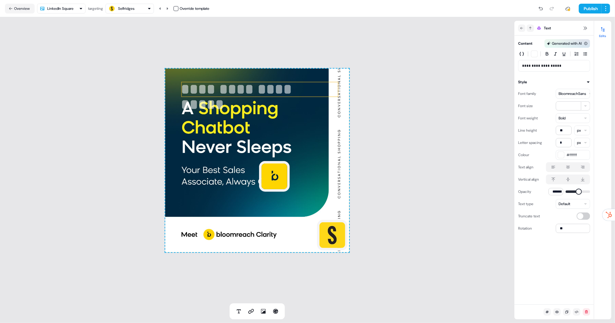
click at [421, 193] on span at bounding box center [578, 192] width 6 height 6
click at [421, 8] on button at bounding box center [541, 9] width 10 height 10
type input "***"
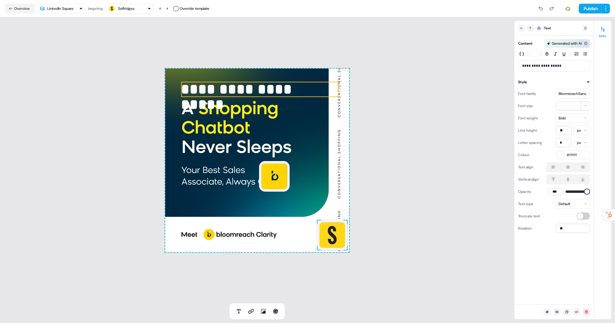
click at [341, 203] on img at bounding box center [332, 235] width 31 height 31
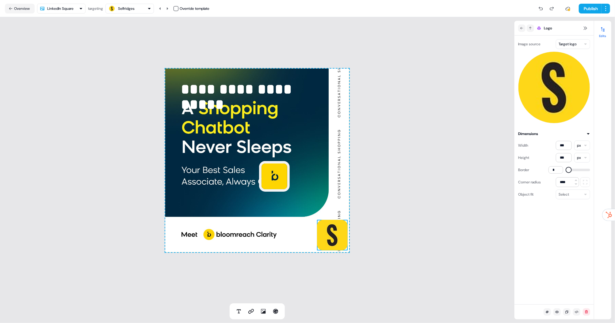
type input "*"
click at [421, 171] on span at bounding box center [568, 170] width 6 height 6
click at [262, 172] on img at bounding box center [274, 176] width 31 height 31
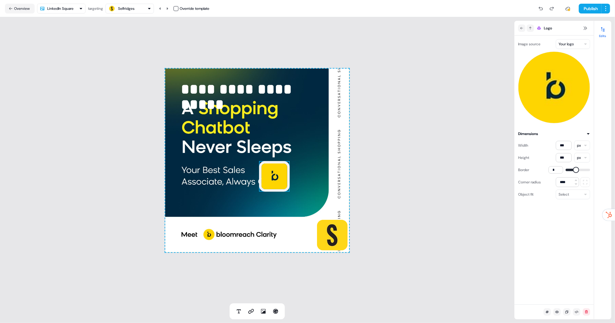
type input "*"
click at [421, 168] on span at bounding box center [568, 170] width 6 height 6
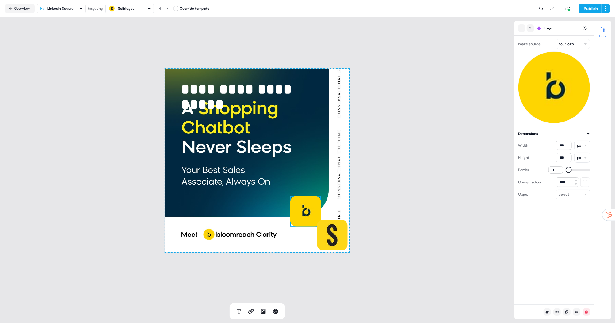
click at [332, 203] on img at bounding box center [332, 235] width 31 height 31
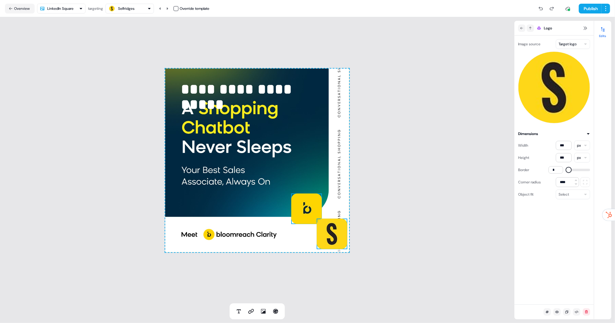
click at [370, 203] on div "**********" at bounding box center [257, 160] width 514 height 286
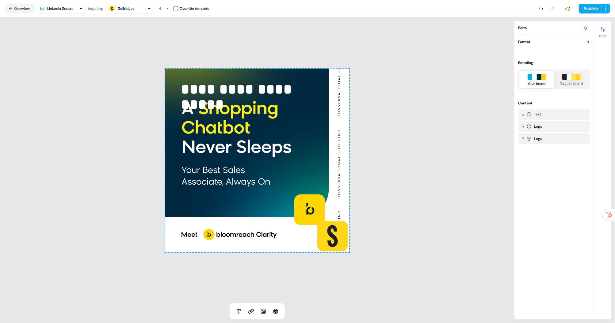
click at [410, 203] on div "**********" at bounding box center [257, 160] width 514 height 286
click at [146, 12] on div "Selfridges" at bounding box center [129, 8] width 43 height 7
click at [135, 47] on div "NET-A-PORTER" at bounding box center [134, 46] width 25 height 6
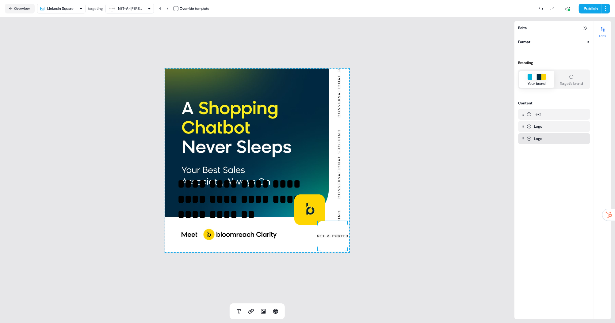
click at [333, 203] on img at bounding box center [332, 236] width 31 height 31
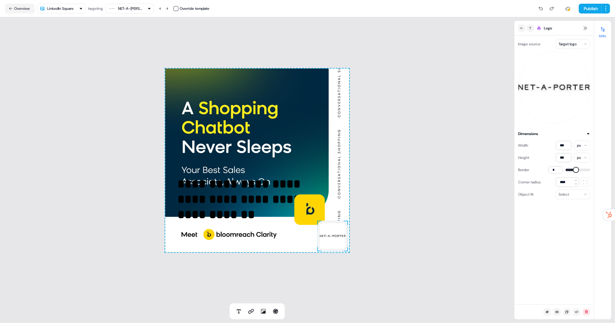
type input "*"
click at [421, 170] on span at bounding box center [575, 170] width 6 height 6
click at [421, 169] on div "**********" at bounding box center [257, 160] width 514 height 286
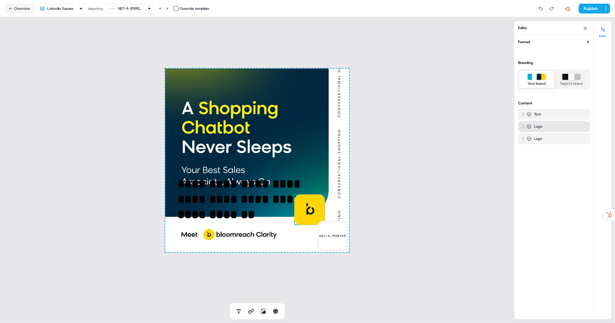
click at [302, 203] on img at bounding box center [309, 210] width 31 height 31
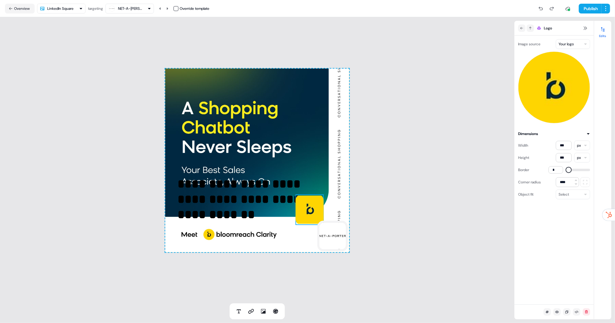
type input "**"
click at [139, 10] on div "NET-A-PORTER" at bounding box center [130, 9] width 25 height 6
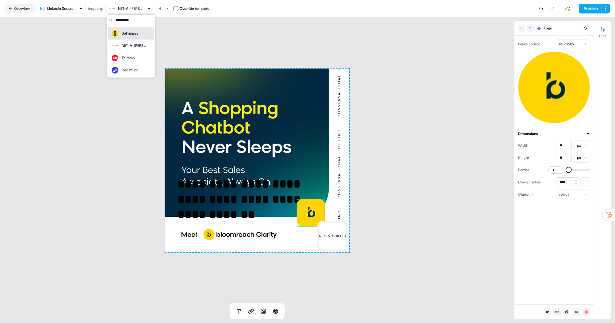
click at [134, 35] on div "Selfridges" at bounding box center [130, 33] width 17 height 6
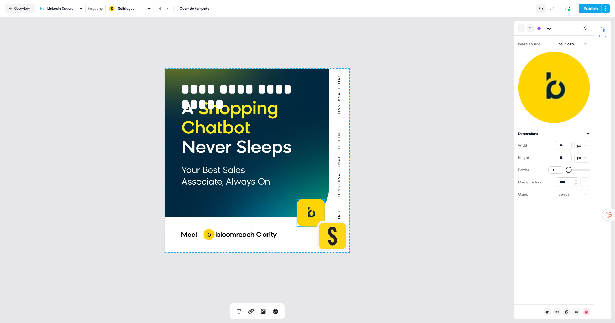
click at [421, 6] on icon at bounding box center [540, 8] width 5 height 5
click at [421, 7] on icon at bounding box center [540, 8] width 5 height 5
type input "***"
click at [421, 7] on icon at bounding box center [540, 8] width 5 height 5
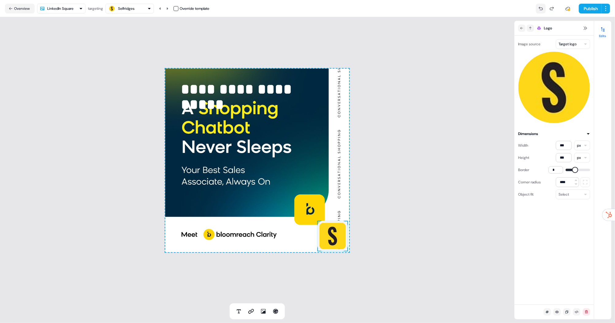
click at [421, 8] on icon at bounding box center [540, 7] width 4 height 3
click at [421, 8] on icon at bounding box center [540, 8] width 5 height 5
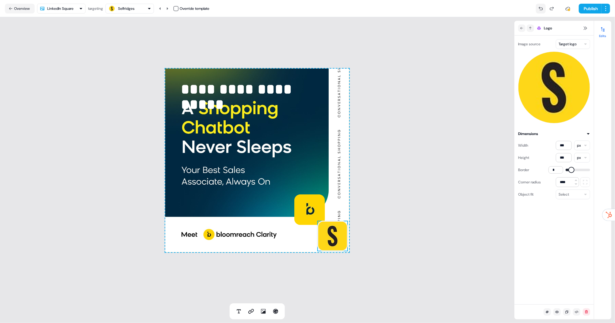
click at [421, 8] on icon at bounding box center [540, 8] width 5 height 5
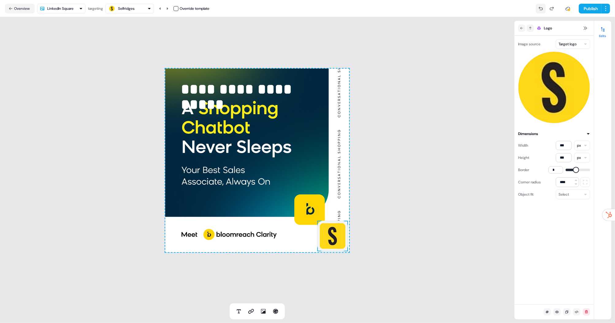
click at [421, 8] on icon at bounding box center [540, 8] width 5 height 5
type input "*"
click at [421, 8] on icon at bounding box center [540, 8] width 5 height 5
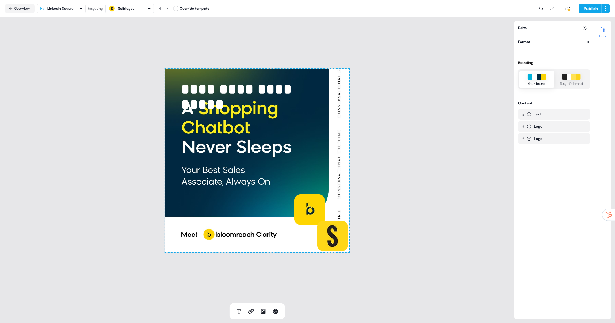
click at [421, 142] on div "**********" at bounding box center [257, 160] width 514 height 286
click at [123, 8] on div "Selfridges" at bounding box center [126, 9] width 17 height 6
click at [130, 43] on div "NET-A-PORTER" at bounding box center [134, 46] width 25 height 6
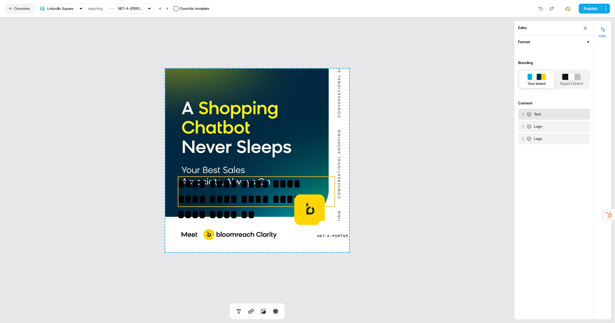
click at [254, 196] on p "**********" at bounding box center [256, 191] width 157 height 31
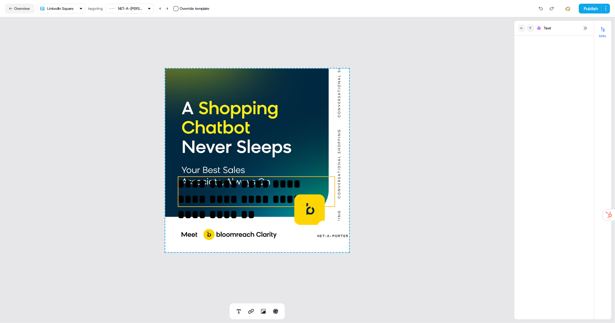
click at [254, 196] on p "**********" at bounding box center [256, 191] width 157 height 31
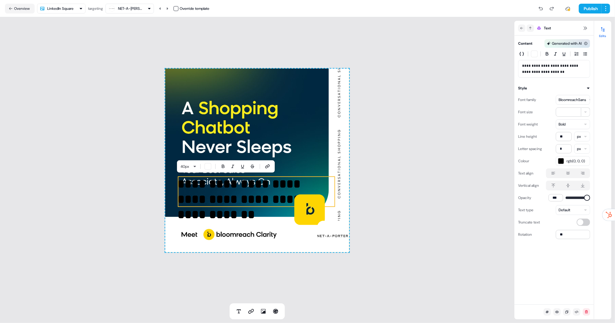
click at [288, 177] on p "**********" at bounding box center [256, 191] width 157 height 31
drag, startPoint x: 558, startPoint y: 71, endPoint x: 517, endPoint y: 62, distance: 41.8
click at [421, 62] on div "**********" at bounding box center [553, 58] width 79 height 39
click at [421, 53] on div "button" at bounding box center [534, 54] width 6 height 6
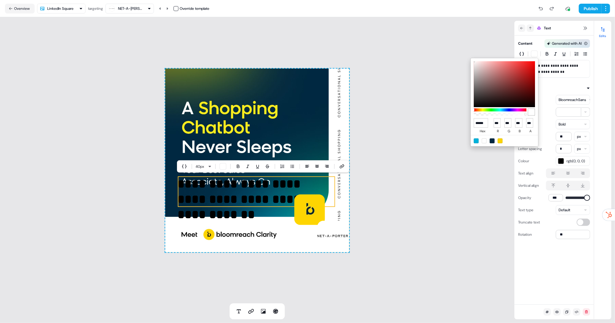
click at [421, 139] on div at bounding box center [483, 140] width 5 height 5
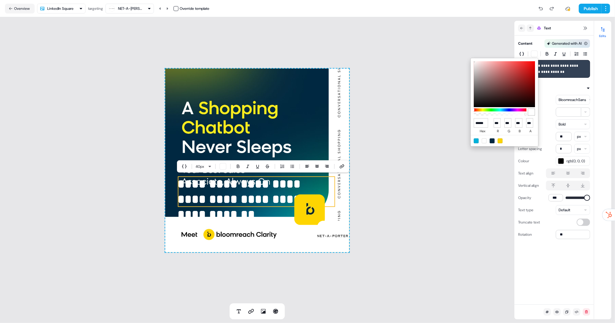
click at [214, 203] on html "**********" at bounding box center [307, 161] width 615 height 323
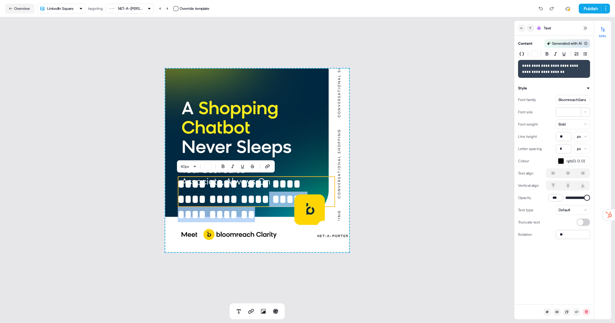
drag, startPoint x: 214, startPoint y: 195, endPoint x: 214, endPoint y: 143, distance: 51.8
click at [214, 128] on div "**********" at bounding box center [257, 161] width 184 height 184
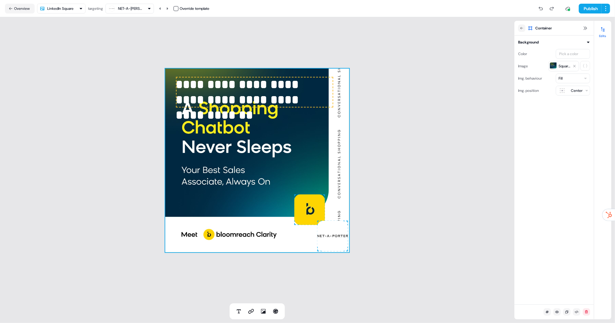
click at [228, 87] on span "**********" at bounding box center [239, 99] width 126 height 43
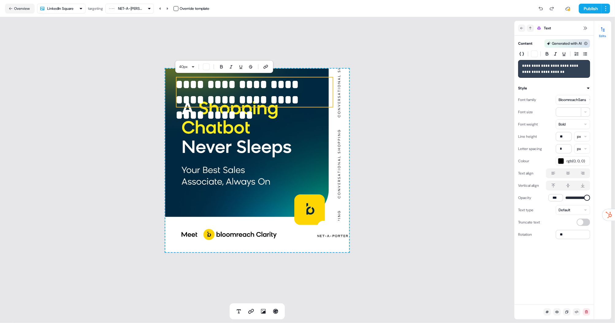
click at [241, 90] on span "**********" at bounding box center [239, 99] width 126 height 43
click at [421, 73] on p "**********" at bounding box center [554, 69] width 64 height 12
drag, startPoint x: 533, startPoint y: 65, endPoint x: 520, endPoint y: 66, distance: 12.9
click at [421, 66] on div "**********" at bounding box center [554, 69] width 72 height 18
click at [421, 64] on span "**********" at bounding box center [550, 69] width 57 height 10
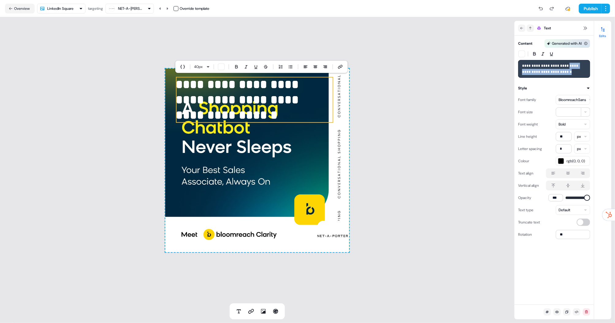
drag, startPoint x: 562, startPoint y: 72, endPoint x: 564, endPoint y: 66, distance: 6.2
click at [421, 66] on p "**********" at bounding box center [554, 69] width 64 height 12
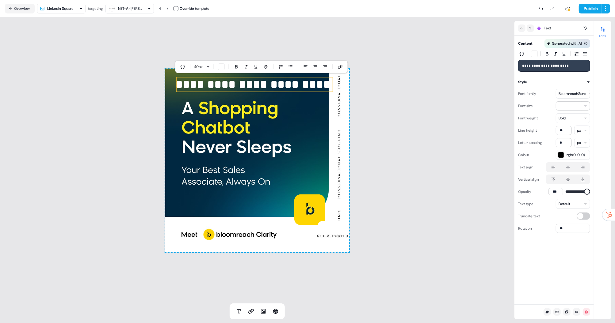
click at [421, 66] on span "**********" at bounding box center [545, 66] width 47 height 4
click at [421, 106] on html "**********" at bounding box center [307, 161] width 615 height 323
type input "**"
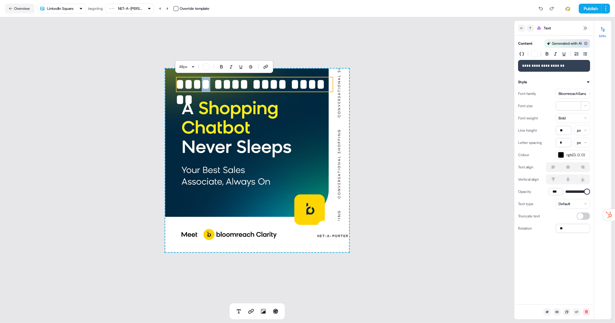
drag, startPoint x: 202, startPoint y: 86, endPoint x: 199, endPoint y: 96, distance: 10.3
click at [205, 89] on span "**********" at bounding box center [252, 92] width 153 height 30
click at [203, 110] on div "**********" at bounding box center [257, 161] width 184 height 184
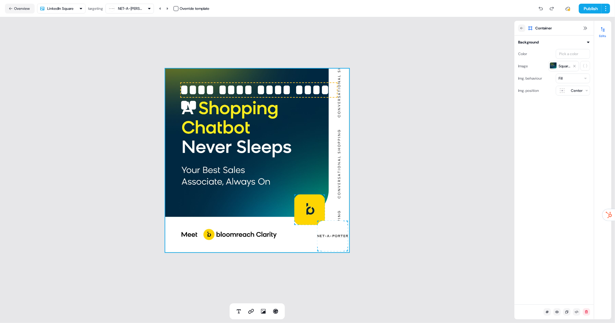
click at [257, 45] on div "**********" at bounding box center [257, 160] width 514 height 286
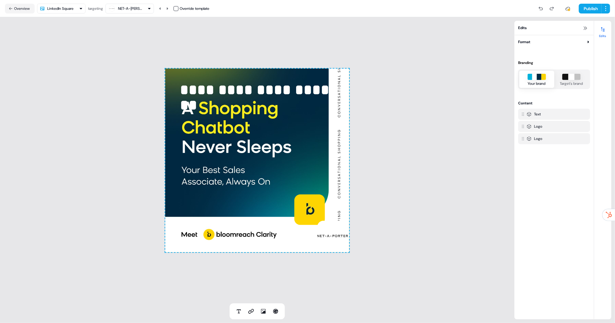
click at [128, 7] on div "NET-A-PORTER" at bounding box center [130, 9] width 25 height 6
click at [129, 57] on div "TK Maxx" at bounding box center [128, 58] width 13 height 6
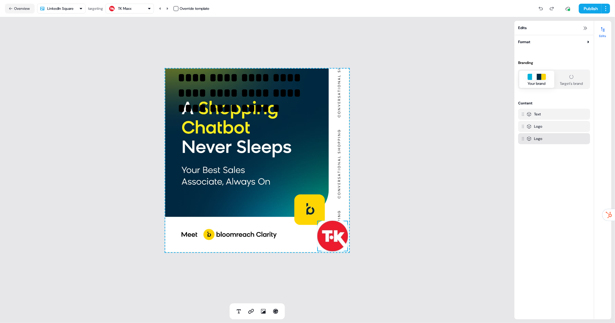
click at [338, 203] on img at bounding box center [332, 236] width 31 height 31
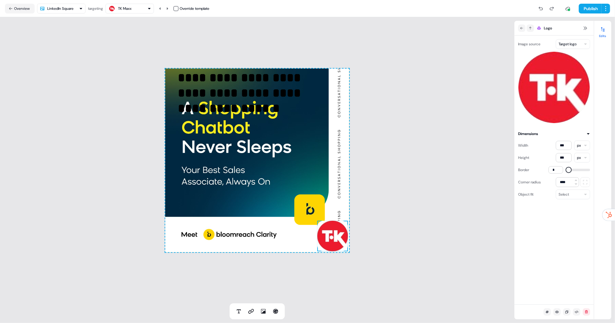
click at [413, 203] on div "**********" at bounding box center [257, 160] width 514 height 286
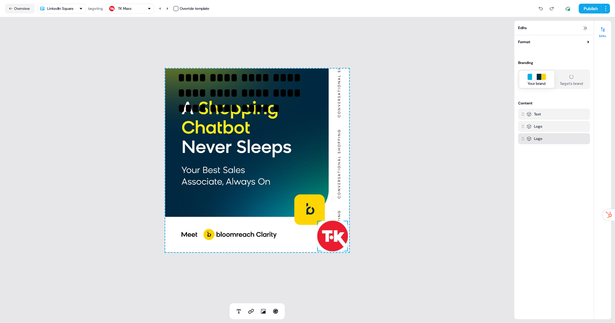
click at [333, 203] on img at bounding box center [332, 236] width 31 height 31
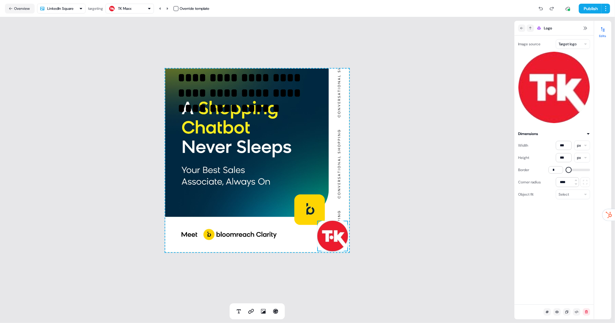
click at [274, 153] on div "**********" at bounding box center [257, 161] width 184 height 184
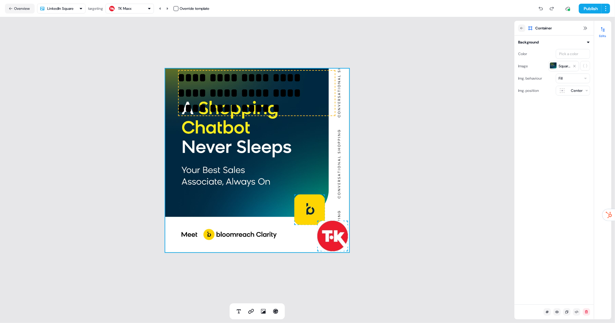
click at [250, 89] on p "**********" at bounding box center [256, 93] width 157 height 46
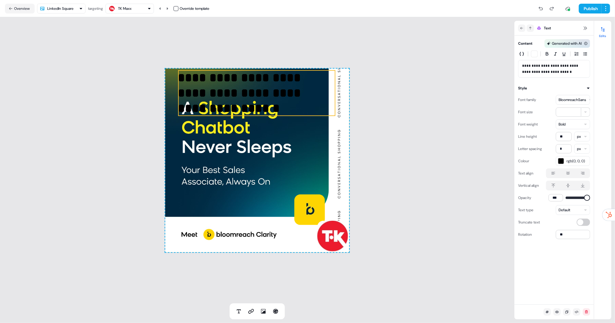
click at [250, 89] on p "**********" at bounding box center [256, 93] width 157 height 46
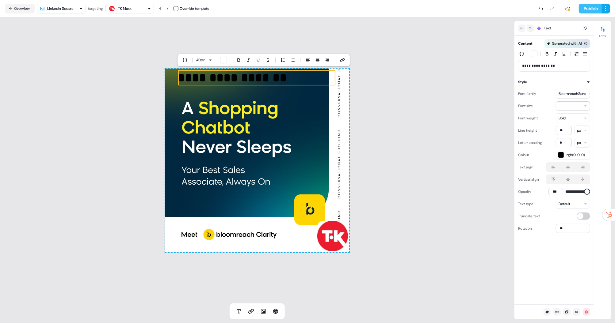
click at [421, 6] on button "Publish" at bounding box center [590, 9] width 23 height 10
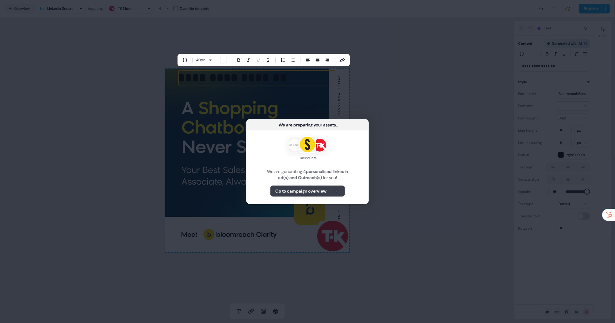
click at [331, 188] on button "Go to campaign overview" at bounding box center [307, 191] width 74 height 11
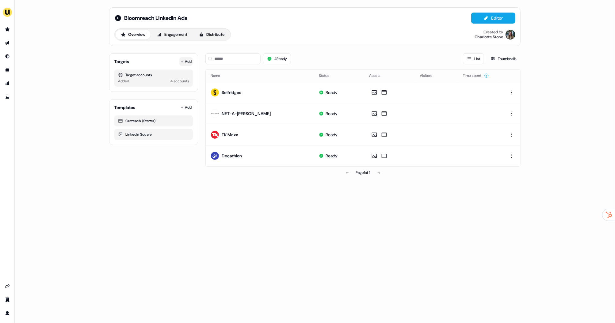
click at [188, 61] on button "Add" at bounding box center [185, 61] width 13 height 9
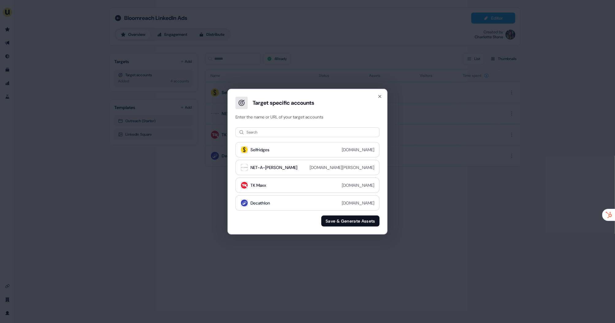
click at [284, 138] on div "Search Selfridges selfridges.com NET-A-PORTER net-a-porter.com TK Maxx tkmaxx.c…" at bounding box center [307, 177] width 159 height 114
click at [291, 130] on input at bounding box center [307, 132] width 144 height 10
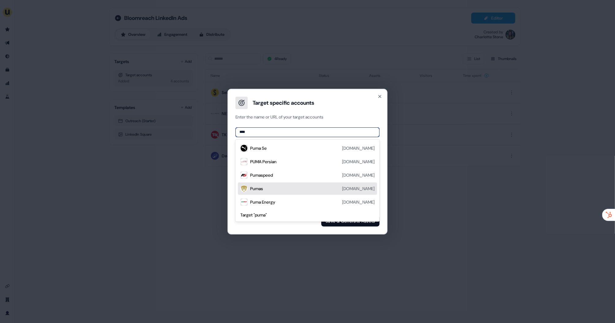
drag, startPoint x: 241, startPoint y: 135, endPoint x: 231, endPoint y: 134, distance: 9.6
click at [231, 134] on div "**** Puma Se puma.com PUMA Persian adinasport.com Pumaspeed pumaspeed.co.uk Pum…" at bounding box center [307, 177] width 159 height 114
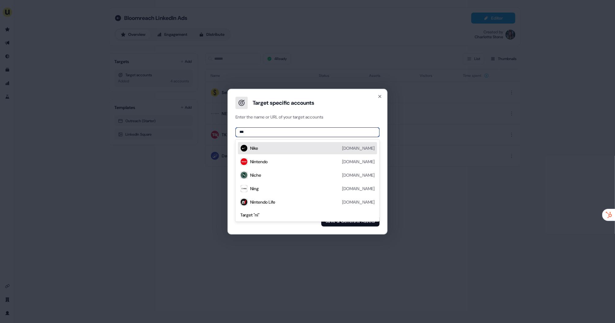
type input "****"
click at [273, 151] on div "Nike nike.com" at bounding box center [312, 148] width 124 height 7
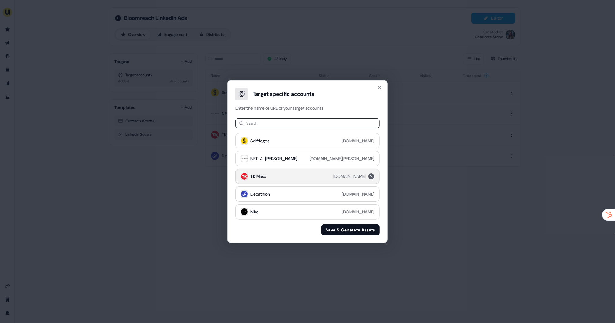
click at [373, 174] on icon "remove tkmaxx.com" at bounding box center [370, 176] width 7 height 5
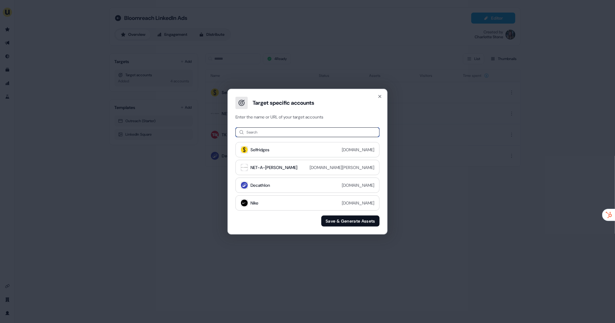
click at [293, 127] on input at bounding box center [307, 132] width 144 height 10
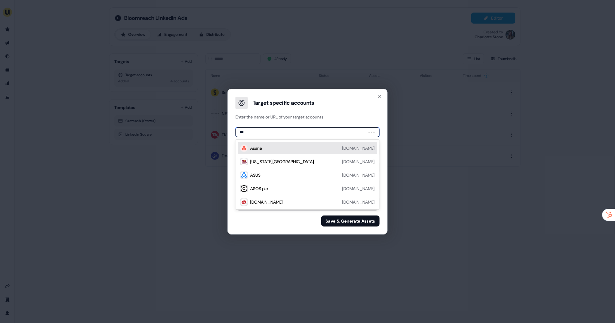
type input "****"
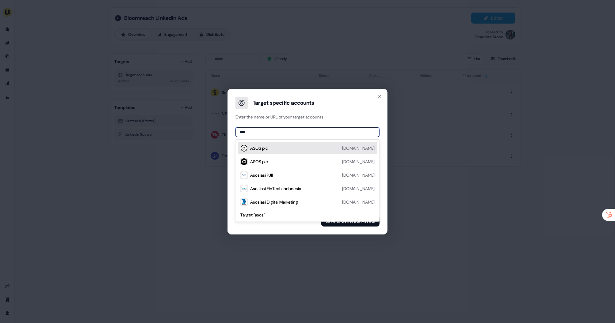
click at [275, 148] on div "ASOS plc asos.com" at bounding box center [312, 148] width 124 height 7
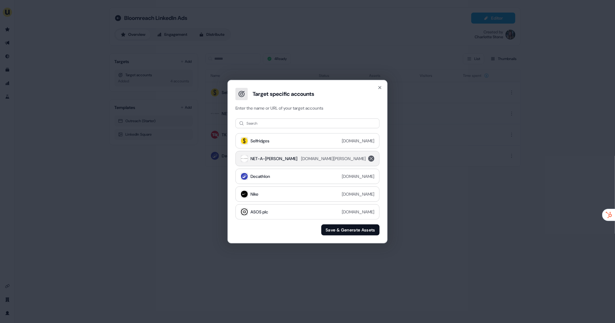
click at [371, 157] on icon "remove net-a-porter.com" at bounding box center [370, 158] width 7 height 5
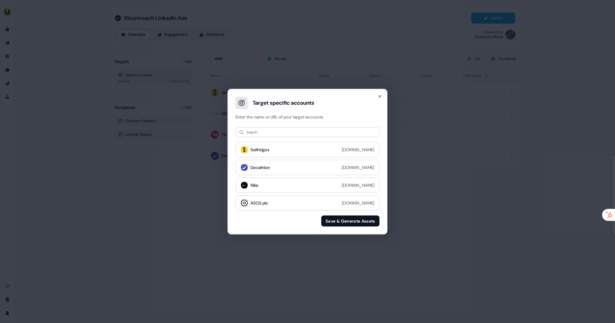
click at [351, 203] on button "Save & Generate Assets" at bounding box center [350, 221] width 58 height 11
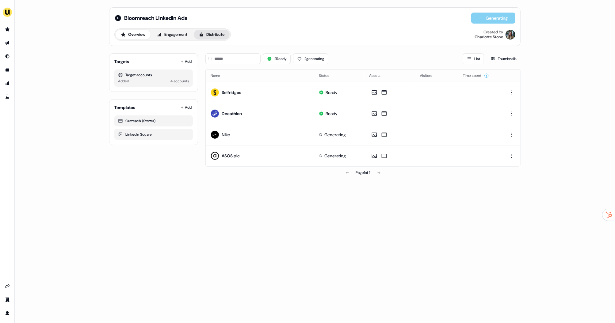
click at [221, 36] on button "Distribute" at bounding box center [212, 35] width 36 height 10
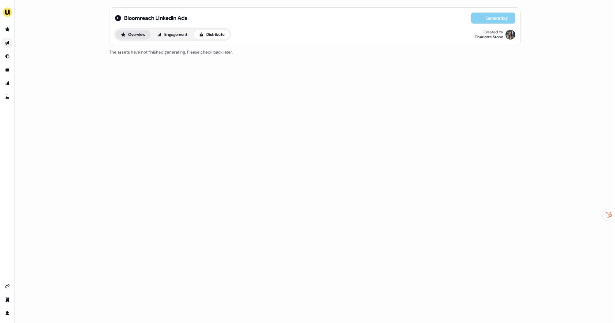
click at [143, 39] on button "Overview" at bounding box center [133, 35] width 35 height 10
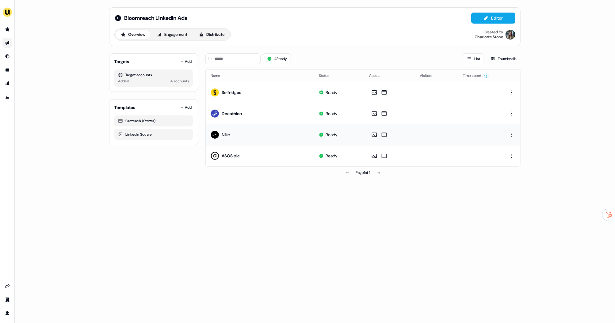
click at [222, 136] on div "Nike" at bounding box center [226, 135] width 8 height 6
click at [421, 24] on div "Bloomreach LinkedIn Ads Editor Overview Engagement Distribute Created by Charlo…" at bounding box center [314, 27] width 401 height 28
click at [421, 19] on icon at bounding box center [486, 18] width 5 height 5
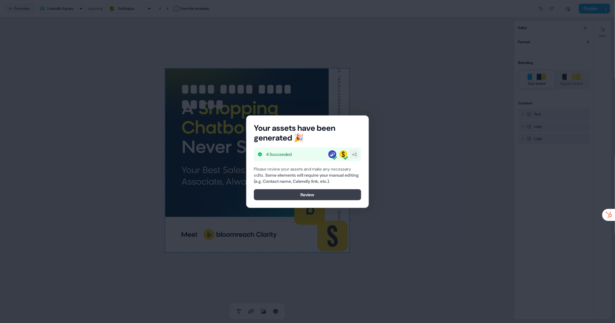
click at [291, 195] on button "Review" at bounding box center [307, 194] width 107 height 11
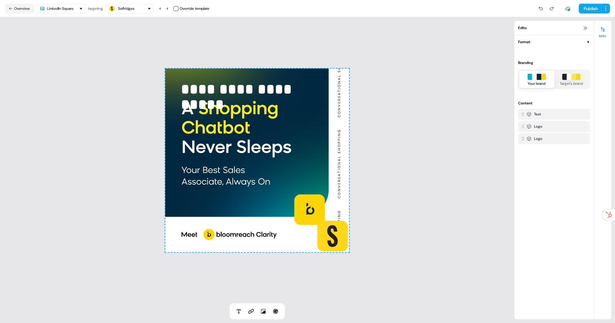
click at [120, 8] on div "Selfridges" at bounding box center [126, 9] width 17 height 6
click at [123, 44] on div "NET-A-PORTER" at bounding box center [134, 46] width 25 height 6
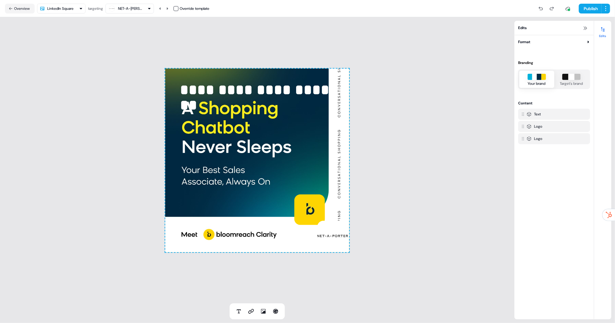
click at [127, 19] on div "**********" at bounding box center [257, 160] width 514 height 286
click at [123, 10] on div "NET-A-PORTER" at bounding box center [130, 9] width 25 height 6
click at [421, 12] on button "Publish" at bounding box center [590, 9] width 23 height 10
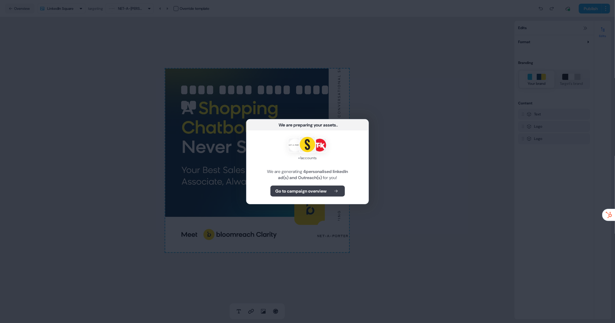
click at [308, 190] on b "Go to campaign overview" at bounding box center [300, 191] width 51 height 6
